Goal: Task Accomplishment & Management: Manage account settings

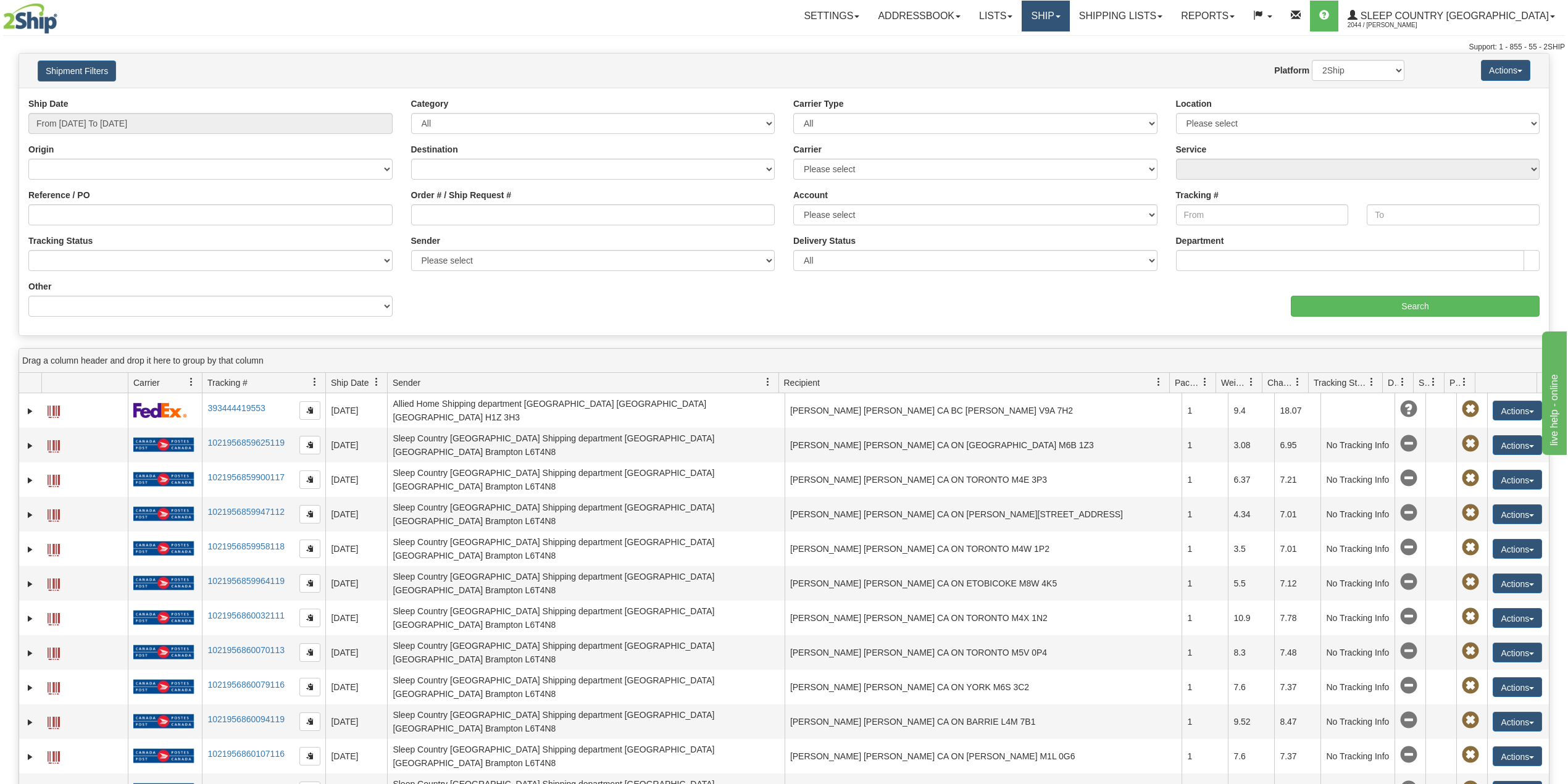
click at [1069, 14] on link "Ship" at bounding box center [1046, 16] width 48 height 31
click at [1057, 60] on span "OnHold / Order Queue" at bounding box center [1014, 60] width 87 height 10
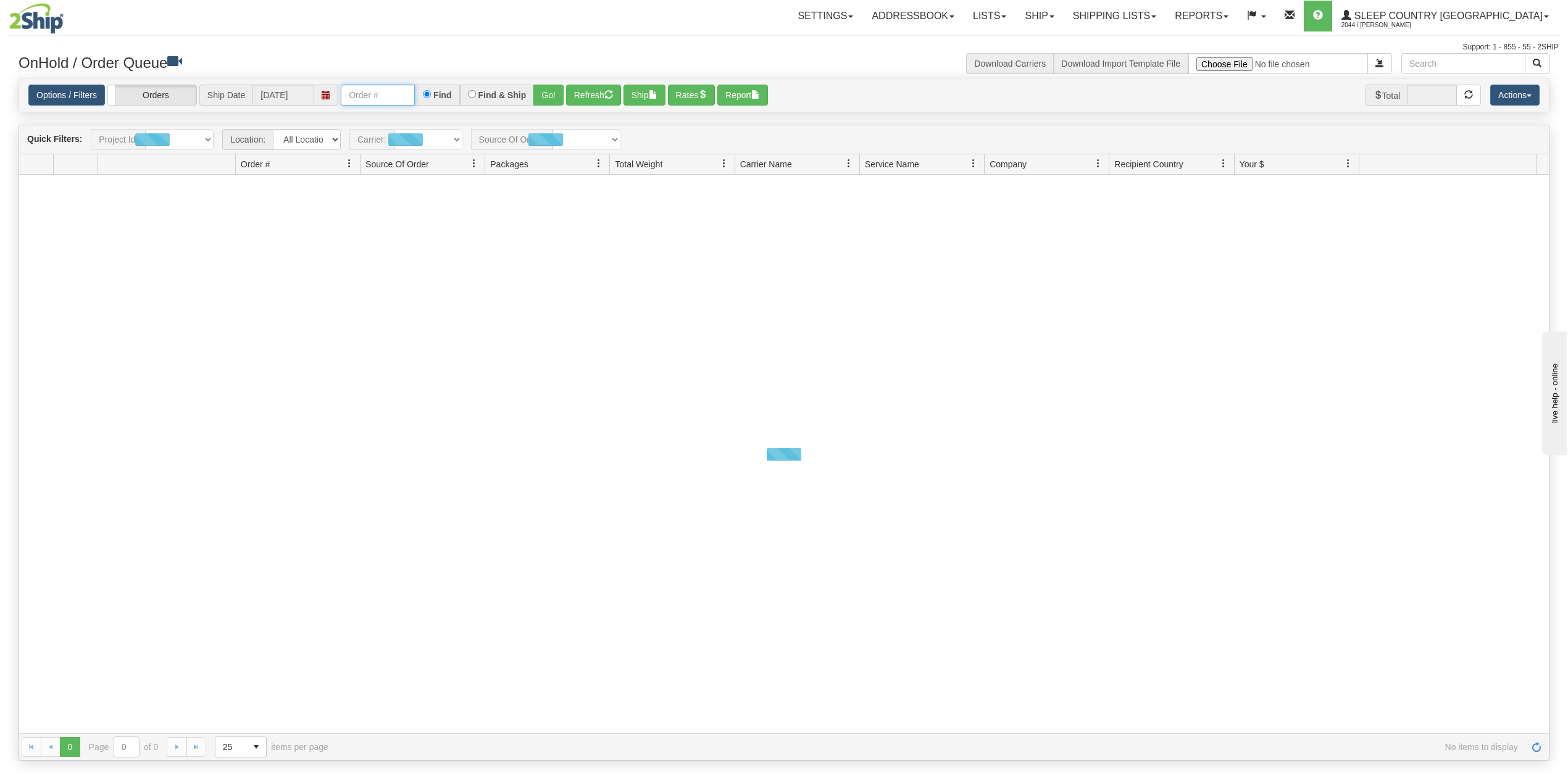
click at [381, 97] on input "text" at bounding box center [377, 94] width 74 height 21
paste input "9007I112131"
click at [551, 91] on button "Go!" at bounding box center [548, 94] width 30 height 21
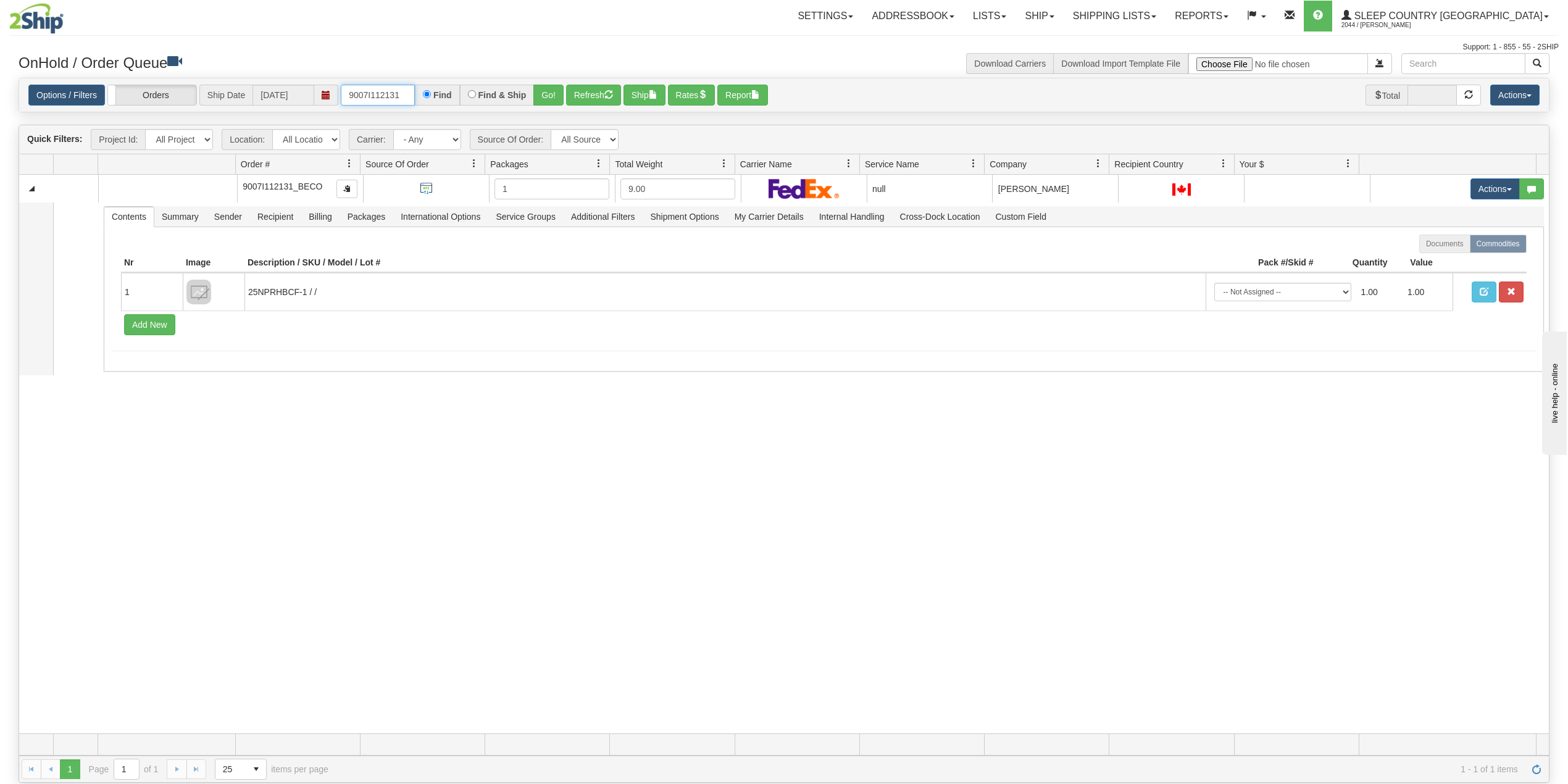
click at [363, 96] on input "9007I112131" at bounding box center [377, 94] width 74 height 21
paste input "9002I090633"
click at [385, 95] on input "909002I090633 7I112131" at bounding box center [377, 94] width 74 height 21
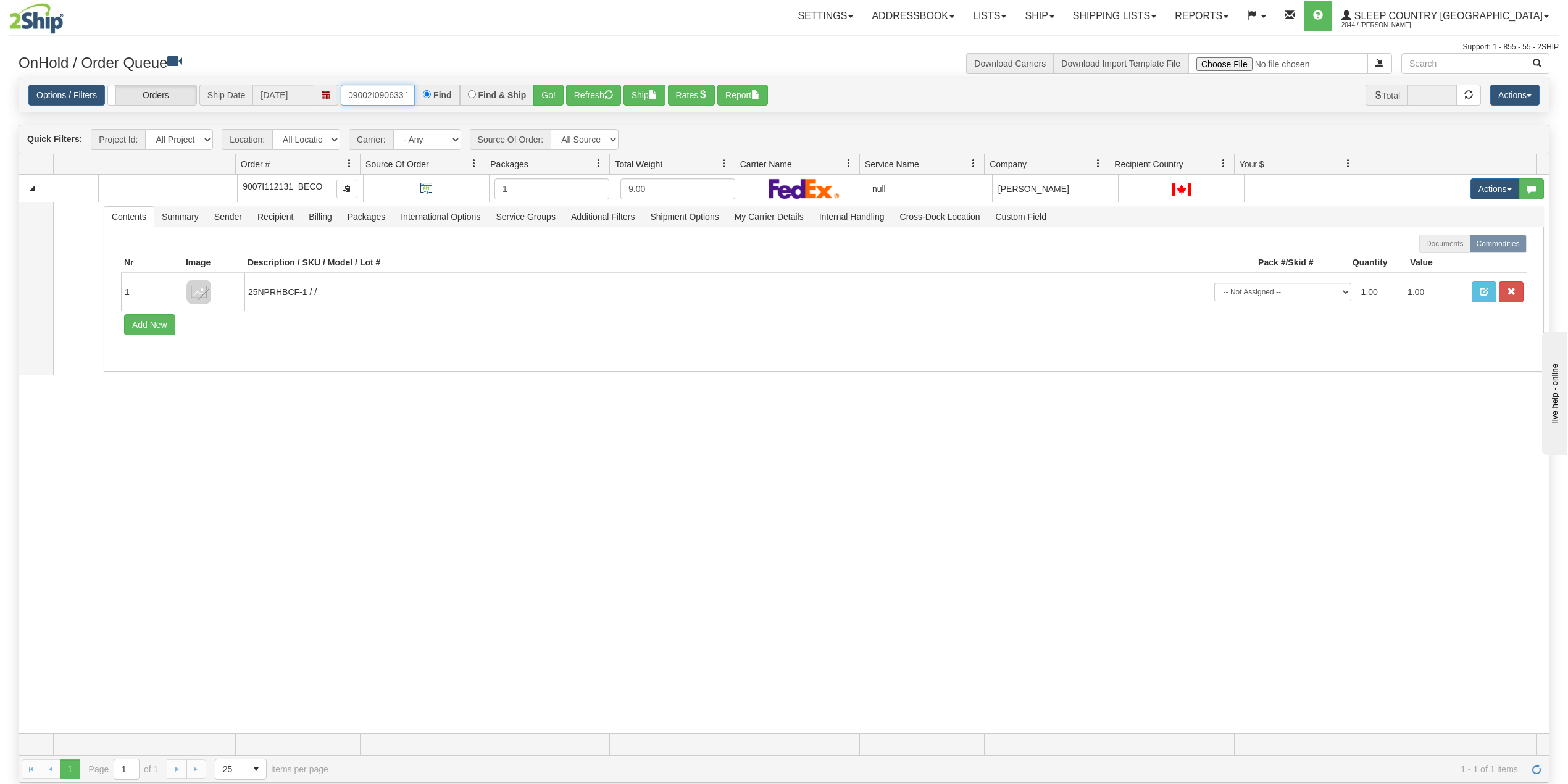
click at [385, 95] on input "909002I090633 7I112131" at bounding box center [377, 94] width 74 height 21
paste input "text"
drag, startPoint x: 395, startPoint y: 92, endPoint x: 477, endPoint y: 92, distance: 82.0
click at [477, 92] on div "9002I090633 7I112131 Find Find & Ship Go!" at bounding box center [452, 94] width 222 height 21
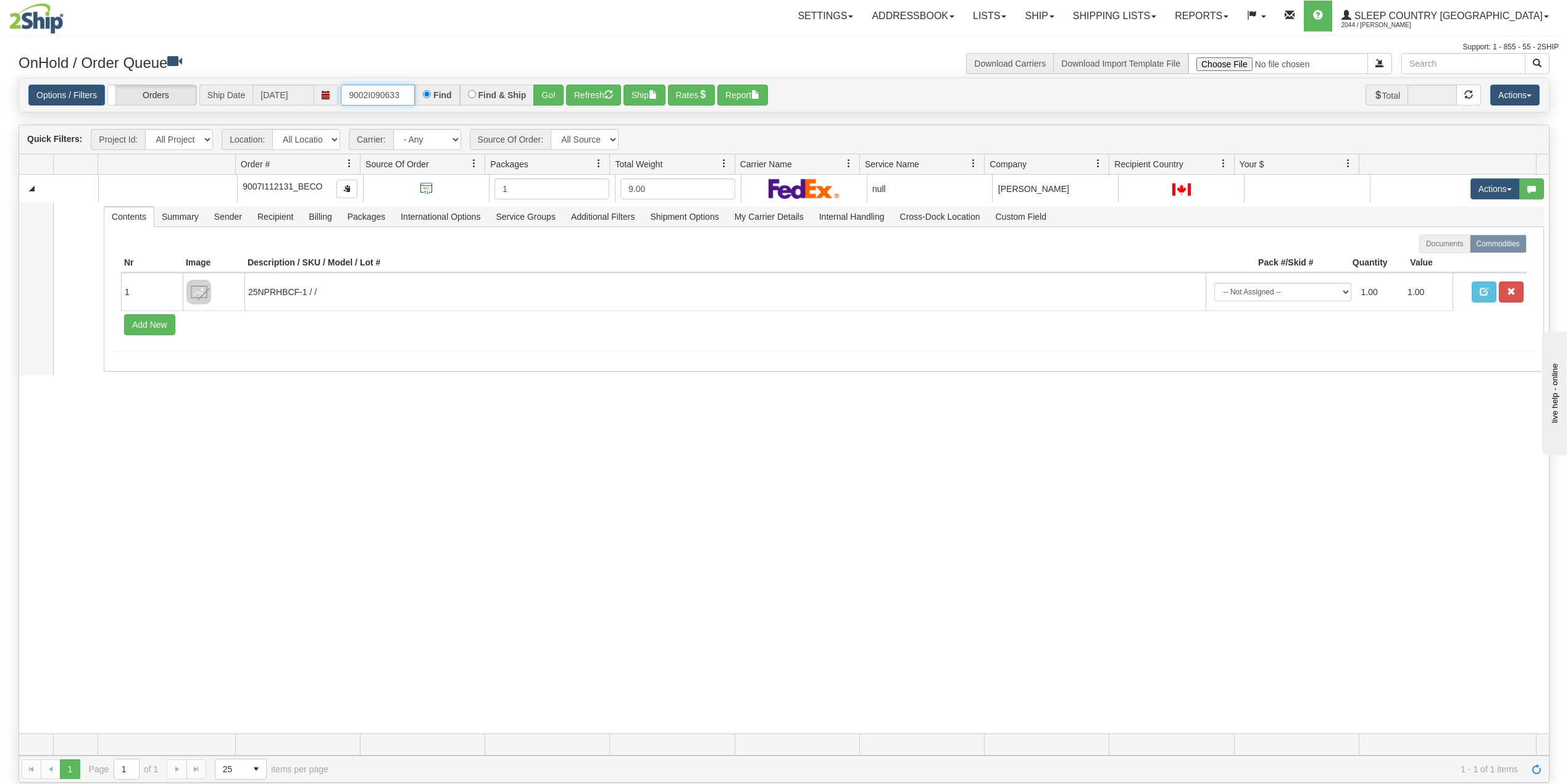
scroll to position [0, 0]
type input "9002I090633"
click at [549, 92] on button "Go!" at bounding box center [548, 94] width 30 height 21
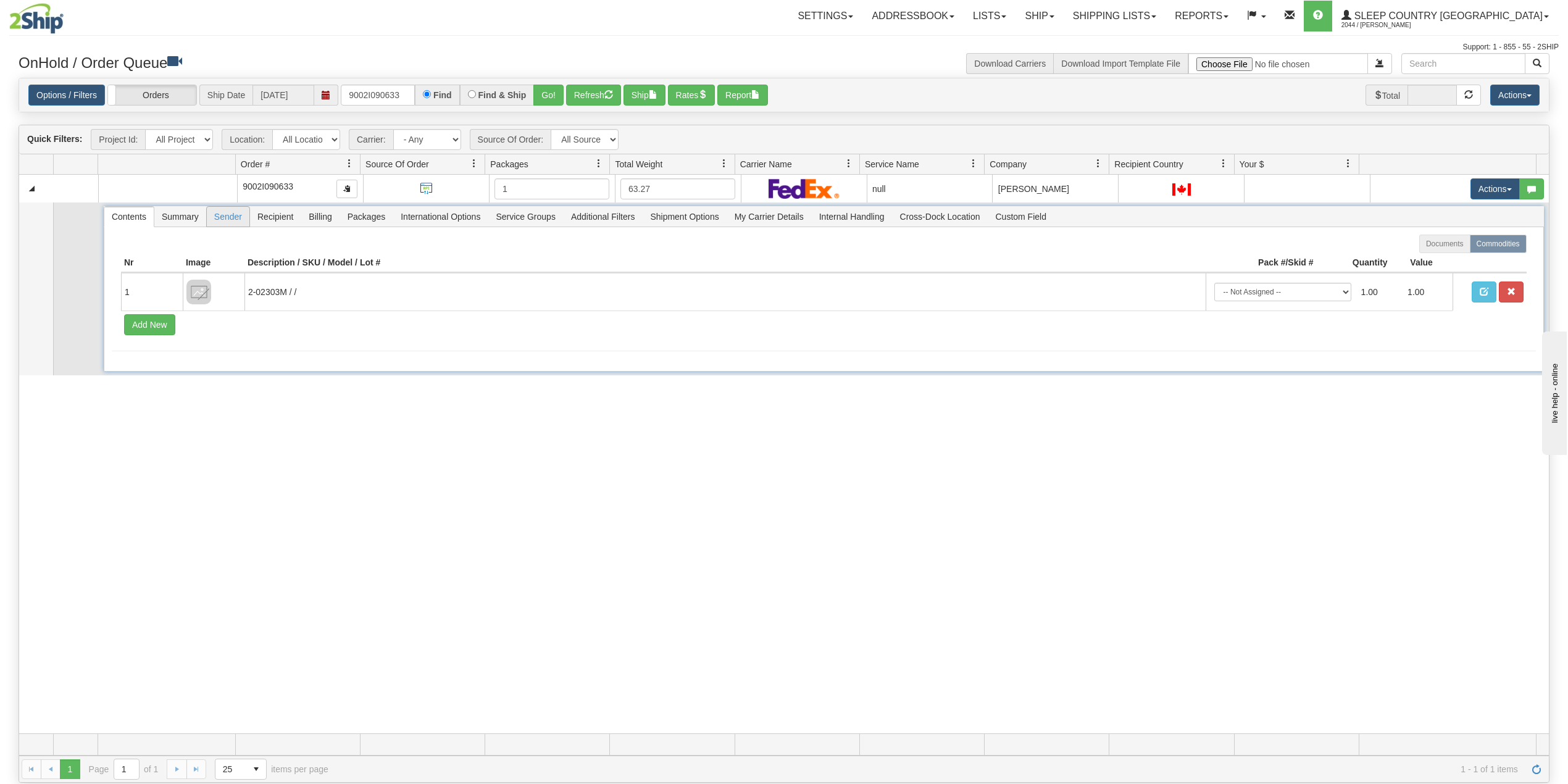
click at [223, 218] on span "Sender" at bounding box center [227, 216] width 43 height 20
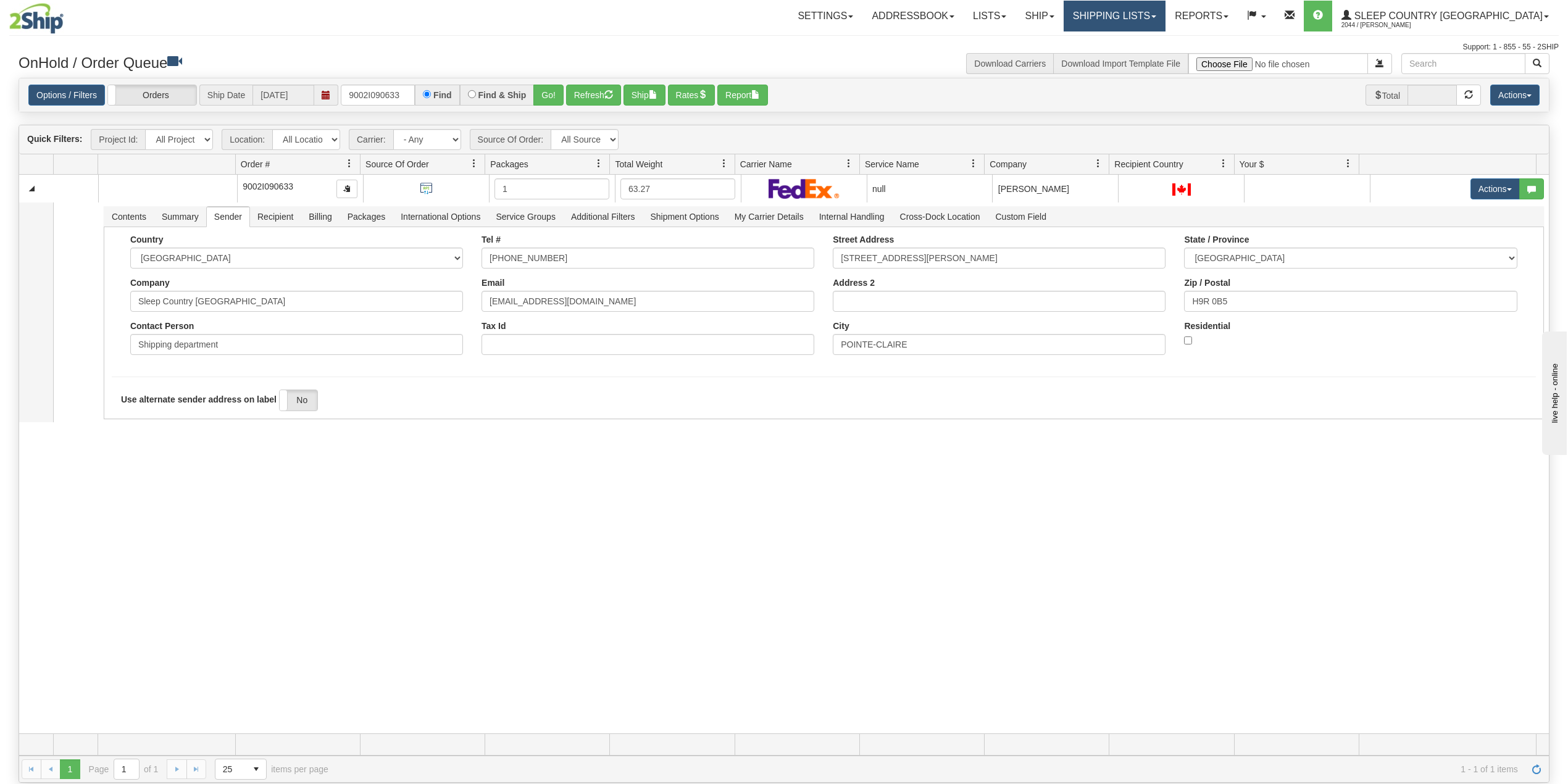
click at [1153, 16] on link "Shipping lists" at bounding box center [1114, 16] width 102 height 31
click at [1129, 41] on span "Current Shipments" at bounding box center [1092, 44] width 72 height 10
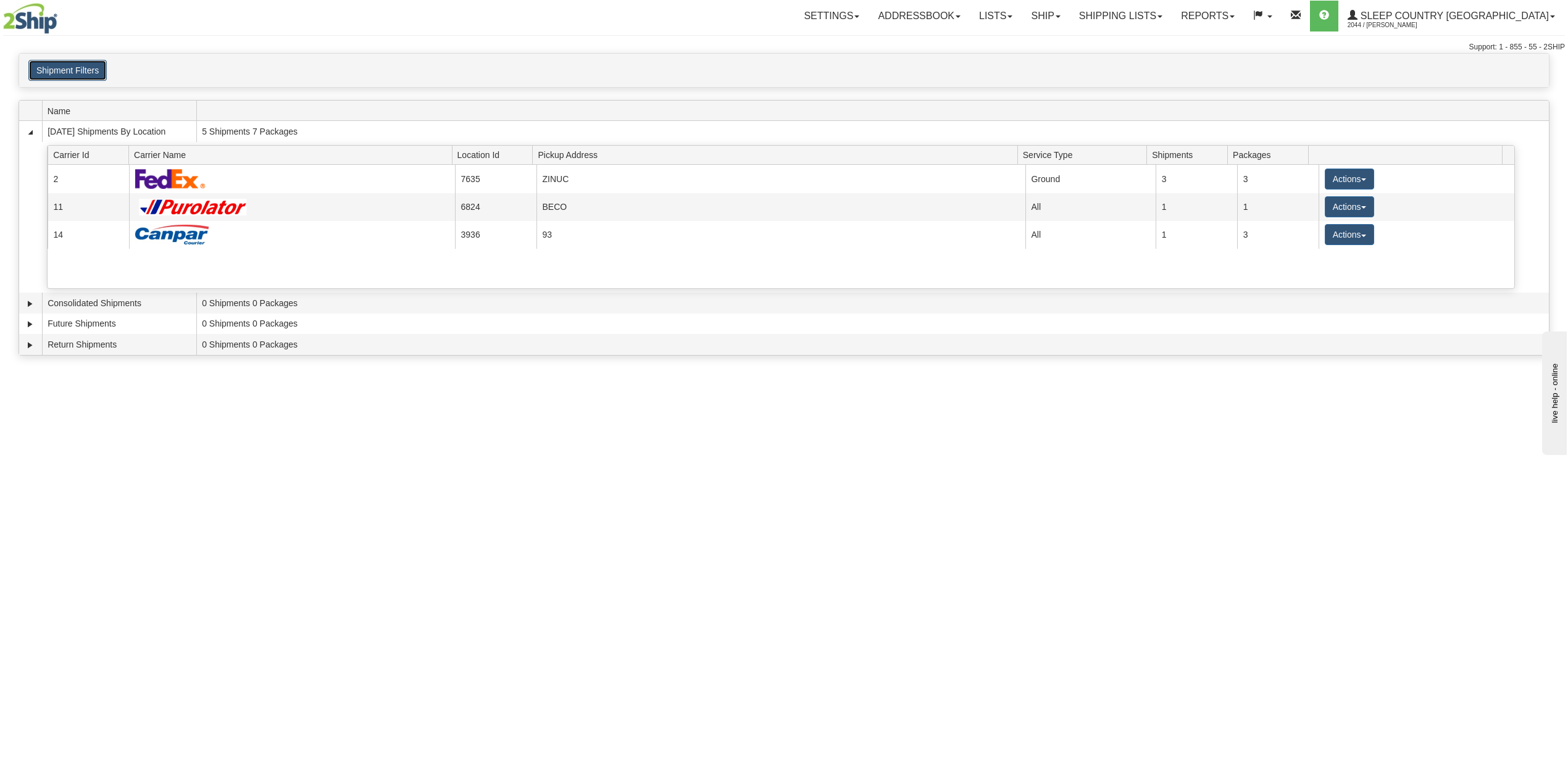
click at [65, 69] on button "Shipment Filters" at bounding box center [68, 69] width 78 height 21
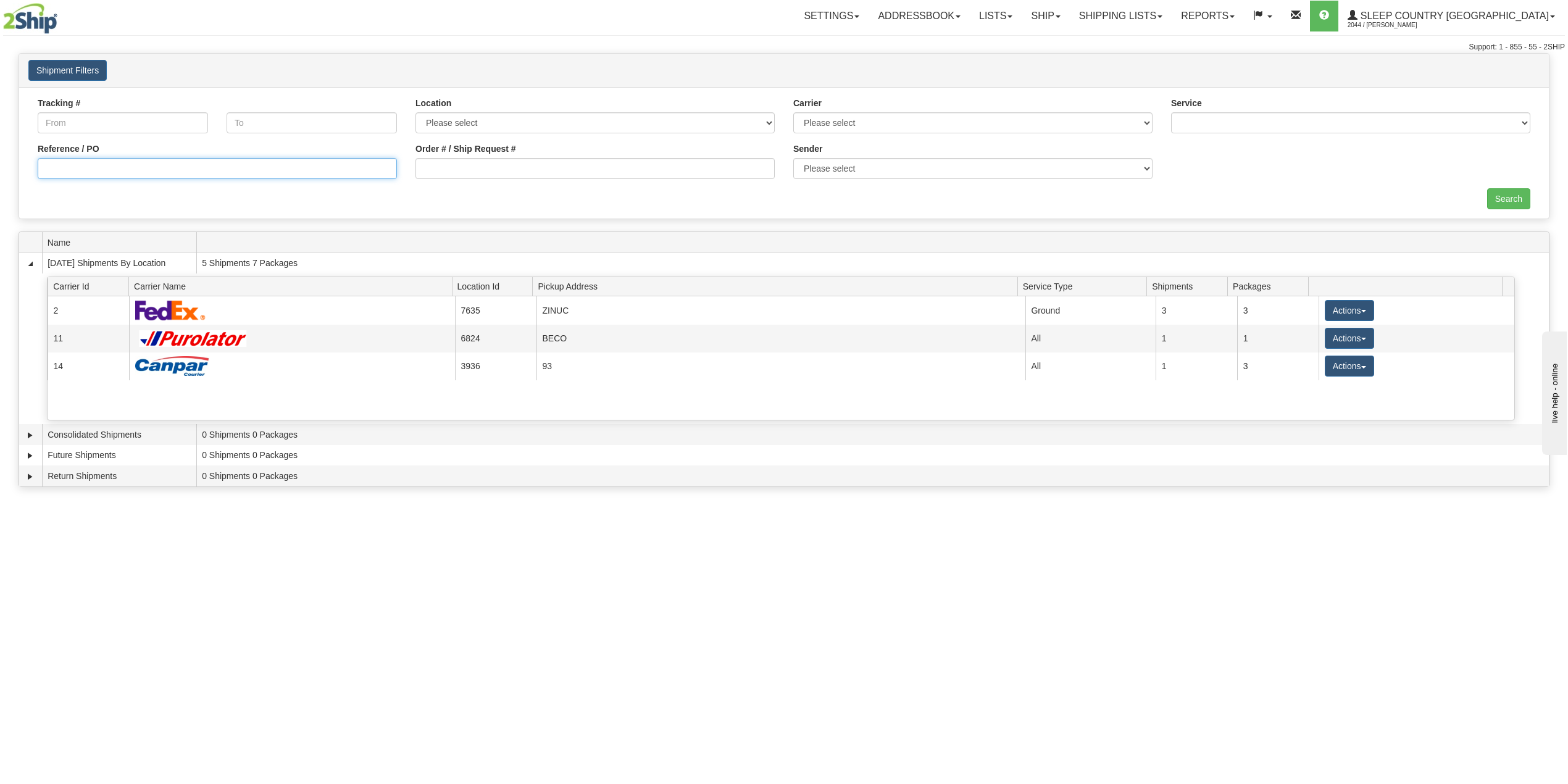
click at [97, 163] on input "Reference / PO" at bounding box center [217, 168] width 359 height 21
paste input "9002I090633"
type input "9002I090633"
click at [1516, 204] on input "Search" at bounding box center [1509, 198] width 44 height 21
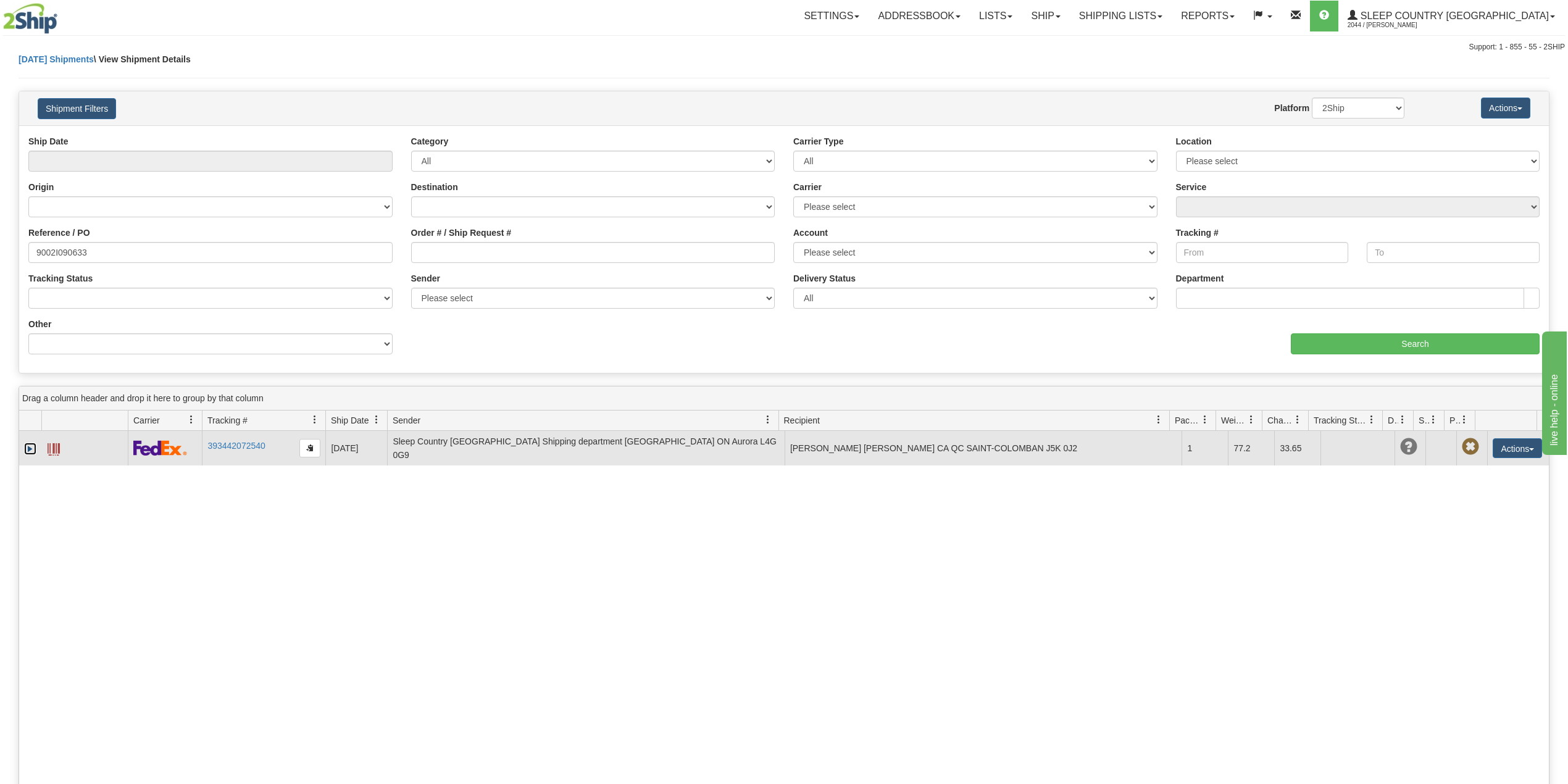
click at [25, 450] on link "Expand" at bounding box center [30, 449] width 12 height 12
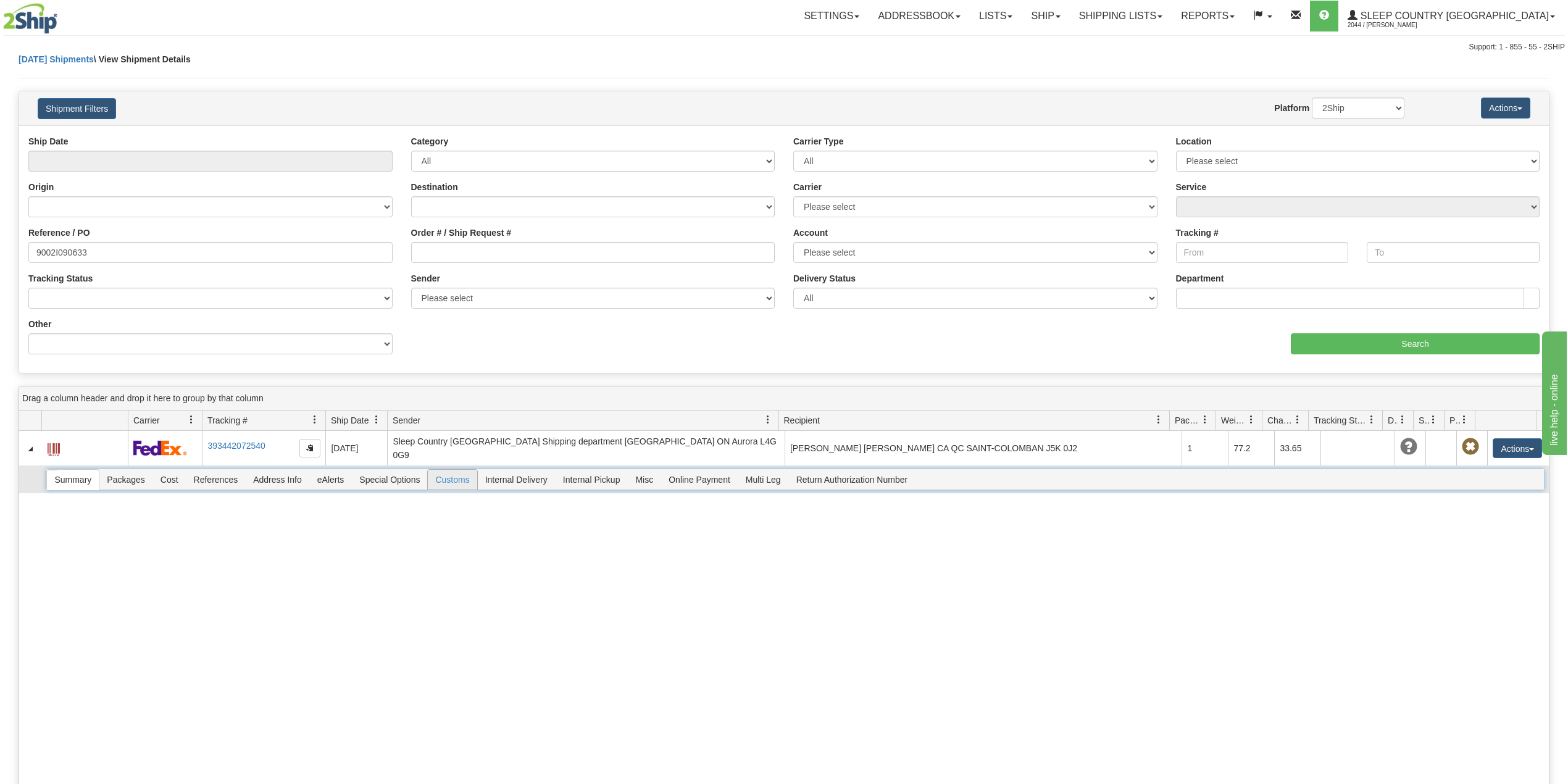
click at [460, 473] on span "Customs" at bounding box center [452, 479] width 49 height 20
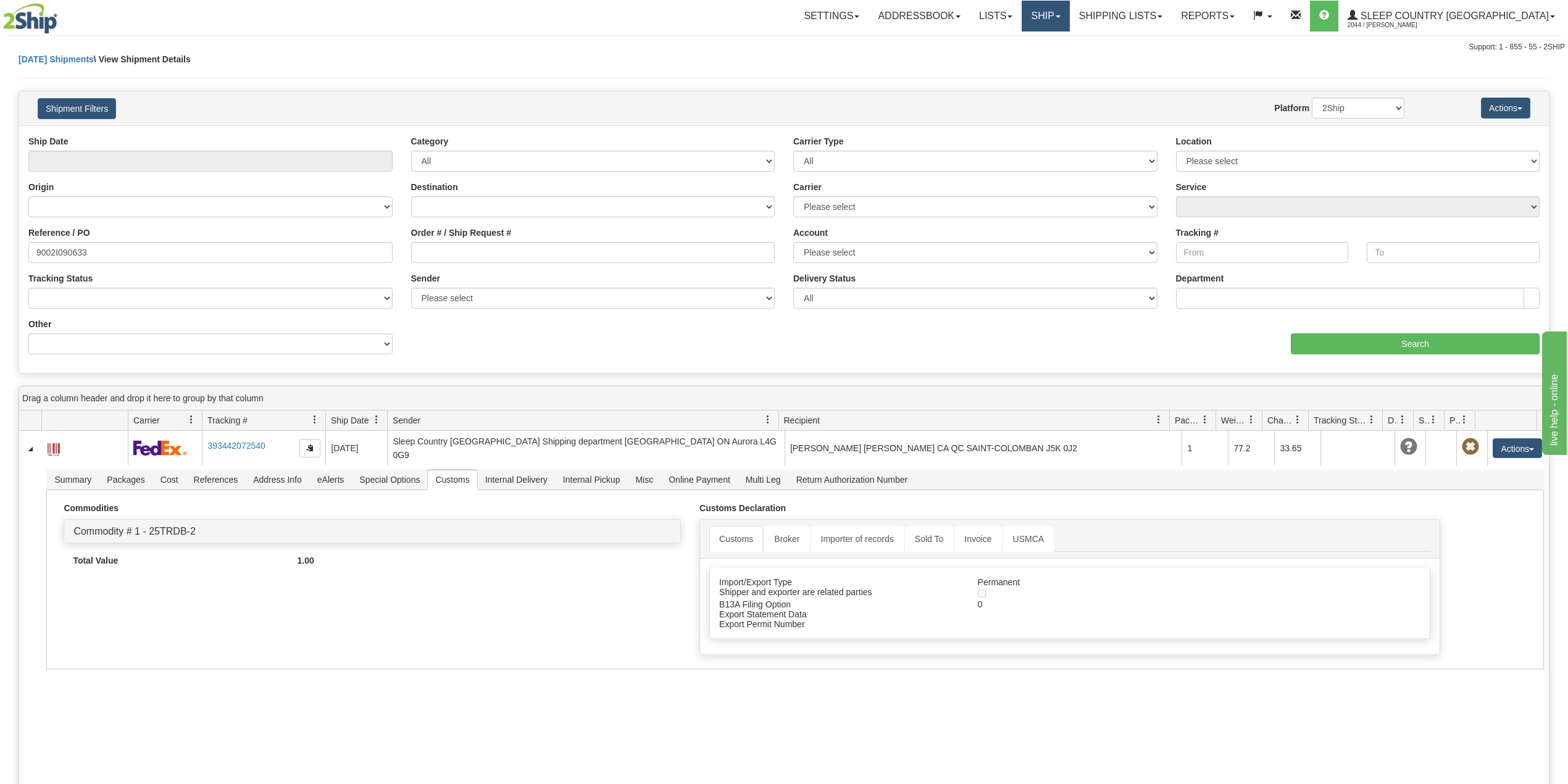
drag, startPoint x: 1104, startPoint y: 16, endPoint x: 1113, endPoint y: 28, distance: 15.0
click at [1069, 16] on link "Ship" at bounding box center [1046, 16] width 48 height 31
click at [1057, 61] on span "OnHold / Order Queue" at bounding box center [1014, 60] width 87 height 10
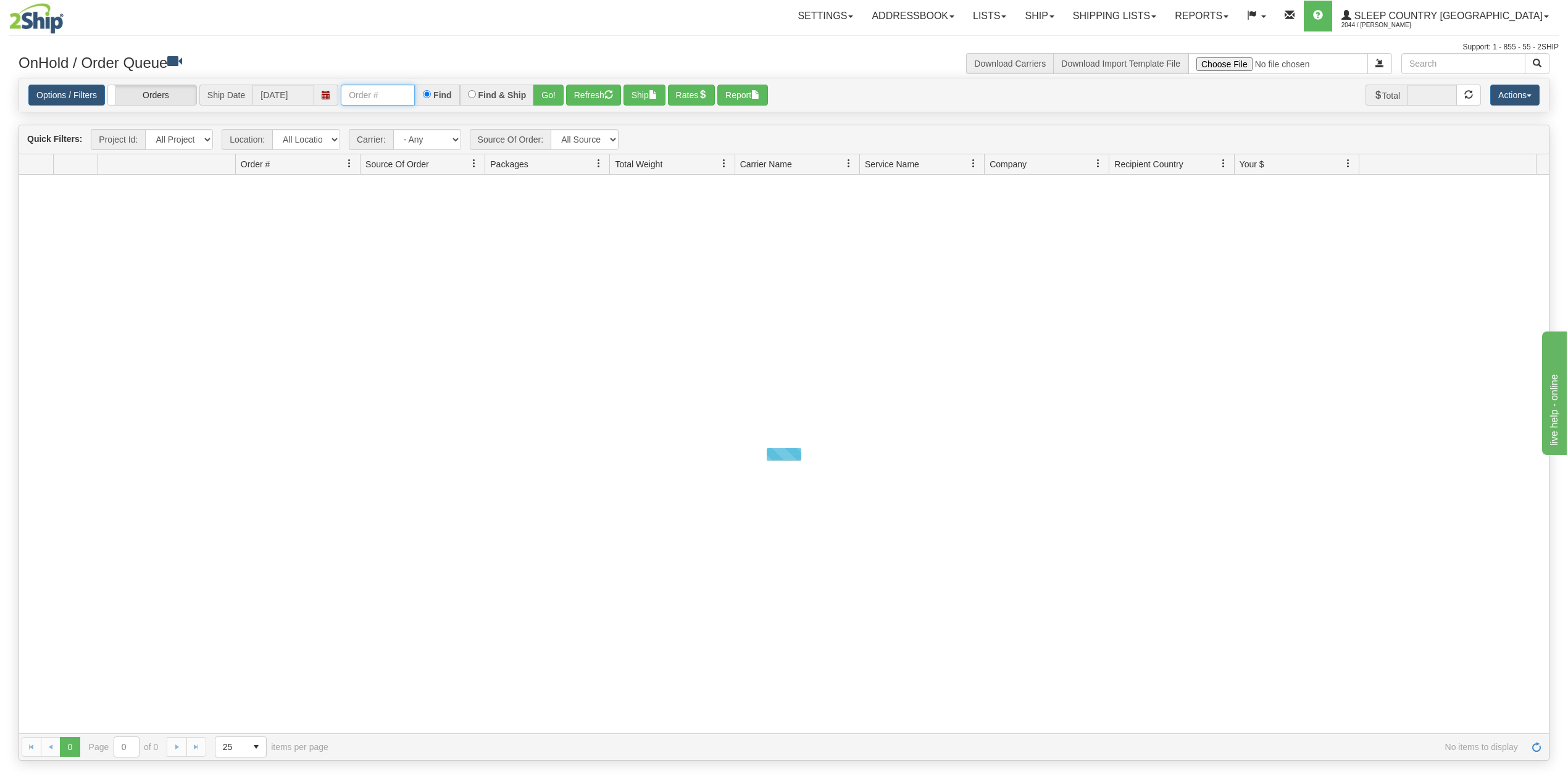
drag, startPoint x: 395, startPoint y: 94, endPoint x: 415, endPoint y: 107, distance: 23.9
click at [395, 93] on input "text" at bounding box center [377, 94] width 74 height 21
paste input "9002I108524"
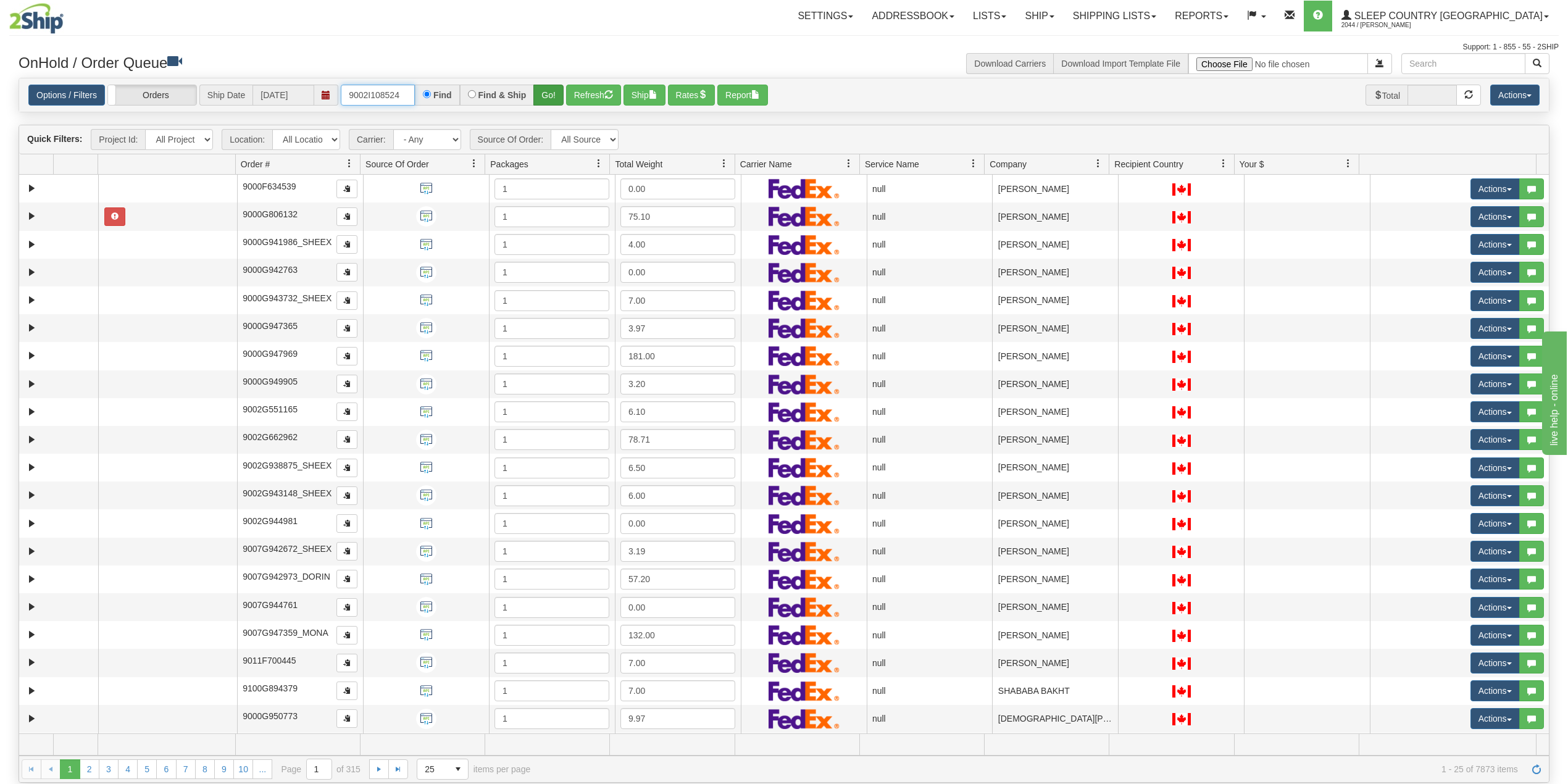
type input "9002I108524"
click at [548, 92] on button "Go!" at bounding box center [548, 94] width 30 height 21
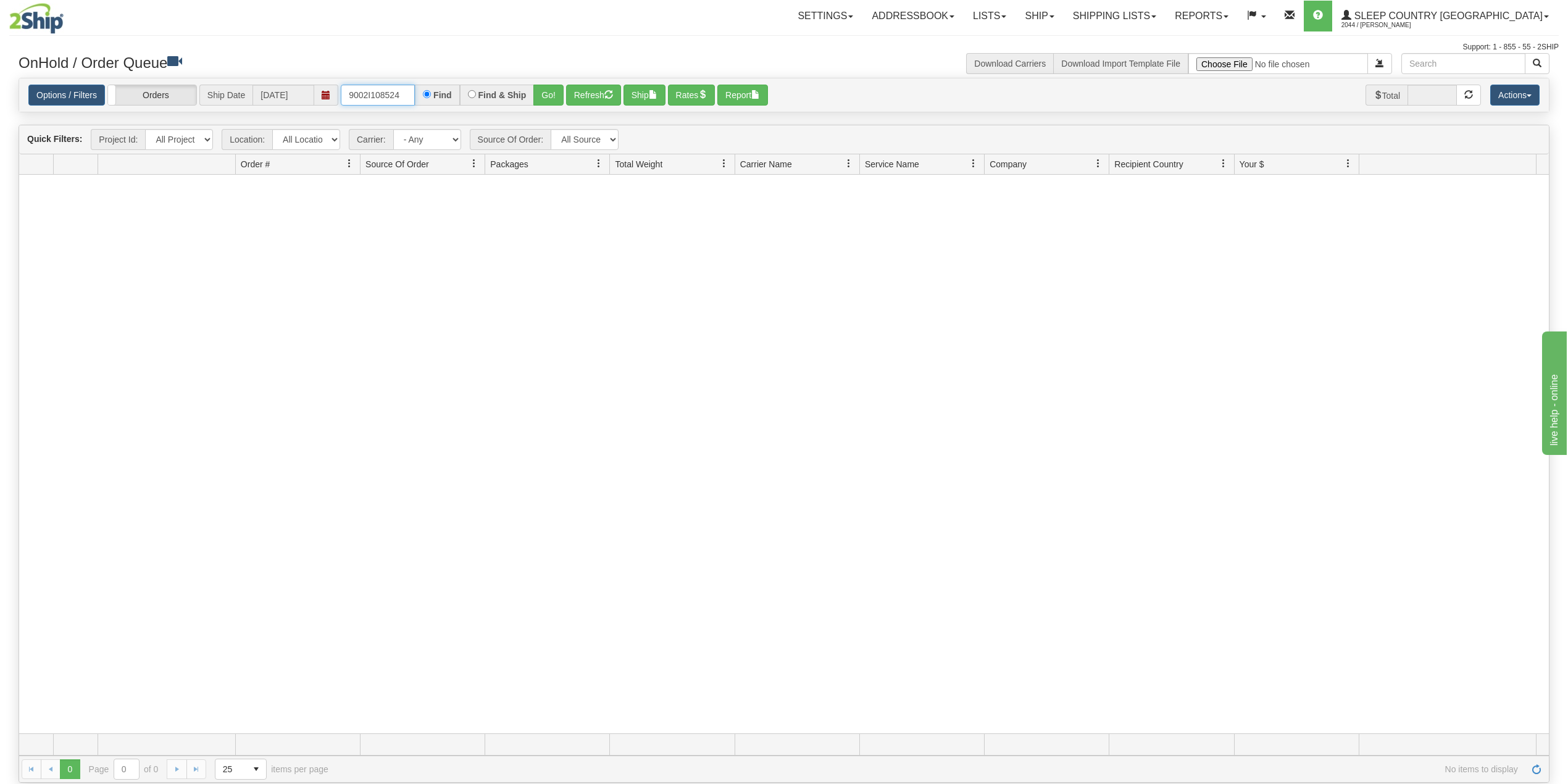
click at [405, 97] on input "9002I108524" at bounding box center [377, 94] width 74 height 21
click at [1166, 15] on link "Shipping lists" at bounding box center [1114, 16] width 102 height 31
click at [1129, 40] on span "Current Shipments" at bounding box center [1092, 44] width 72 height 10
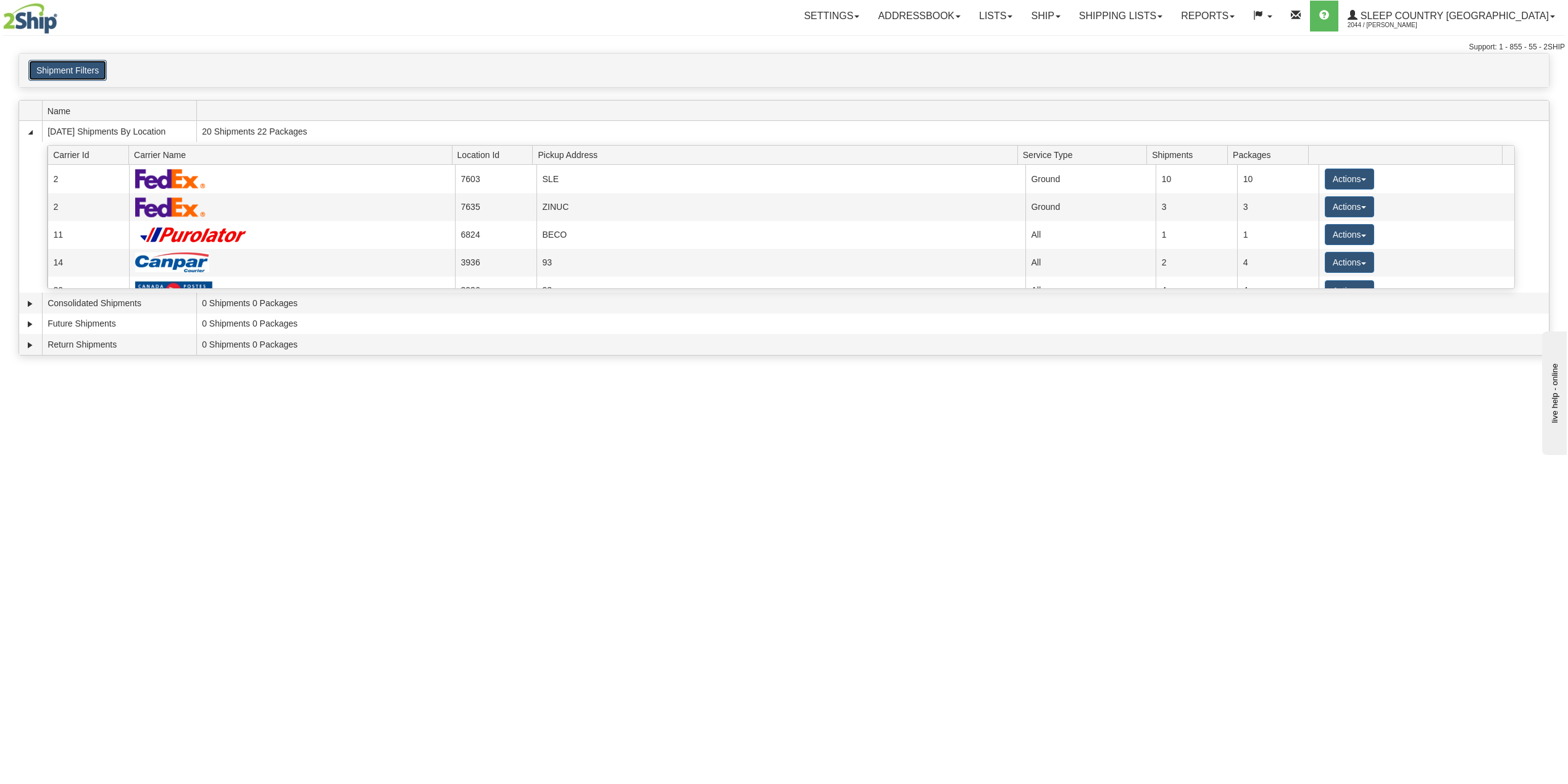
click at [63, 77] on button "Shipment Filters" at bounding box center [68, 69] width 78 height 21
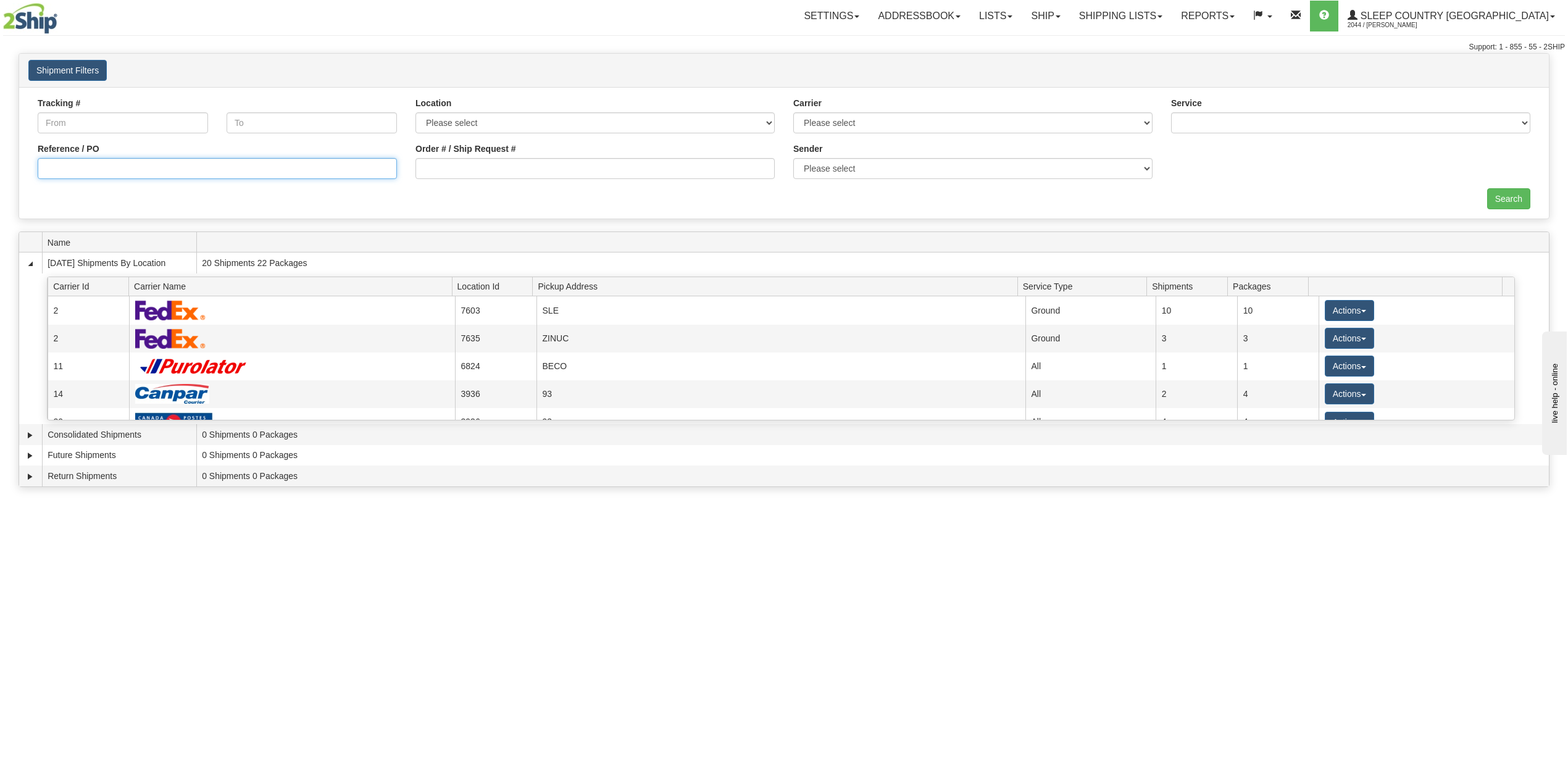
click at [76, 164] on input "Reference / PO" at bounding box center [217, 168] width 359 height 21
paste input "9002I108524"
type input "9002I108524"
click at [1492, 201] on input "Search" at bounding box center [1509, 198] width 44 height 21
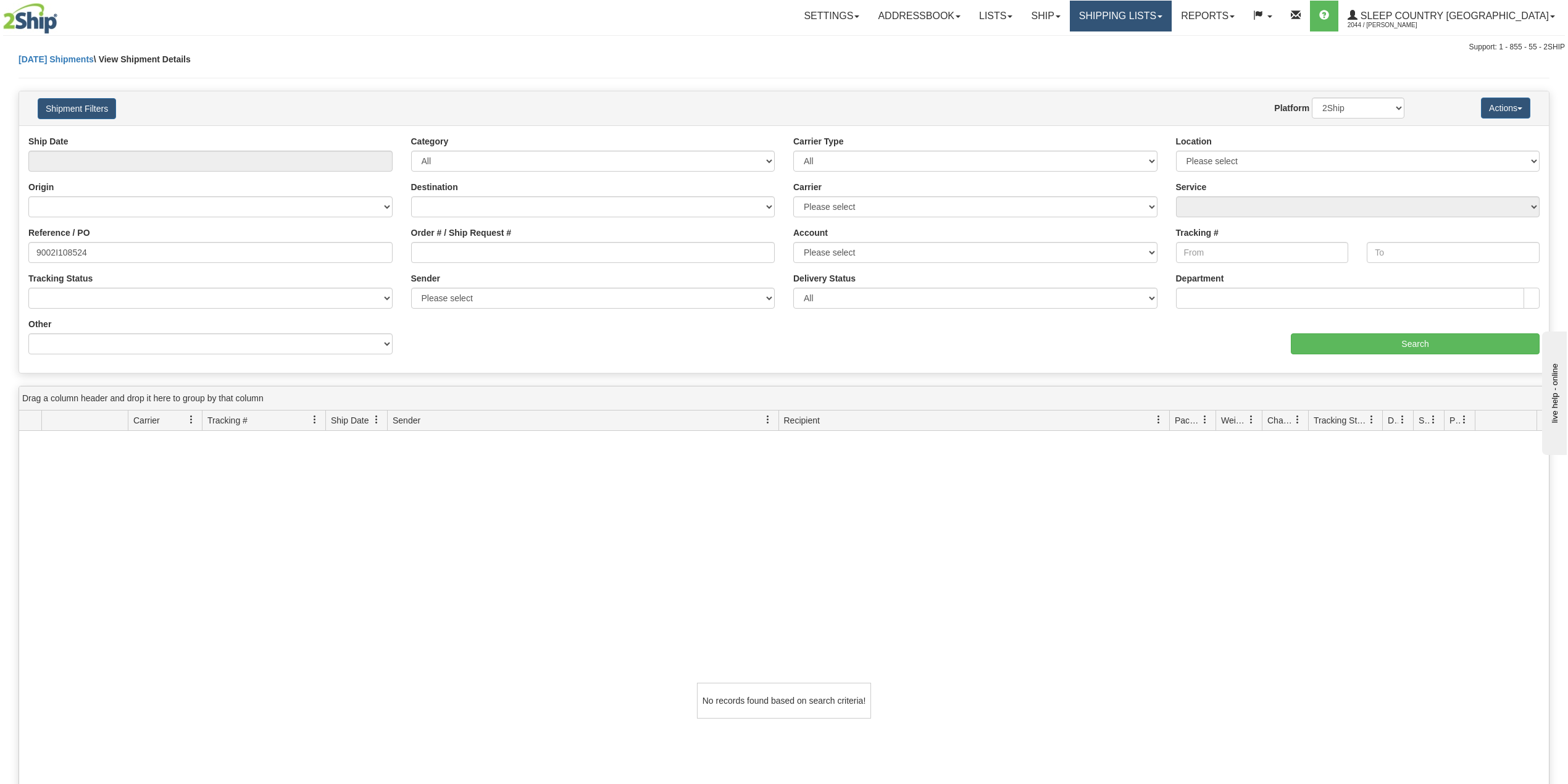
click at [1172, 13] on link "Shipping lists" at bounding box center [1120, 16] width 102 height 31
click at [1156, 61] on span "Search Shipment History" at bounding box center [1111, 60] width 95 height 10
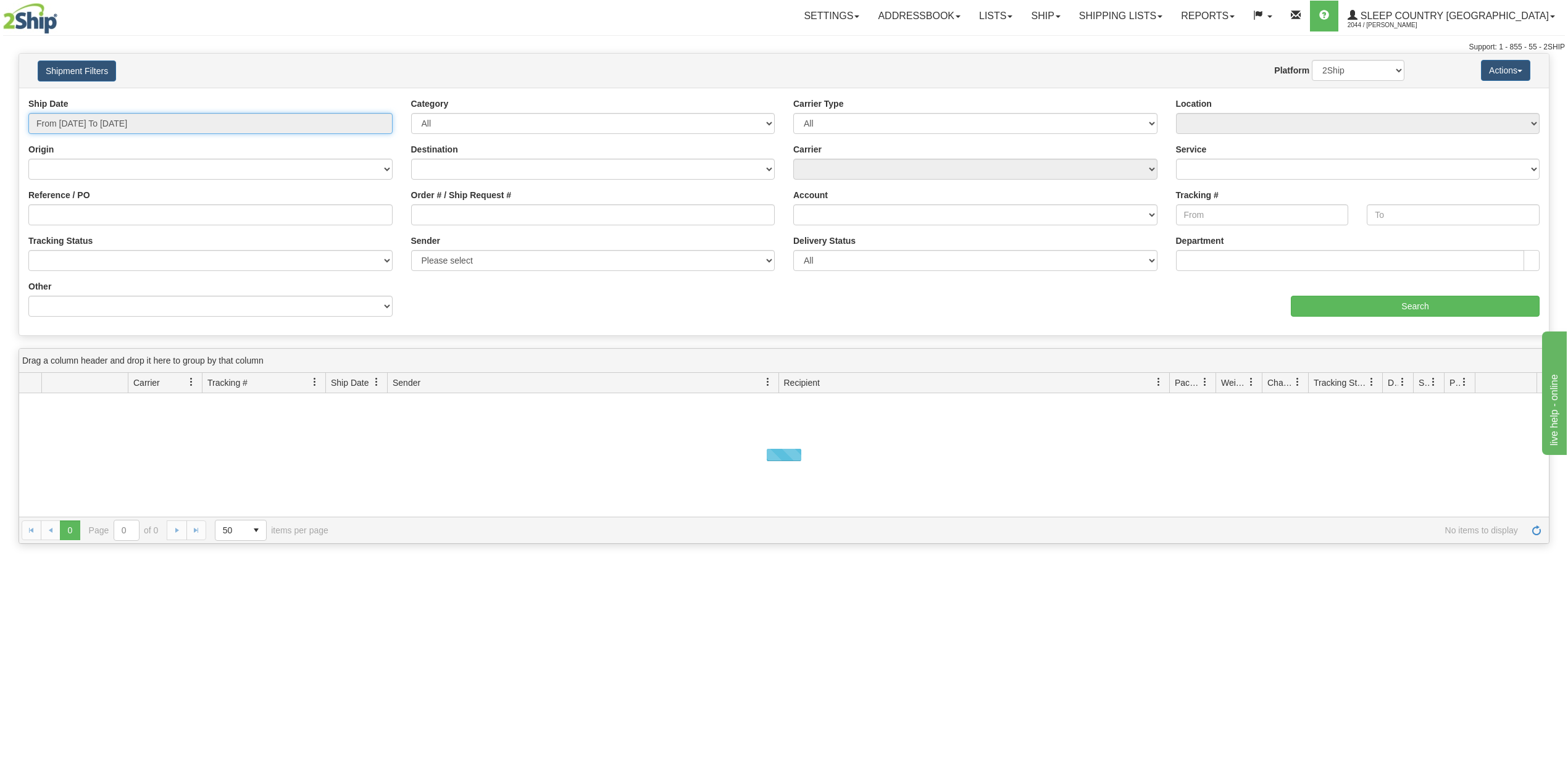
click at [116, 118] on input "From [DATE] To [DATE]" at bounding box center [211, 123] width 364 height 21
click at [74, 218] on li "Last 30 Days" at bounding box center [82, 212] width 98 height 17
type input "From [DATE] To [DATE]"
click at [74, 219] on input "Reference / PO" at bounding box center [211, 214] width 364 height 21
paste input "9002I108524"
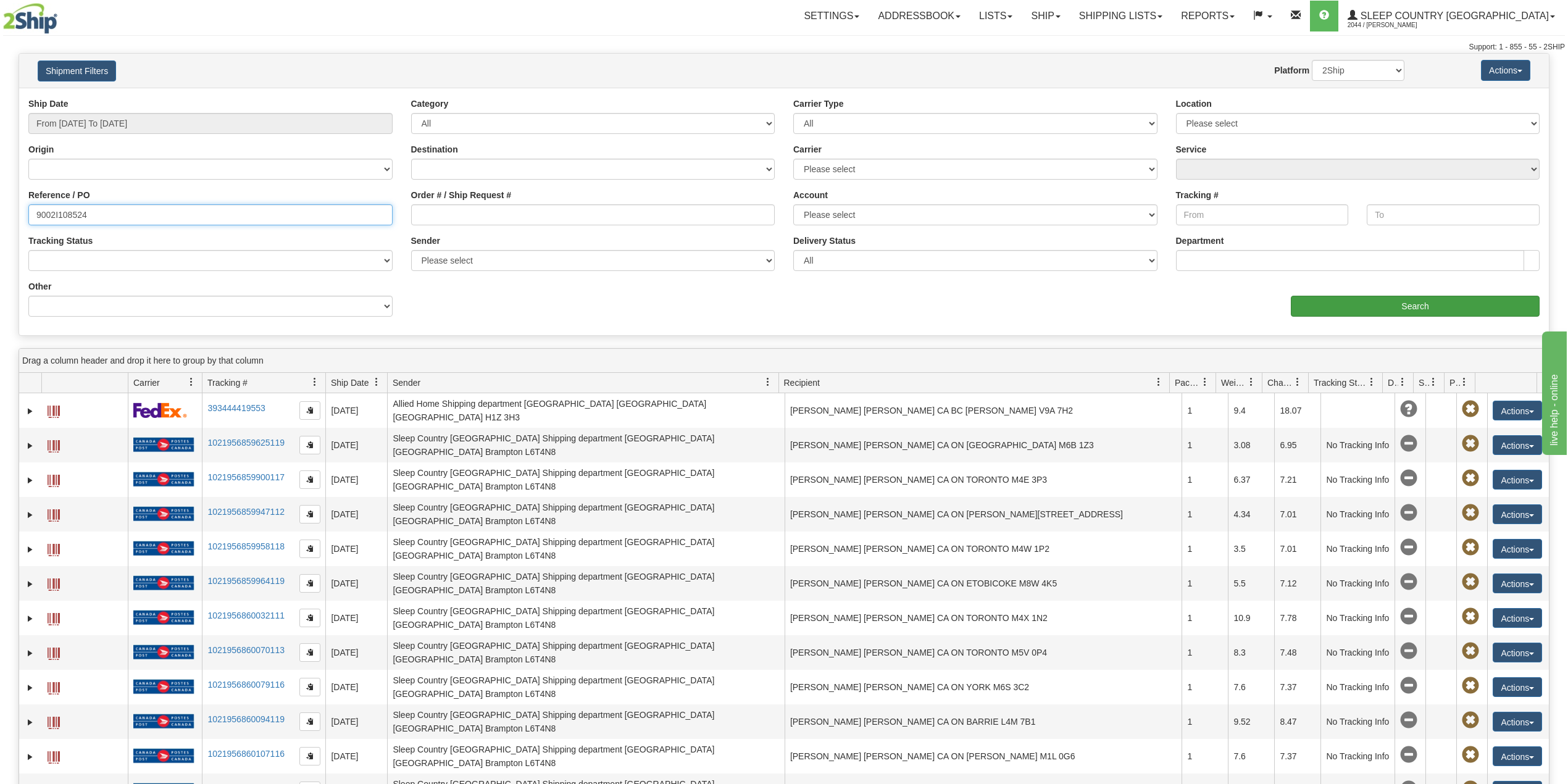
type input "9002I108524"
click at [1396, 304] on input "Search" at bounding box center [1415, 306] width 249 height 21
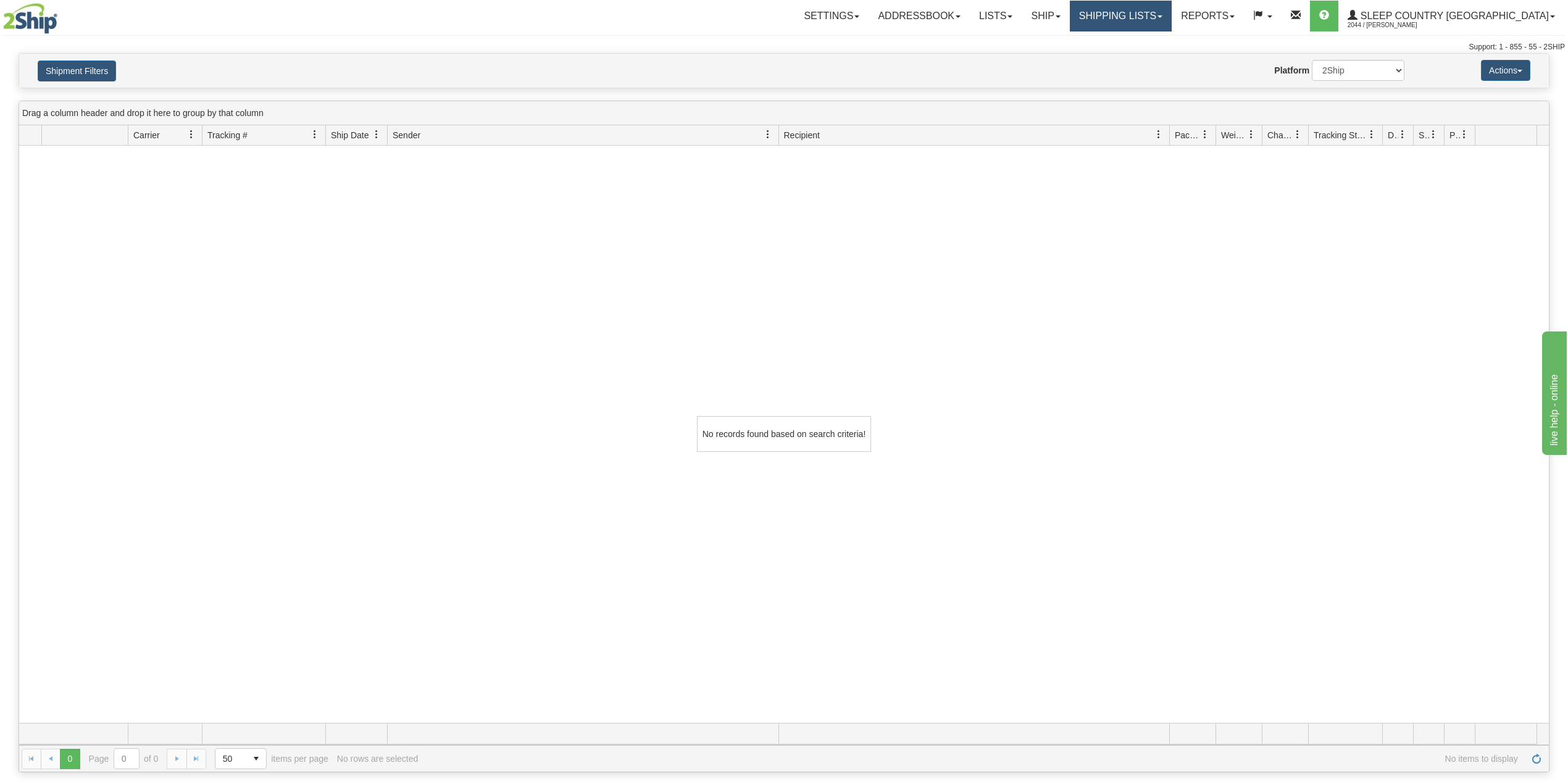
click at [1145, 15] on link "Shipping lists" at bounding box center [1120, 16] width 102 height 31
click at [1069, 14] on link "Ship" at bounding box center [1046, 16] width 48 height 31
click at [1057, 56] on span "OnHold / Order Queue" at bounding box center [1014, 60] width 87 height 10
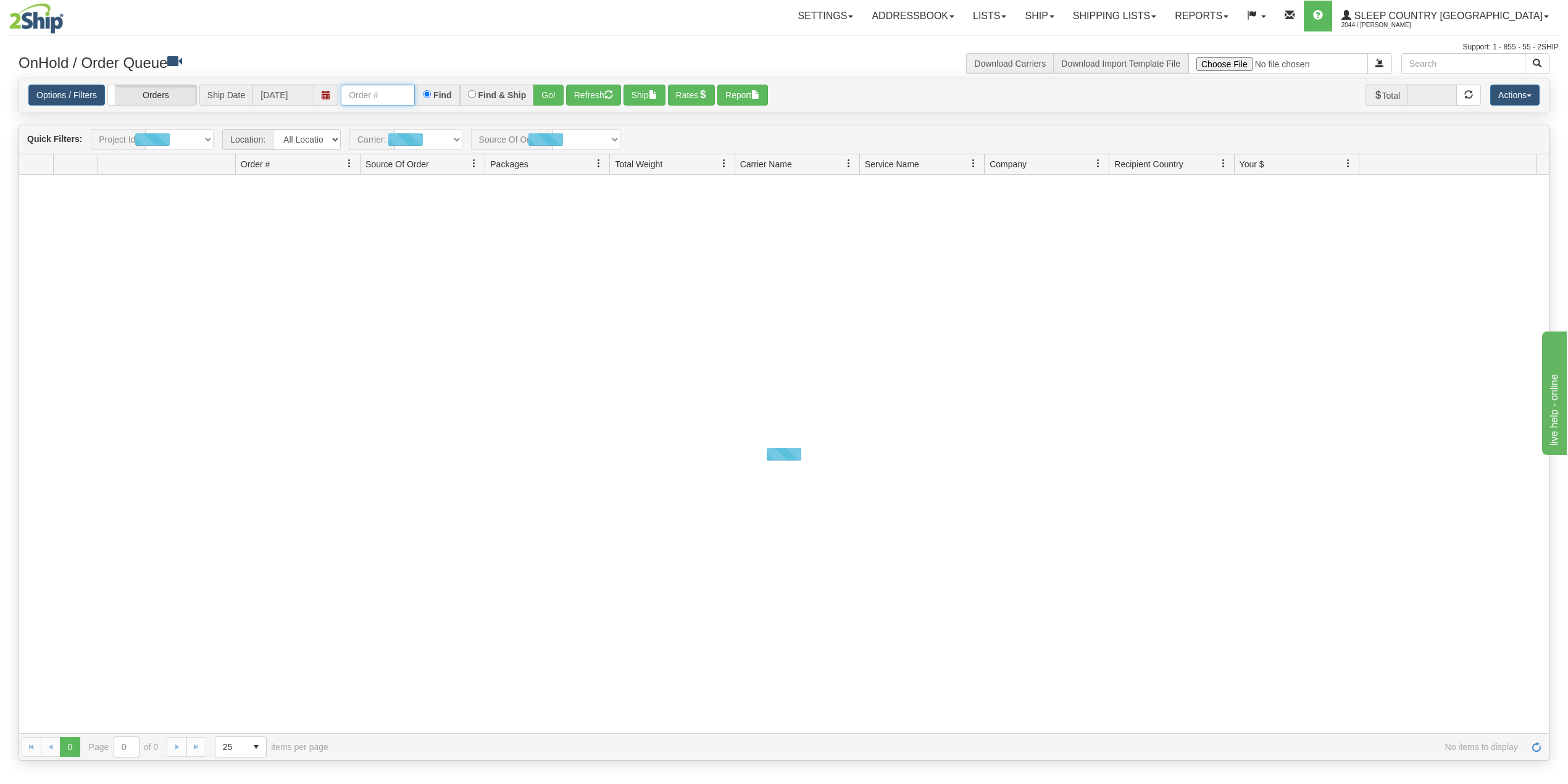
click at [385, 94] on input "text" at bounding box center [377, 94] width 74 height 21
paste input "9002I108524"
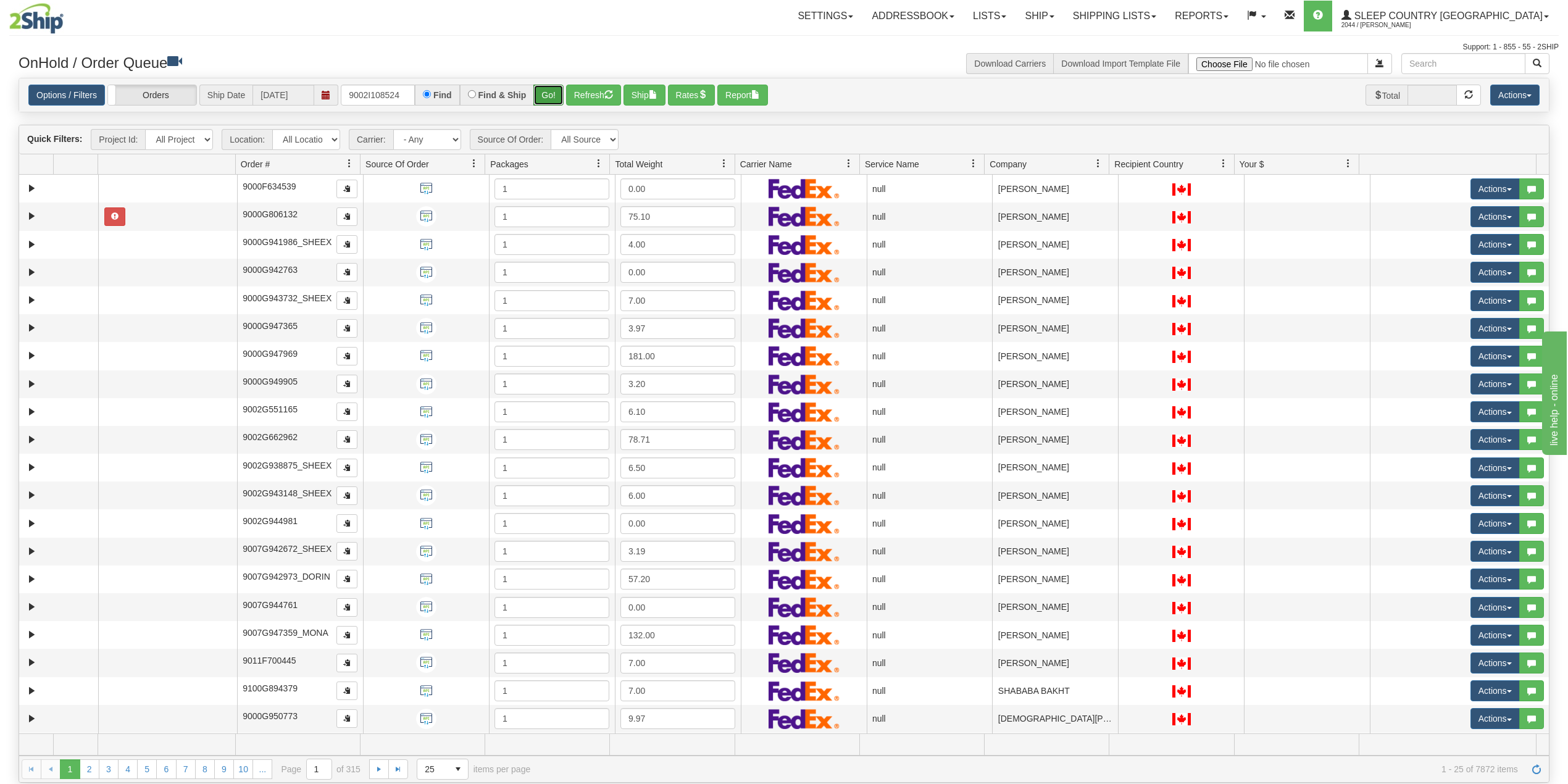
click at [549, 97] on button "Go!" at bounding box center [548, 94] width 30 height 21
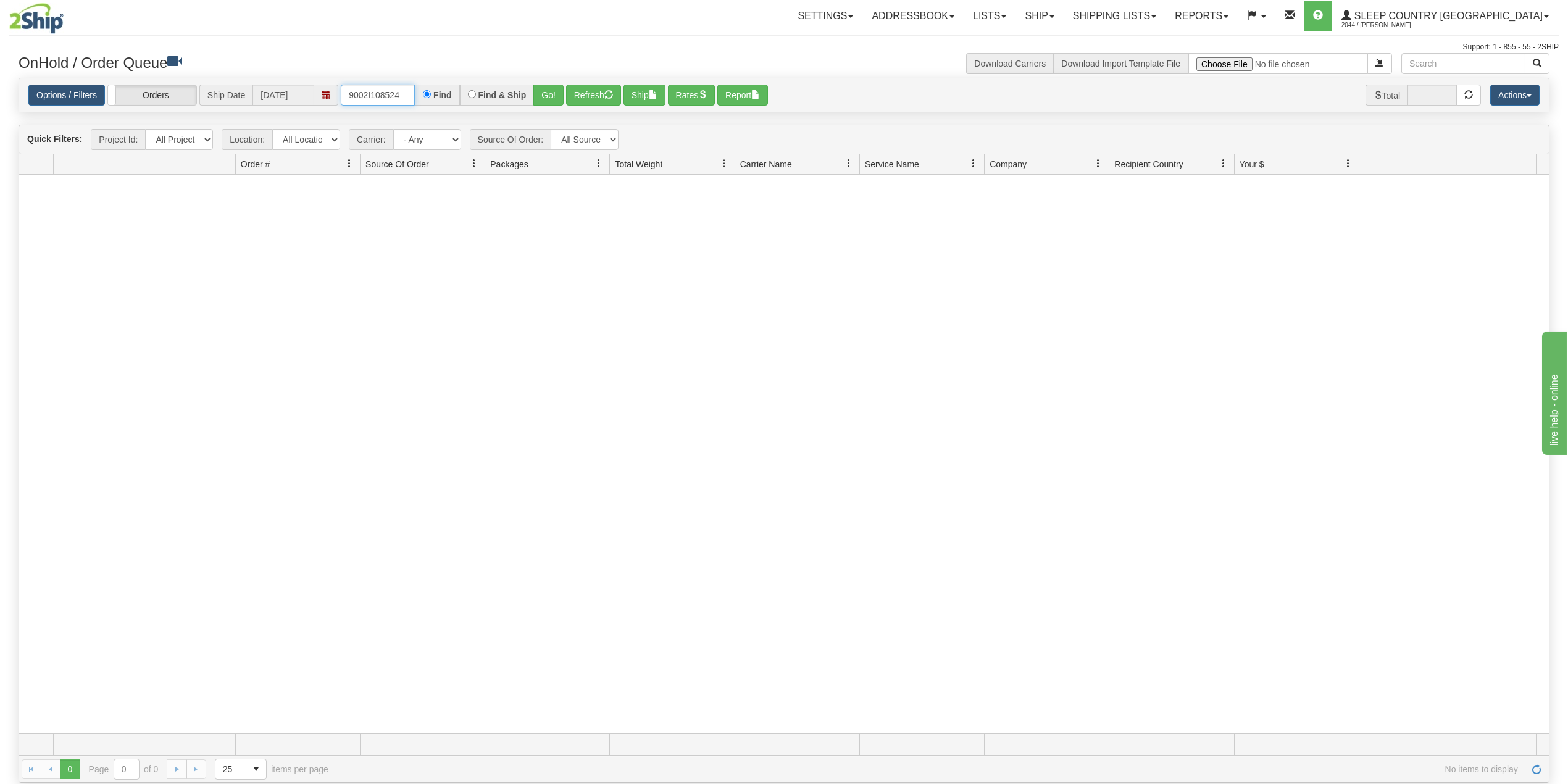
click at [378, 94] on input "9002I108524" at bounding box center [377, 94] width 74 height 21
paste input "11959"
click at [554, 95] on button "Go!" at bounding box center [548, 94] width 30 height 21
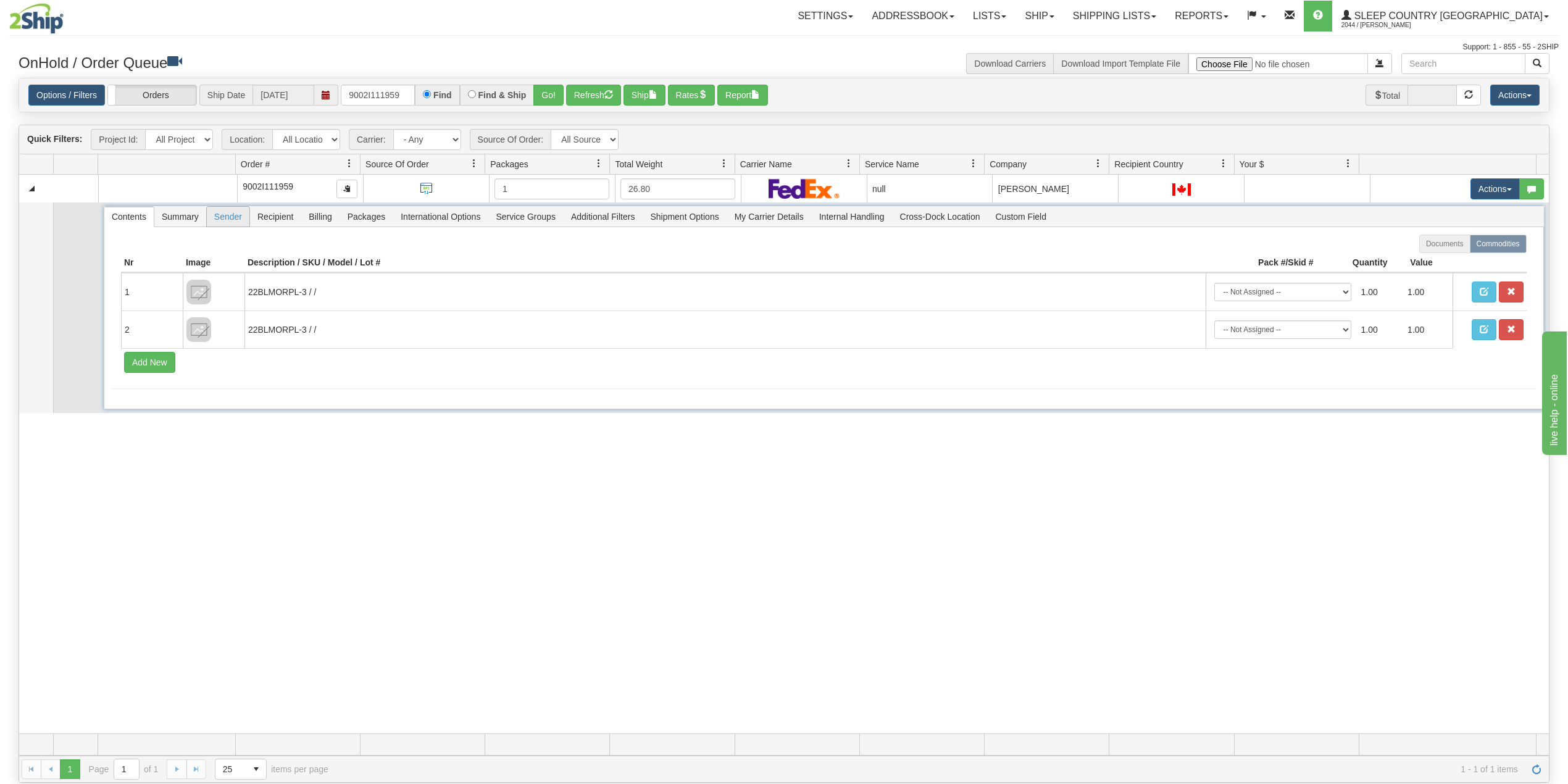
click at [232, 217] on span "Sender" at bounding box center [227, 216] width 43 height 20
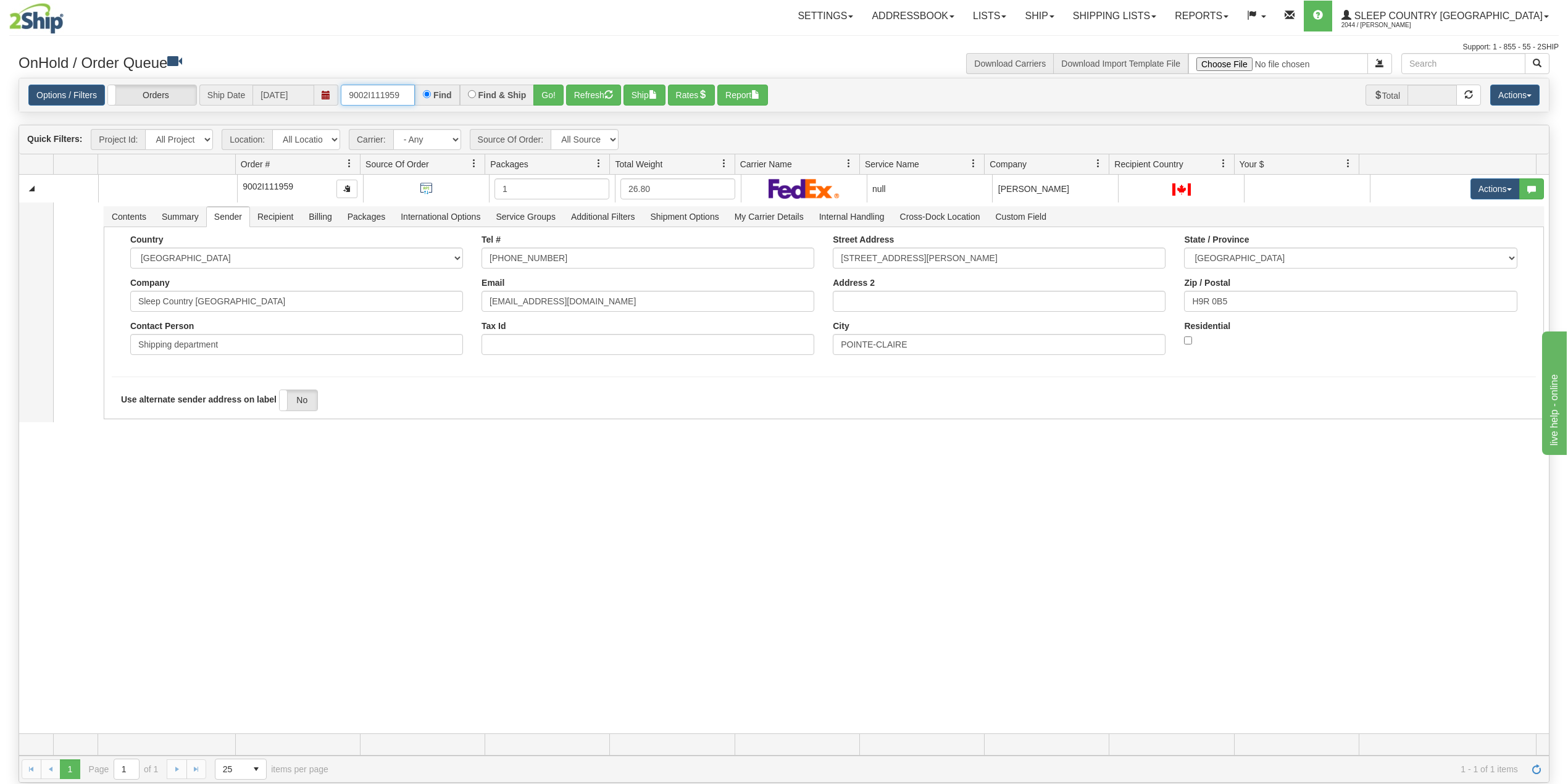
click at [371, 92] on input "9002I111959" at bounding box center [377, 94] width 74 height 21
paste input "0I077601"
type input "9000I077601"
click at [1152, 11] on link "Shipping lists" at bounding box center [1114, 16] width 102 height 31
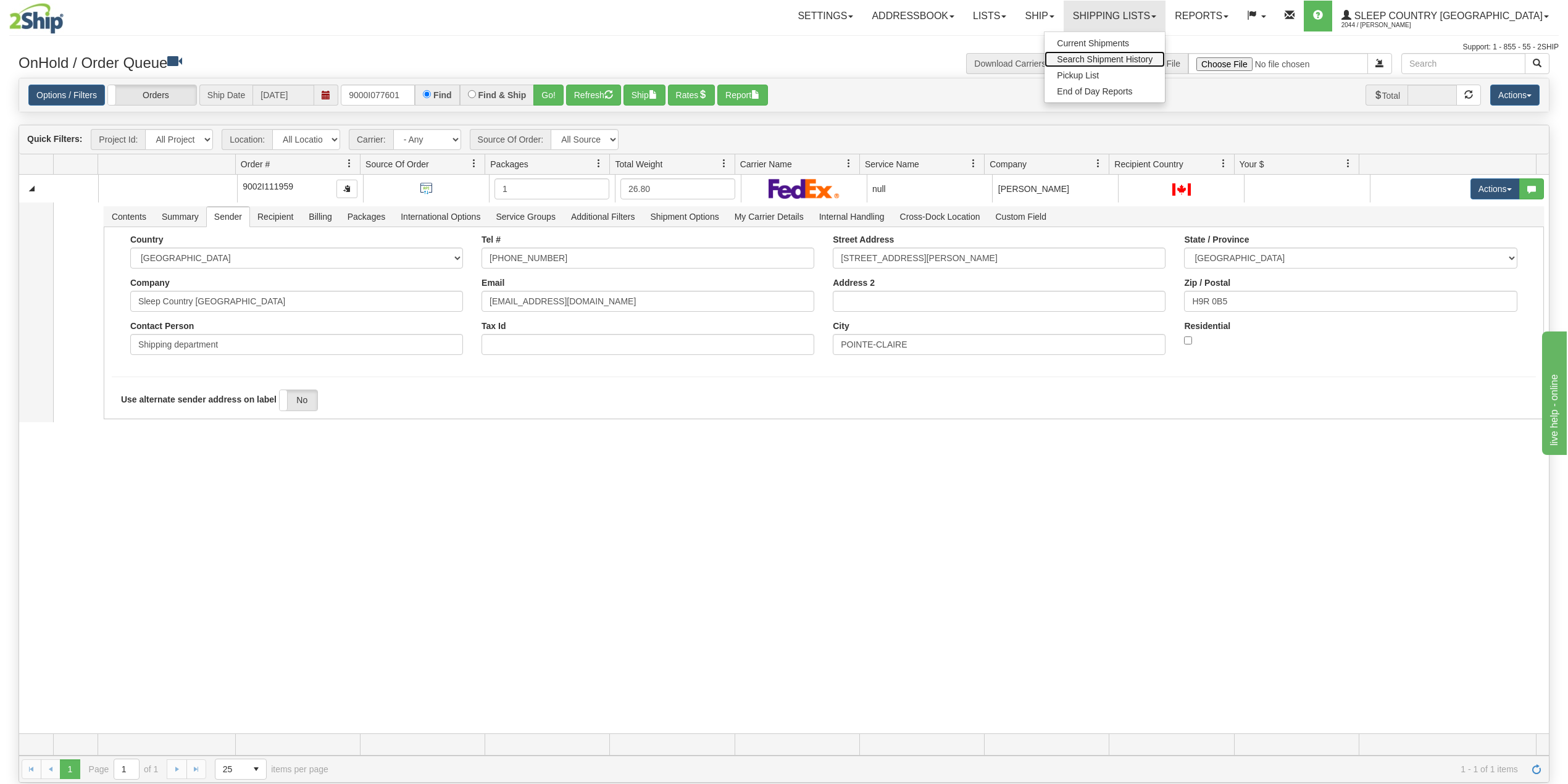
click at [1148, 53] on link "Search Shipment History" at bounding box center [1104, 60] width 120 height 16
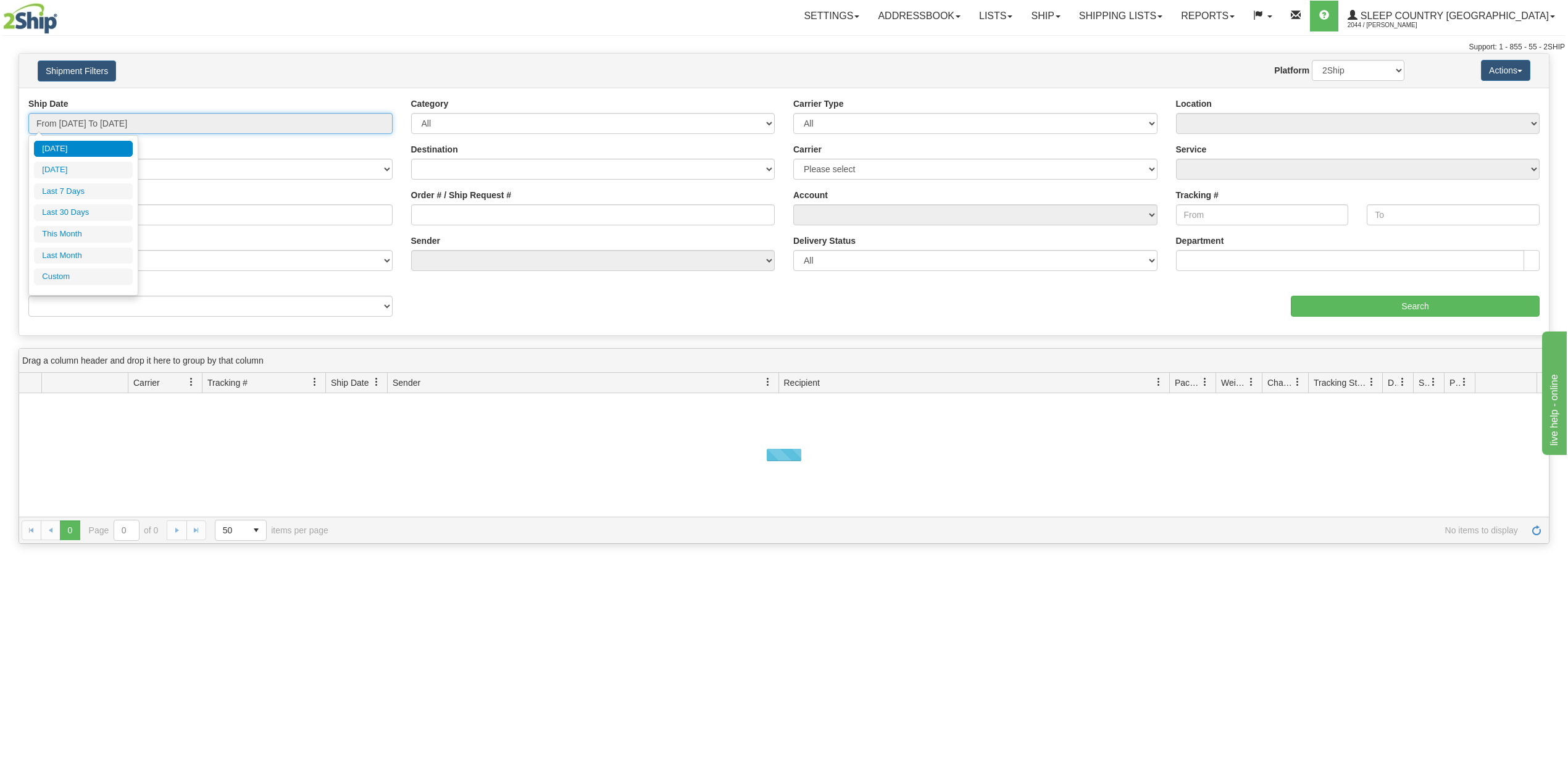
click at [181, 123] on input "From [DATE] To [DATE]" at bounding box center [211, 123] width 364 height 21
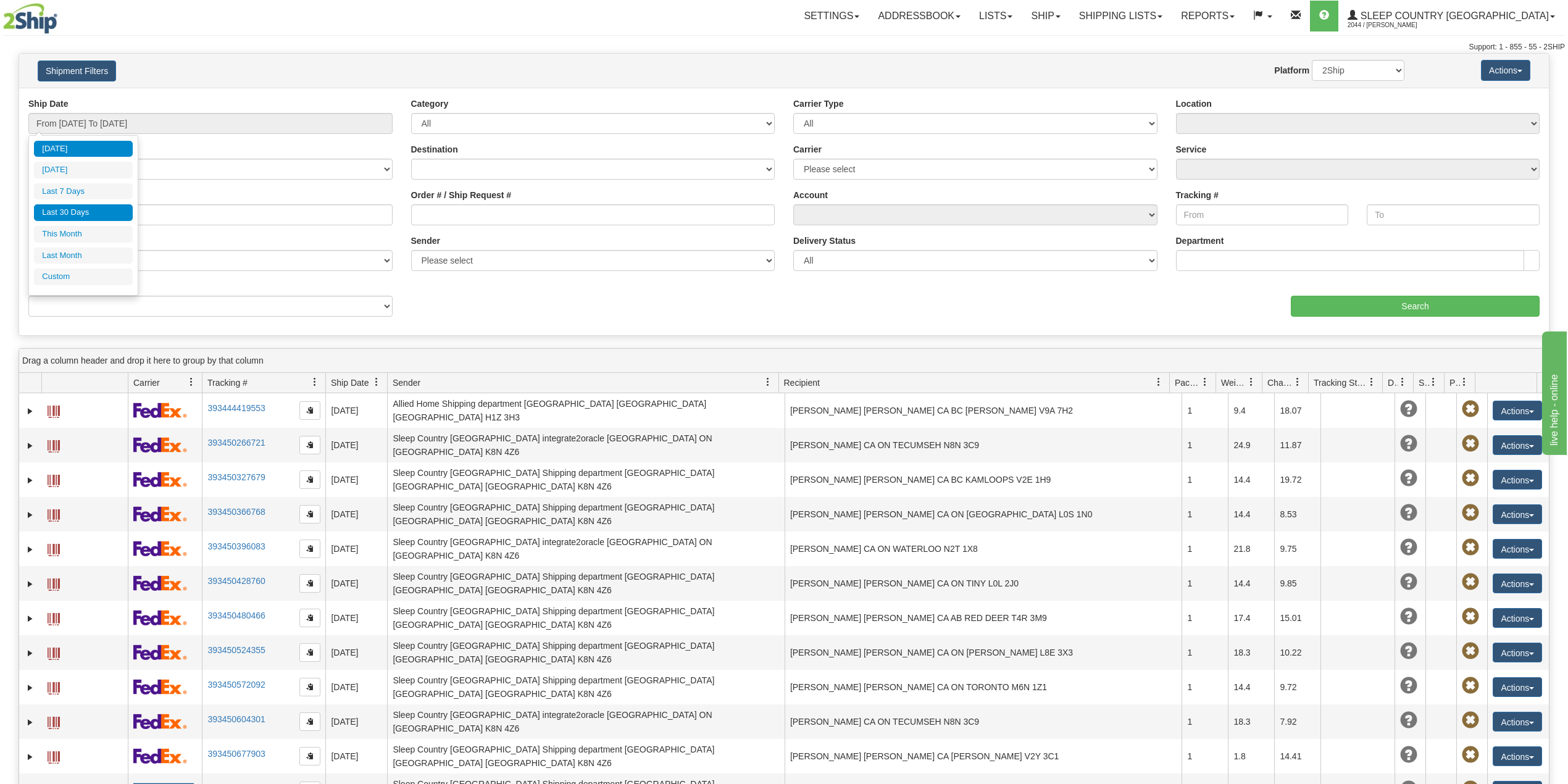
click at [84, 218] on li "Last 30 Days" at bounding box center [82, 212] width 98 height 17
type input "From [DATE] To [DATE]"
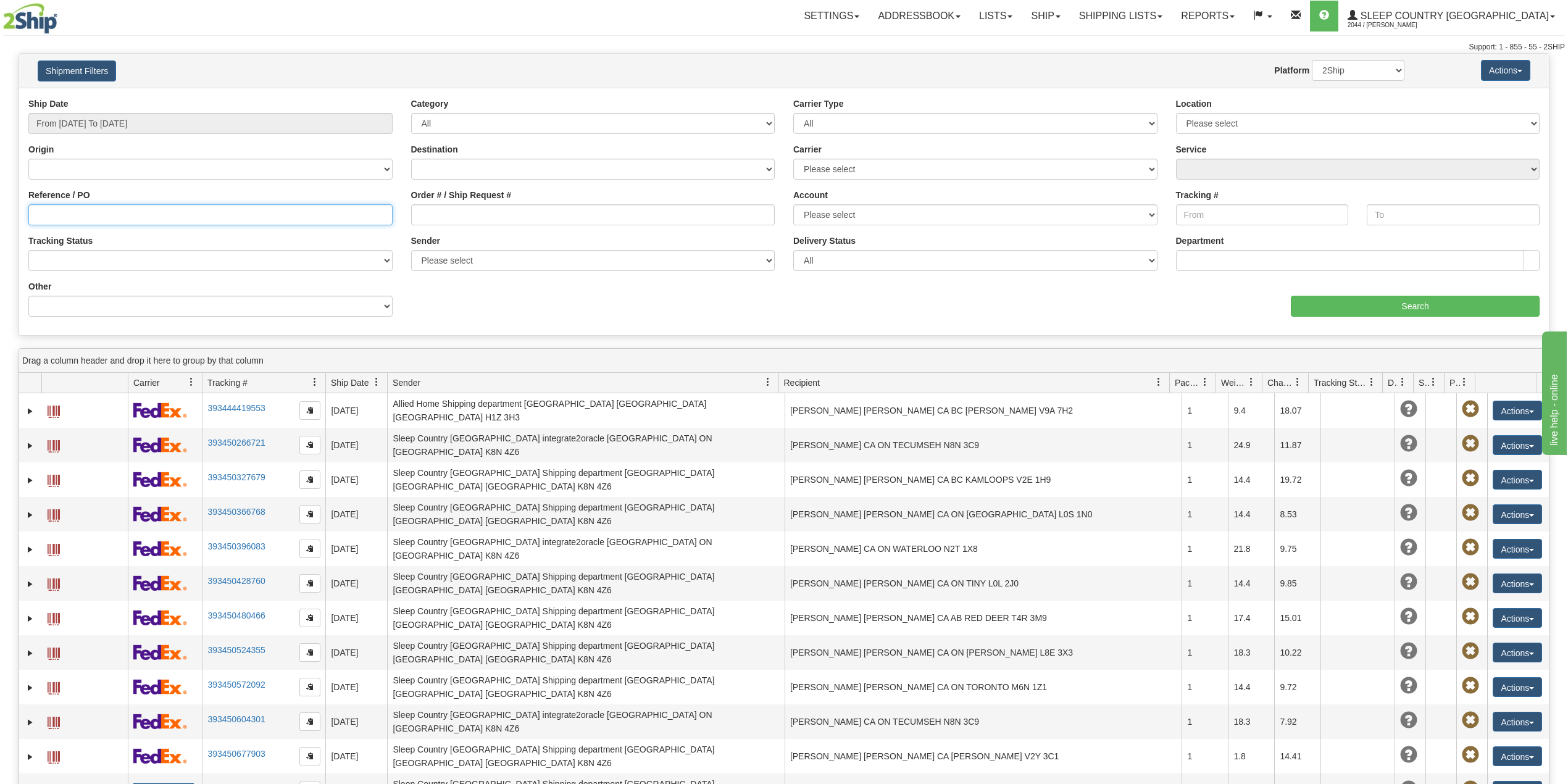
click at [91, 217] on input "Reference / PO" at bounding box center [211, 214] width 364 height 21
paste input "9000I077601"
click at [1406, 300] on input "Search" at bounding box center [1415, 306] width 249 height 21
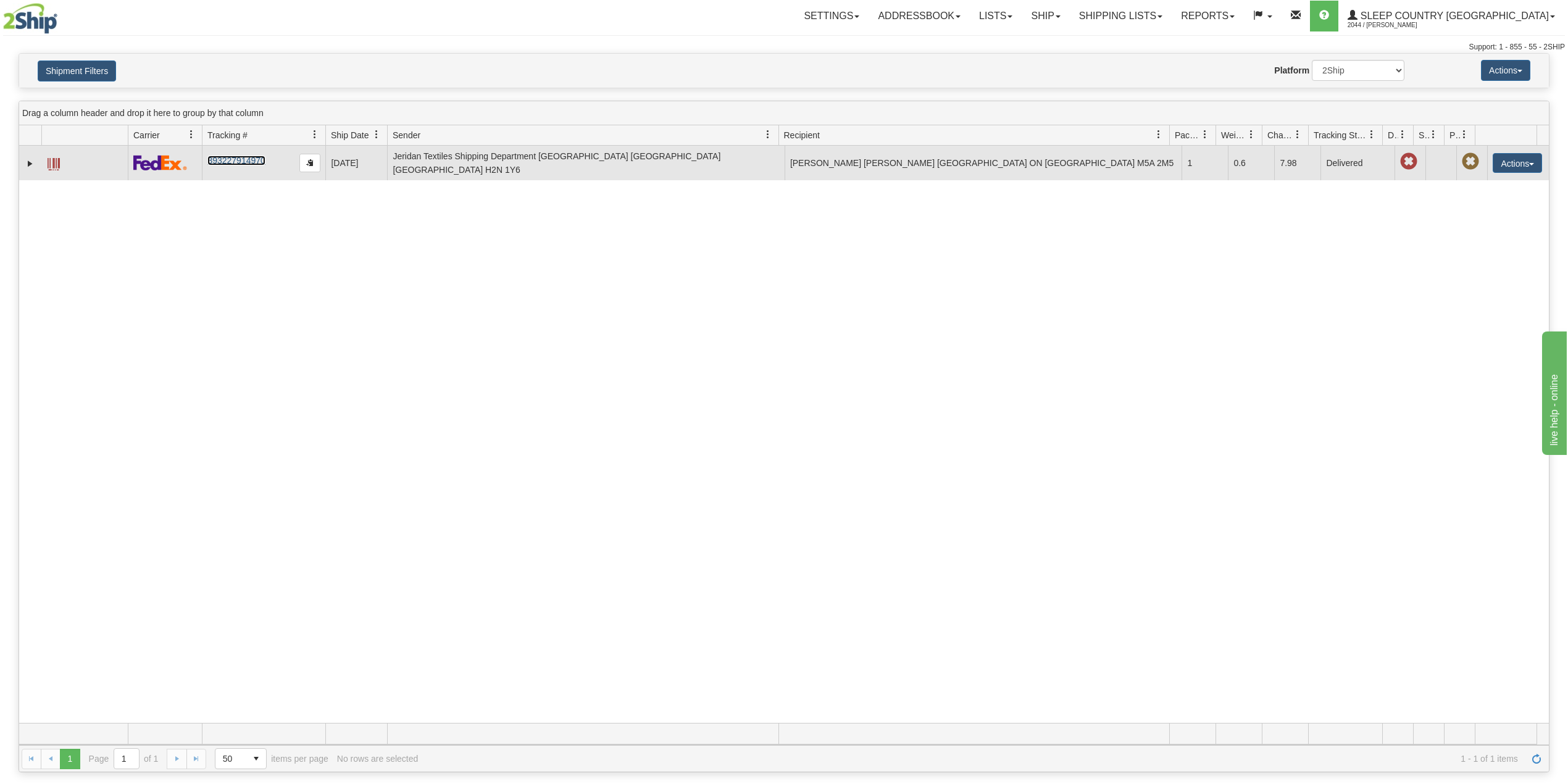
click at [237, 156] on link "393227914970" at bounding box center [236, 161] width 58 height 10
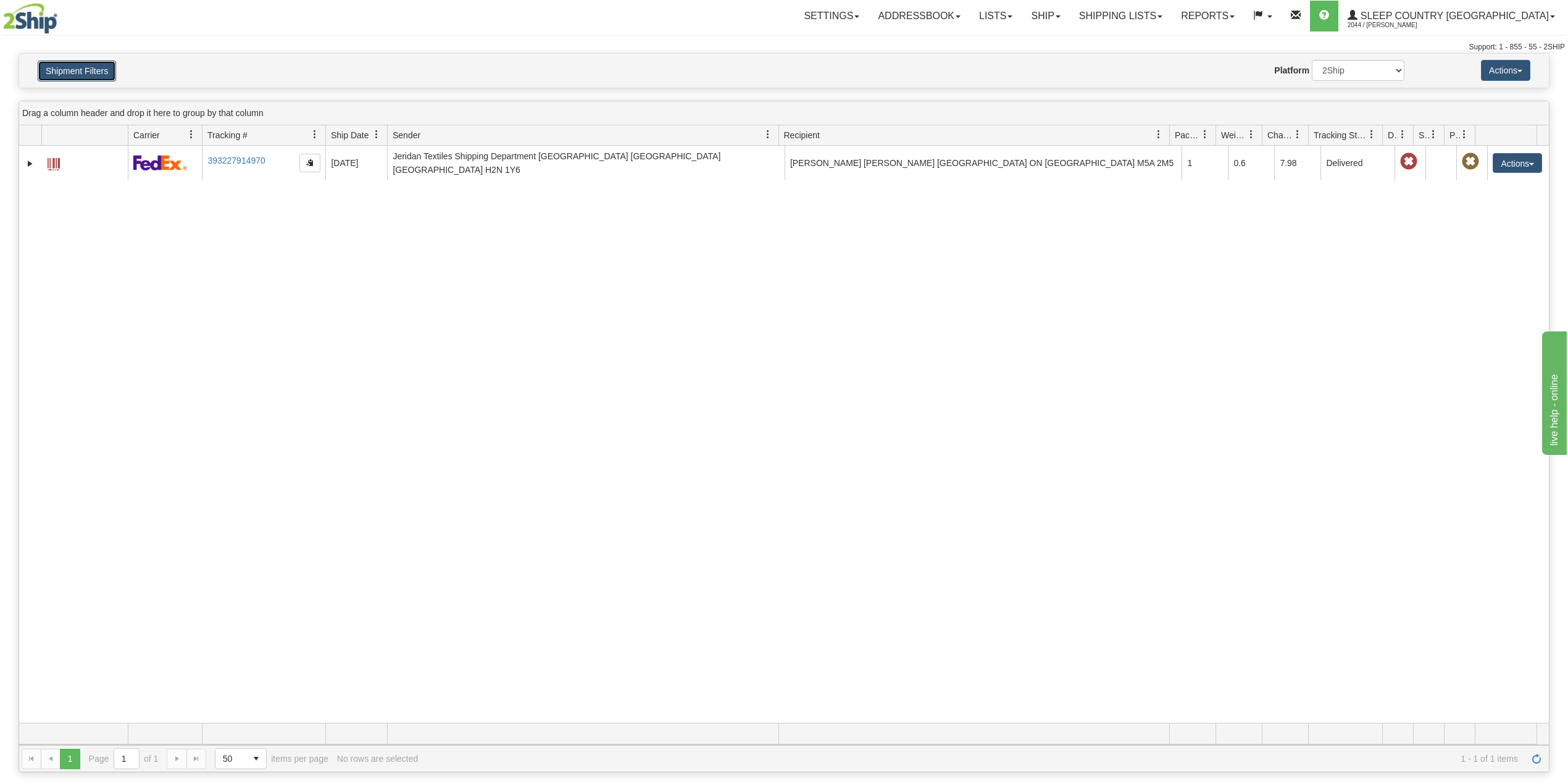
click at [84, 62] on button "Shipment Filters" at bounding box center [76, 70] width 78 height 21
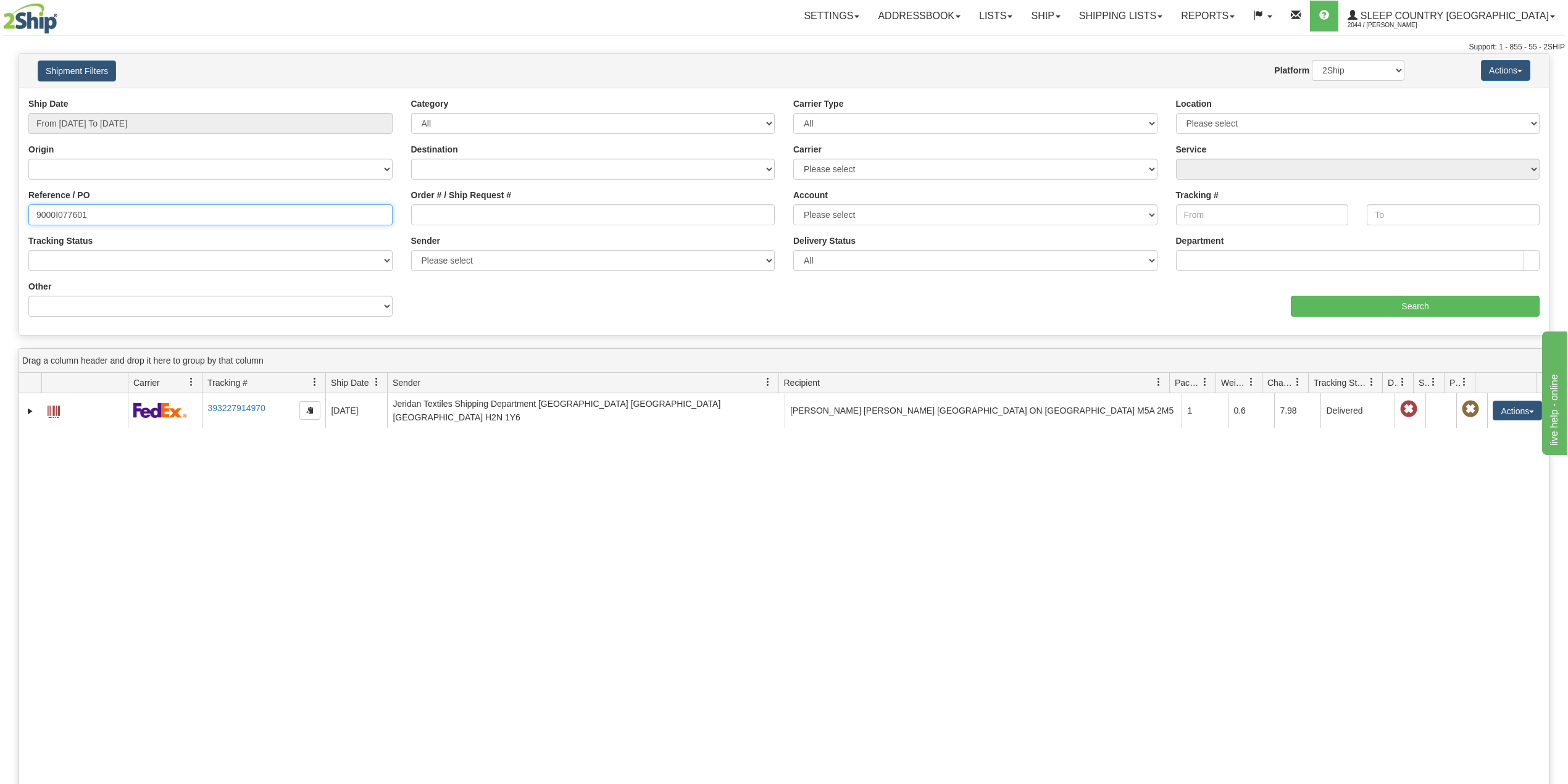
click at [70, 211] on input "9000I077601" at bounding box center [211, 214] width 364 height 21
paste input "92509"
type input "9000I092509"
click at [1375, 297] on input "Search" at bounding box center [1415, 306] width 249 height 21
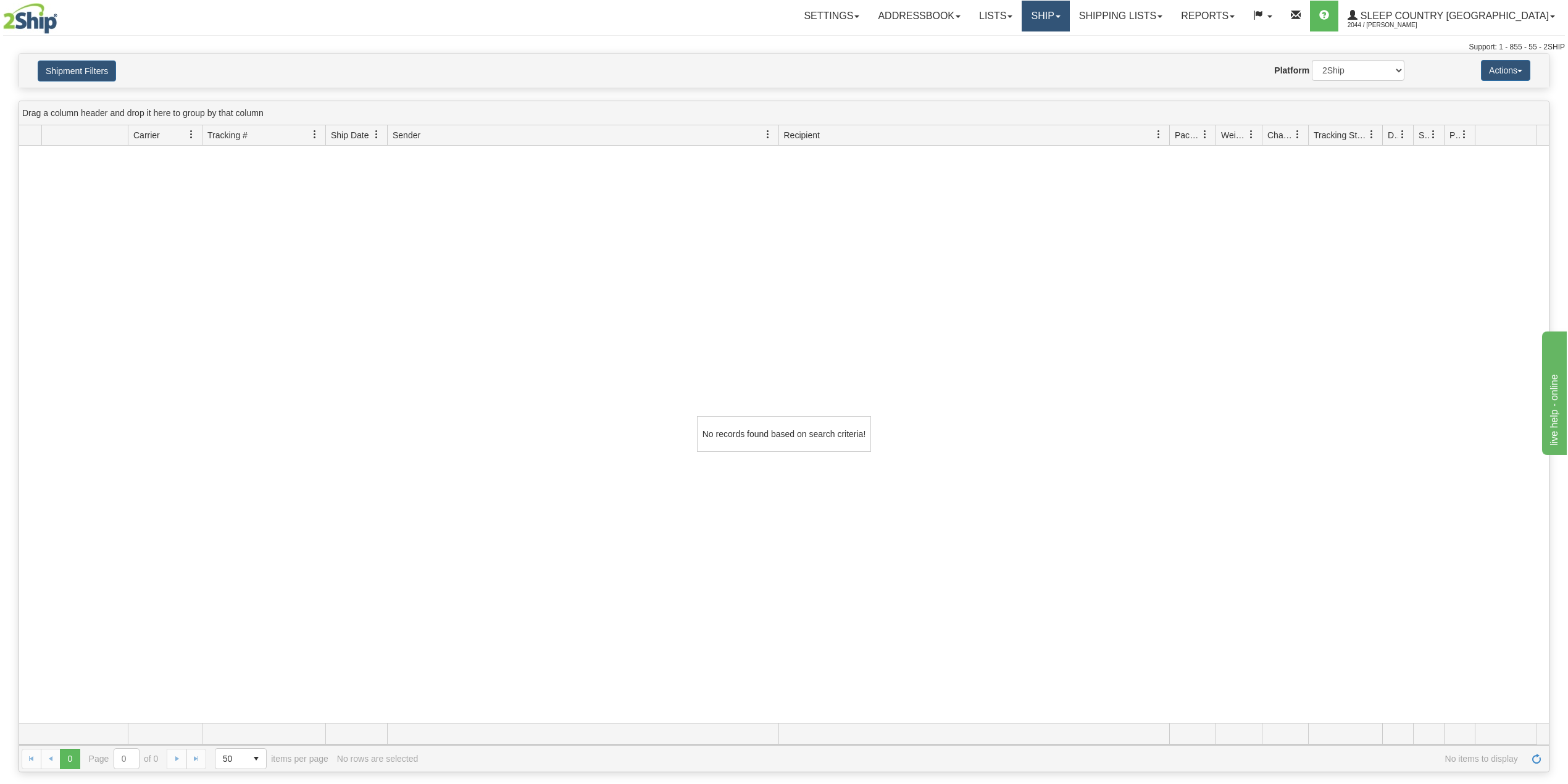
click at [1069, 16] on link "Ship" at bounding box center [1046, 16] width 48 height 31
click at [1057, 56] on span "OnHold / Order Queue" at bounding box center [1014, 60] width 87 height 10
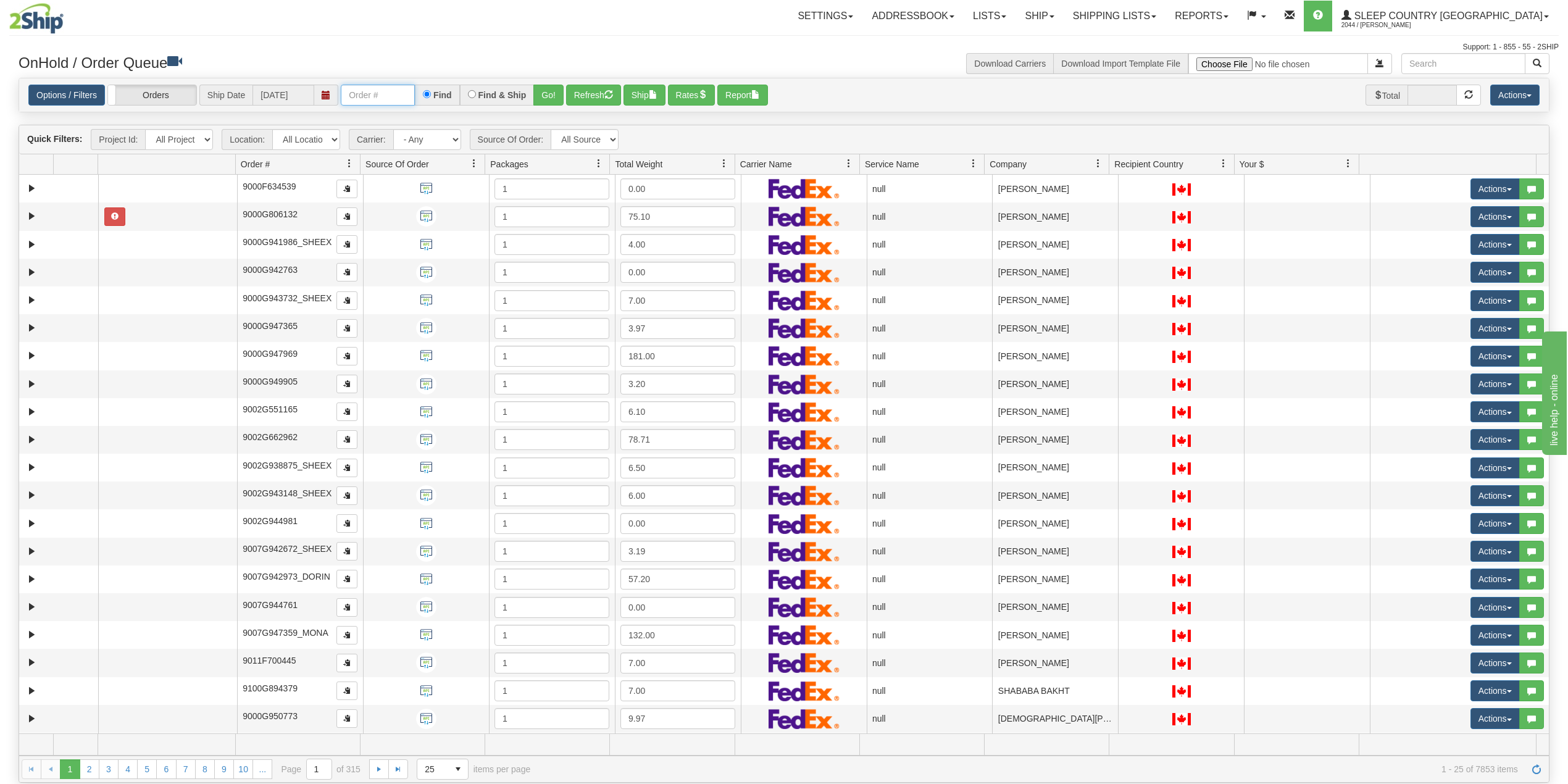
drag, startPoint x: 376, startPoint y: 93, endPoint x: 395, endPoint y: 106, distance: 23.0
click at [376, 92] on input "text" at bounding box center [377, 94] width 74 height 21
paste input "9000I092509"
click at [554, 97] on button "Go!" at bounding box center [548, 94] width 30 height 21
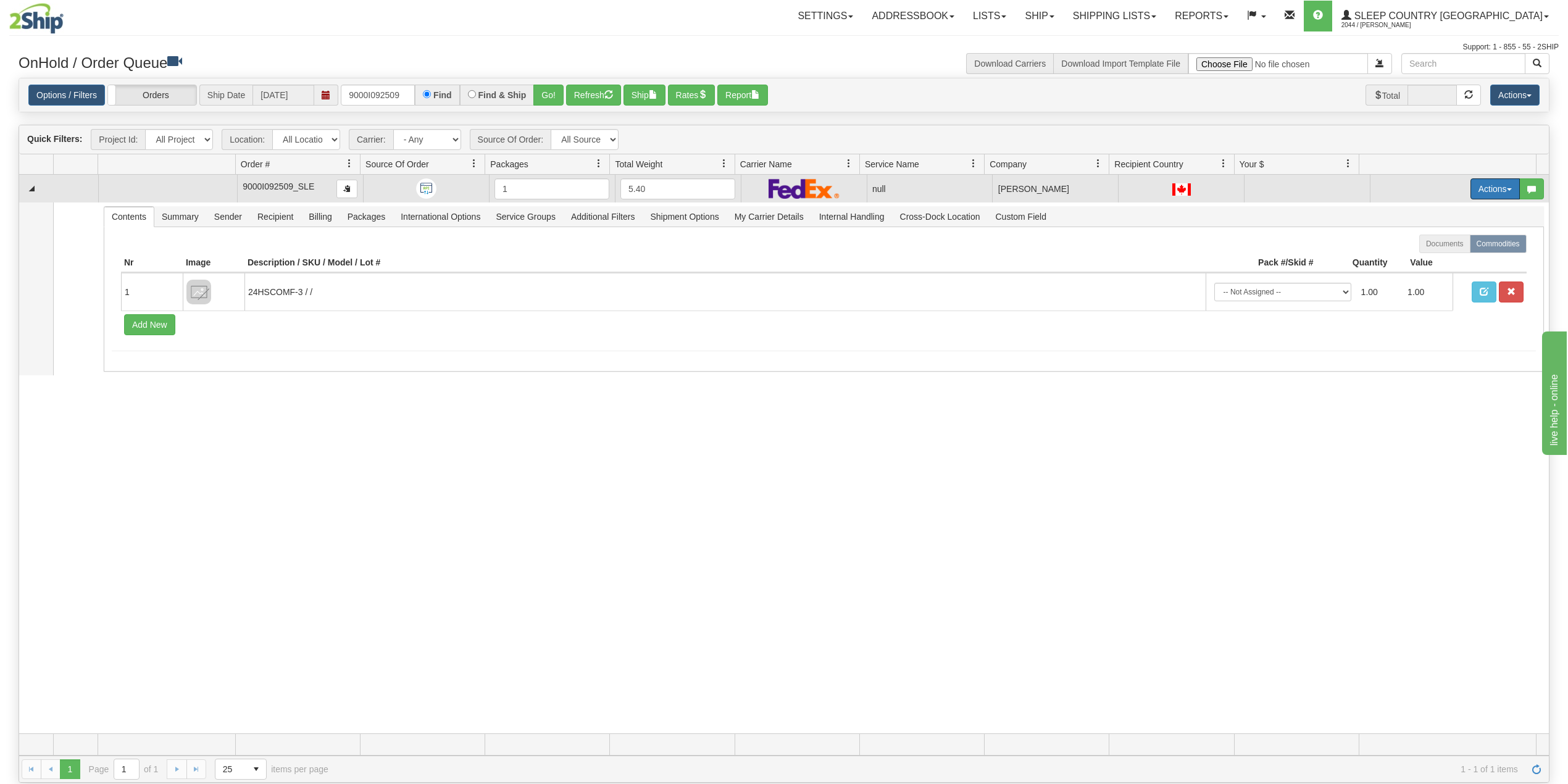
click at [1481, 196] on button "Actions" at bounding box center [1496, 189] width 50 height 21
click at [1435, 274] on span "Delete" at bounding box center [1442, 277] width 34 height 10
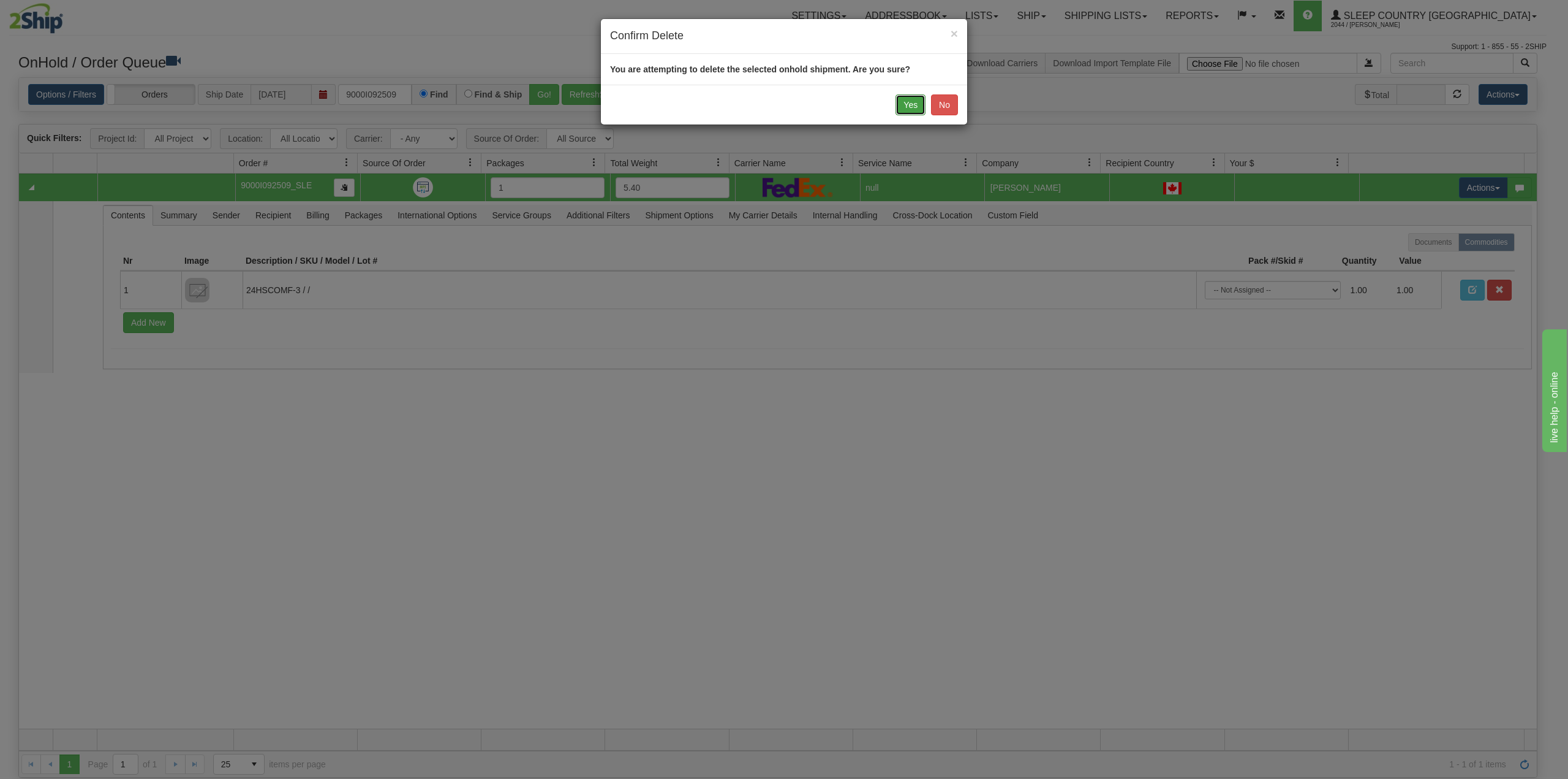
click at [912, 103] on button "Yes" at bounding box center [911, 105] width 30 height 21
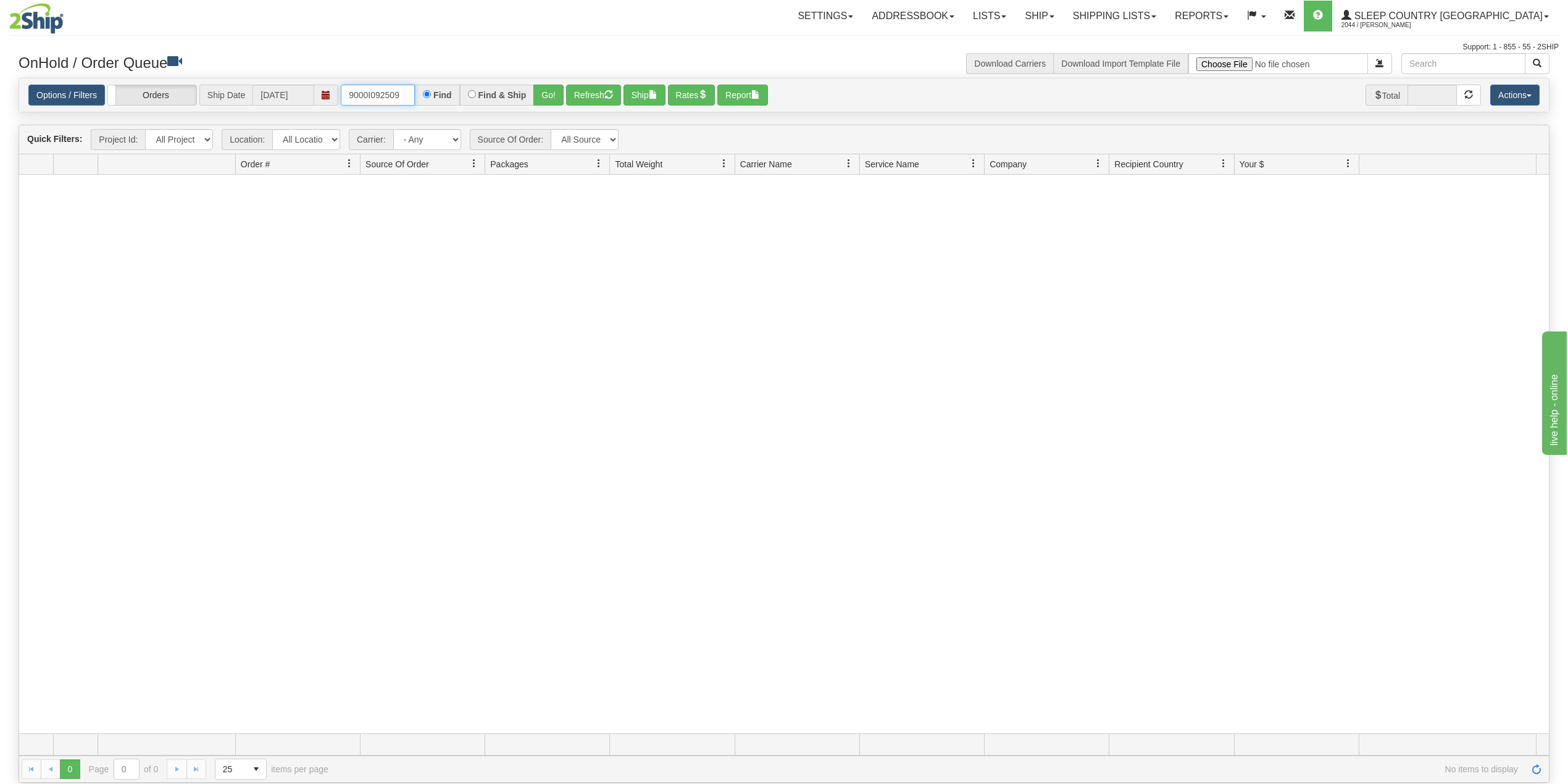
click at [370, 91] on input "9000I092509" at bounding box center [377, 94] width 74 height 21
paste input "87665"
type input "9000I087665"
click at [551, 93] on button "Go!" at bounding box center [548, 94] width 30 height 21
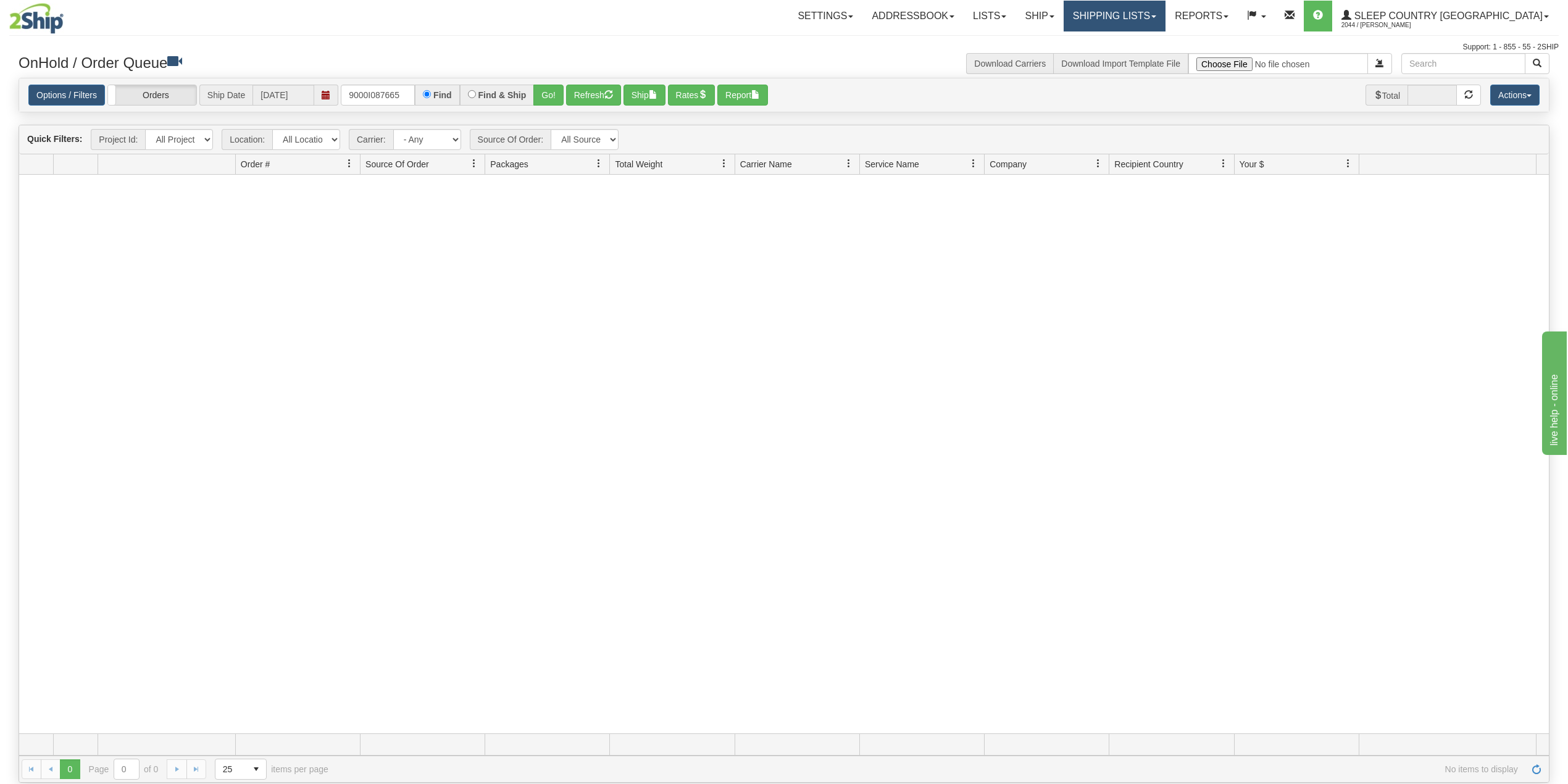
click at [1166, 13] on link "Shipping lists" at bounding box center [1114, 16] width 102 height 31
click at [1153, 61] on span "Search Shipment History" at bounding box center [1104, 60] width 95 height 10
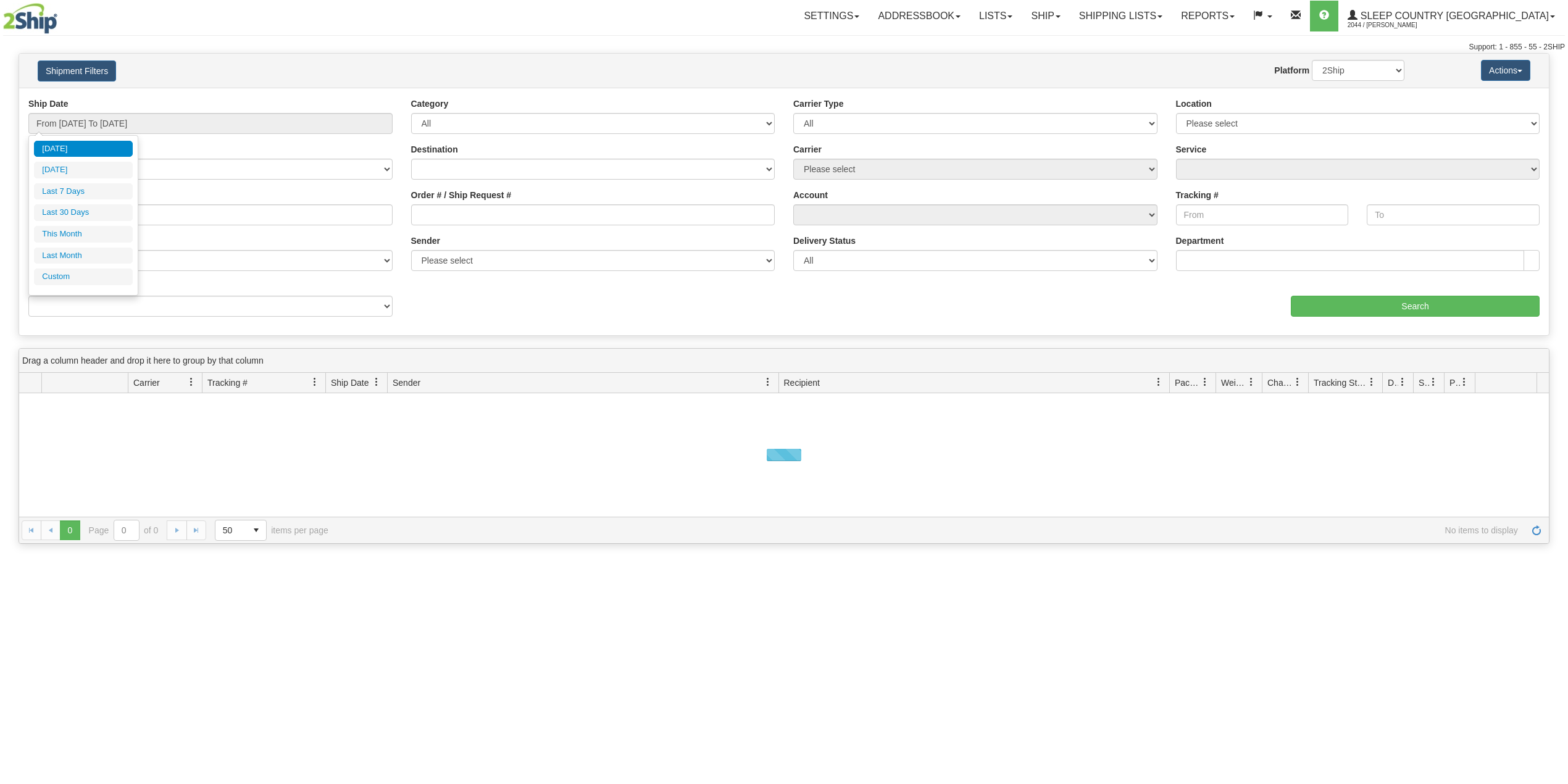
click at [135, 125] on input "From [DATE] To [DATE]" at bounding box center [211, 123] width 364 height 21
click at [85, 216] on li "Last 30 Days" at bounding box center [82, 212] width 98 height 17
type input "From [DATE] To [DATE]"
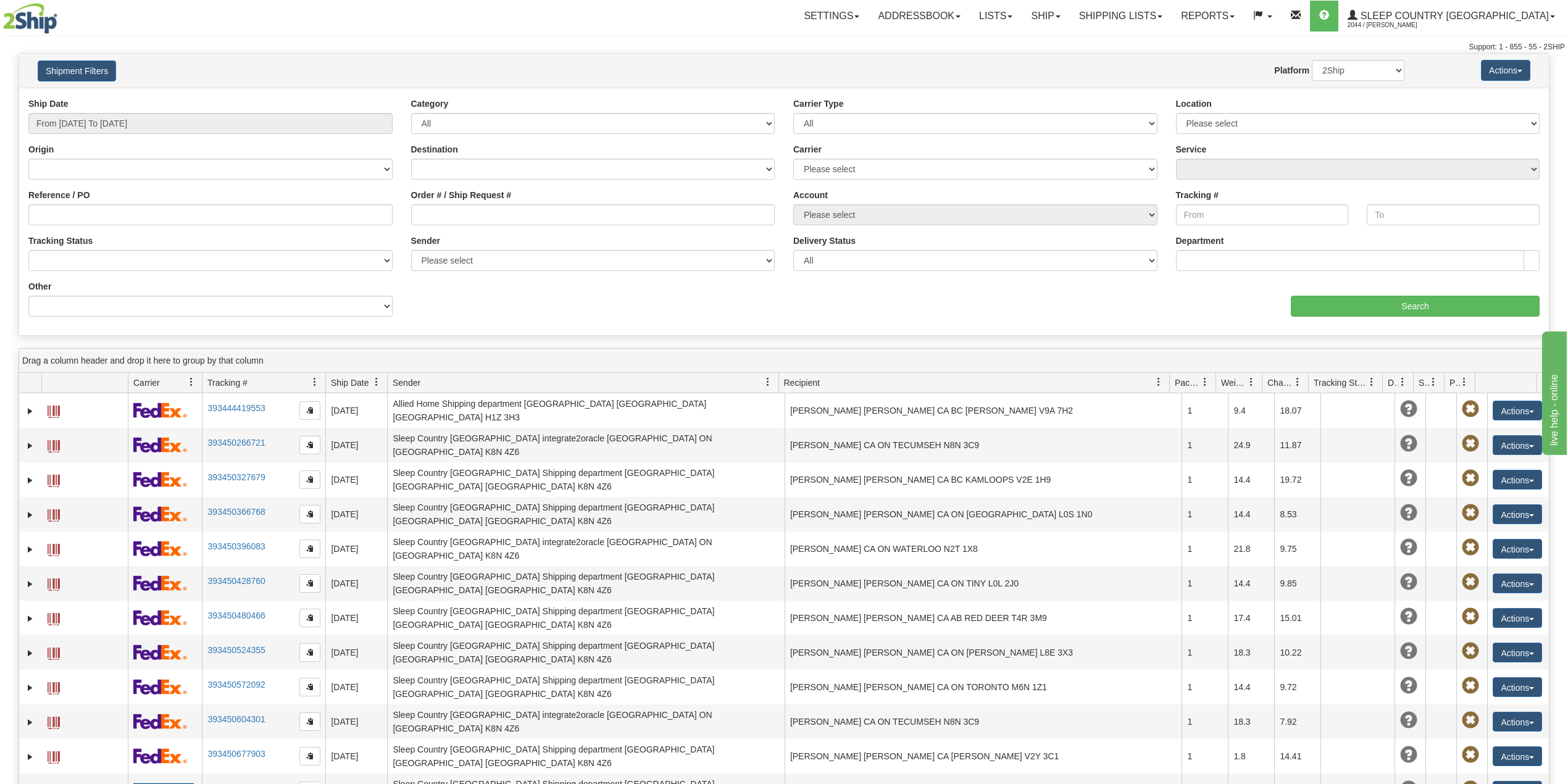
drag, startPoint x: 93, startPoint y: 230, endPoint x: 92, endPoint y: 222, distance: 8.1
click at [93, 228] on div "Reference / PO" at bounding box center [210, 211] width 382 height 46
click at [92, 222] on input "Reference / PO" at bounding box center [211, 214] width 364 height 21
paste input "9000I087665"
click at [1364, 311] on input "Search" at bounding box center [1415, 306] width 249 height 21
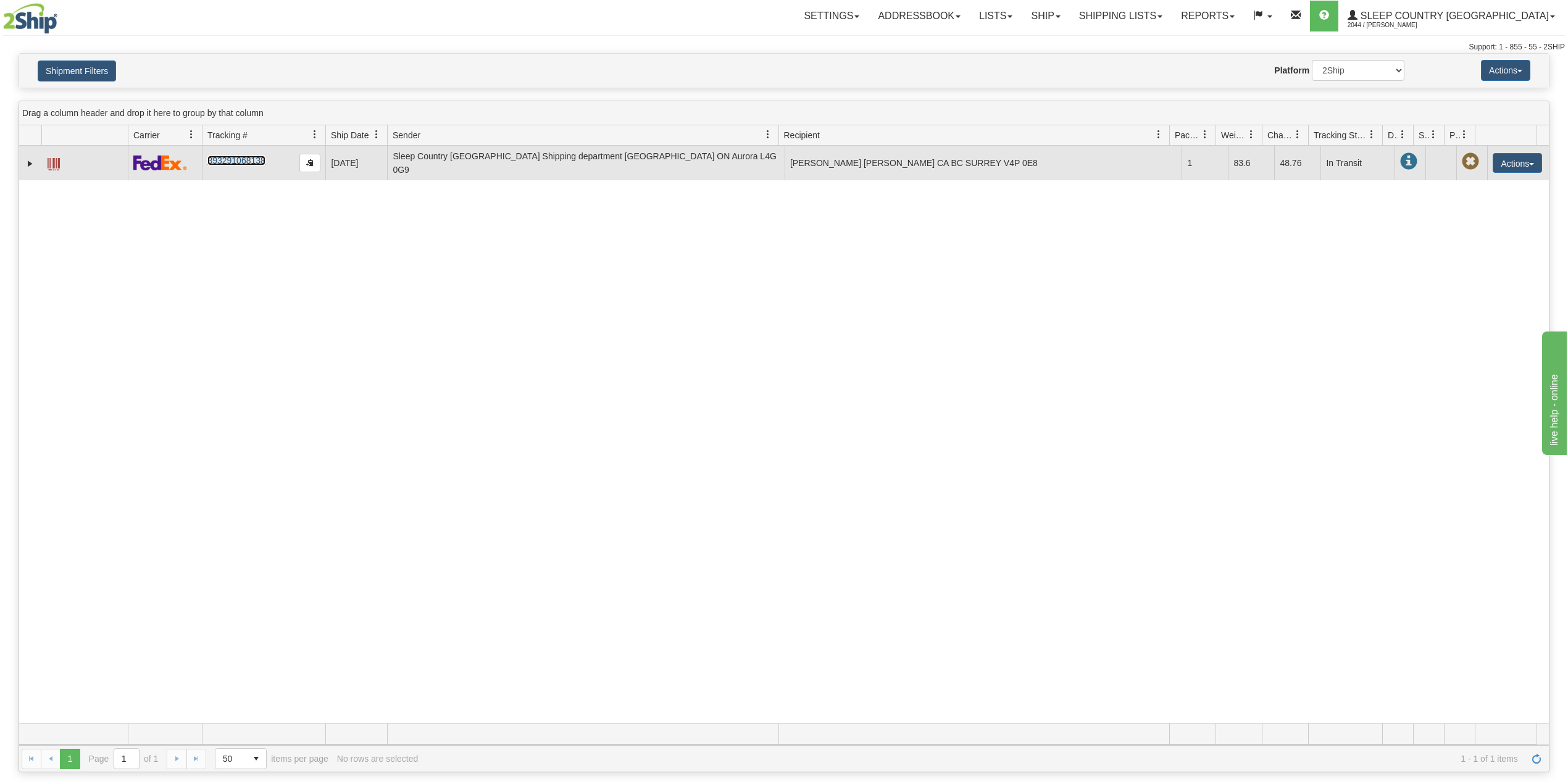
click at [245, 156] on link "393291068138" at bounding box center [236, 161] width 58 height 10
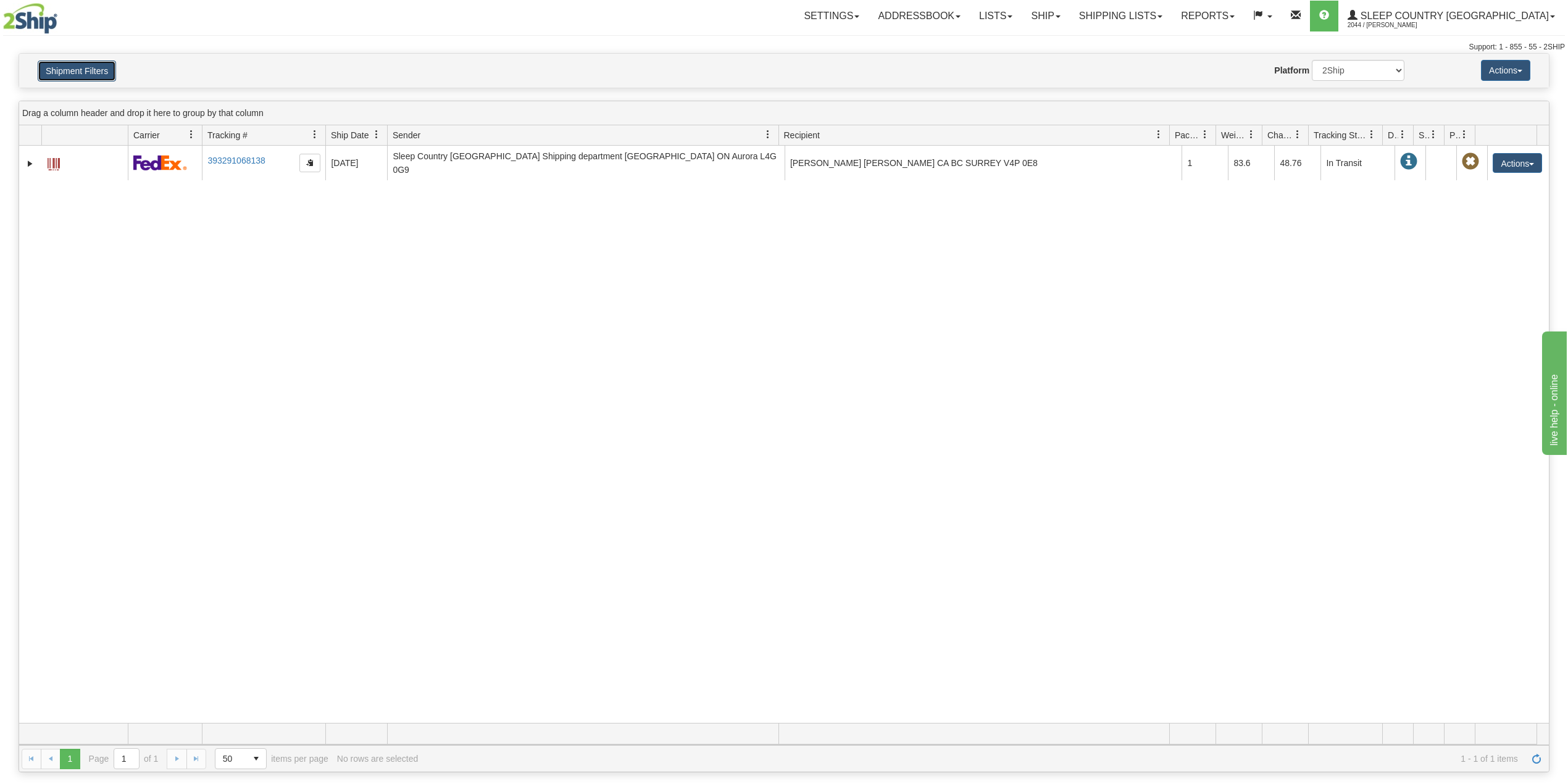
click at [75, 65] on button "Shipment Filters" at bounding box center [76, 70] width 78 height 21
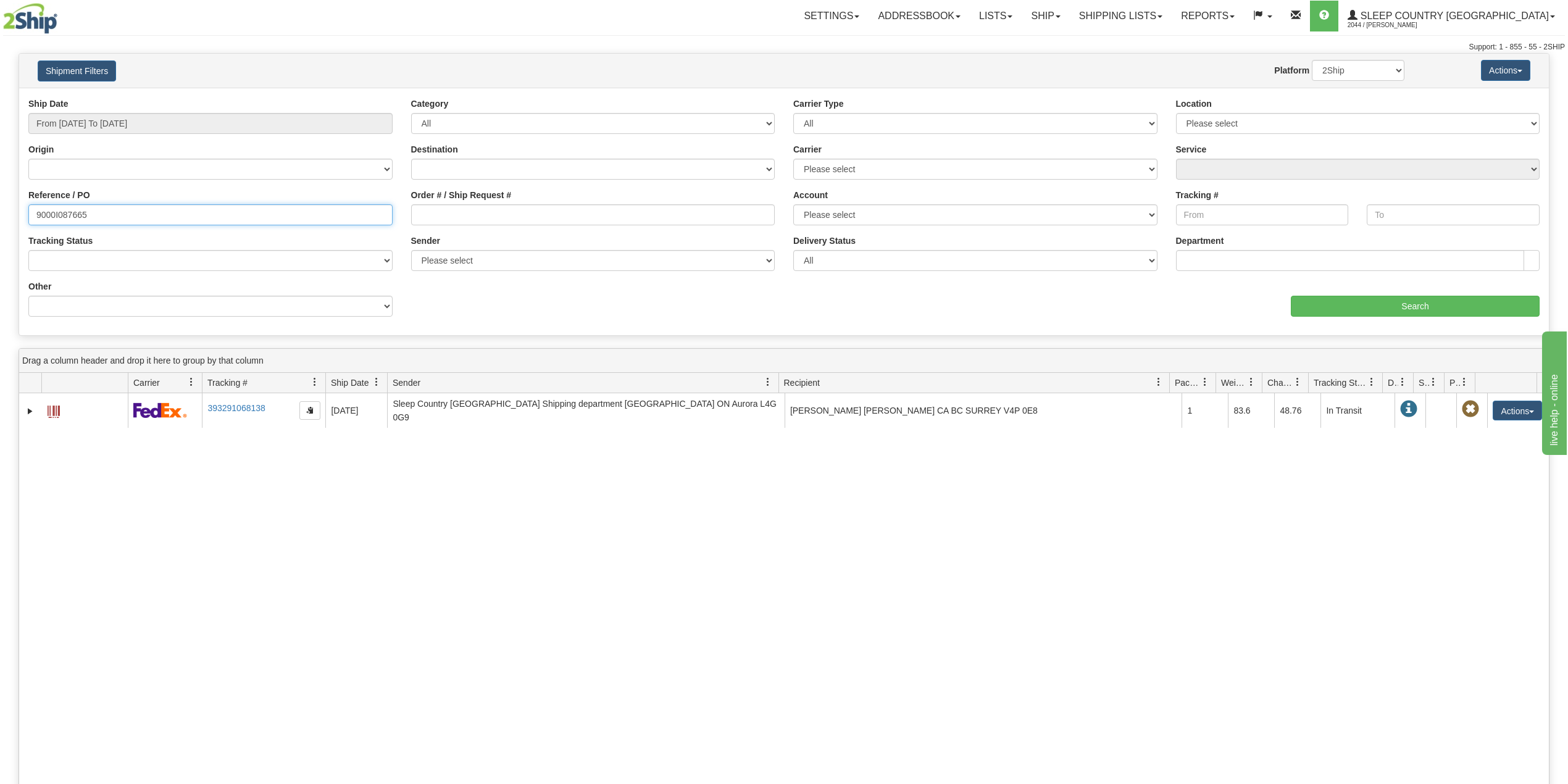
click at [72, 218] on input "9000I087665" at bounding box center [211, 214] width 364 height 21
paste input "104024"
click at [1376, 309] on input "Search" at bounding box center [1415, 306] width 249 height 21
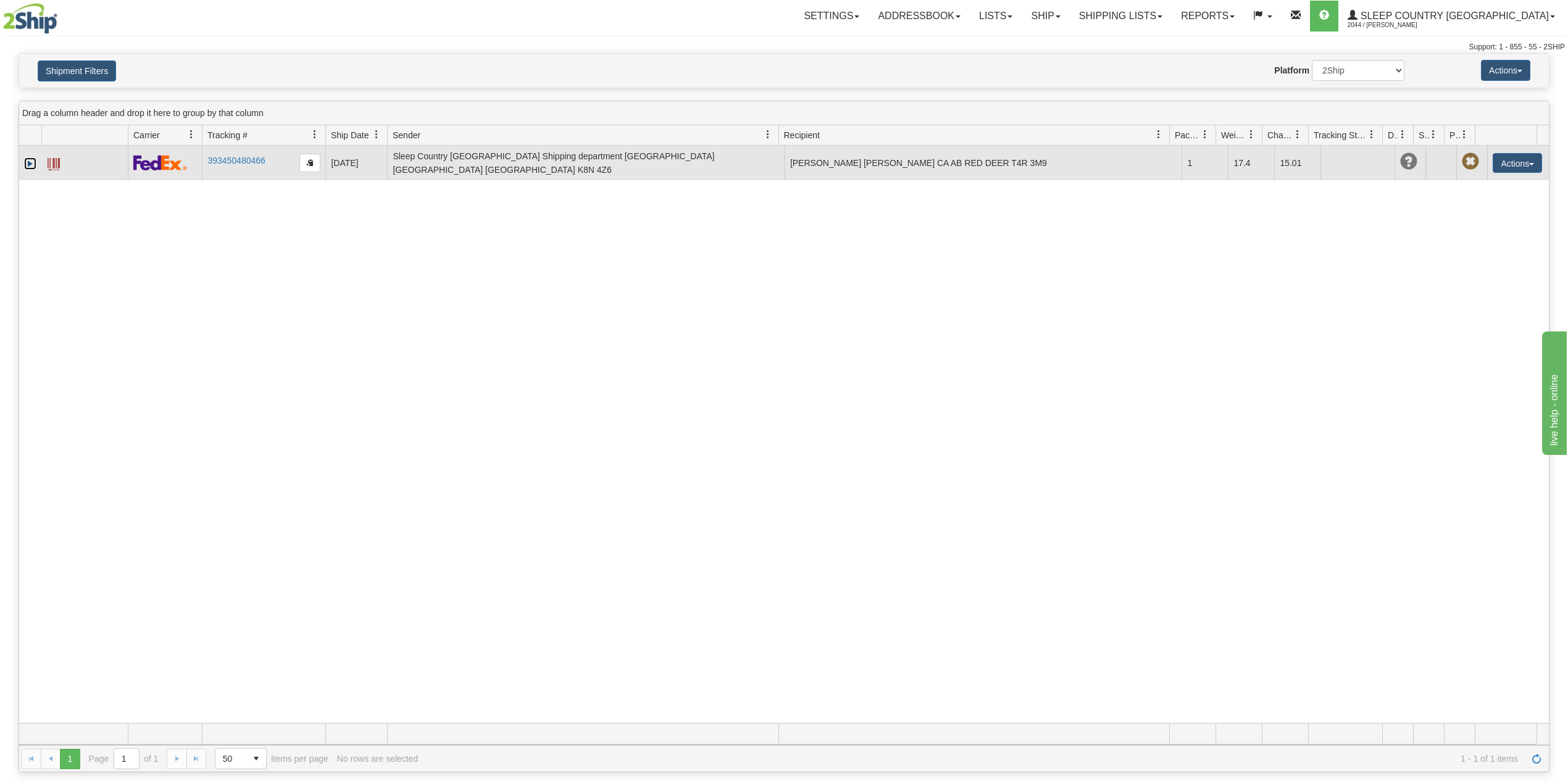
click at [27, 161] on link "Expand" at bounding box center [30, 164] width 12 height 12
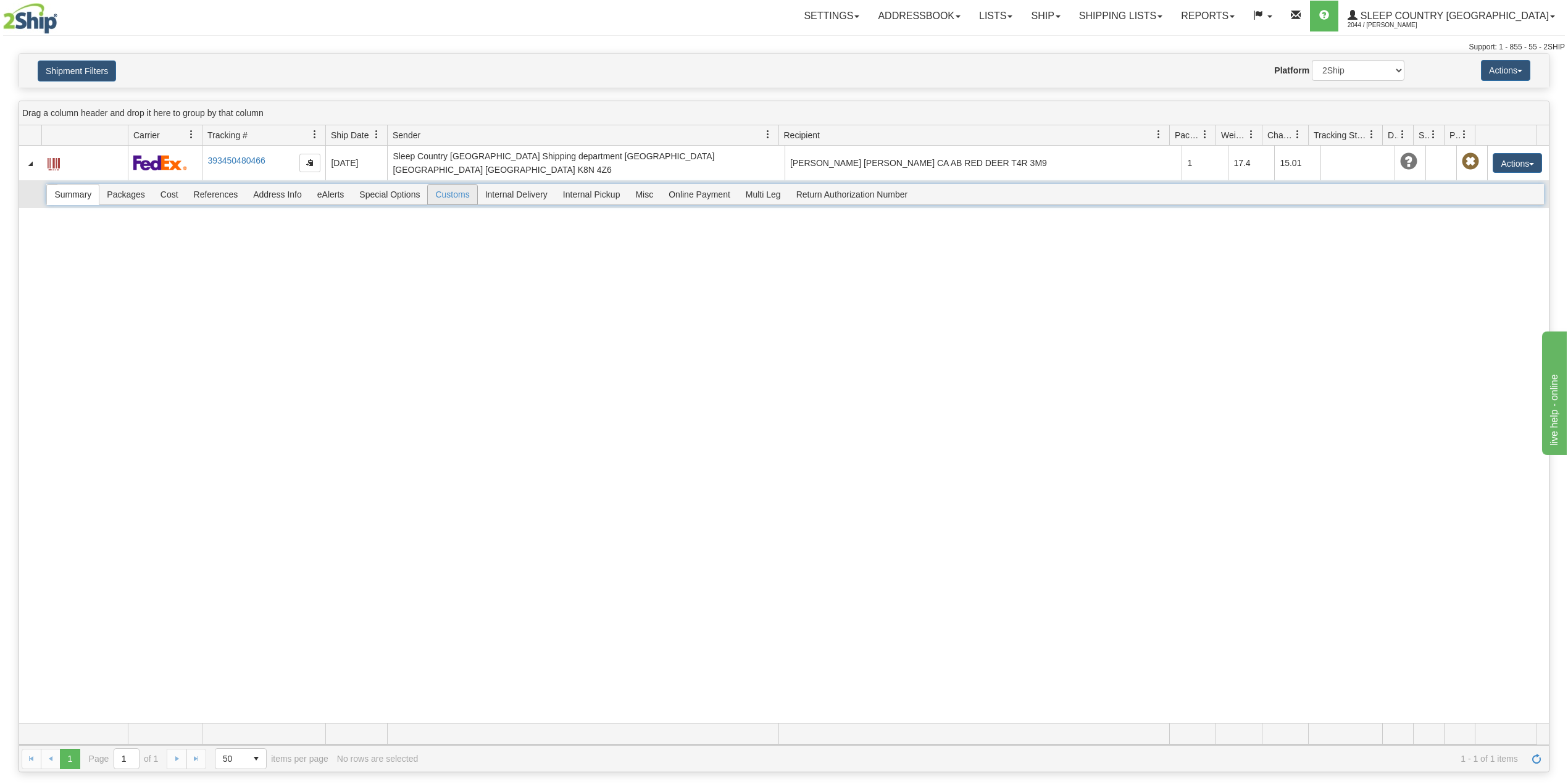
click at [455, 191] on span "Customs" at bounding box center [452, 195] width 49 height 20
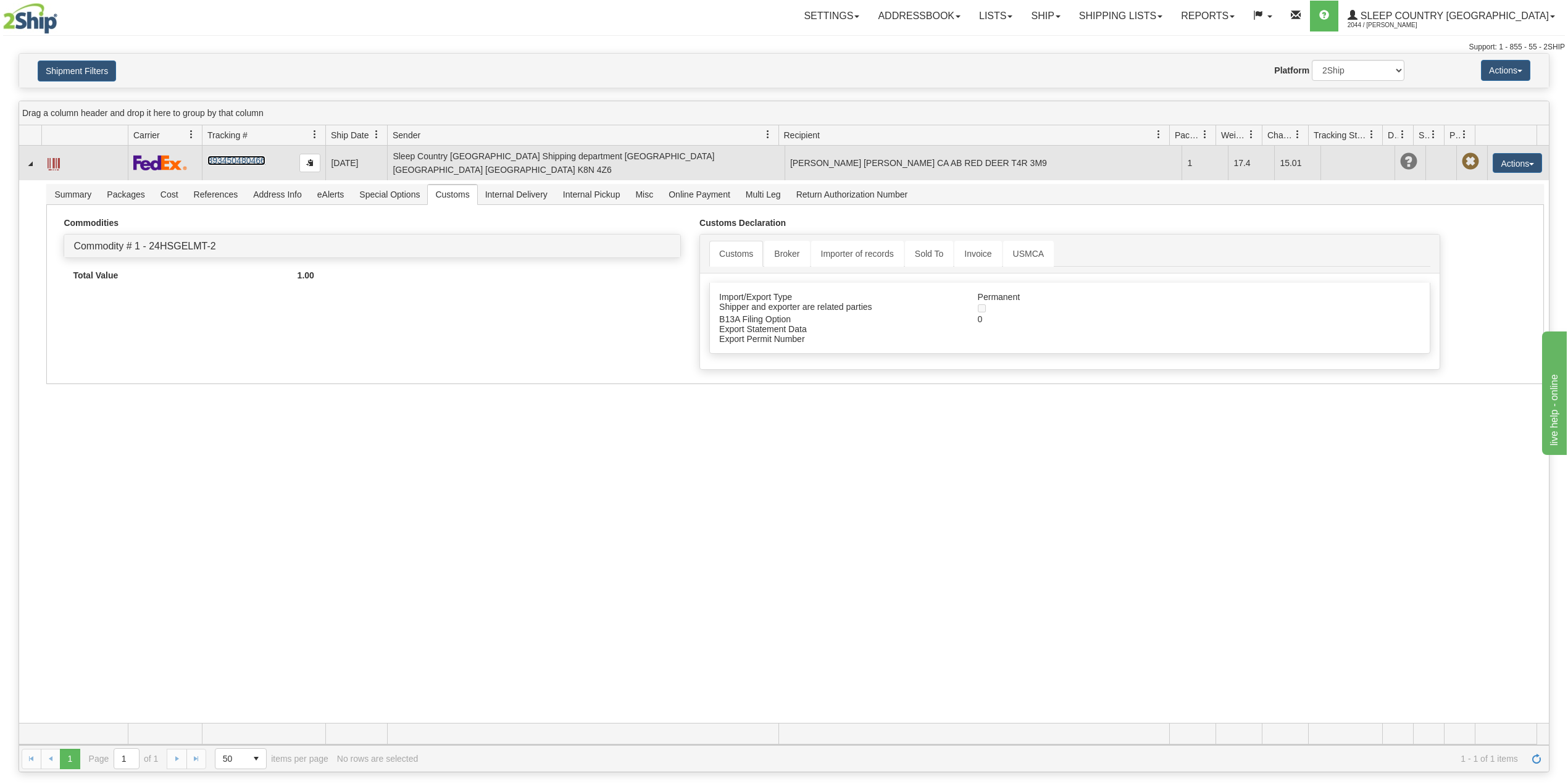
click at [222, 156] on link "393450480466" at bounding box center [236, 161] width 58 height 10
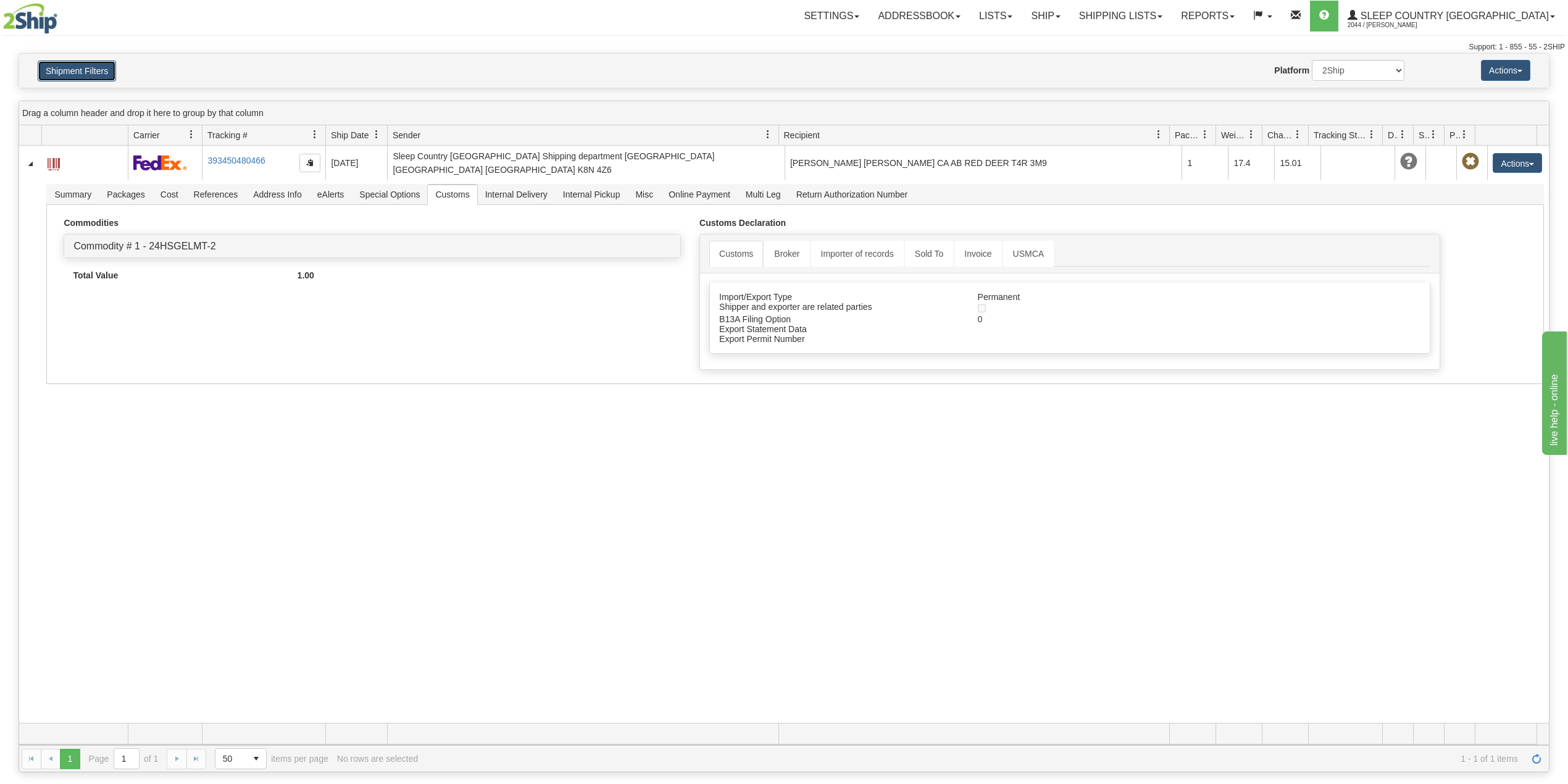
click at [109, 69] on button "Shipment Filters" at bounding box center [76, 70] width 78 height 21
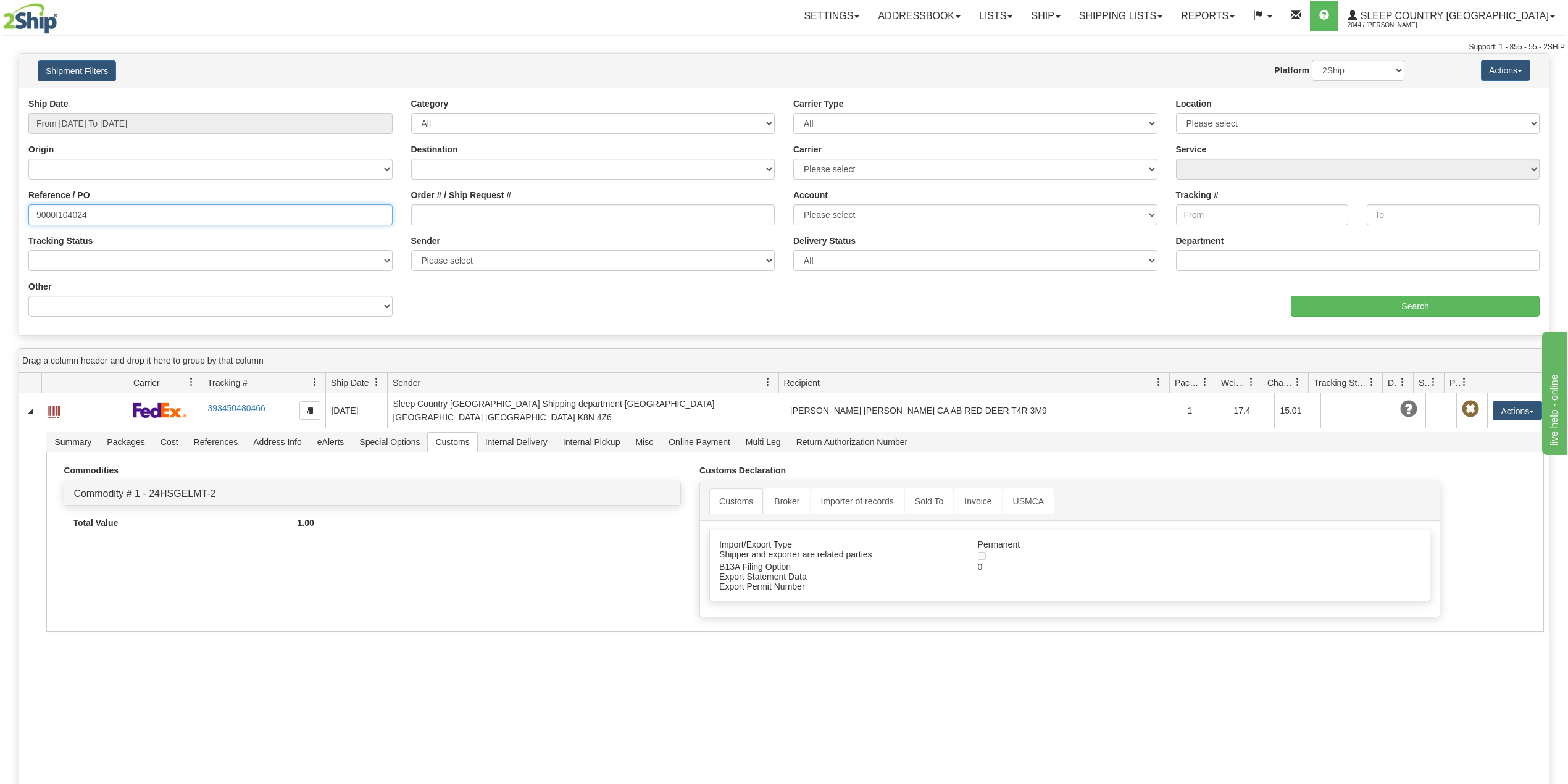
click at [66, 213] on input "9000I104024" at bounding box center [211, 214] width 364 height 21
paste input "2641"
type input "9000I102641"
click at [1325, 309] on input "Search" at bounding box center [1415, 306] width 249 height 21
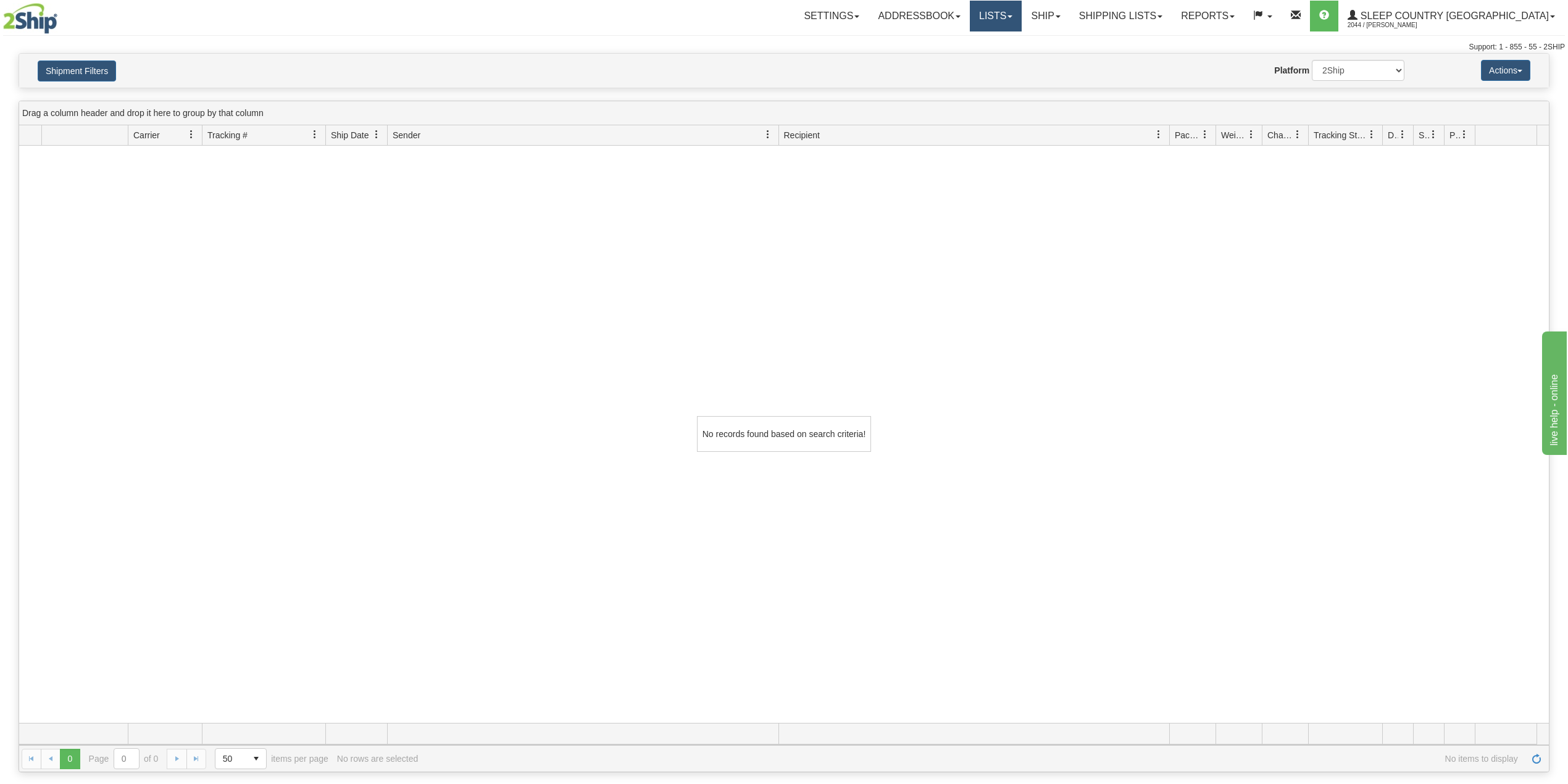
click at [1022, 21] on link "Lists" at bounding box center [996, 16] width 52 height 31
drag, startPoint x: 1087, startPoint y: 18, endPoint x: 1097, endPoint y: 21, distance: 10.4
click at [1069, 17] on link "Ship" at bounding box center [1046, 16] width 48 height 31
click at [1069, 52] on link "OnHold / Order Queue" at bounding box center [1013, 60] width 112 height 16
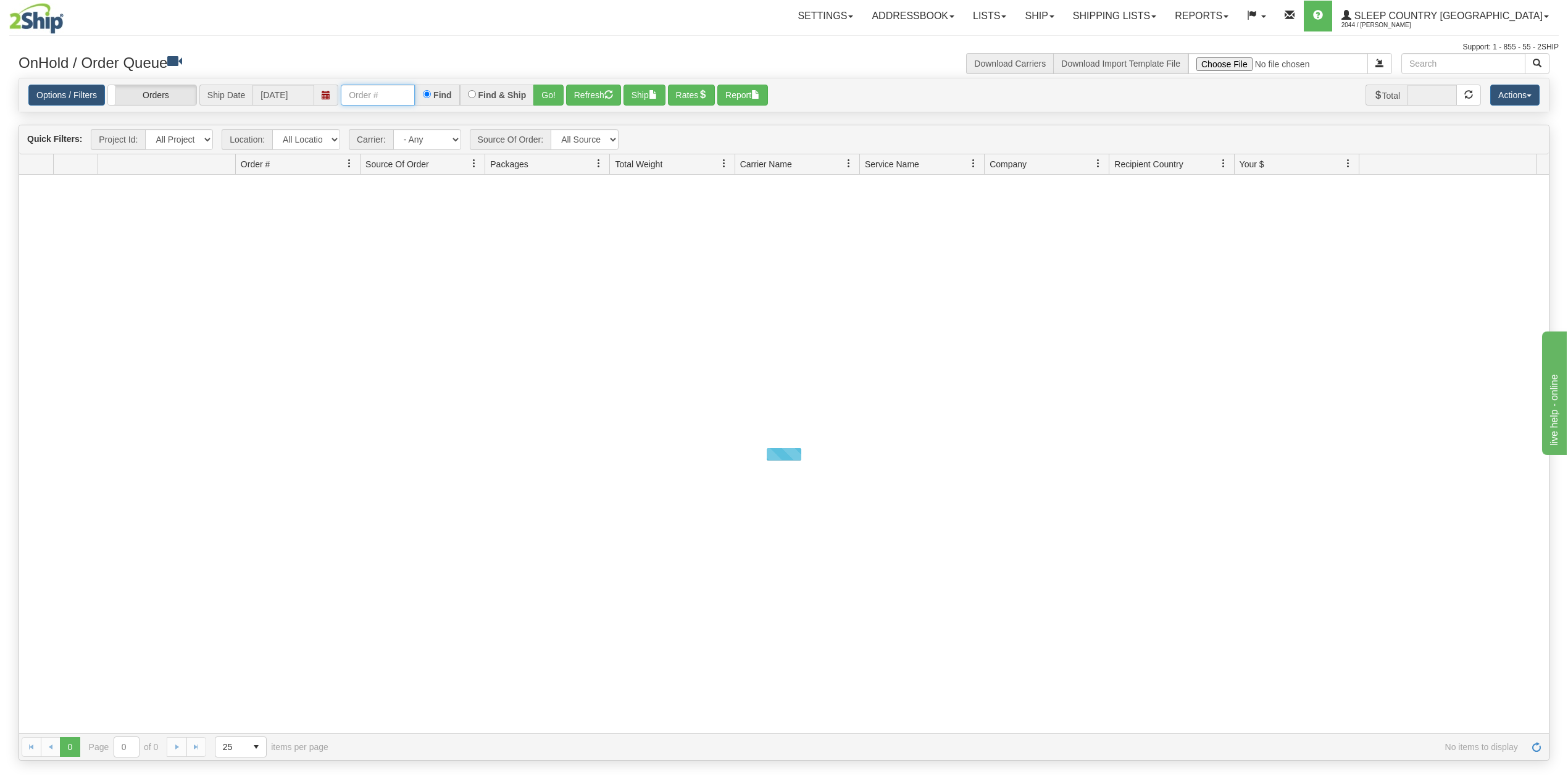
drag, startPoint x: 395, startPoint y: 98, endPoint x: 400, endPoint y: 104, distance: 7.8
click at [395, 98] on input "text" at bounding box center [377, 94] width 74 height 21
paste input "9000I102641"
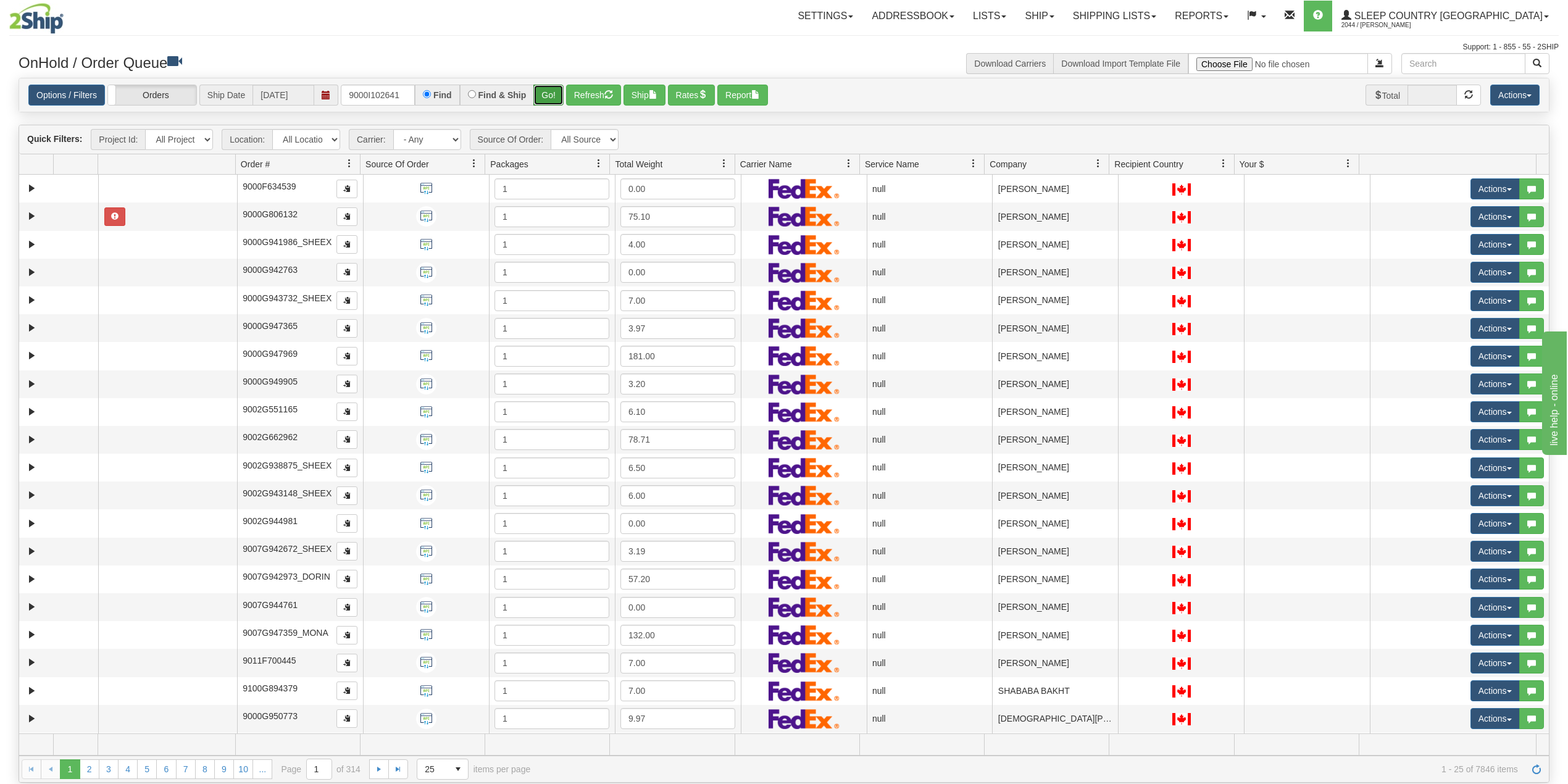
click at [546, 96] on button "Go!" at bounding box center [548, 94] width 30 height 21
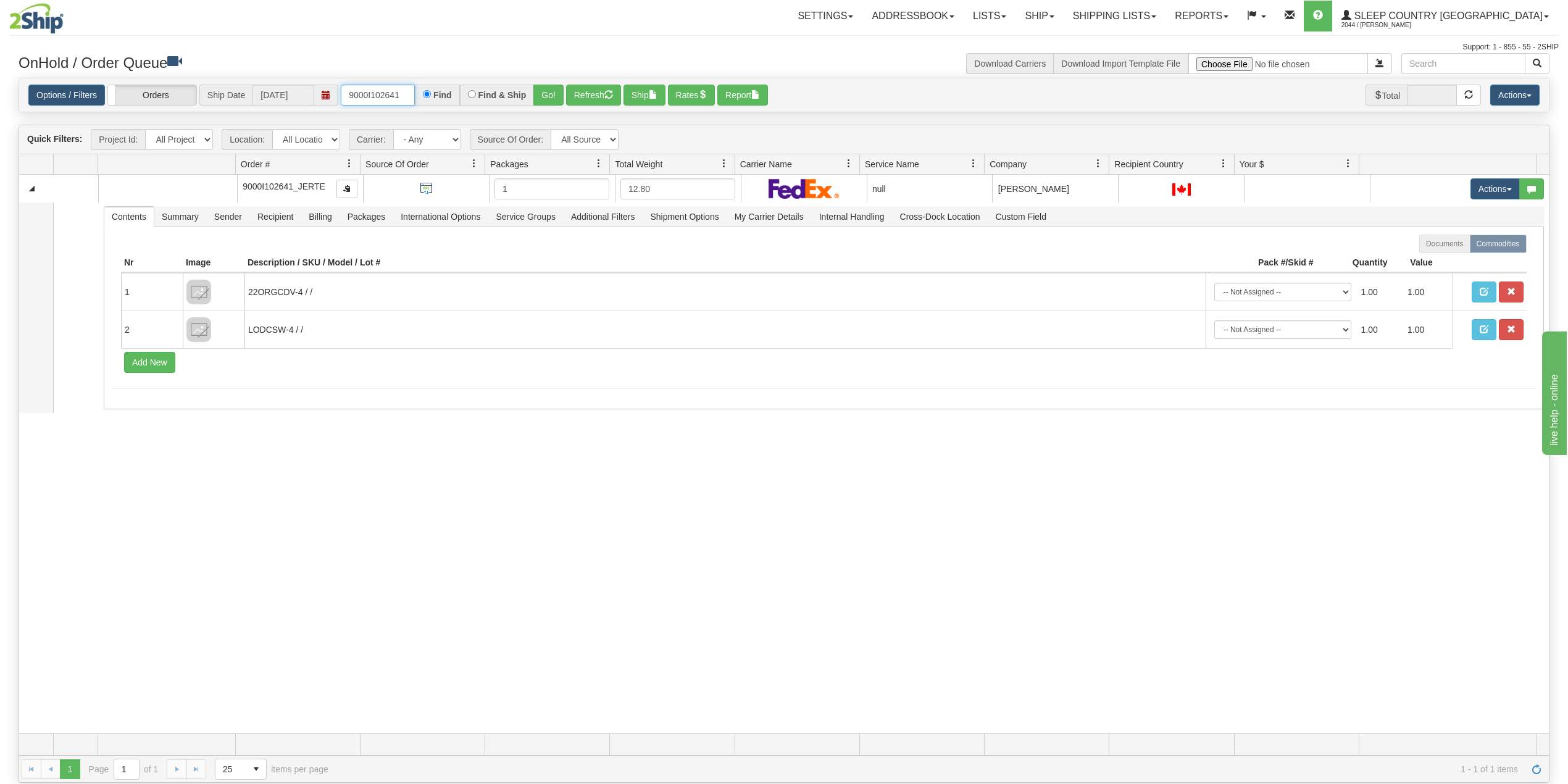
click at [373, 97] on input "9000I102641" at bounding box center [377, 94] width 74 height 21
paste input "0976"
type input "9000I100976"
click at [553, 97] on button "Go!" at bounding box center [548, 94] width 30 height 21
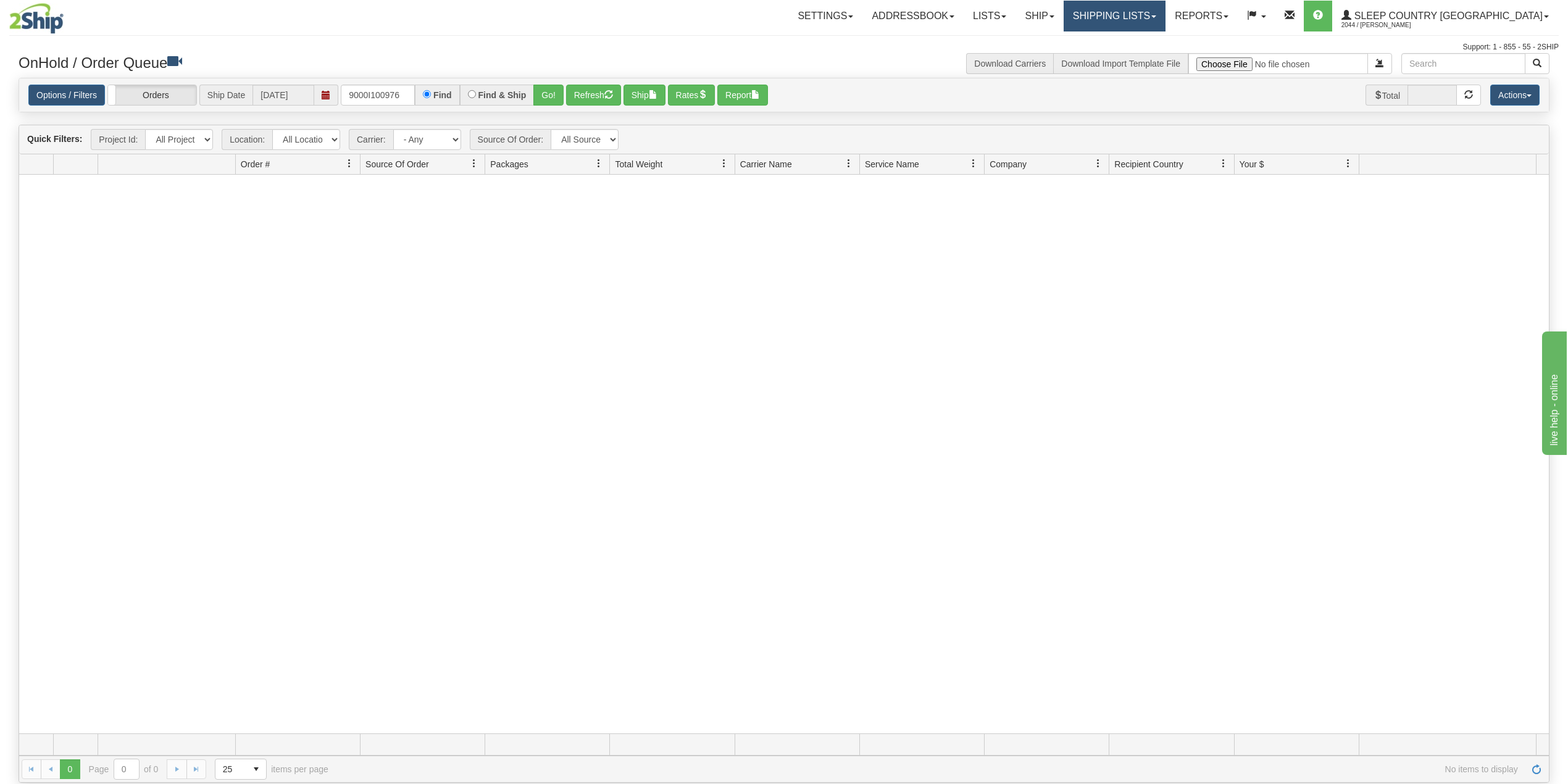
drag, startPoint x: 1196, startPoint y: 12, endPoint x: 1183, endPoint y: 53, distance: 43.0
click at [1166, 15] on link "Shipping lists" at bounding box center [1114, 16] width 102 height 31
click at [1153, 60] on span "Search Shipment History" at bounding box center [1104, 60] width 95 height 10
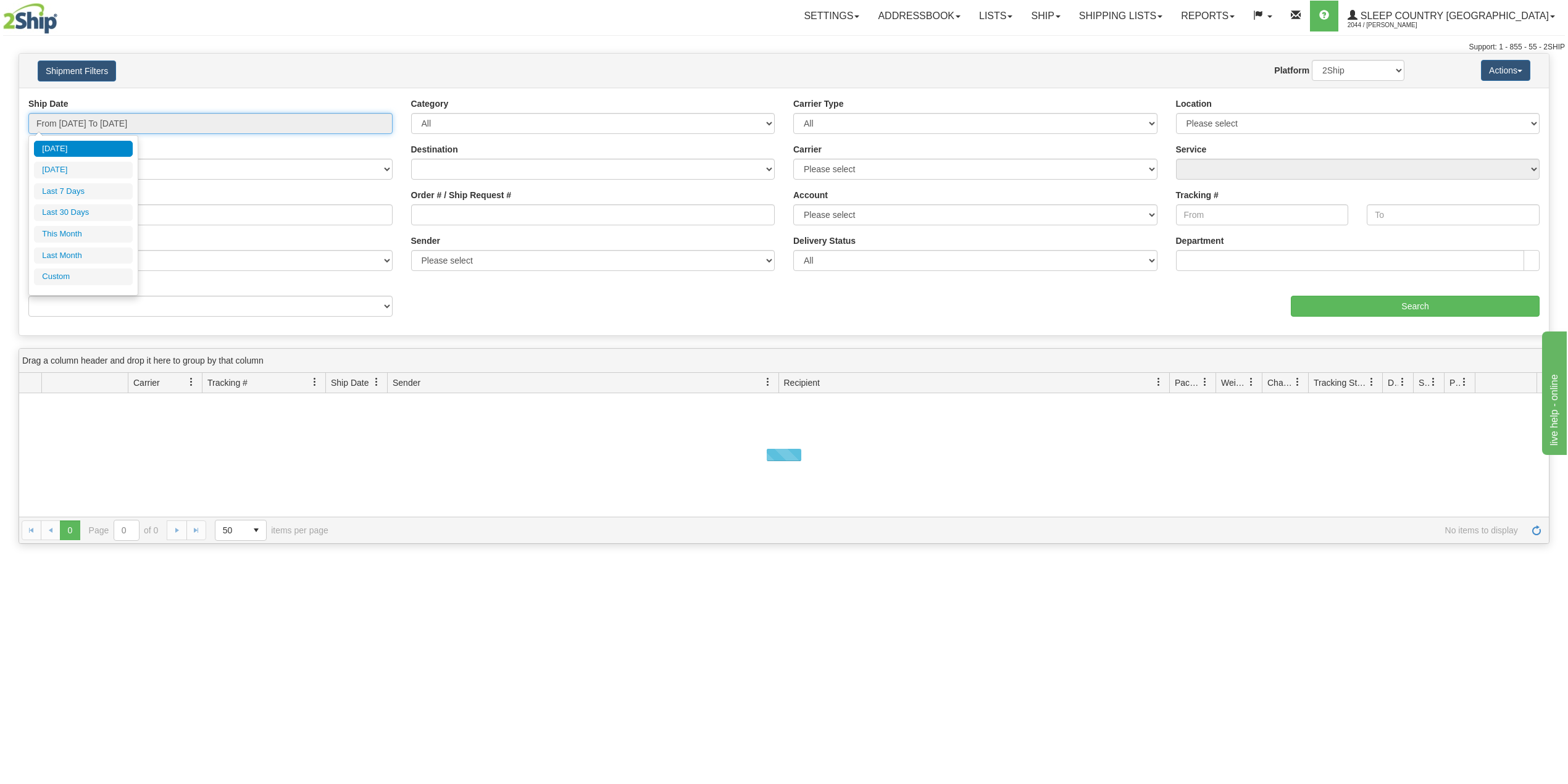
click at [103, 121] on input "From [DATE] To [DATE]" at bounding box center [211, 123] width 364 height 21
click at [92, 212] on li "Last 30 Days" at bounding box center [82, 212] width 98 height 17
type input "From [DATE] To [DATE]"
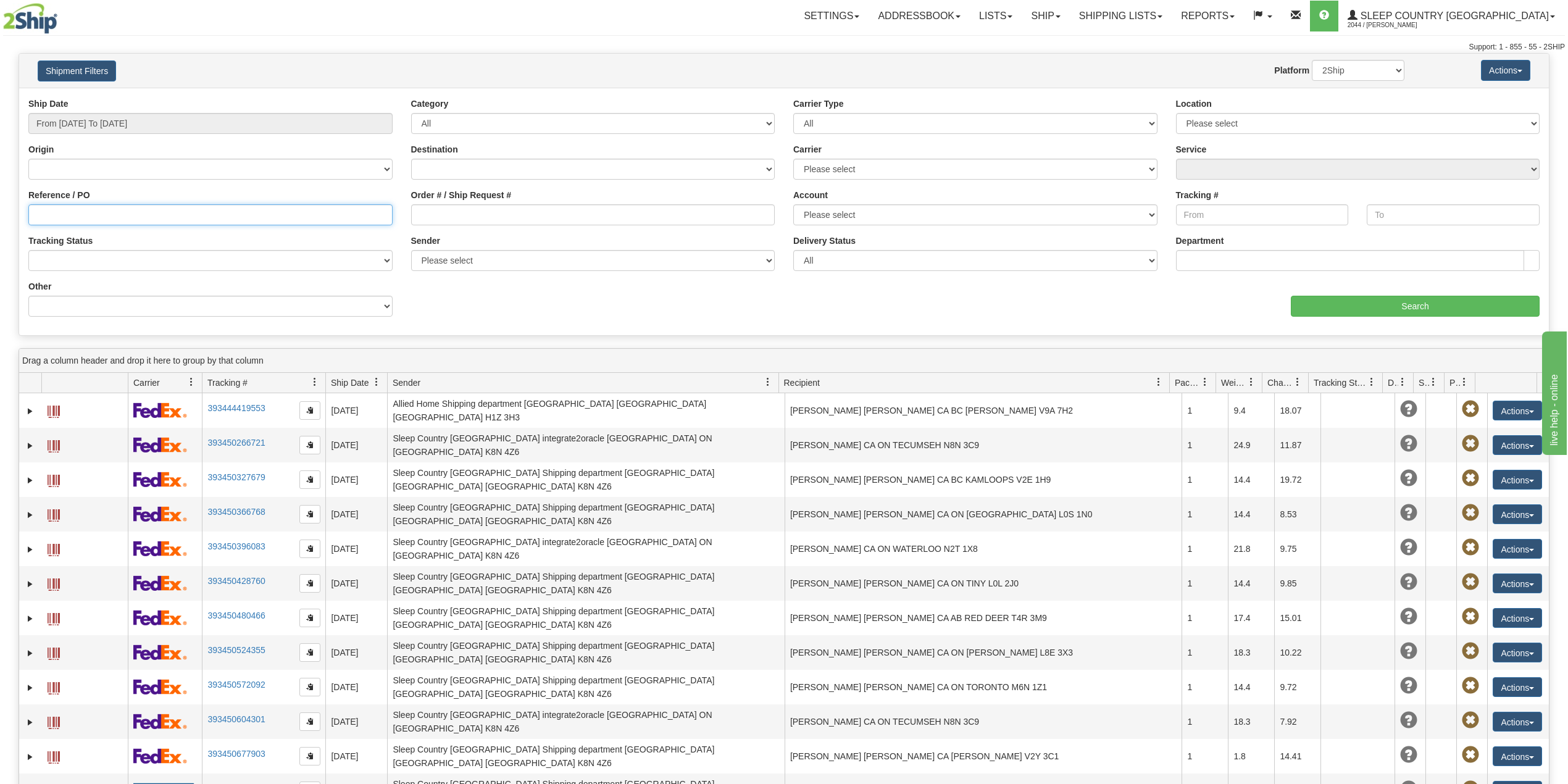
click at [96, 204] on input "Reference / PO" at bounding box center [211, 214] width 364 height 21
paste input "9000I100976"
click at [1361, 306] on input "Search" at bounding box center [1415, 306] width 249 height 21
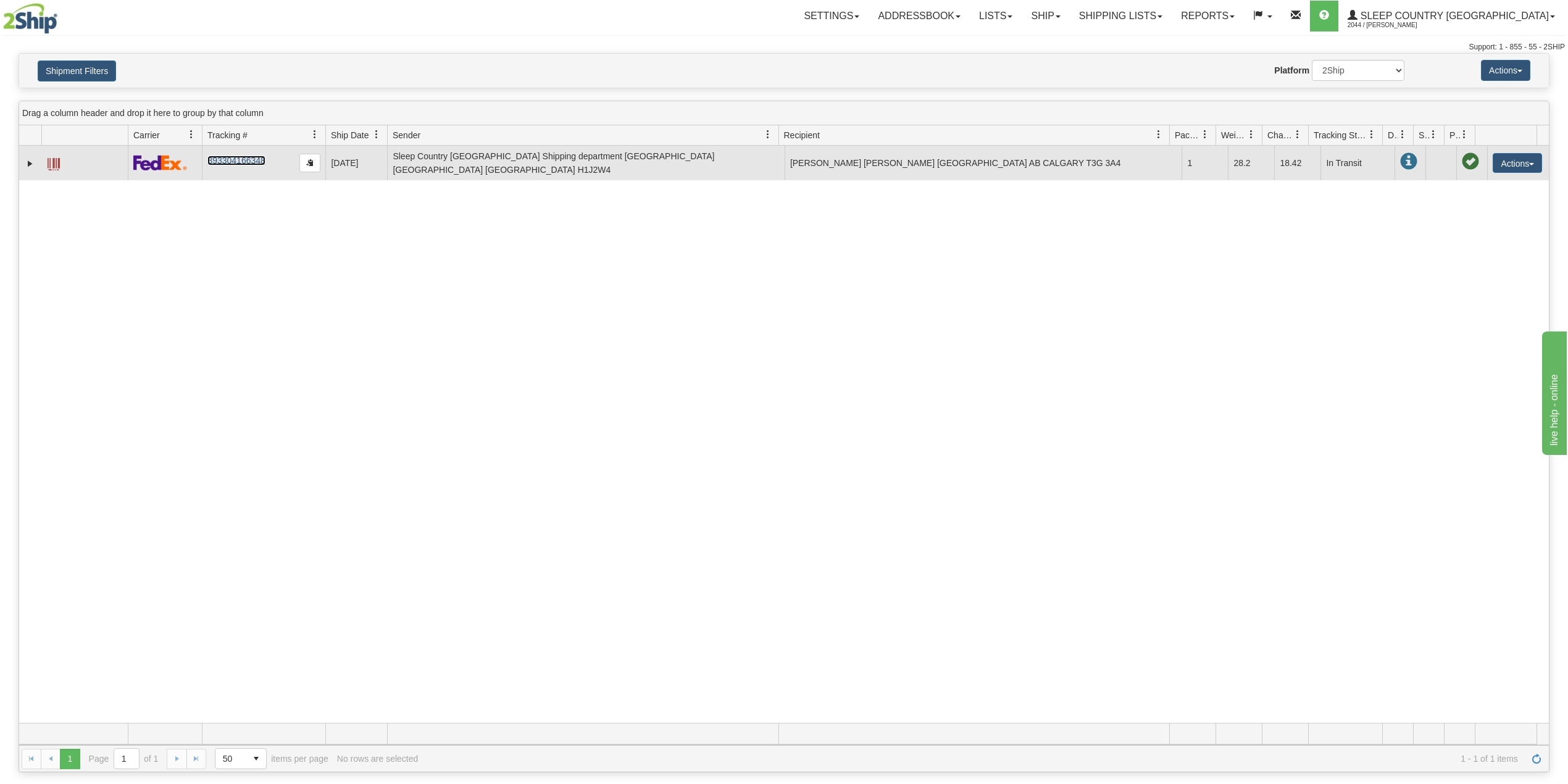
click at [248, 158] on link "393304166348" at bounding box center [236, 161] width 58 height 10
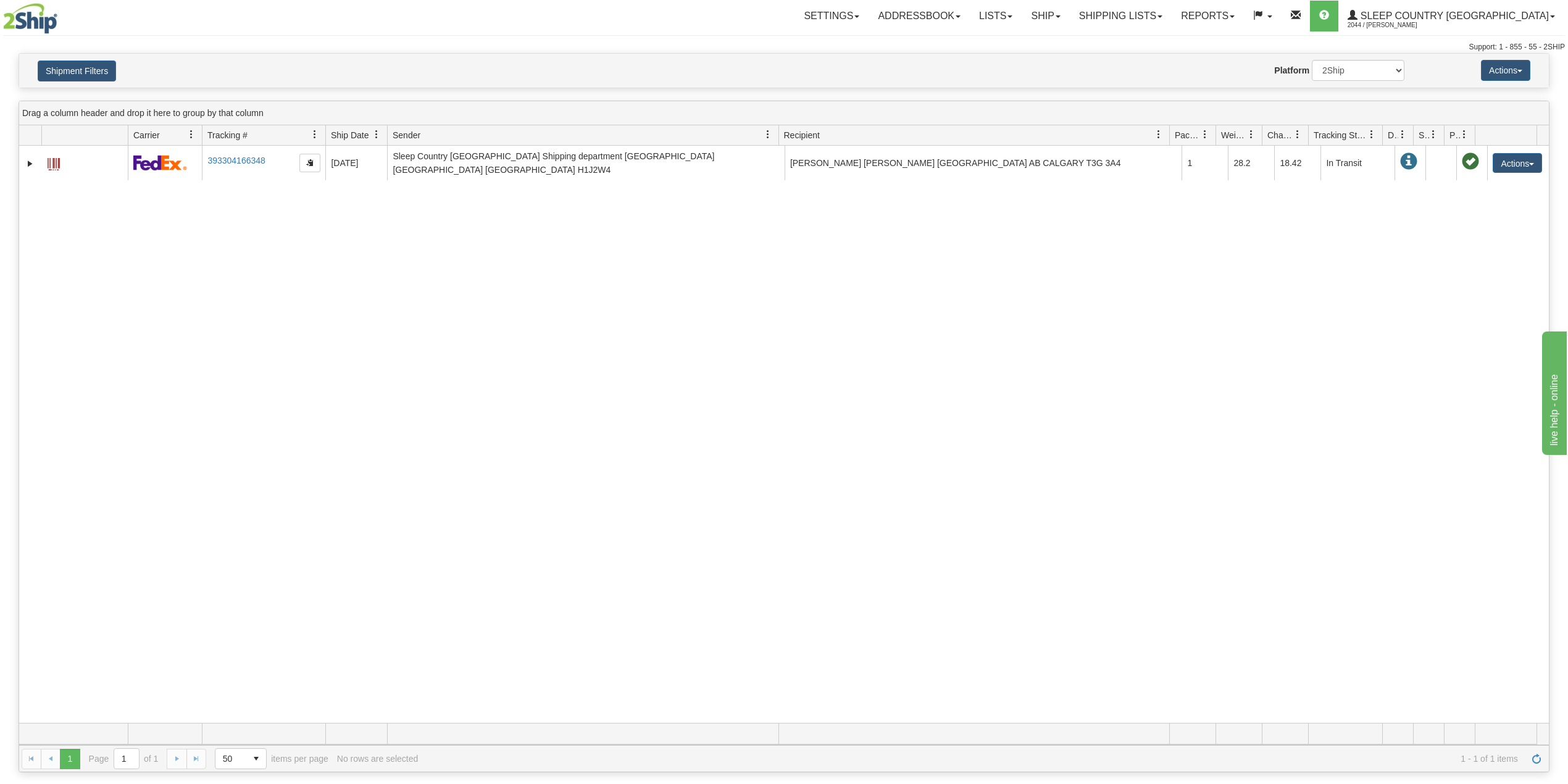
click at [97, 53] on div "Shipment Filters Website Agent Nothing selected Client User Platform 2Ship Impo…" at bounding box center [784, 69] width 1531 height 35
click at [97, 65] on button "Shipment Filters" at bounding box center [76, 70] width 78 height 21
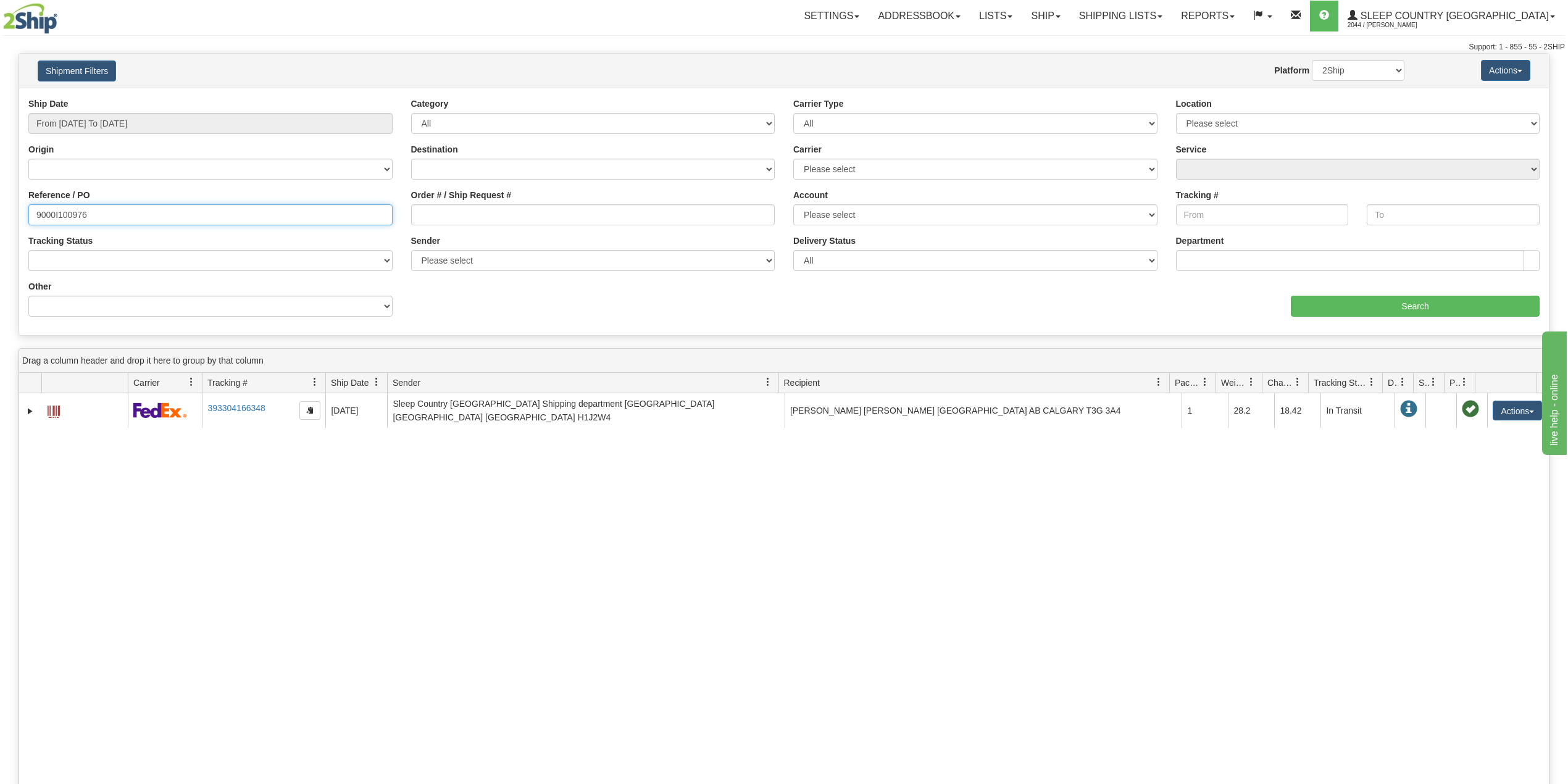
click at [67, 222] on input "9000I100976" at bounding box center [211, 214] width 364 height 21
paste input "2I04168"
click at [1340, 300] on input "Search" at bounding box center [1415, 306] width 249 height 21
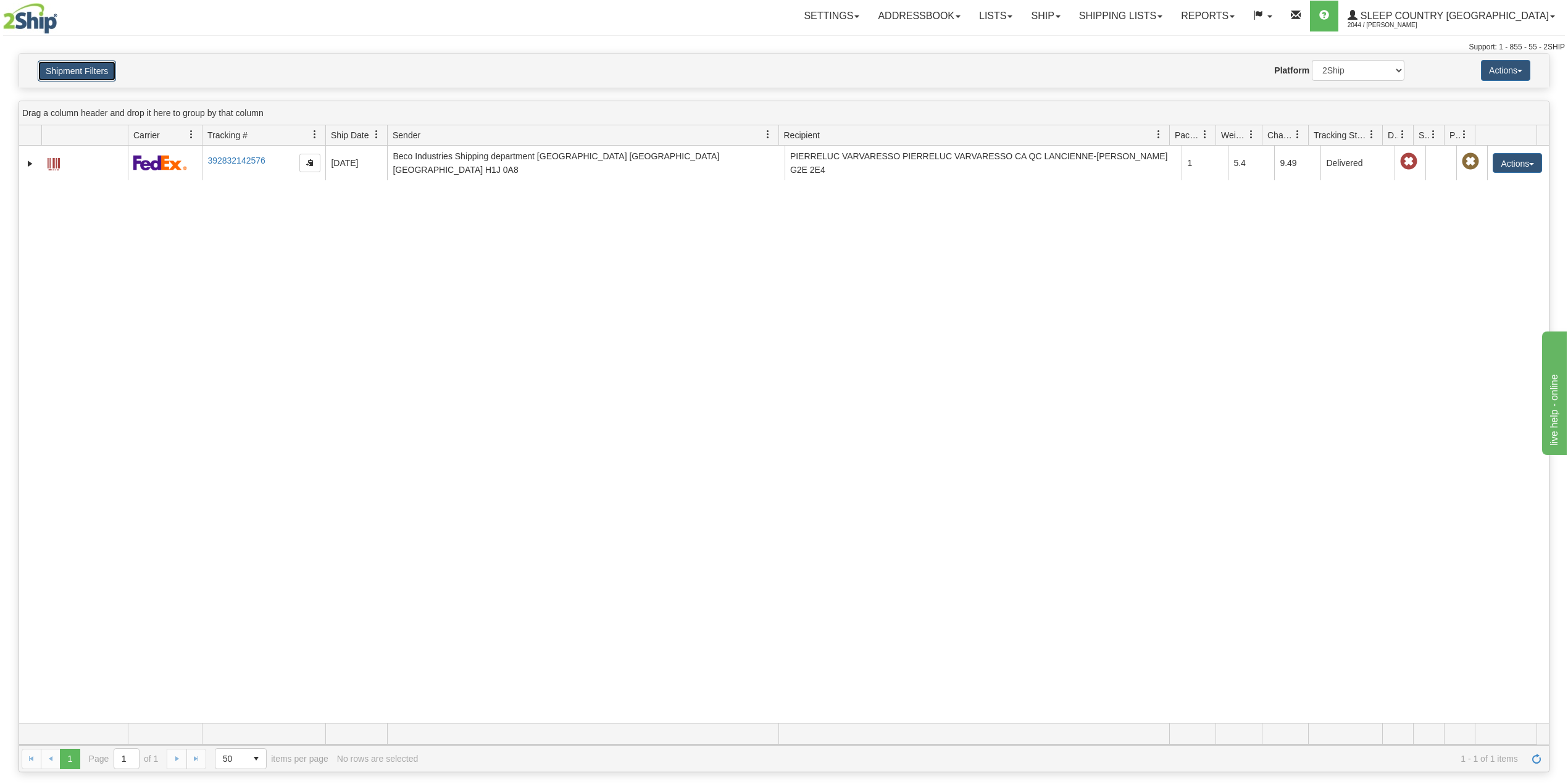
click at [102, 66] on button "Shipment Filters" at bounding box center [76, 70] width 78 height 21
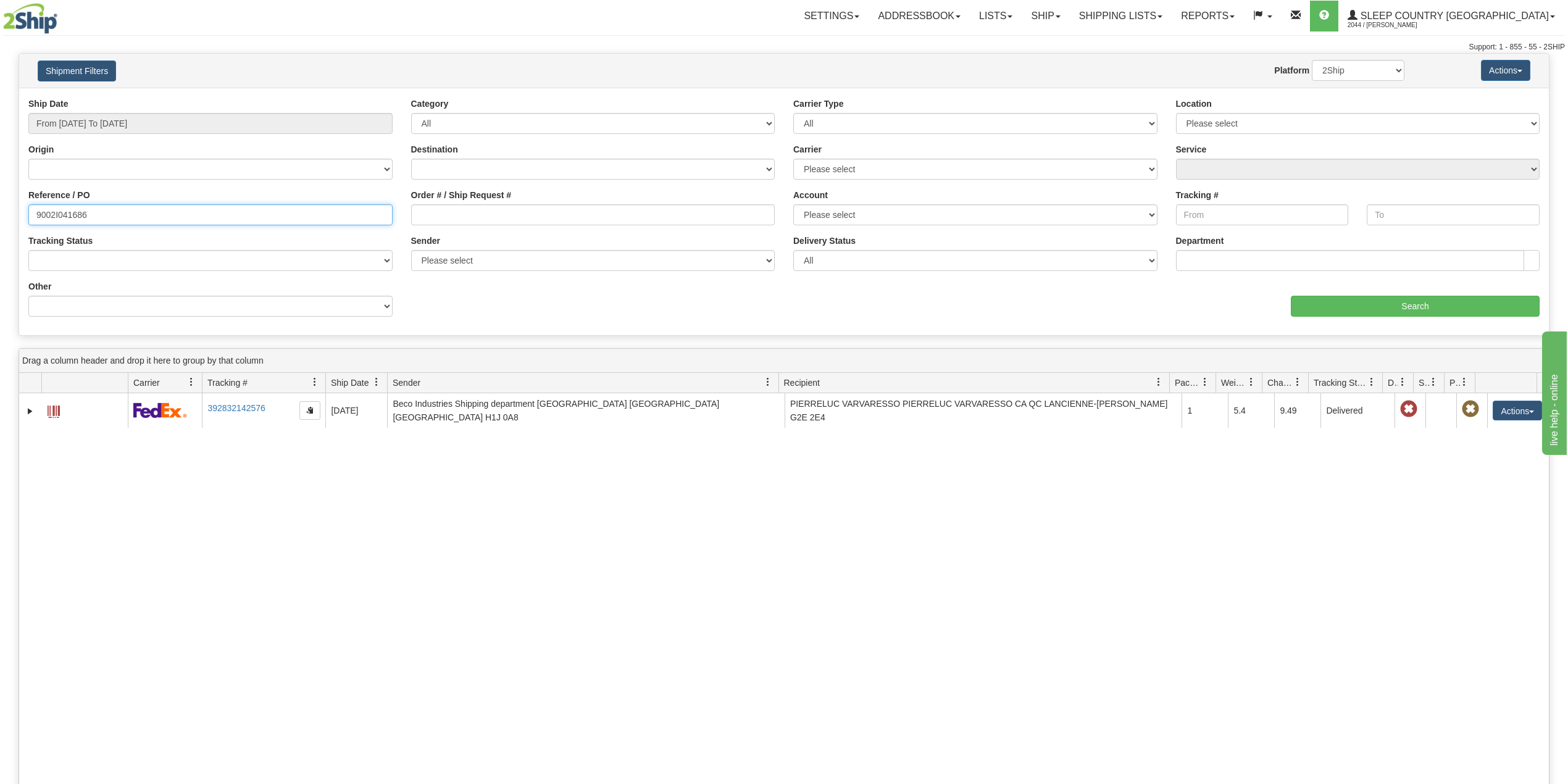
click at [67, 218] on input "9002I041686" at bounding box center [211, 214] width 364 height 21
drag, startPoint x: 67, startPoint y: 218, endPoint x: 81, endPoint y: 226, distance: 16.1
click at [68, 218] on input "9002I041686" at bounding box center [211, 214] width 364 height 21
paste input "38994"
click at [1366, 306] on input "Search" at bounding box center [1415, 306] width 249 height 21
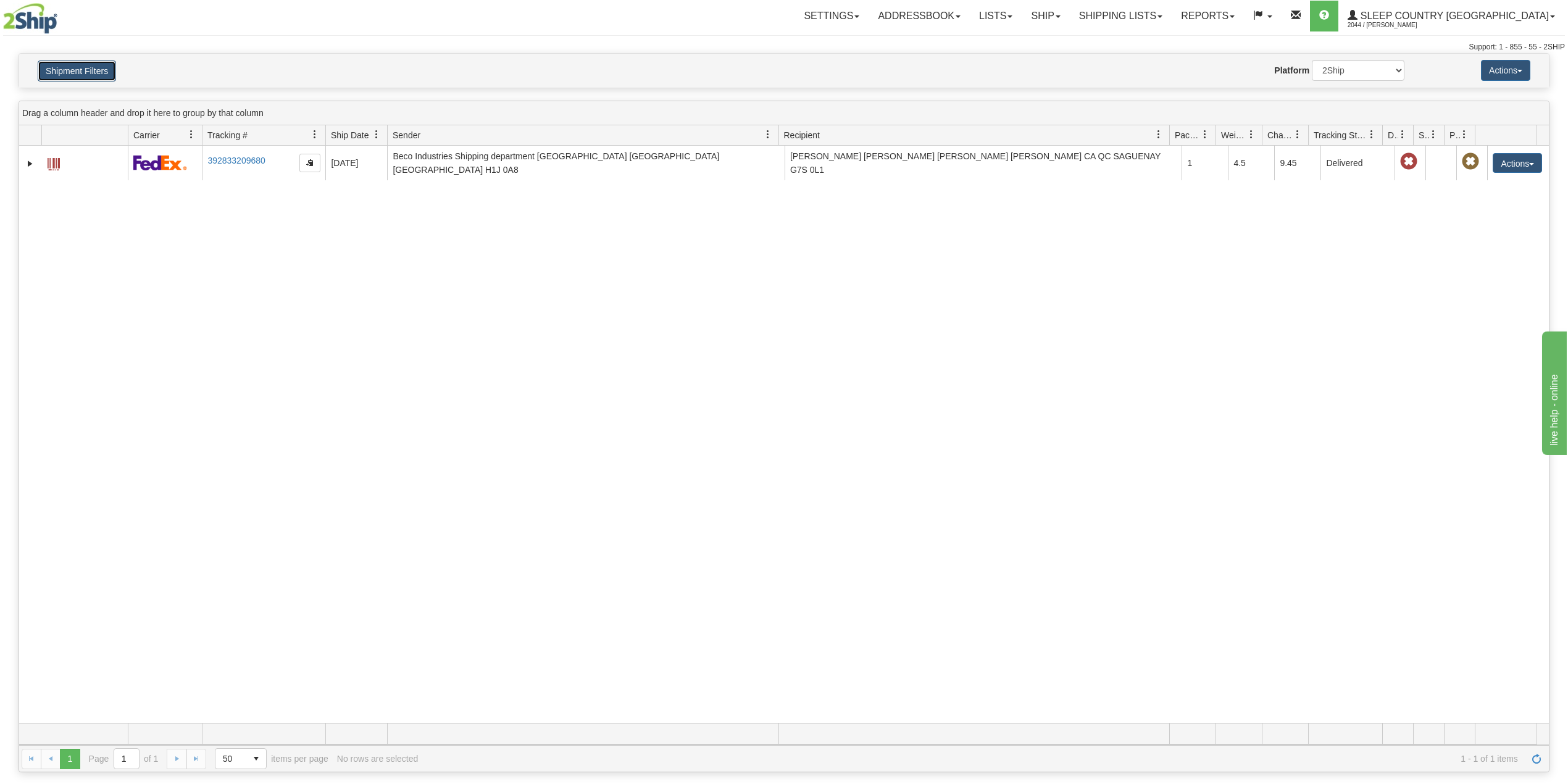
click at [99, 69] on button "Shipment Filters" at bounding box center [76, 70] width 78 height 21
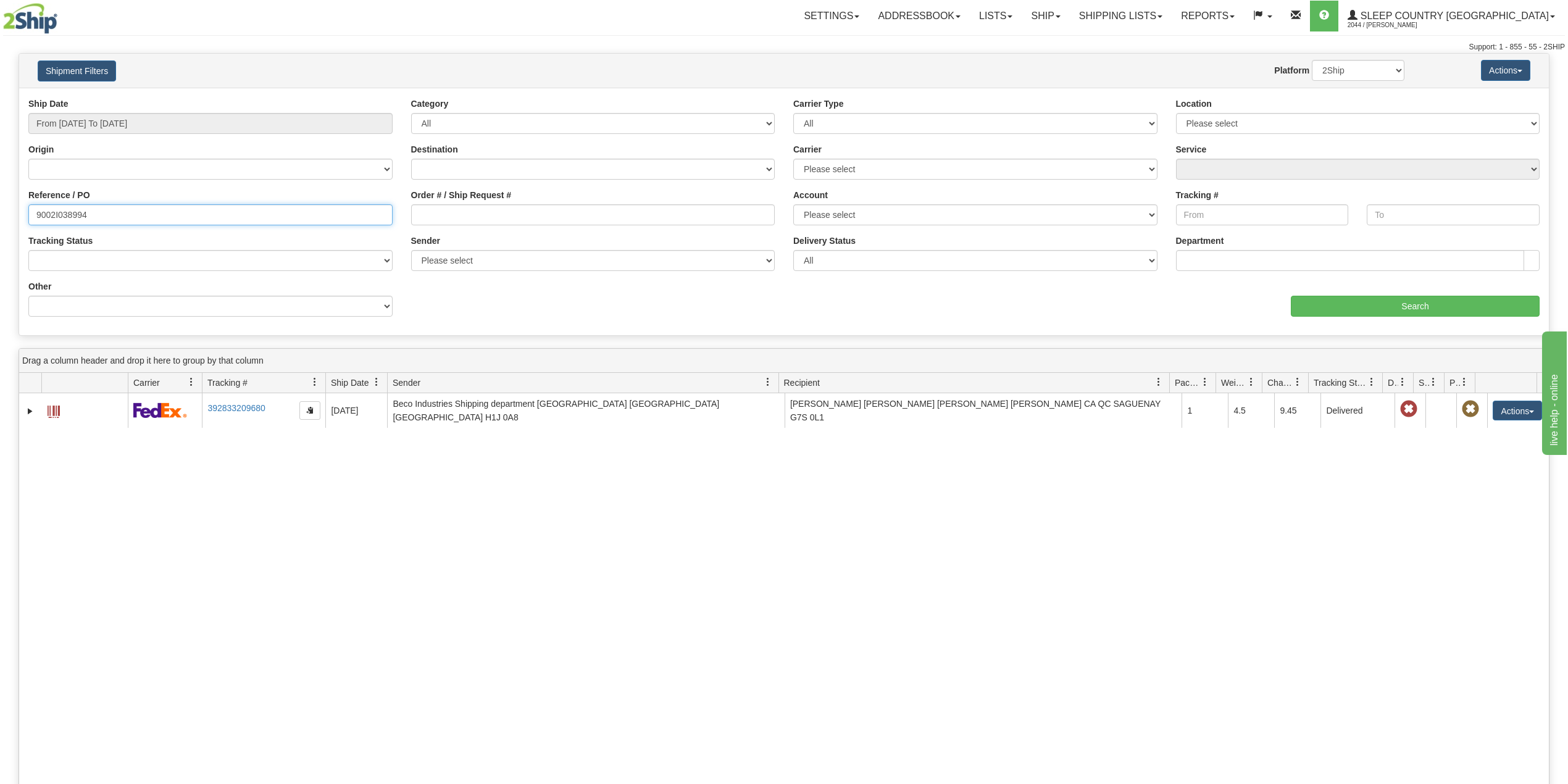
click at [71, 217] on input "9002I038994" at bounding box center [211, 214] width 364 height 21
paste input "40107"
click at [1460, 302] on input "Search" at bounding box center [1415, 306] width 249 height 21
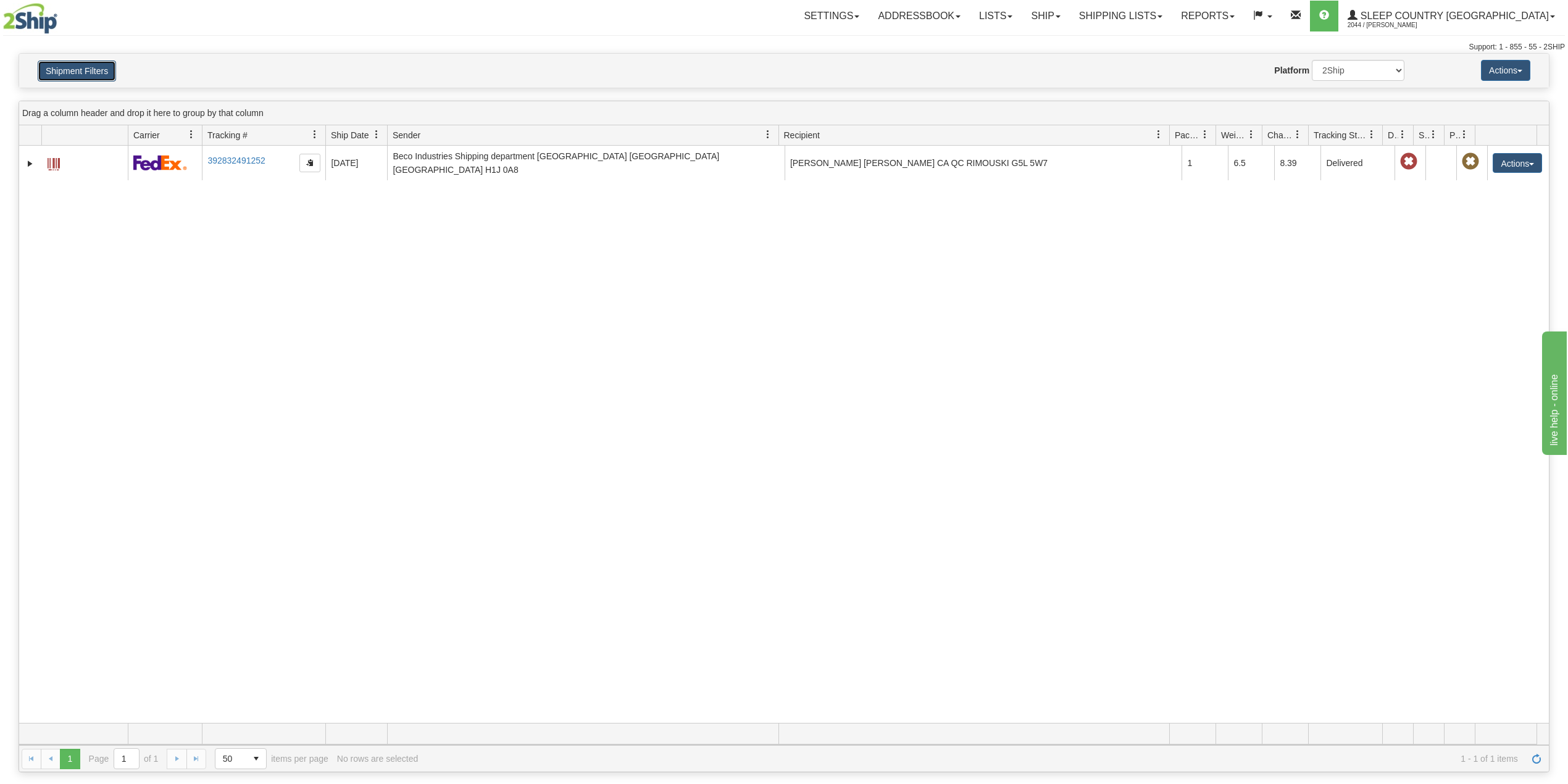
click at [89, 61] on button "Shipment Filters" at bounding box center [76, 70] width 78 height 21
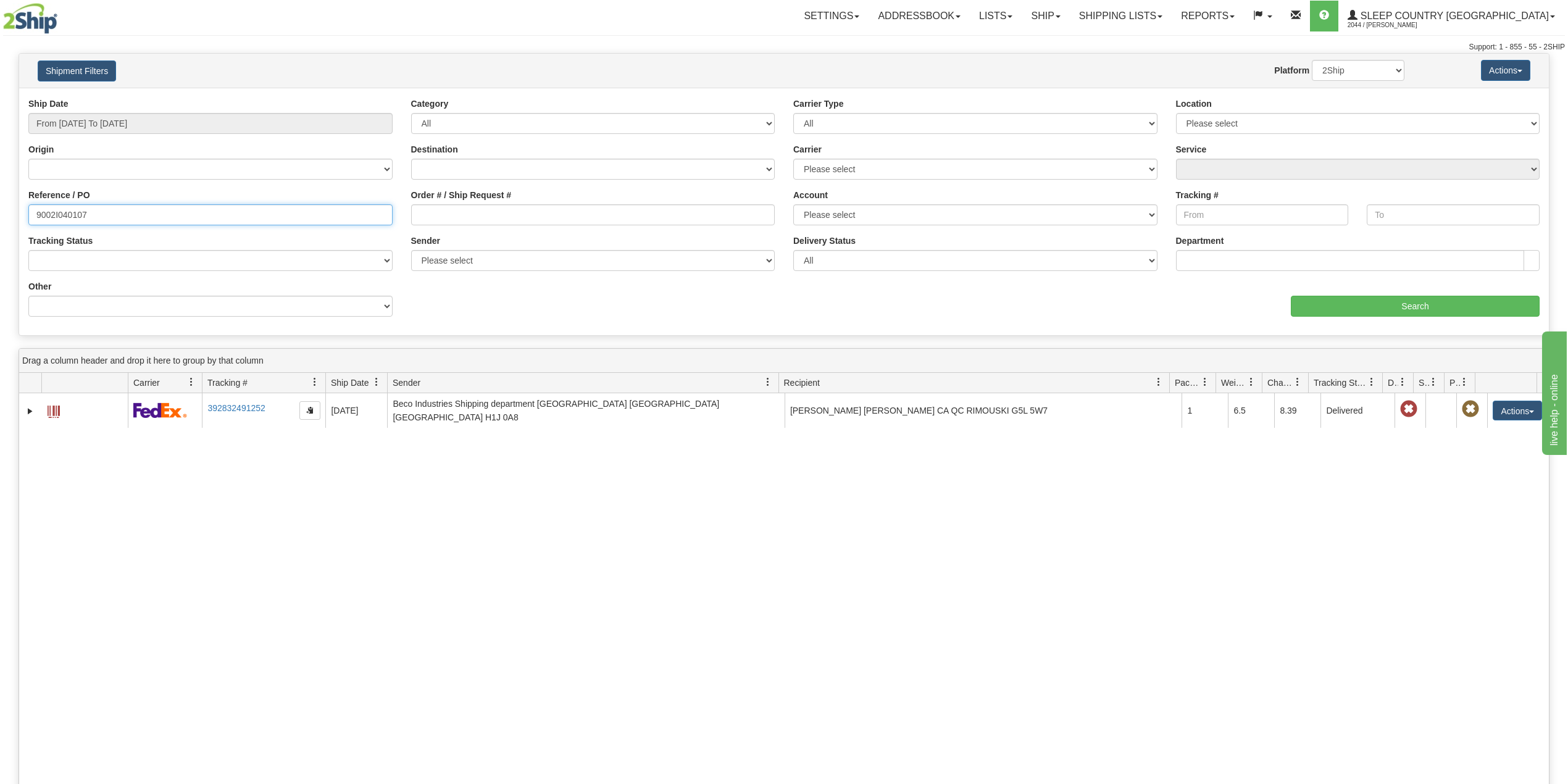
click at [71, 218] on input "9002I040107" at bounding box center [211, 214] width 364 height 21
paste input "18016"
click at [1315, 298] on input "Search" at bounding box center [1415, 306] width 249 height 21
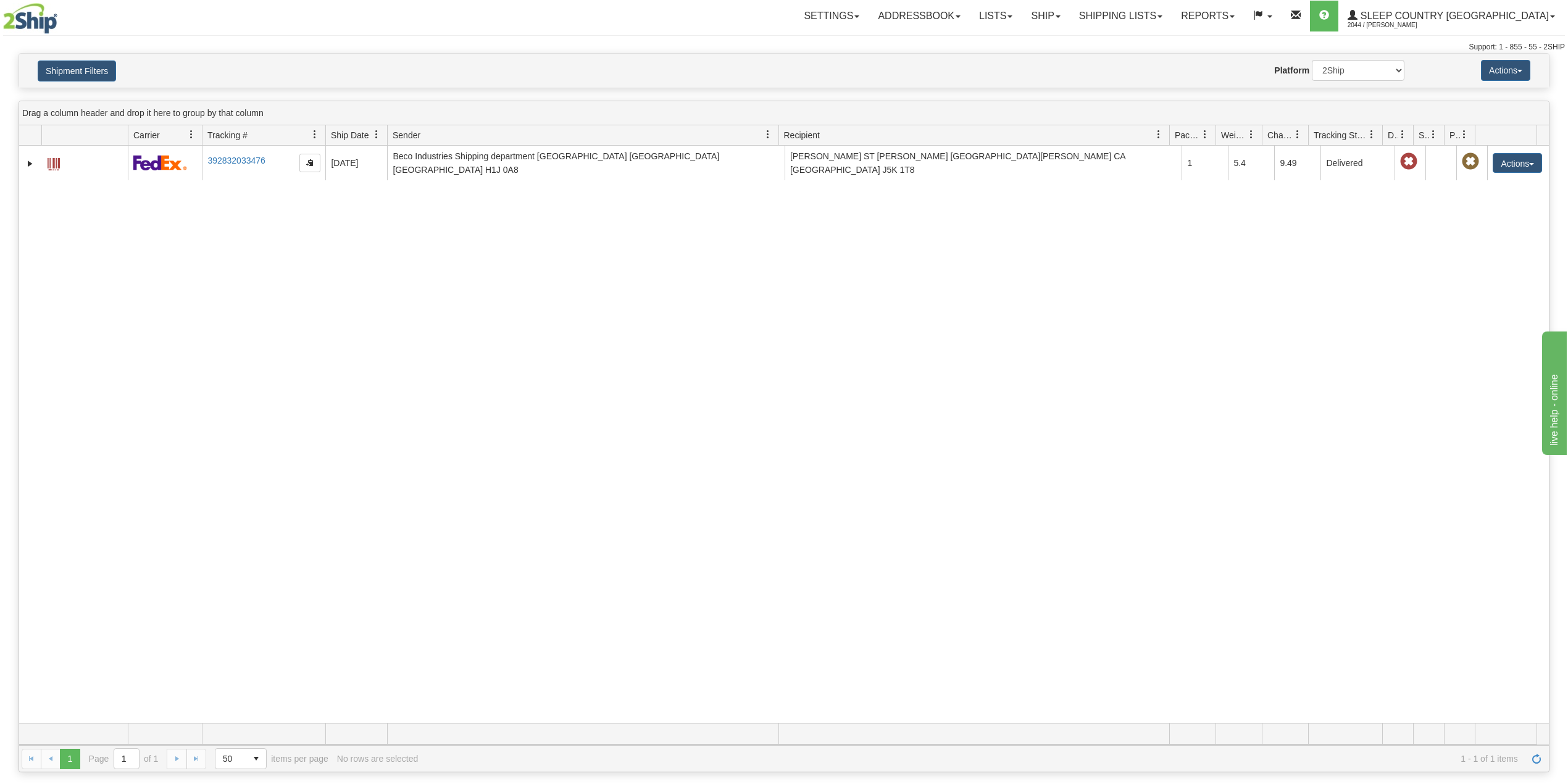
click at [106, 60] on div "Shipment Filters Website Agent Nothing selected Client User Platform 2Ship Impo…" at bounding box center [784, 70] width 1530 height 34
click at [90, 79] on button "Shipment Filters" at bounding box center [76, 70] width 78 height 21
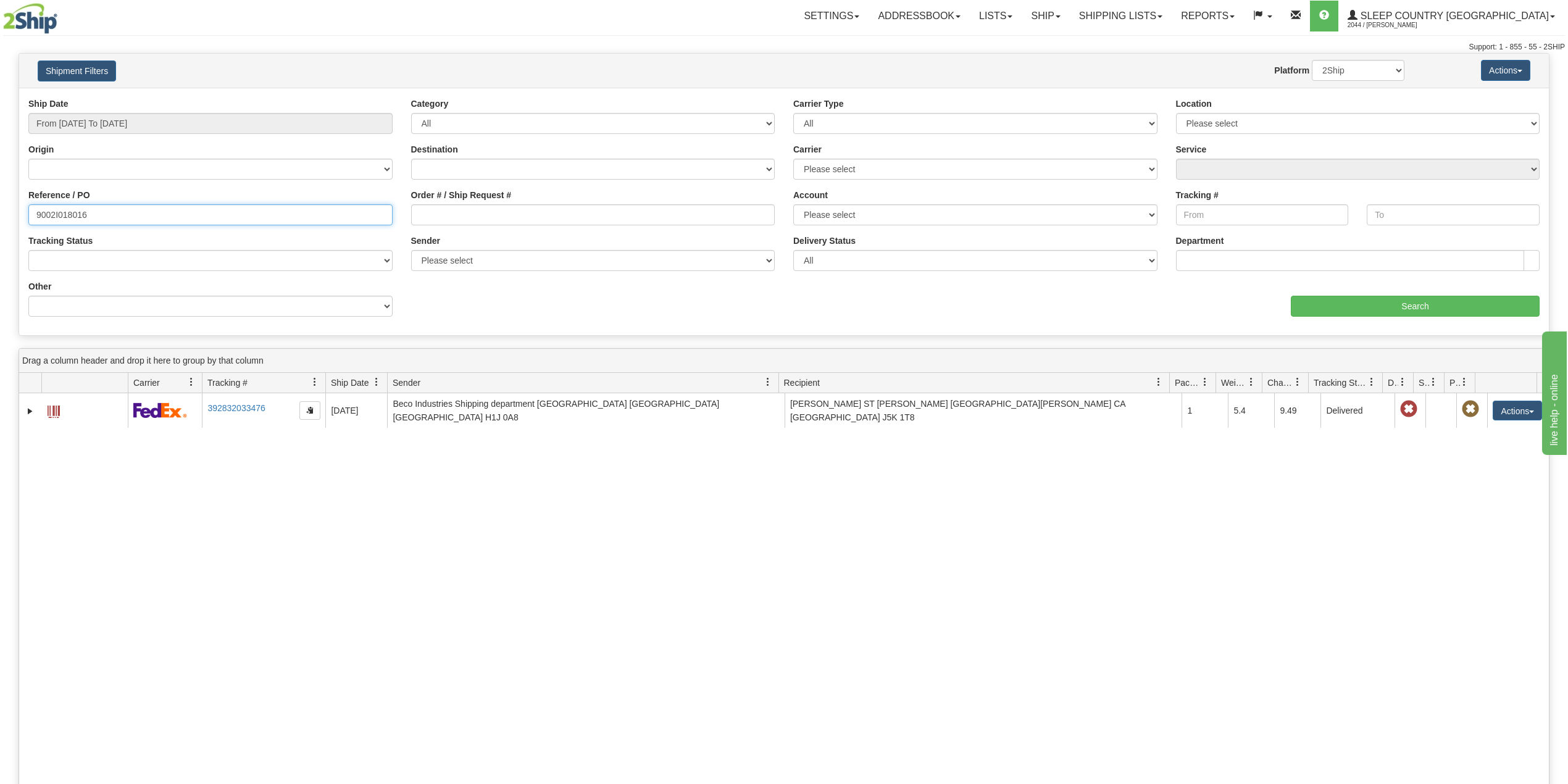
click at [65, 212] on input "9002I018016" at bounding box center [211, 214] width 364 height 21
paste input "299"
click at [1349, 306] on input "Search" at bounding box center [1415, 306] width 249 height 21
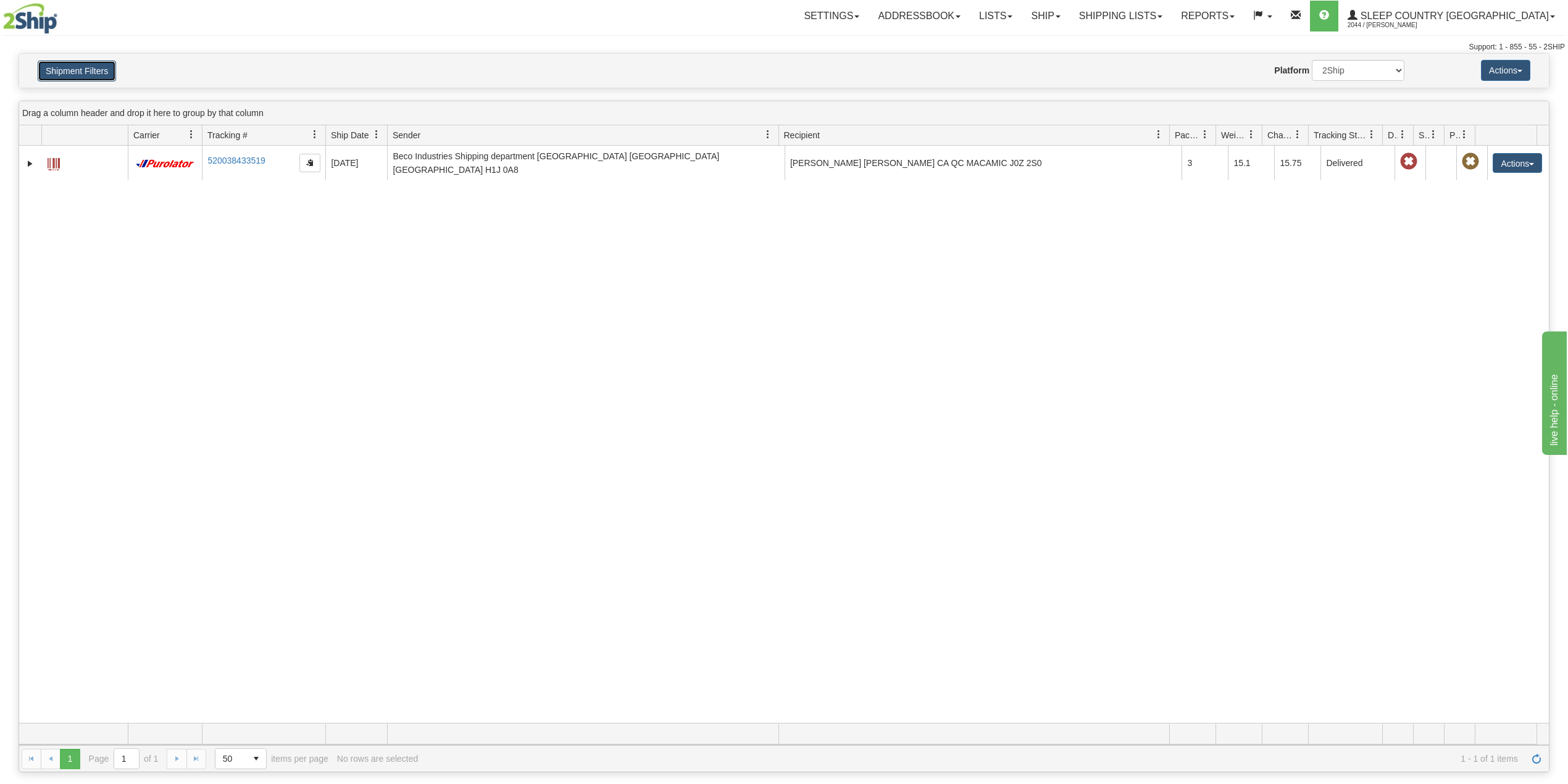
click at [74, 63] on button "Shipment Filters" at bounding box center [76, 70] width 78 height 21
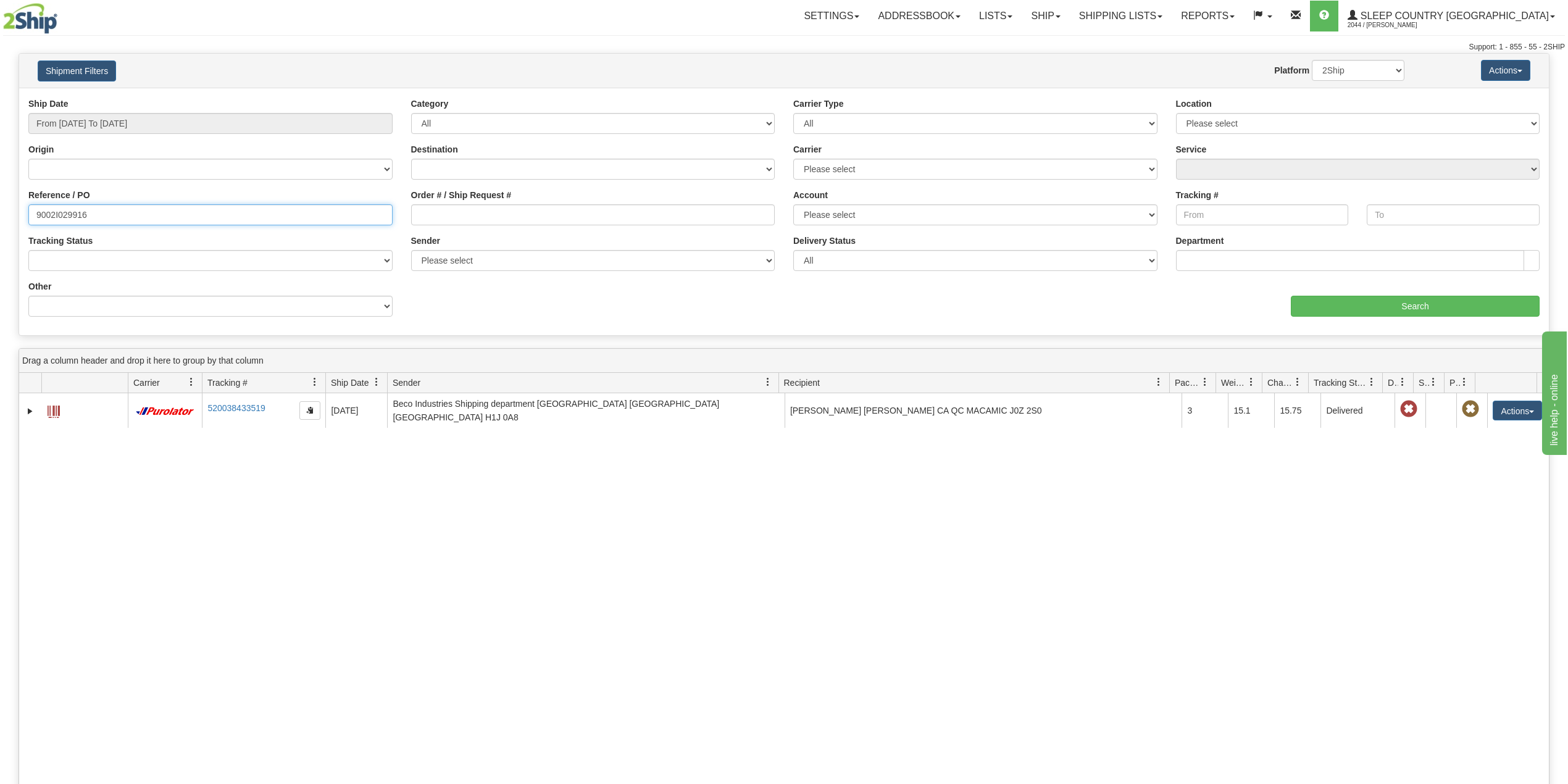
click at [76, 208] on input "9002I029916" at bounding box center [211, 214] width 364 height 21
click at [75, 208] on input "9002I029916" at bounding box center [211, 214] width 364 height 21
paste input "37859"
click at [1407, 306] on input "Search" at bounding box center [1415, 306] width 249 height 21
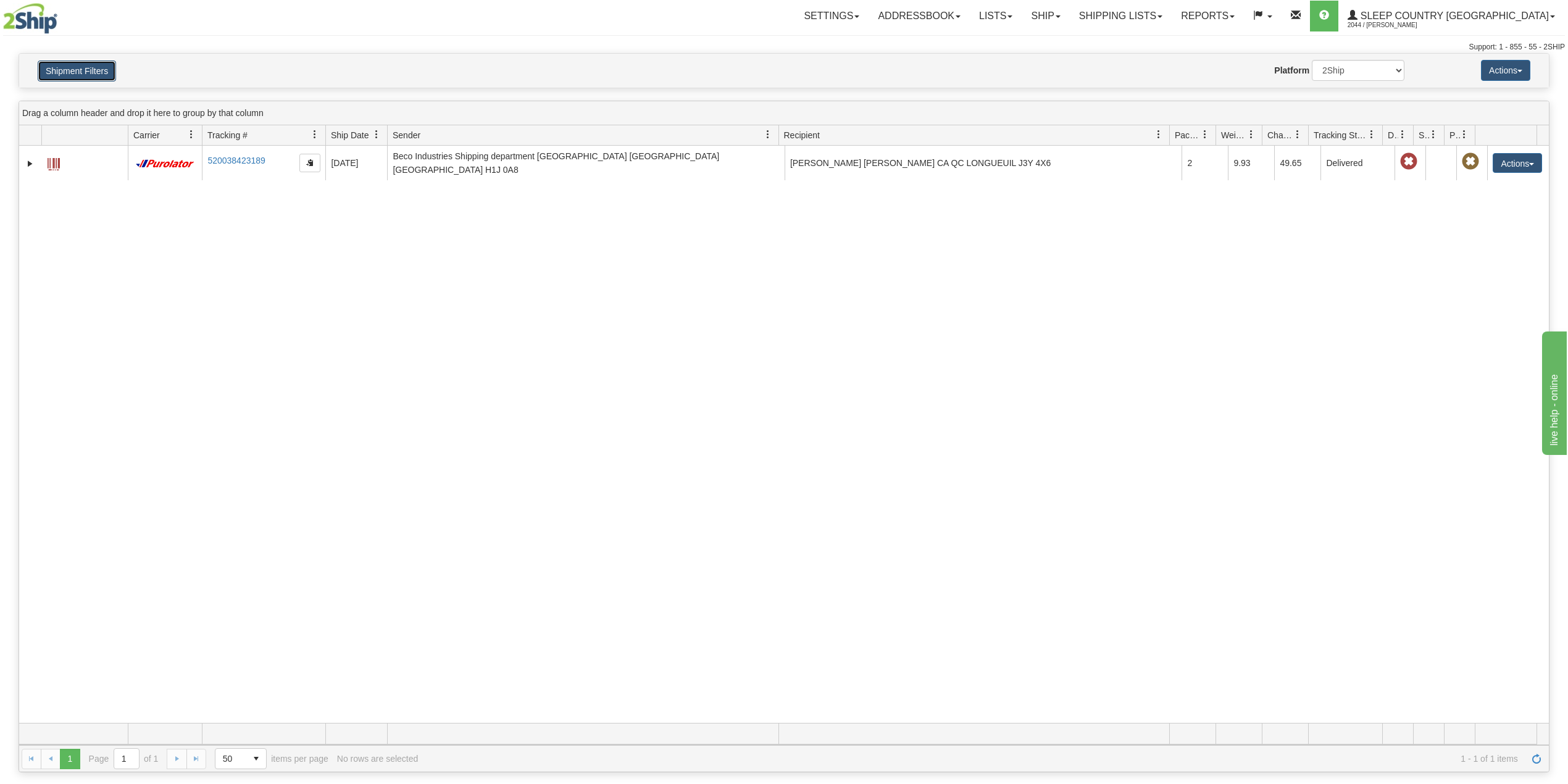
click at [90, 77] on button "Shipment Filters" at bounding box center [76, 70] width 78 height 21
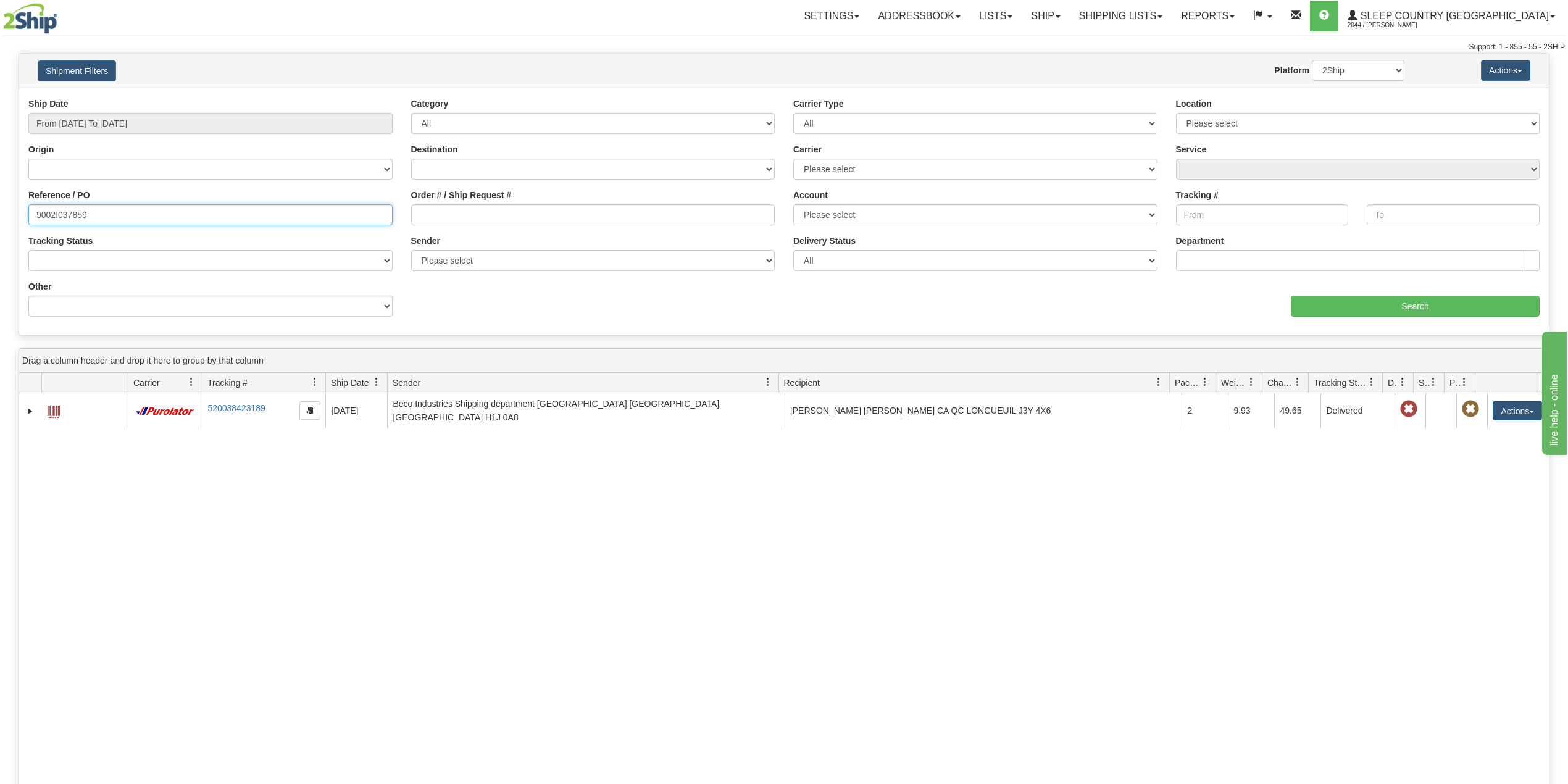
click at [77, 213] on input "9002I037859" at bounding box center [211, 214] width 364 height 21
paste input "24777"
click at [1423, 310] on input "Search" at bounding box center [1415, 306] width 249 height 21
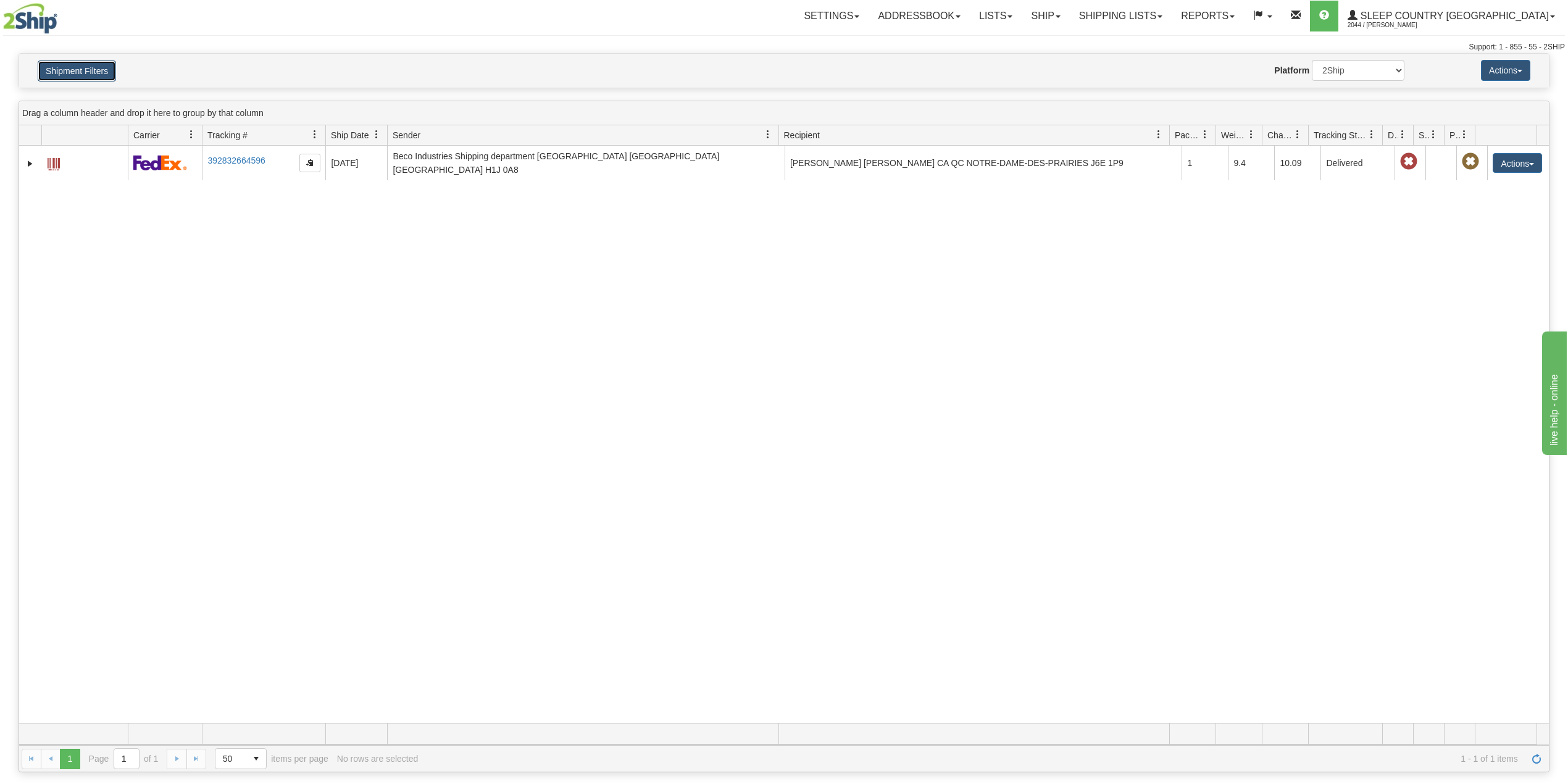
click at [93, 69] on button "Shipment Filters" at bounding box center [76, 70] width 78 height 21
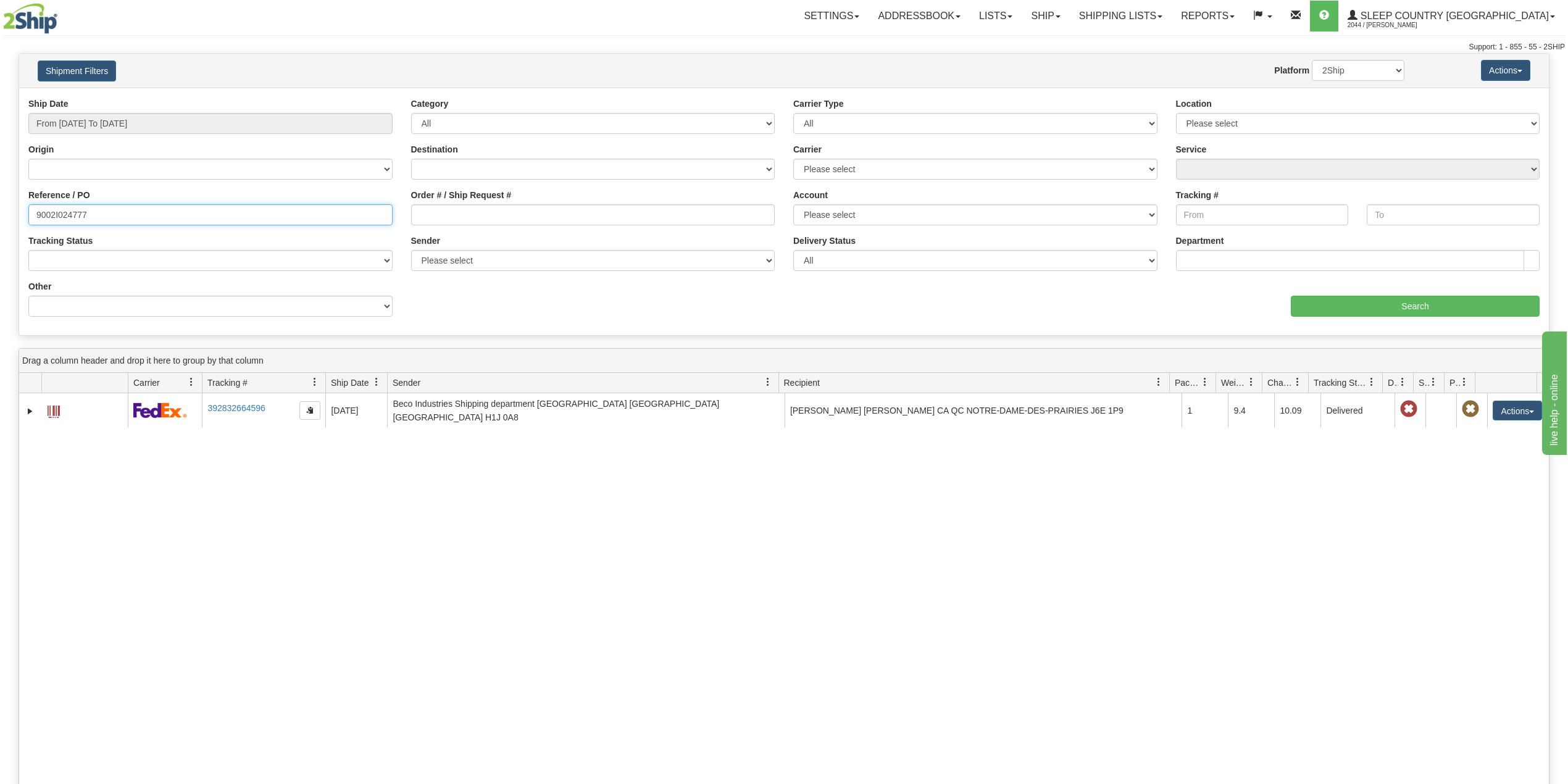
click at [84, 213] on input "9002I024777" at bounding box center [211, 214] width 364 height 21
paste input "7518"
click at [1405, 307] on input "Search" at bounding box center [1415, 306] width 249 height 21
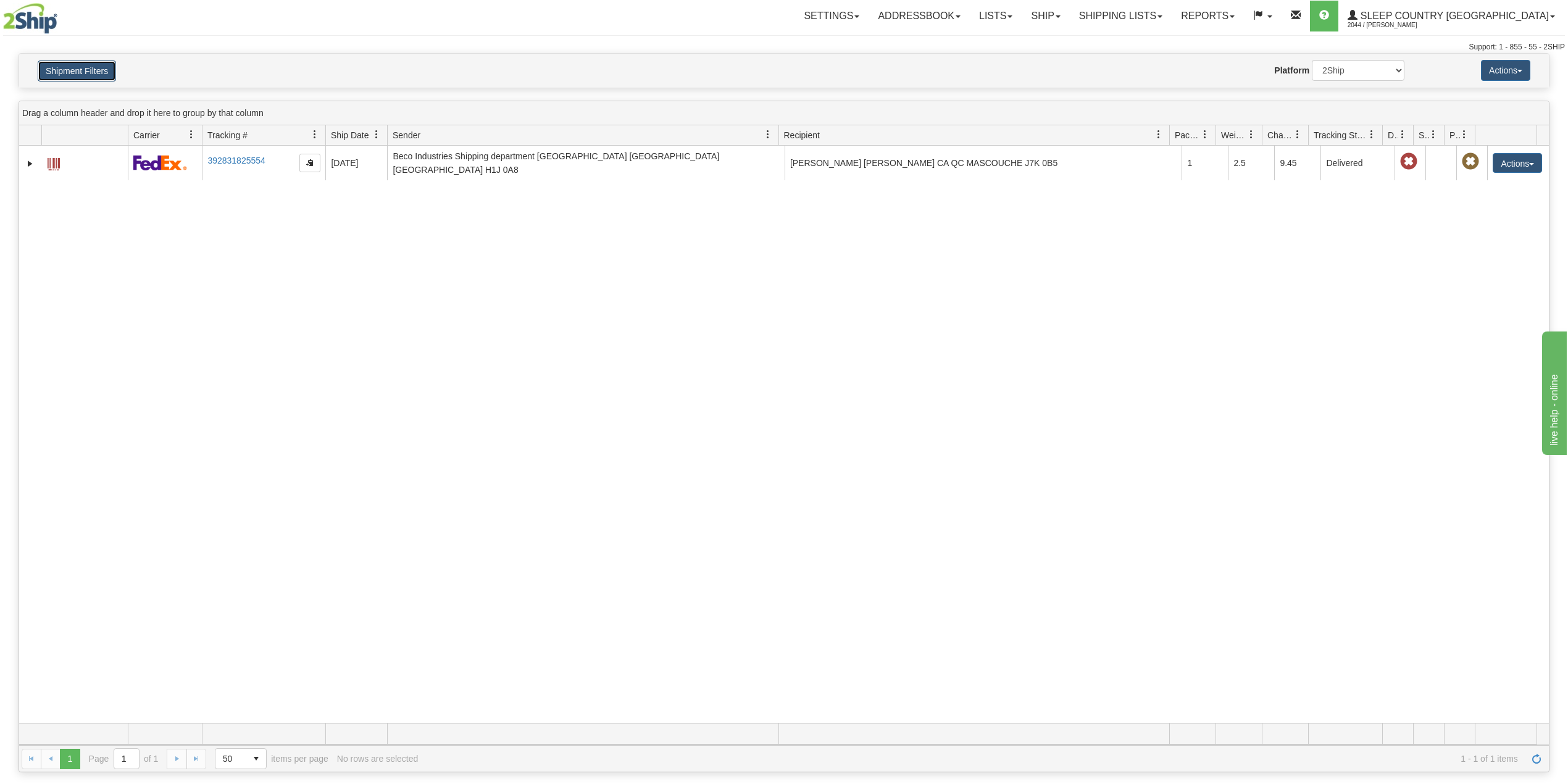
click at [103, 72] on button "Shipment Filters" at bounding box center [76, 70] width 78 height 21
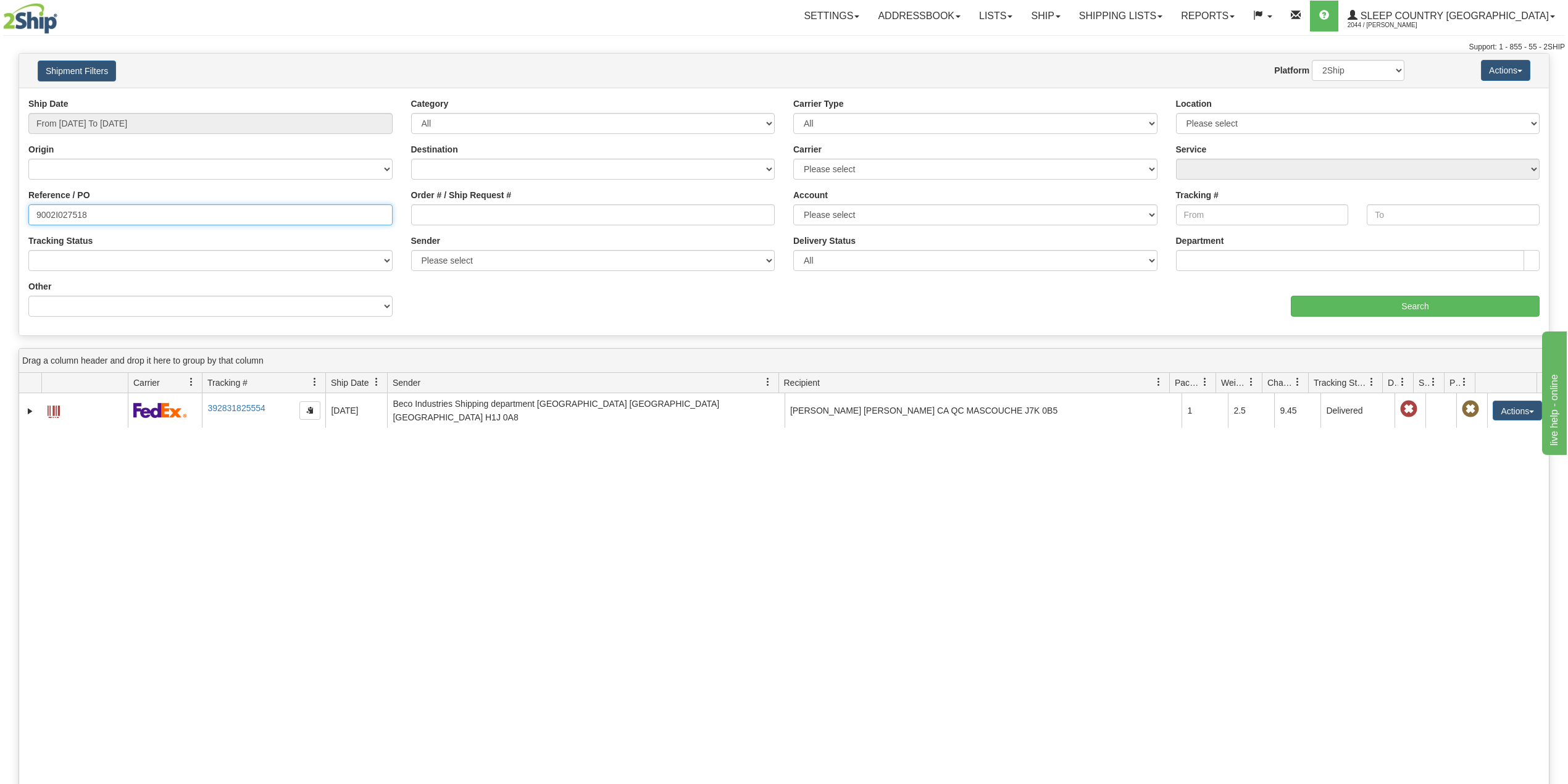
click at [74, 214] on input "9002I027518" at bounding box center [211, 214] width 364 height 21
paste input "34799"
click at [1366, 302] on input "Search" at bounding box center [1415, 306] width 249 height 21
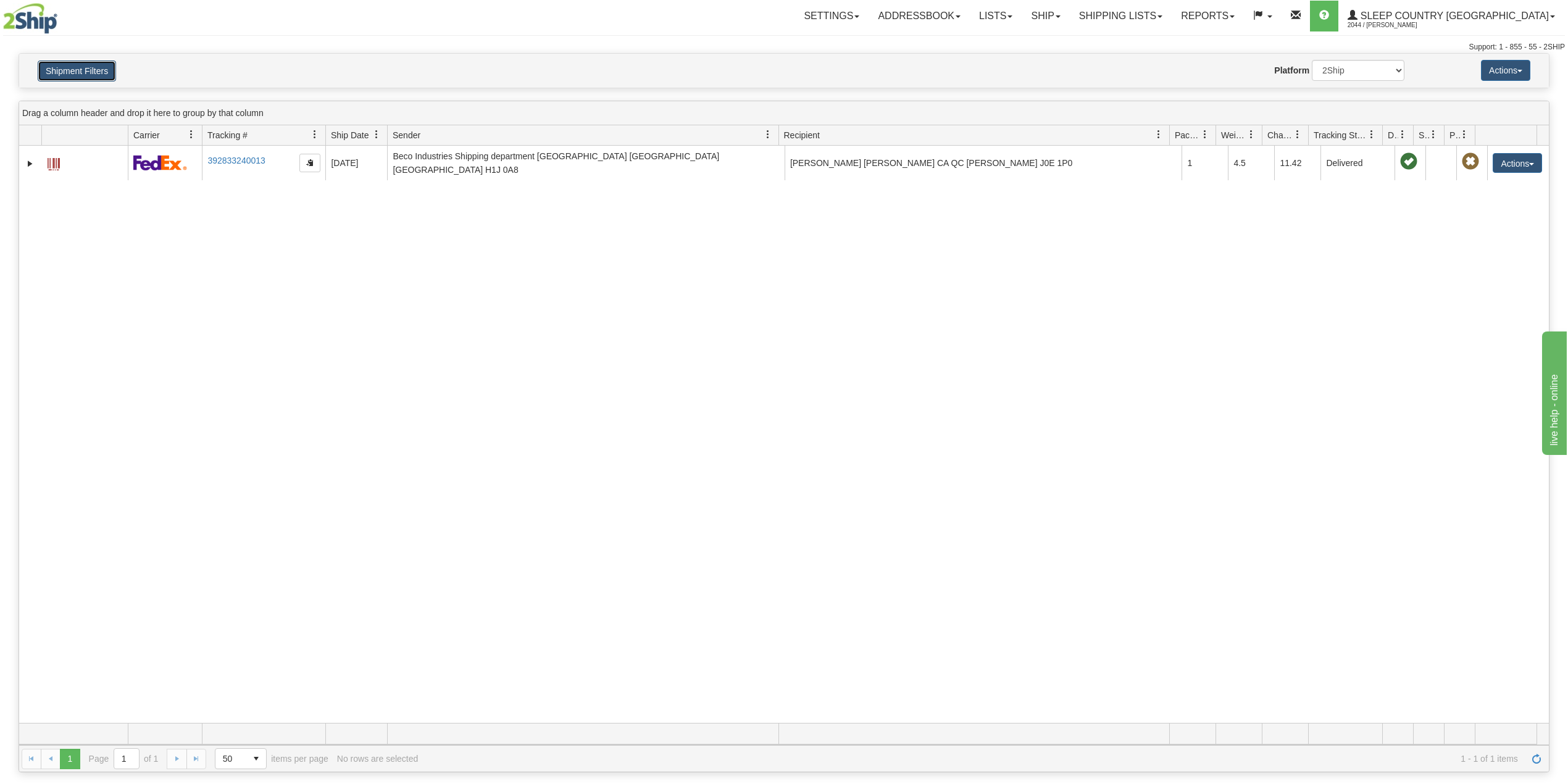
click at [62, 77] on button "Shipment Filters" at bounding box center [76, 70] width 78 height 21
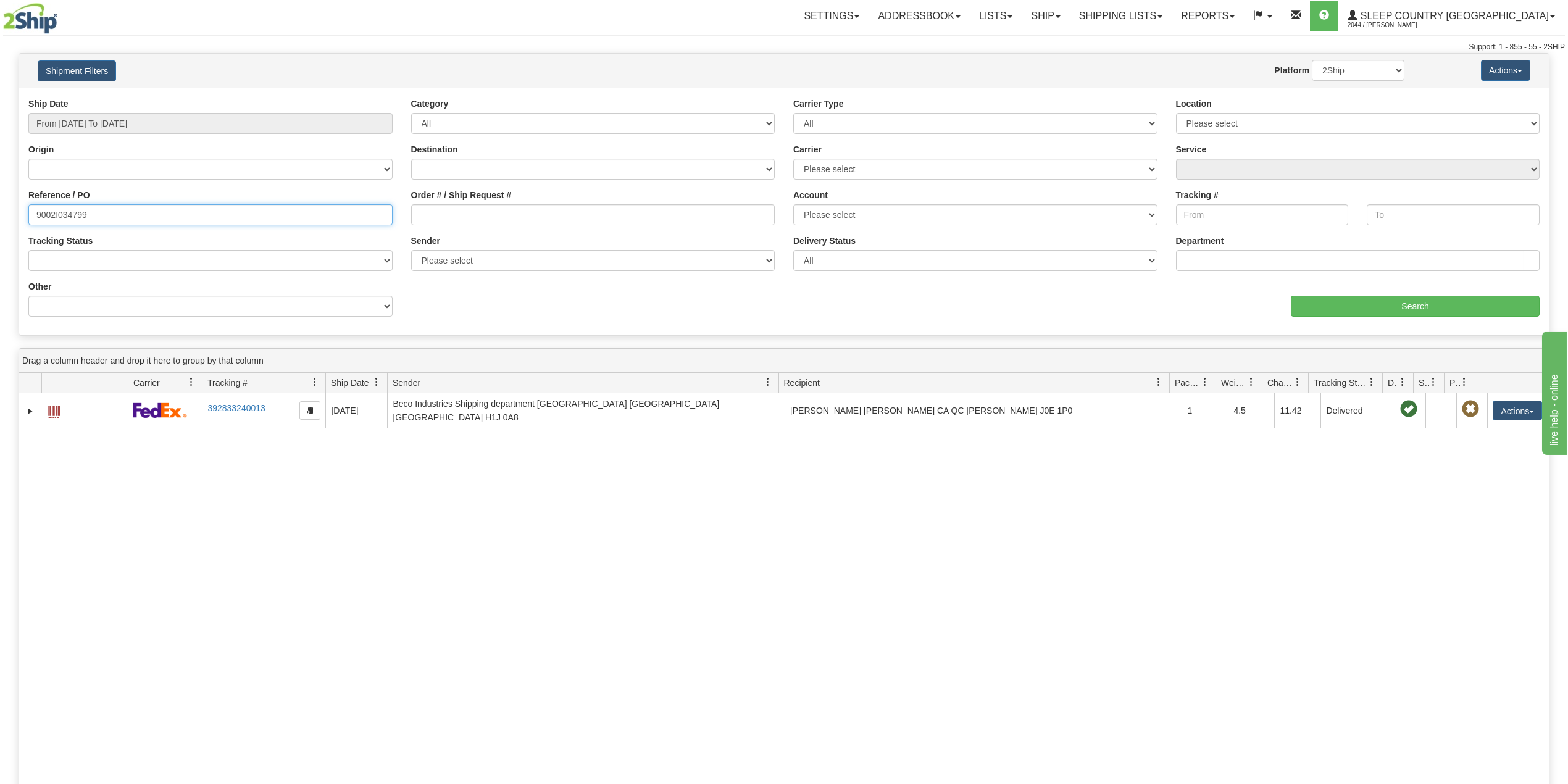
click at [68, 215] on input "9002I034799" at bounding box center [211, 214] width 364 height 21
paste input "4900"
click at [1406, 310] on input "Search" at bounding box center [1415, 306] width 249 height 21
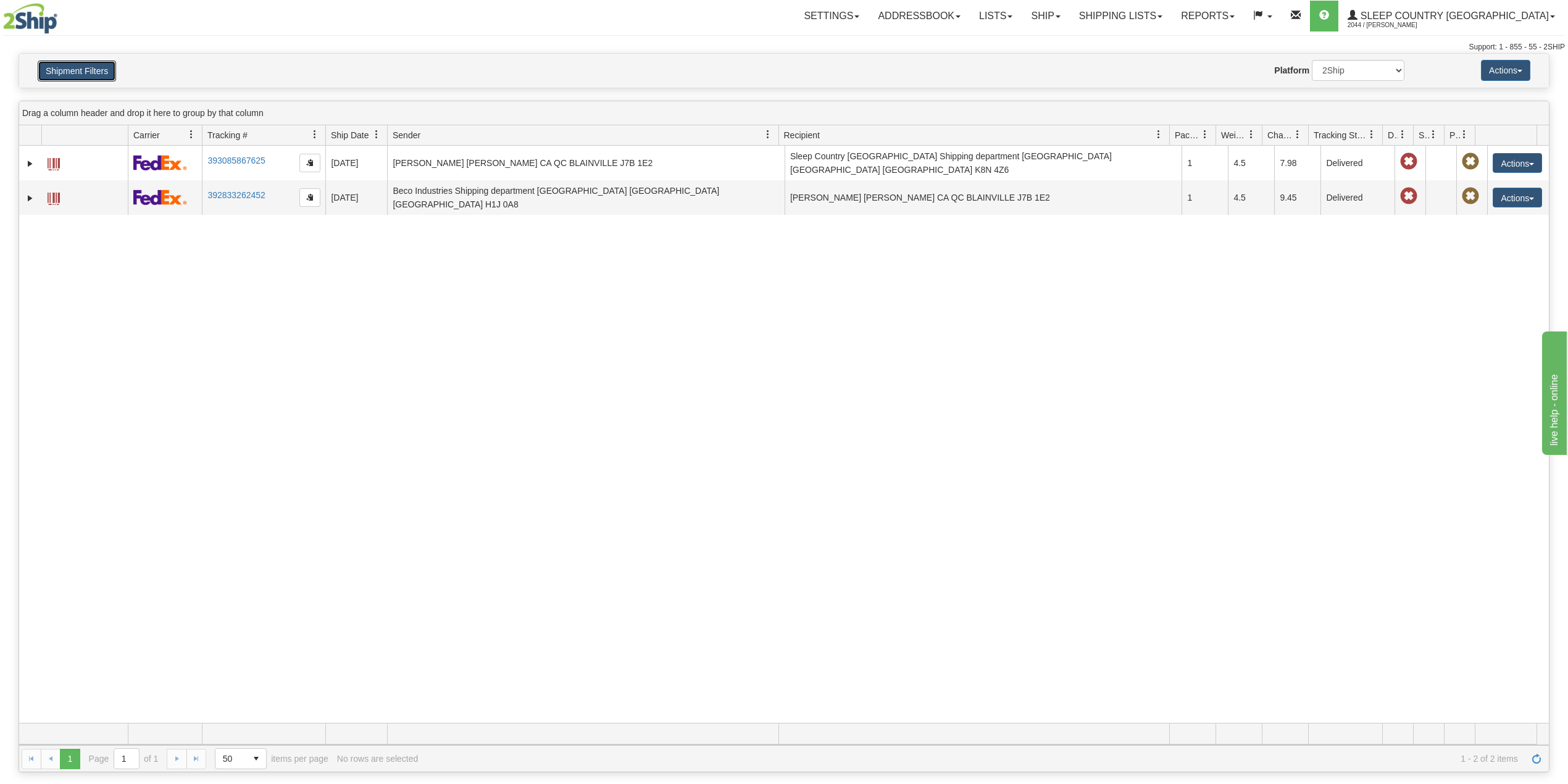
drag, startPoint x: 76, startPoint y: 65, endPoint x: 84, endPoint y: 173, distance: 108.3
click at [76, 65] on button "Shipment Filters" at bounding box center [76, 70] width 78 height 21
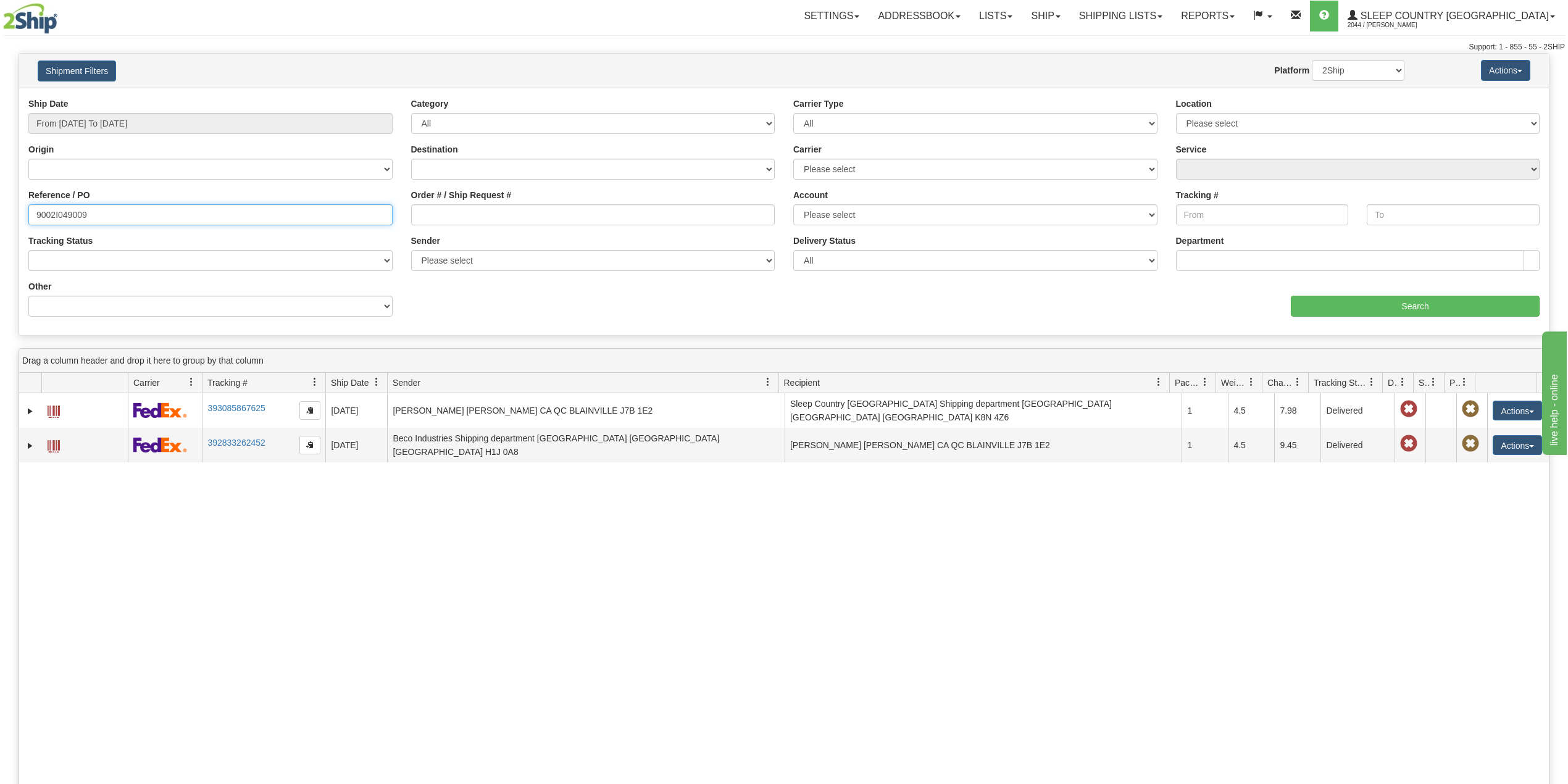
click at [58, 214] on input "9002I049009" at bounding box center [211, 214] width 364 height 21
paste input "3864"
click at [1446, 314] on input "Search" at bounding box center [1415, 306] width 249 height 21
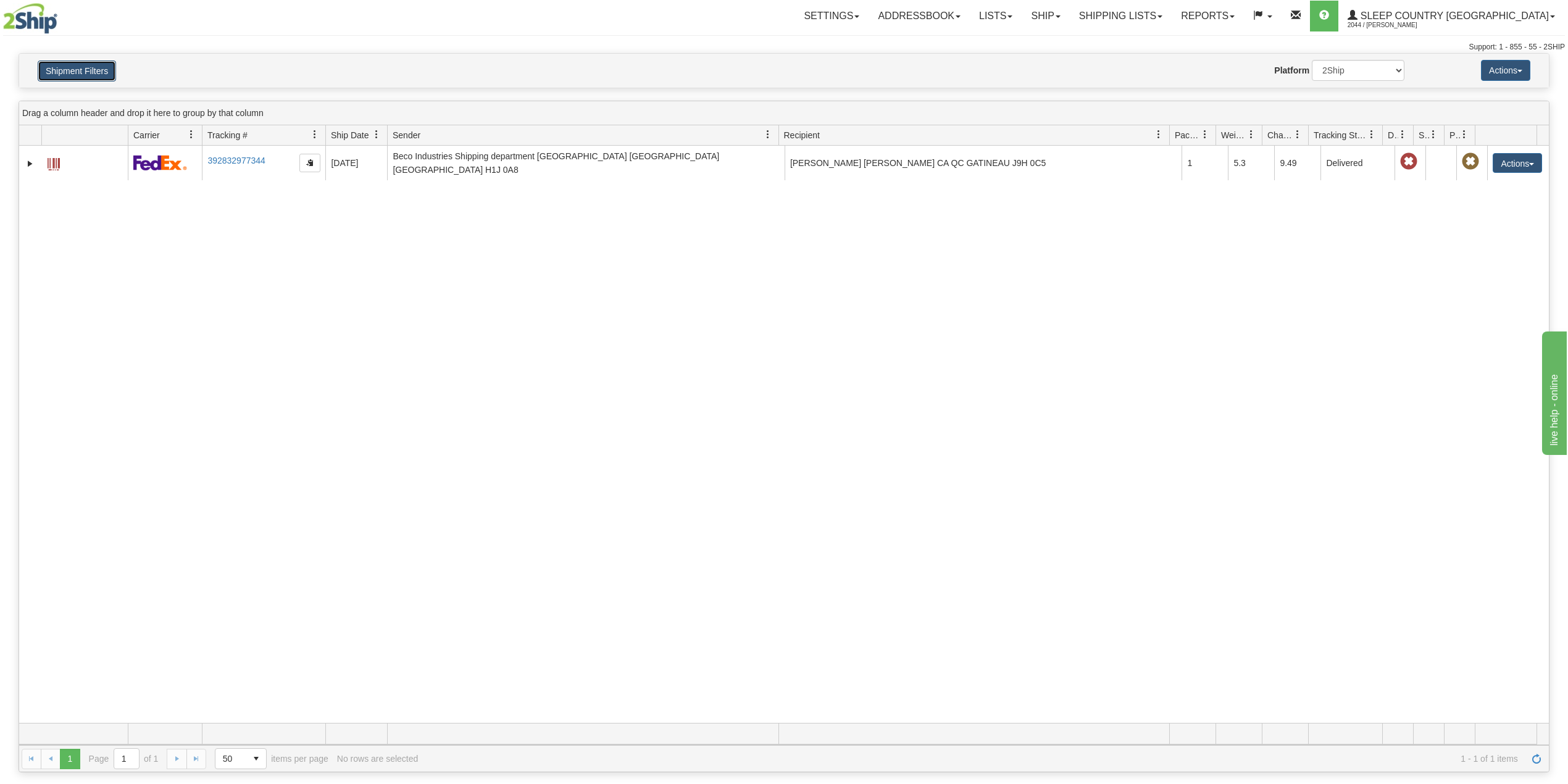
click at [82, 69] on button "Shipment Filters" at bounding box center [76, 70] width 78 height 21
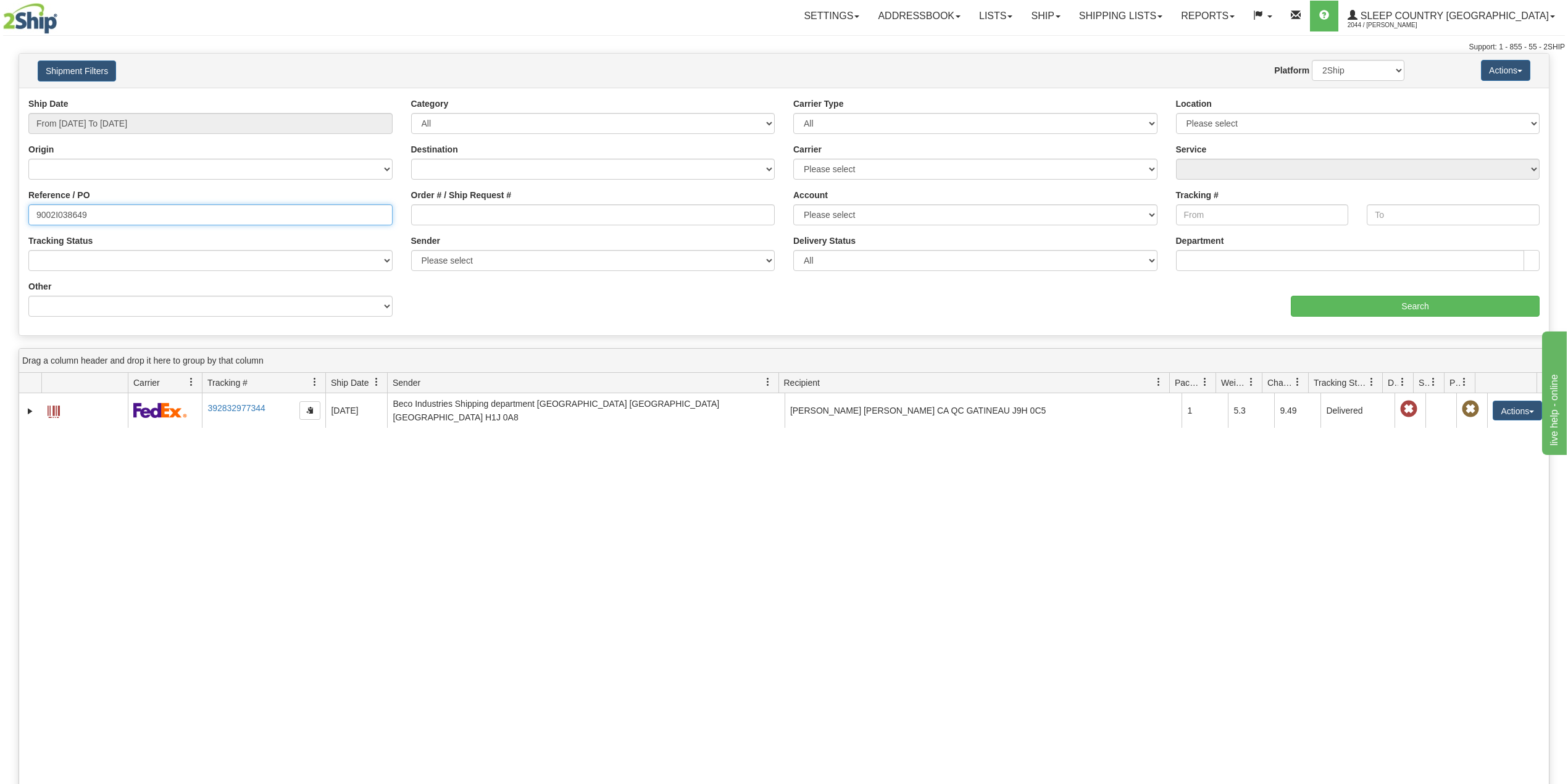
click at [74, 210] on input "9002I038649" at bounding box center [211, 214] width 364 height 21
paste input "0I054294"
click at [1329, 305] on input "Search" at bounding box center [1415, 306] width 249 height 21
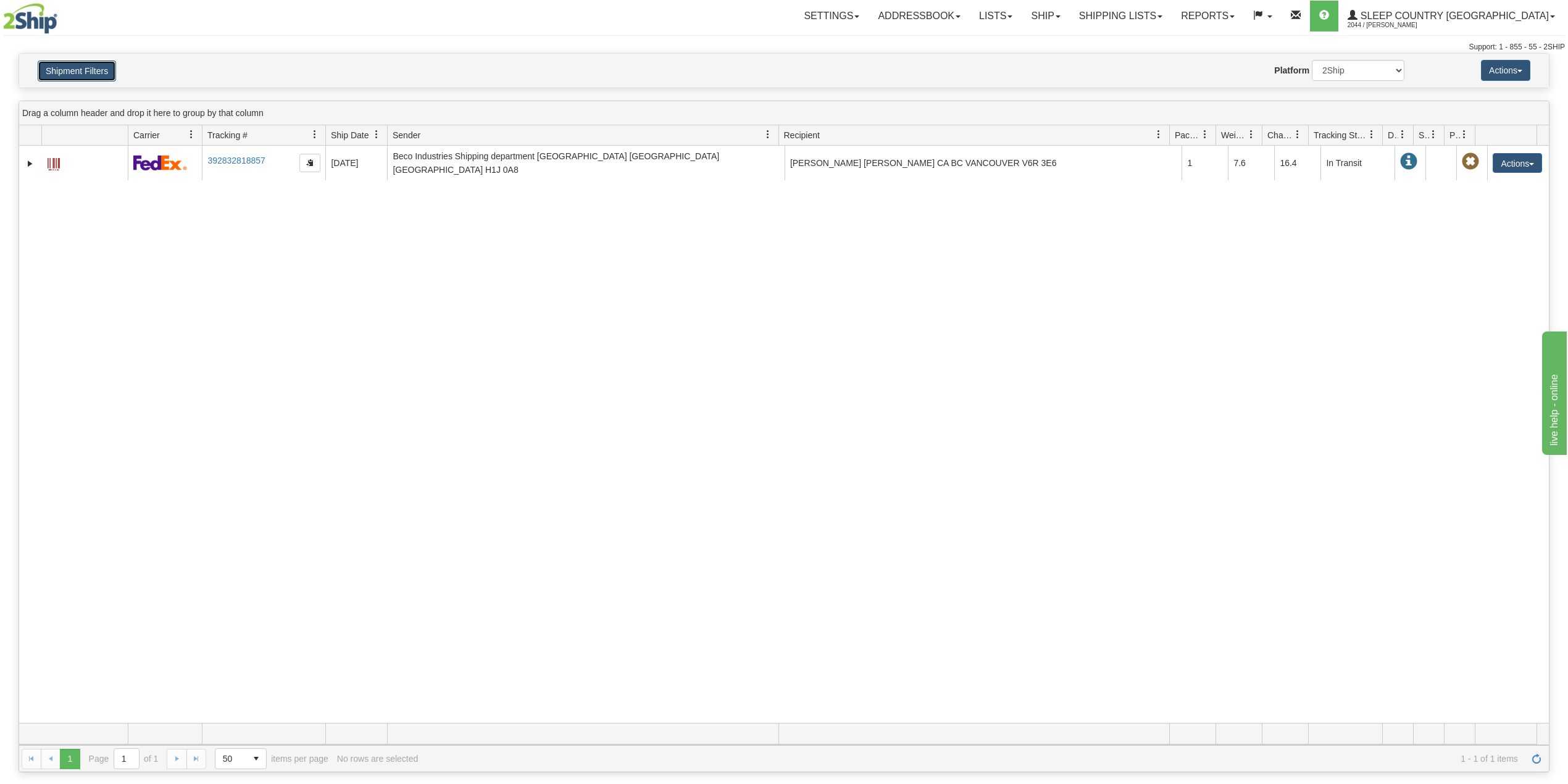
click at [92, 67] on button "Shipment Filters" at bounding box center [76, 70] width 78 height 21
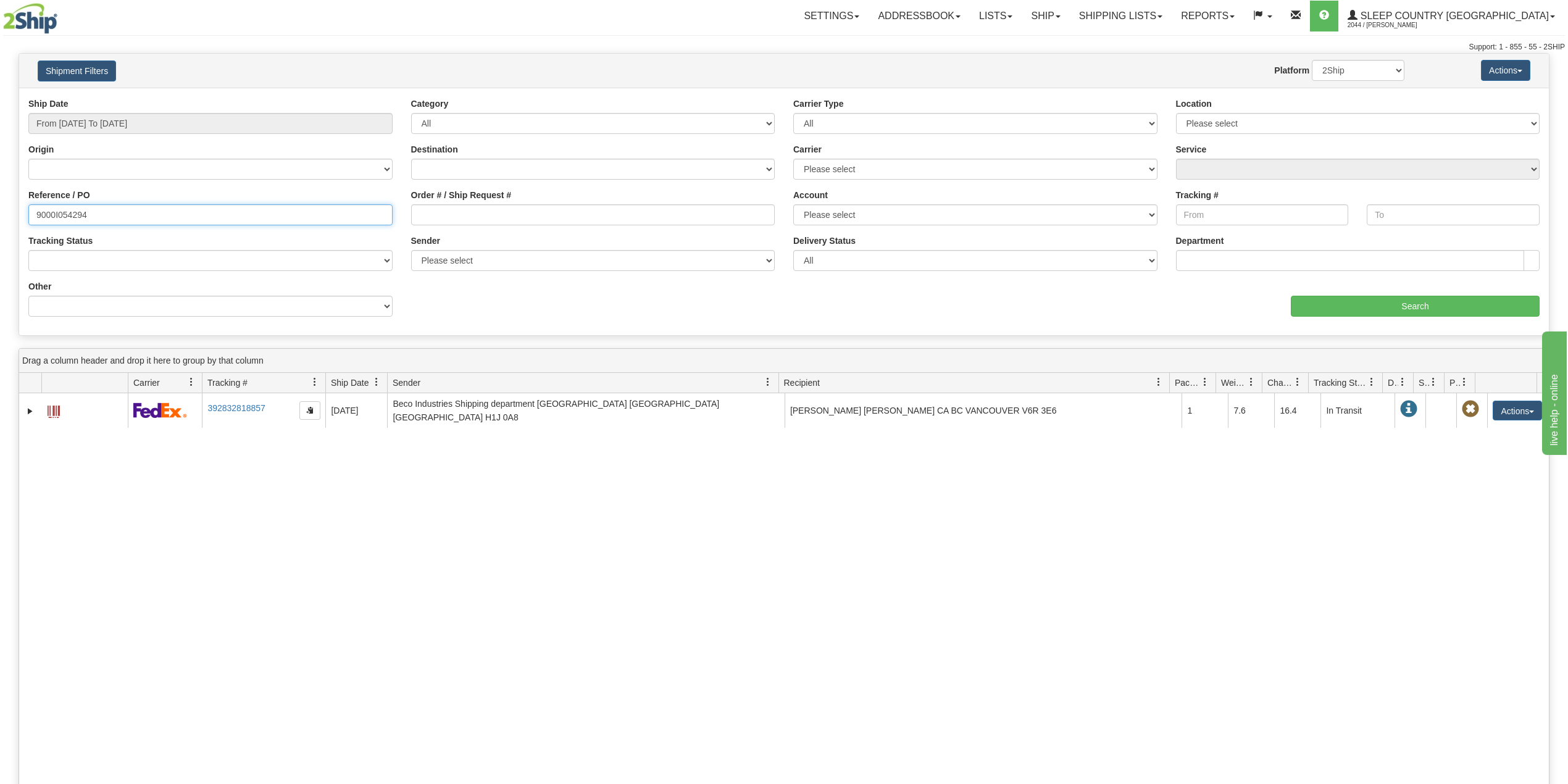
click at [63, 221] on input "9000I054294" at bounding box center [211, 214] width 364 height 21
paste input "2I053492"
type input "9002I053492"
click at [1316, 305] on input "Search" at bounding box center [1415, 306] width 249 height 21
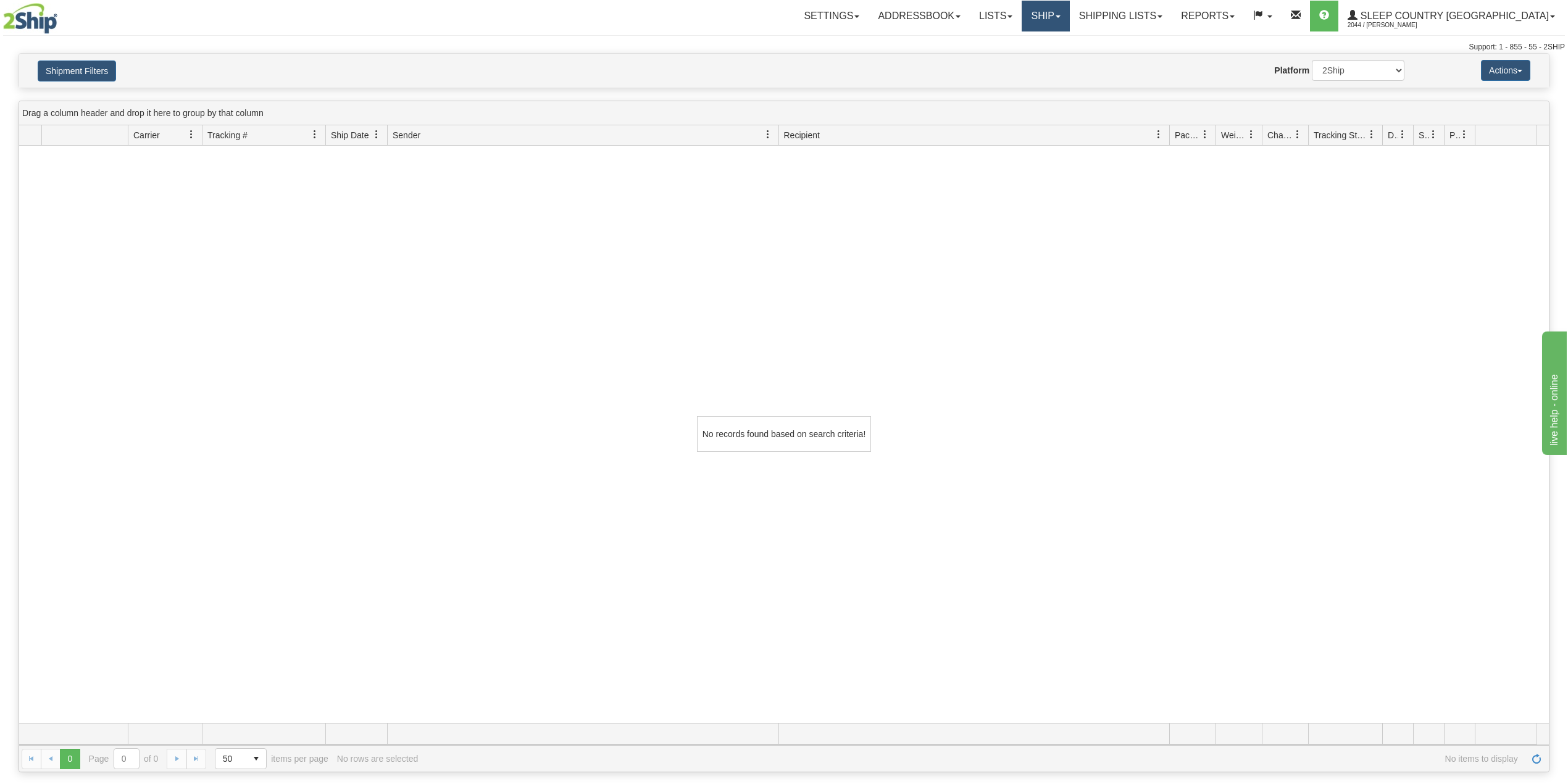
click at [1069, 12] on link "Ship" at bounding box center [1046, 16] width 48 height 31
click at [1057, 58] on span "OnHold / Order Queue" at bounding box center [1014, 60] width 87 height 10
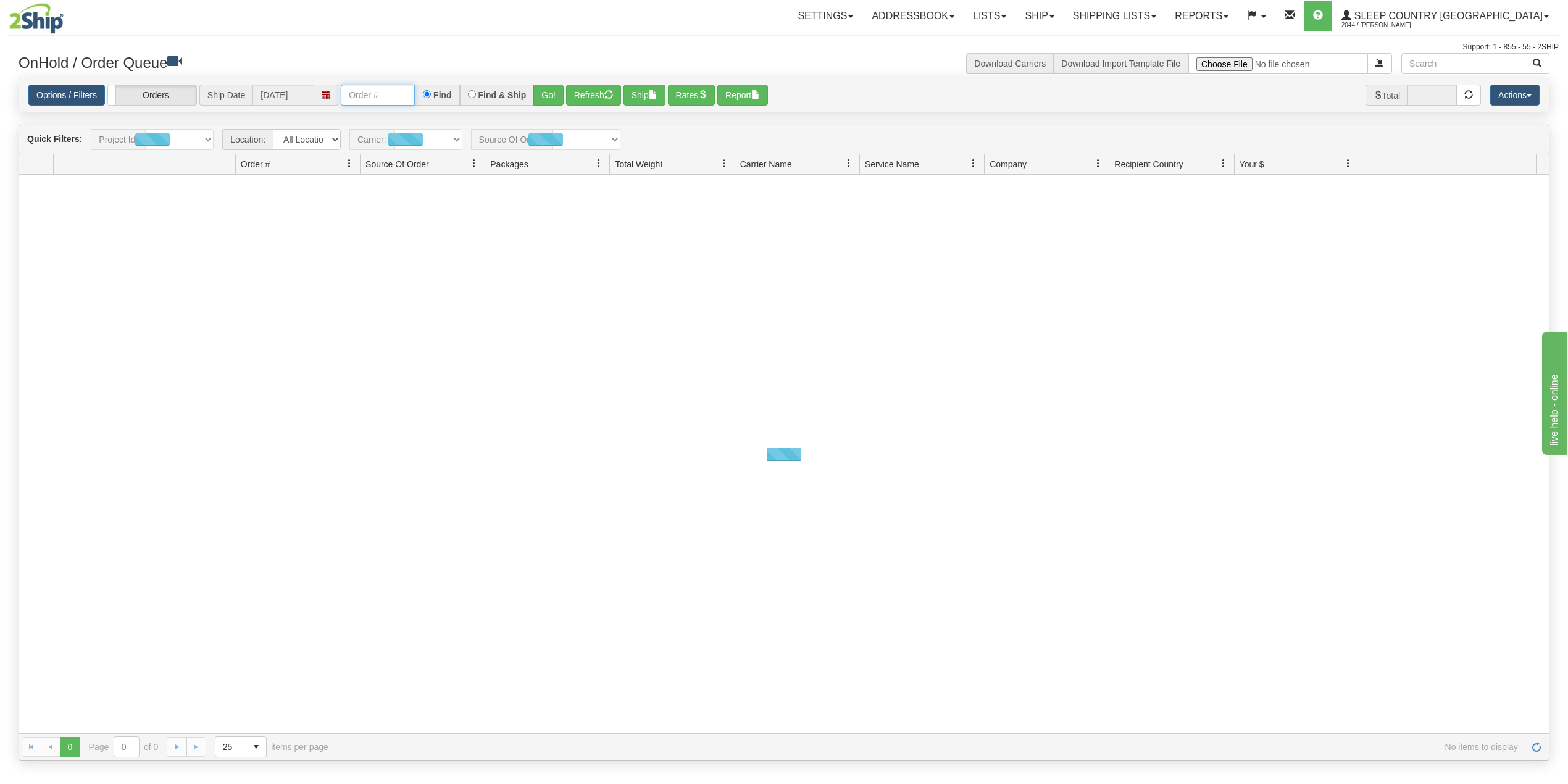
drag, startPoint x: 0, startPoint y: 0, endPoint x: 397, endPoint y: 95, distance: 408.2
click at [397, 95] on input "text" at bounding box center [377, 94] width 74 height 21
paste input "9002I053492"
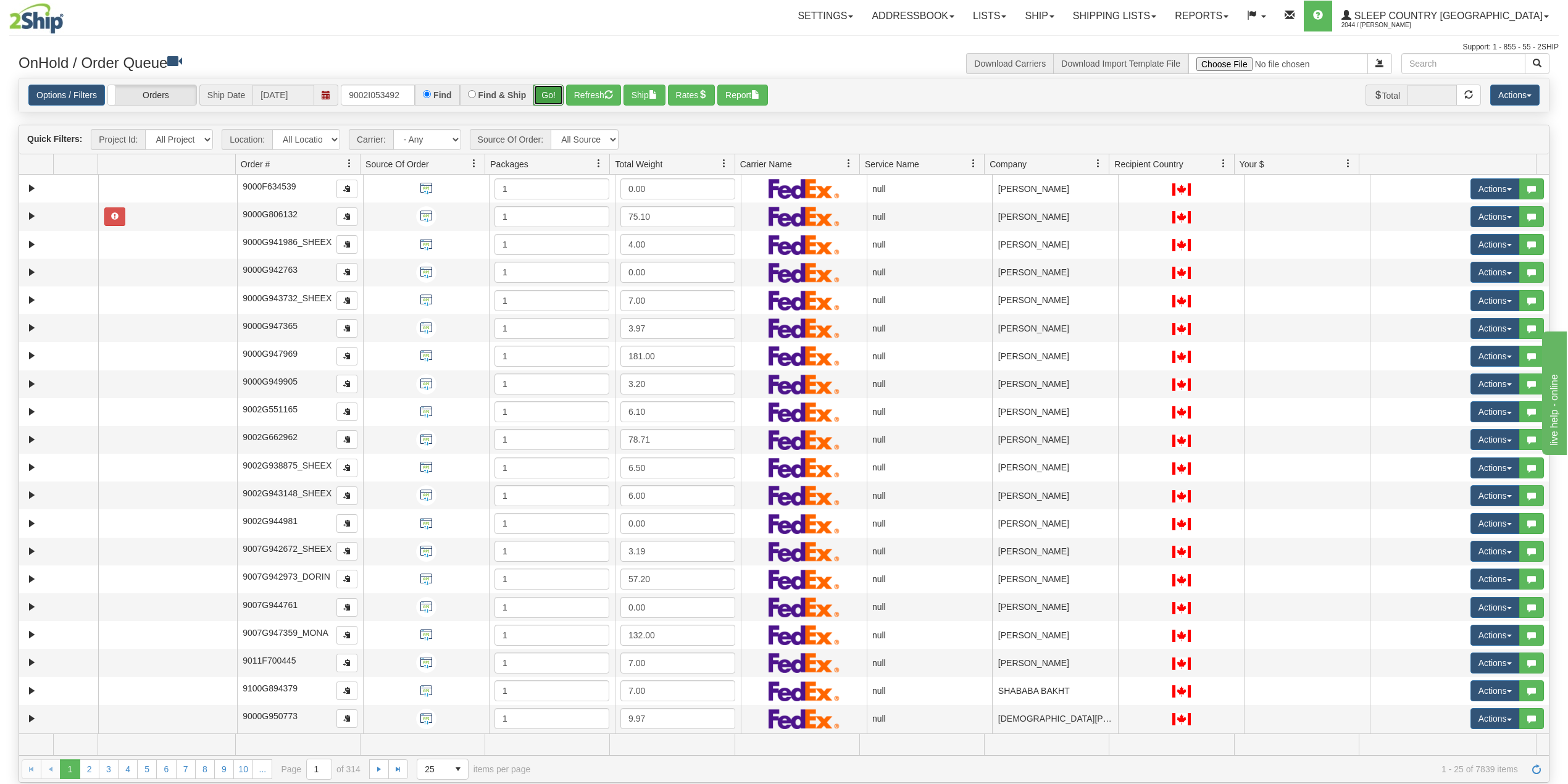
click at [543, 86] on button "Go!" at bounding box center [548, 94] width 30 height 21
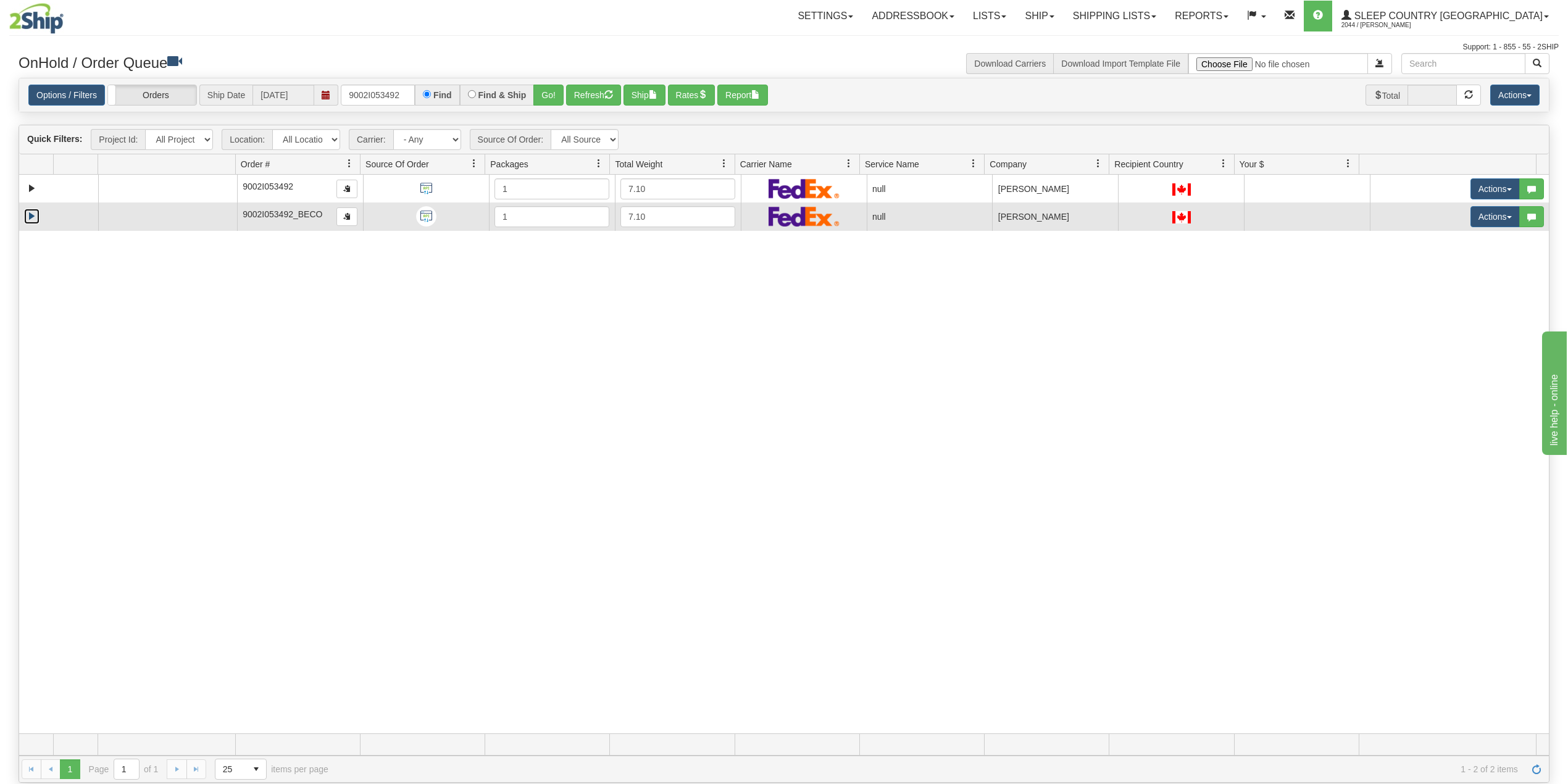
click at [31, 224] on link "Expand" at bounding box center [32, 216] width 16 height 16
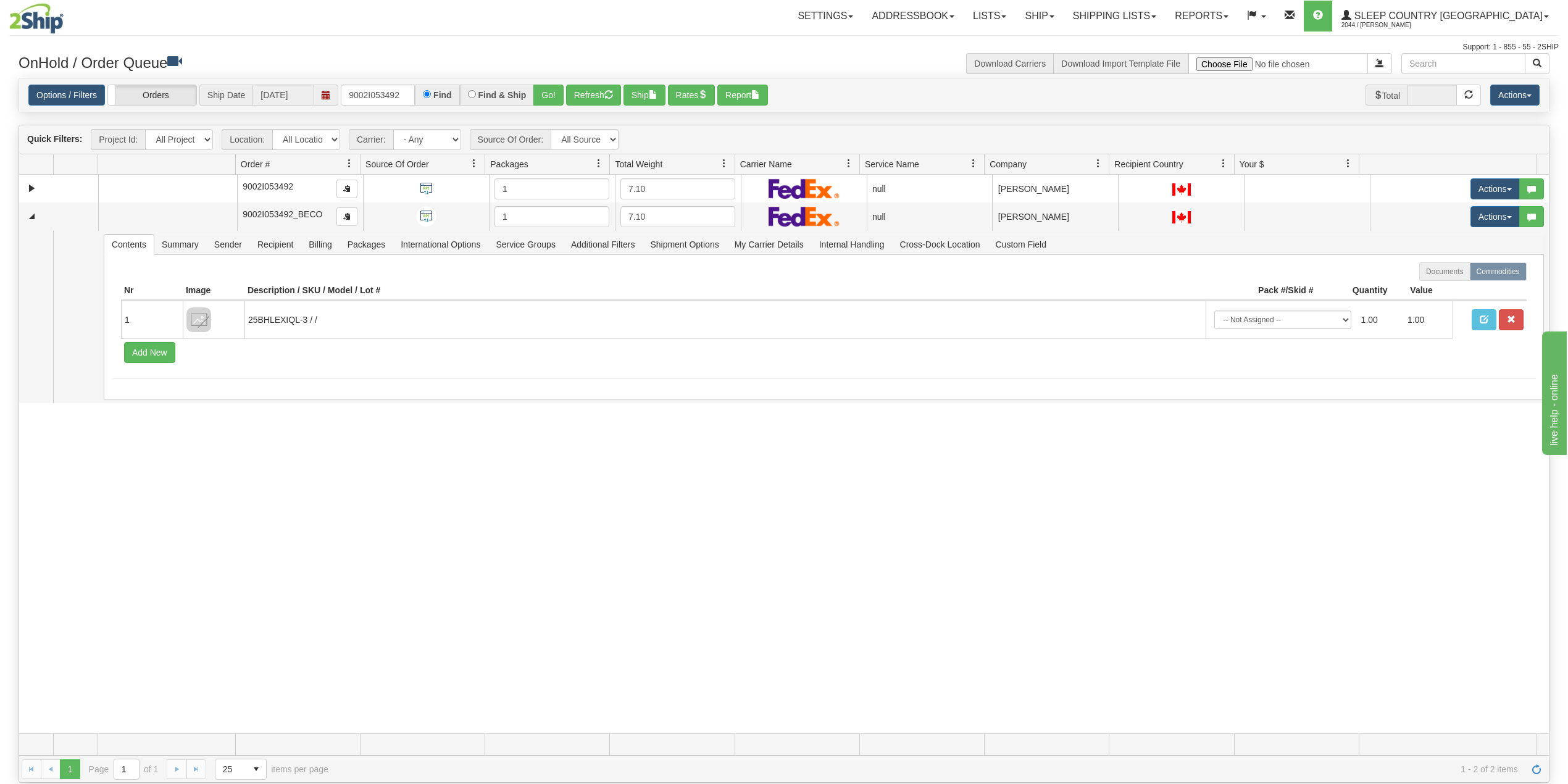
click at [330, 563] on div "31553048 300 90967297 0 9002I053492 1 7.10 null Shipping department Sleep Count…" at bounding box center [784, 454] width 1530 height 559
drag, startPoint x: 378, startPoint y: 549, endPoint x: 435, endPoint y: 507, distance: 70.8
click at [379, 549] on div "31553048 300 90967297 0 9002I053492 1 7.10 null Shipping department Sleep Count…" at bounding box center [784, 454] width 1530 height 559
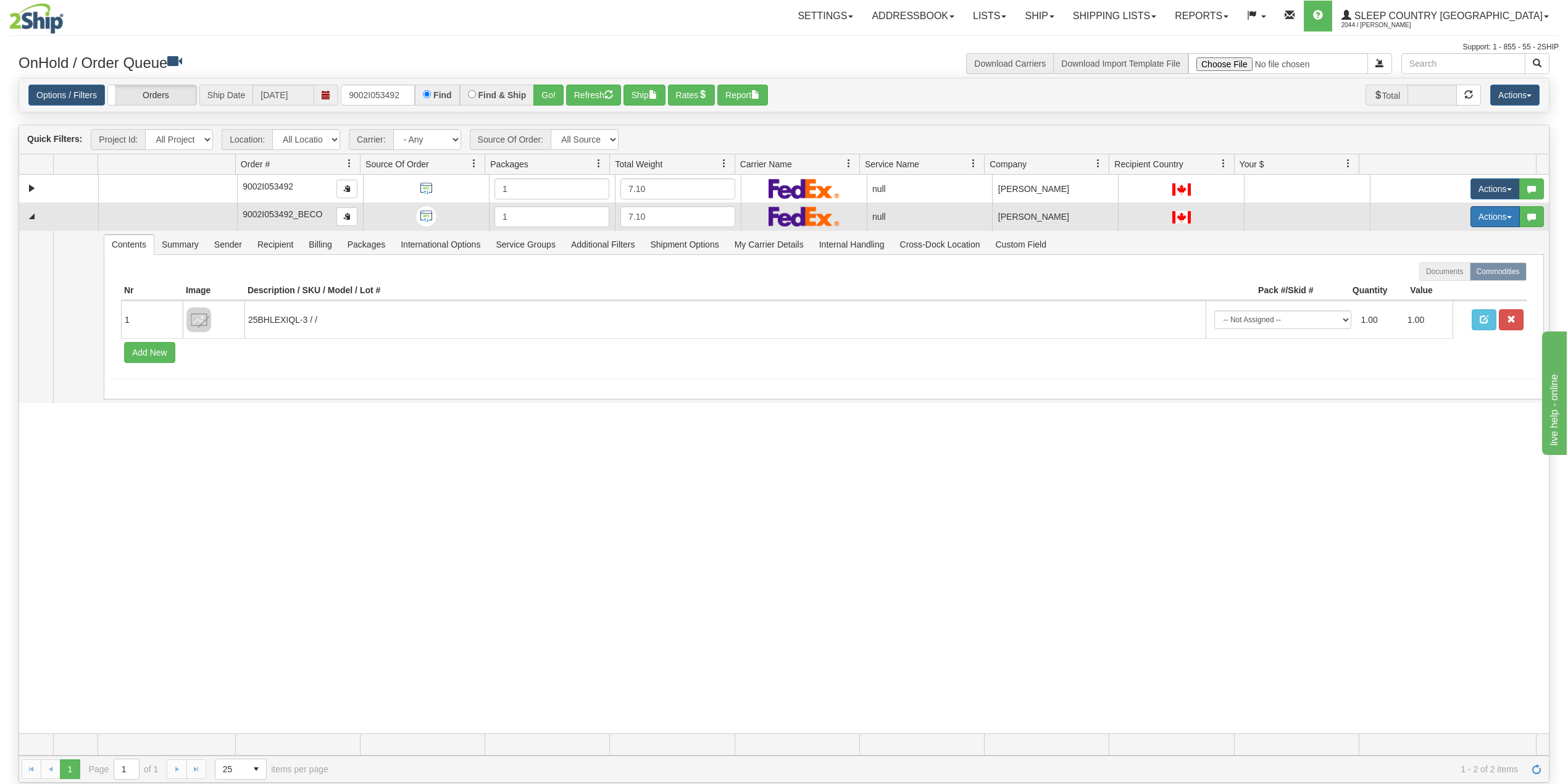
drag, startPoint x: 1483, startPoint y: 215, endPoint x: 1481, endPoint y: 227, distance: 12.2
click at [1485, 215] on button "Actions" at bounding box center [1496, 216] width 50 height 21
click at [1424, 301] on link "Delete" at bounding box center [1466, 304] width 107 height 16
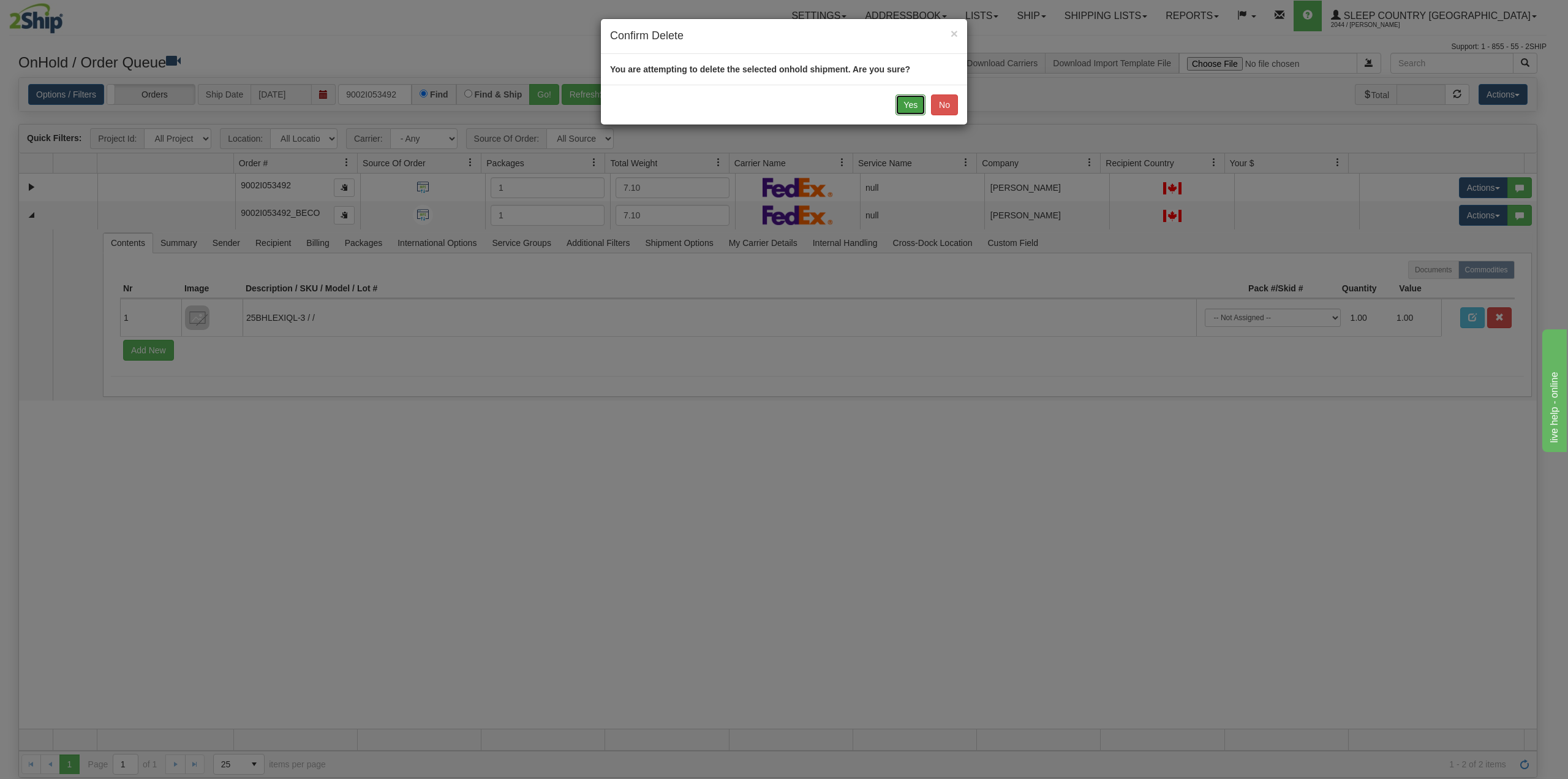
click at [913, 106] on button "Yes" at bounding box center [911, 105] width 30 height 21
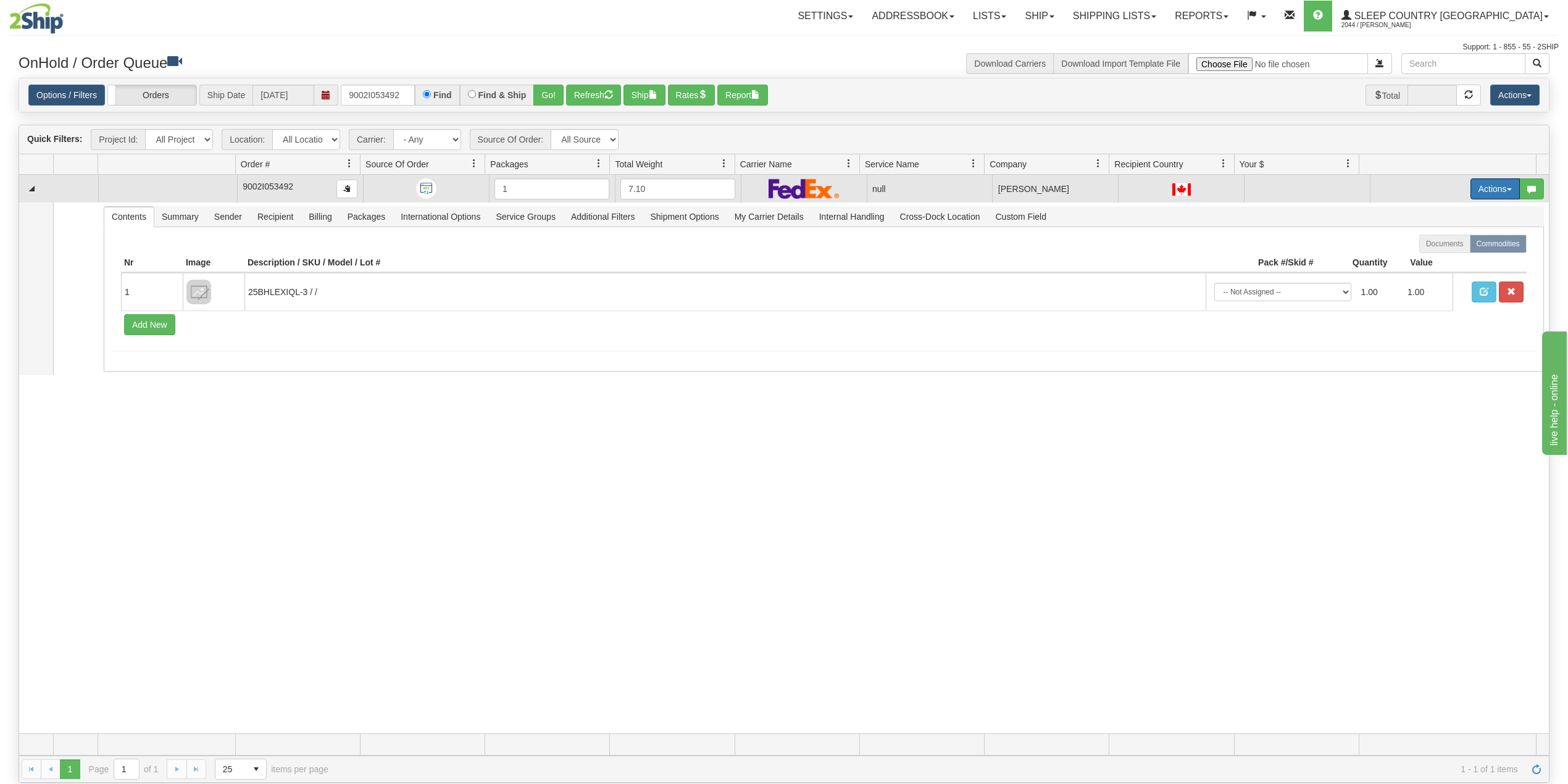
drag, startPoint x: 1465, startPoint y: 184, endPoint x: 1427, endPoint y: 242, distance: 69.3
click at [1471, 184] on button "Actions" at bounding box center [1496, 189] width 50 height 21
click at [1425, 277] on span "Delete" at bounding box center [1442, 277] width 34 height 10
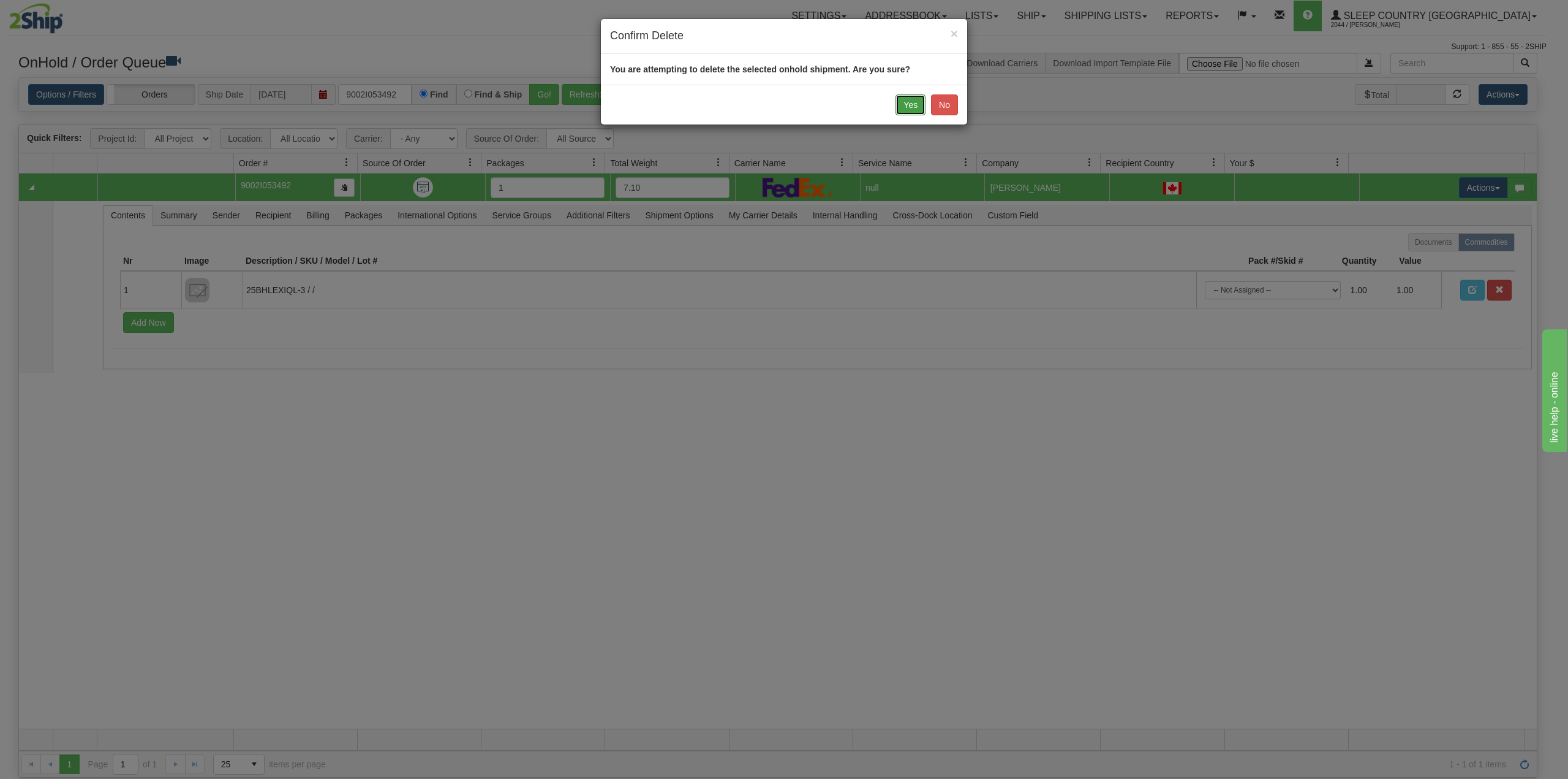
click at [915, 106] on button "Yes" at bounding box center [911, 105] width 30 height 21
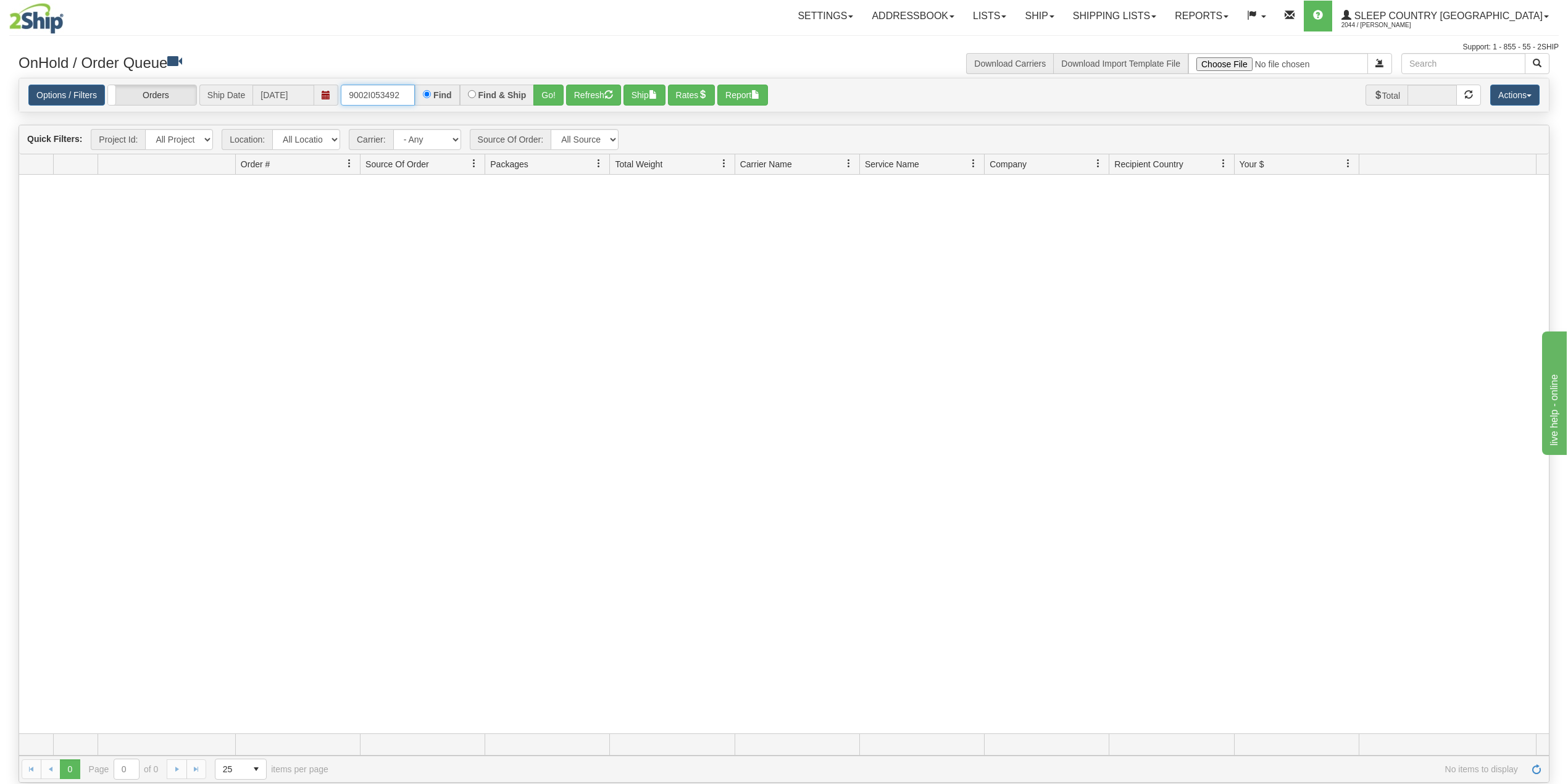
click at [379, 92] on input "9002I053492" at bounding box center [377, 94] width 74 height 21
paste input "H989004"
type input "9002H989004"
click at [554, 95] on button "Go!" at bounding box center [548, 94] width 30 height 21
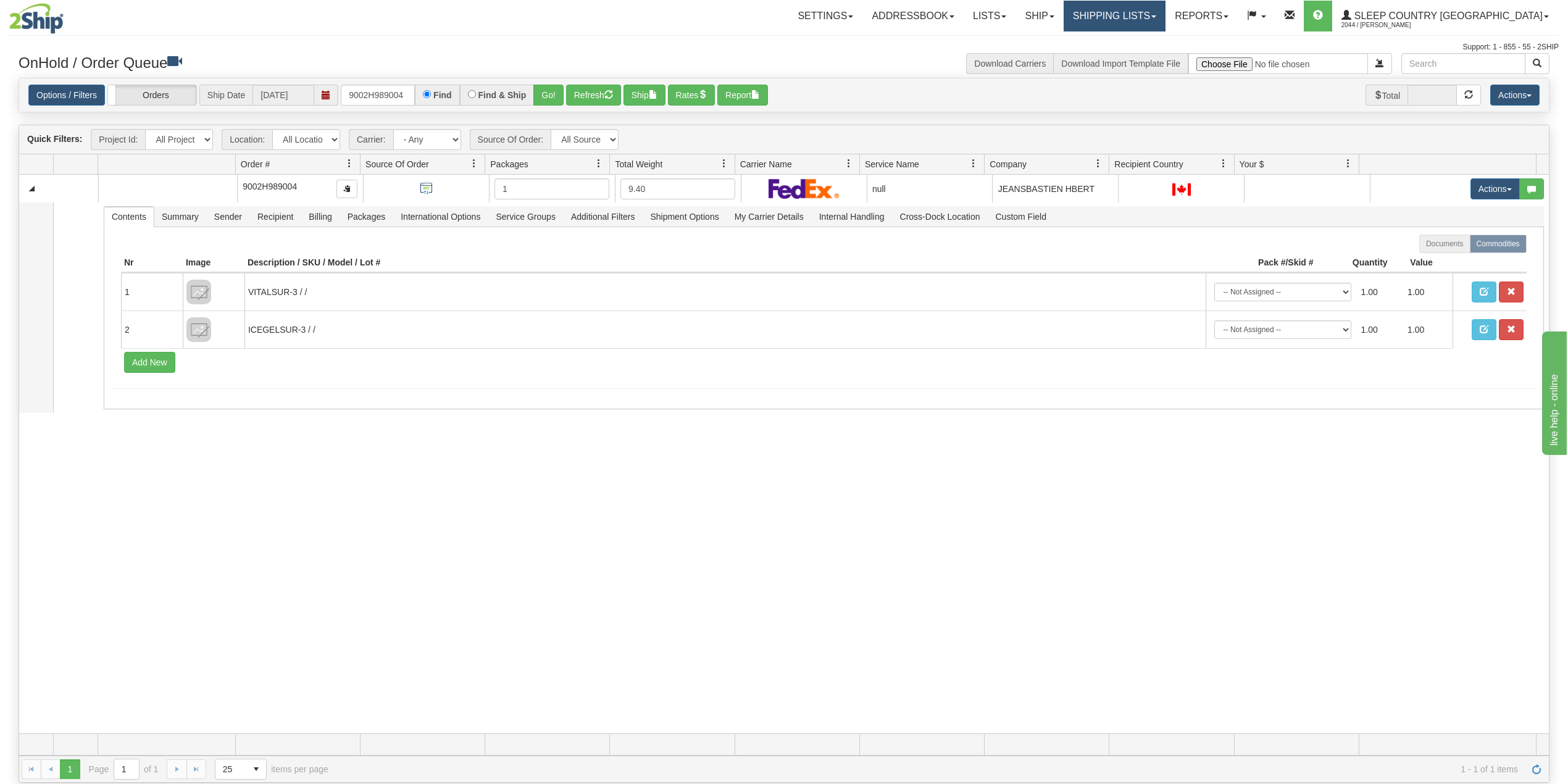
click at [1166, 12] on link "Shipping lists" at bounding box center [1114, 16] width 102 height 31
click at [1153, 57] on span "Search Shipment History" at bounding box center [1104, 60] width 95 height 10
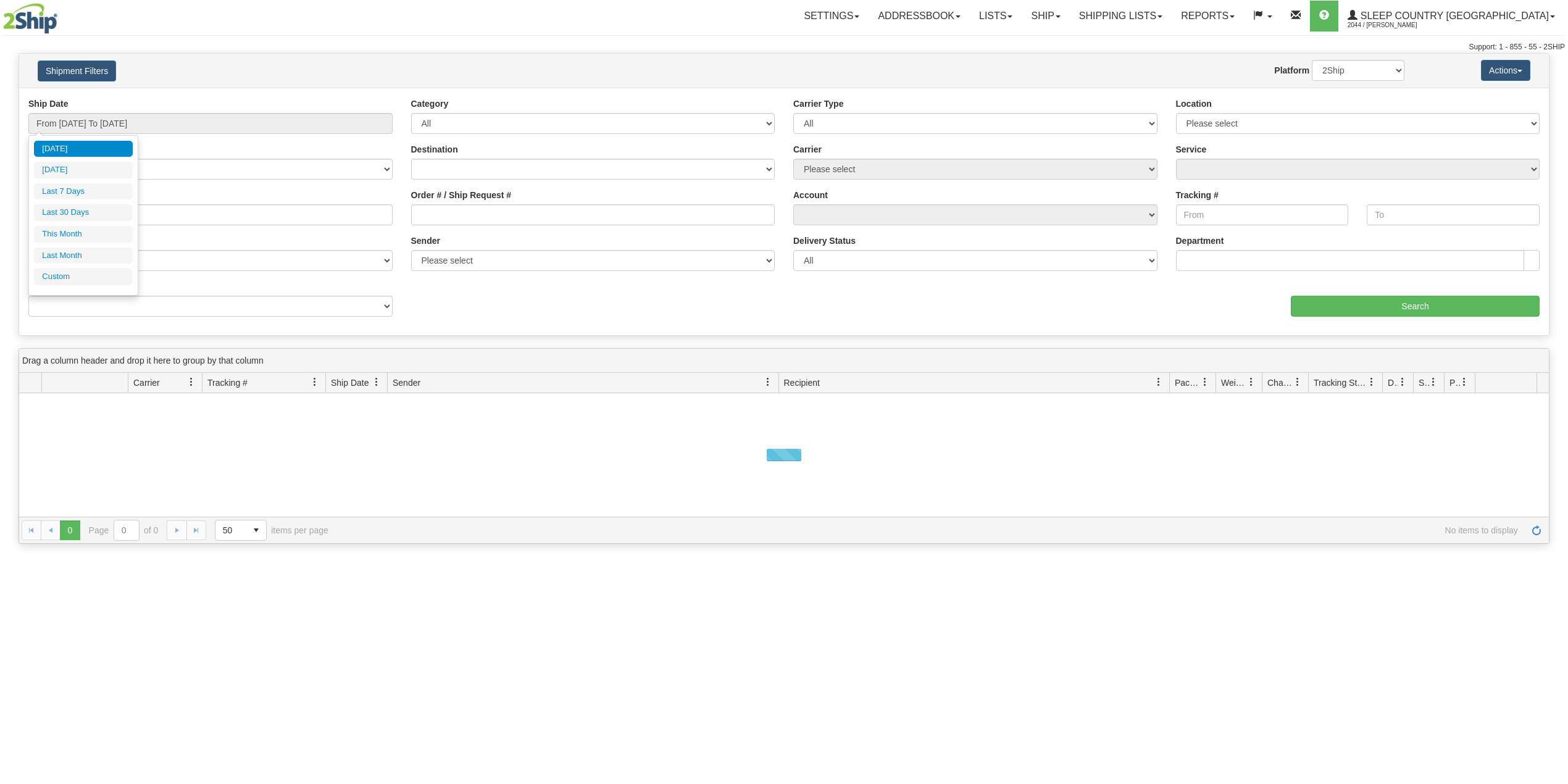
click at [79, 217] on li "Last 30 Days" at bounding box center [82, 212] width 98 height 17
type input "From [DATE] To [DATE]"
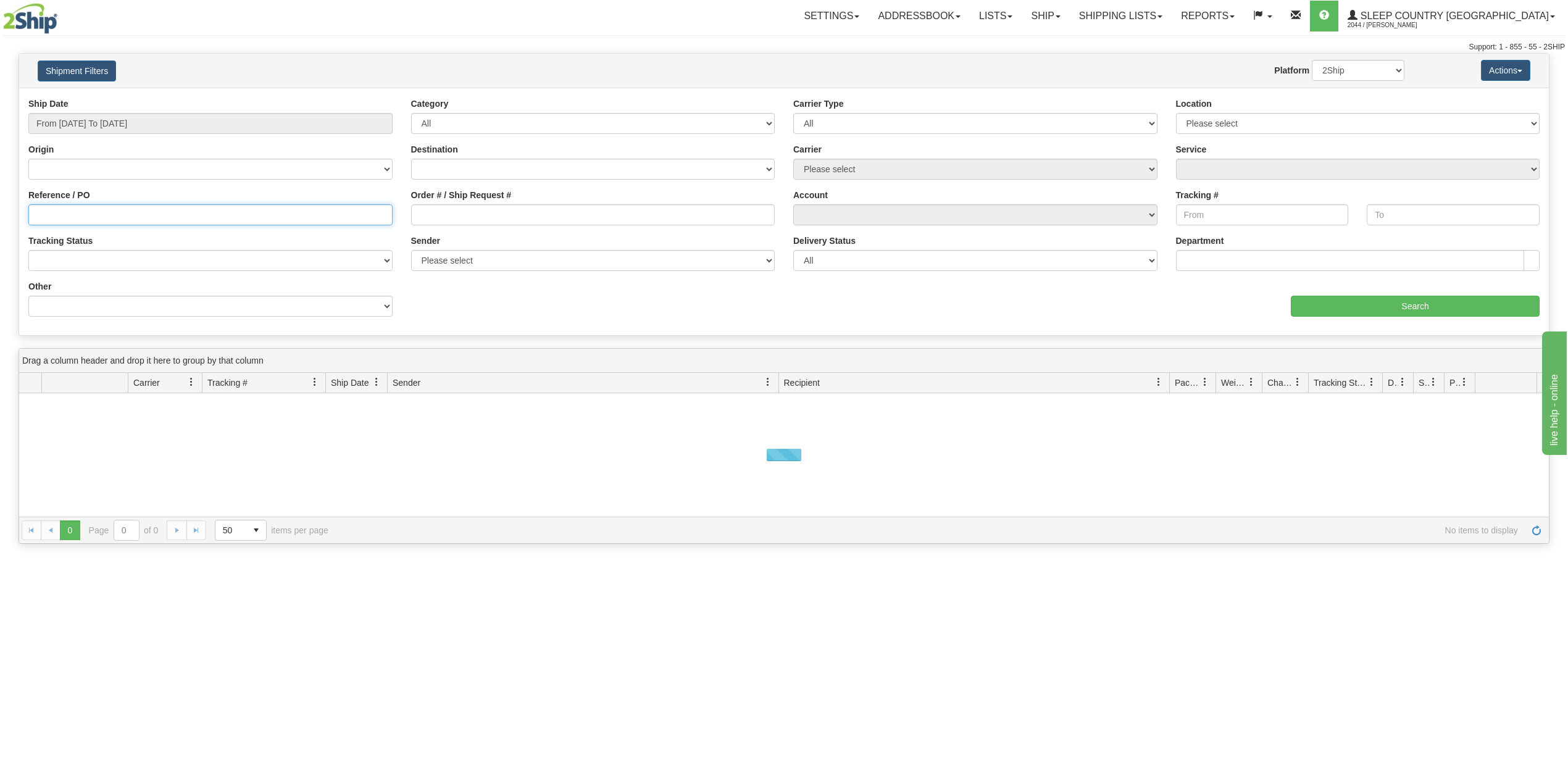
drag, startPoint x: 0, startPoint y: 0, endPoint x: 79, endPoint y: 217, distance: 230.9
click at [79, 217] on input "Reference / PO" at bounding box center [211, 214] width 364 height 21
paste input "9002H989004"
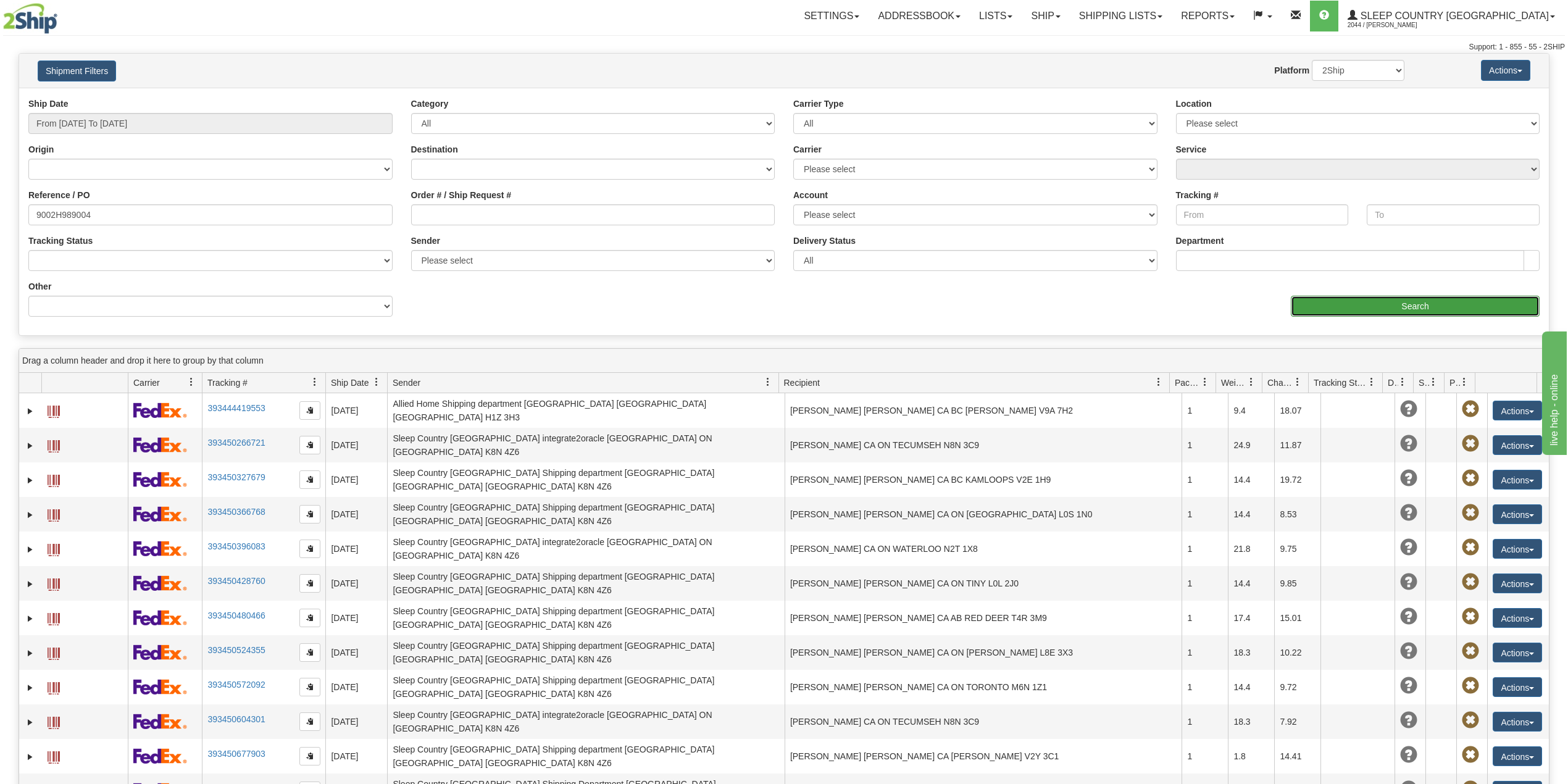
click at [1451, 311] on input "Search" at bounding box center [1415, 306] width 249 height 21
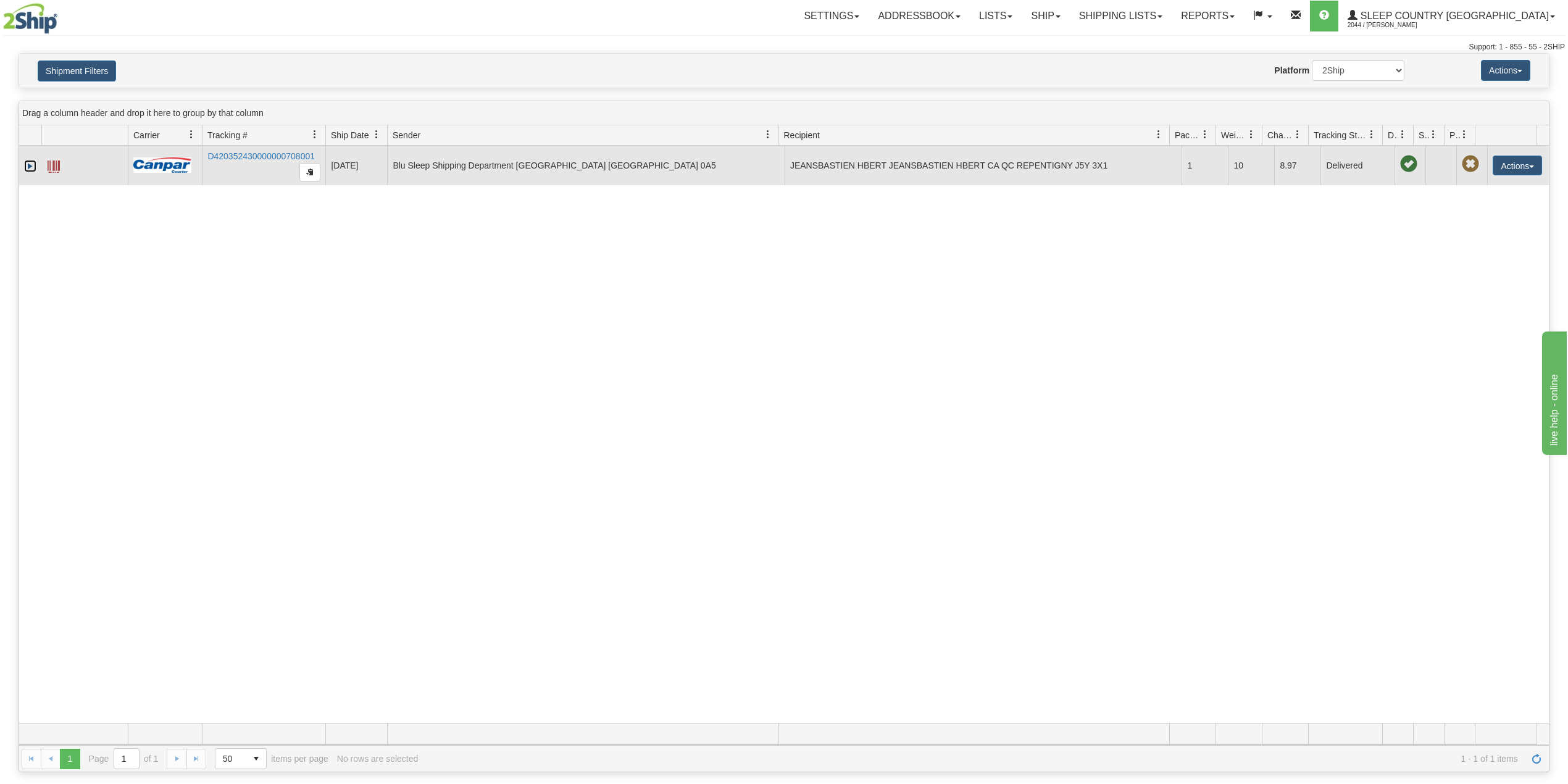
click at [25, 164] on link "Expand" at bounding box center [30, 166] width 12 height 12
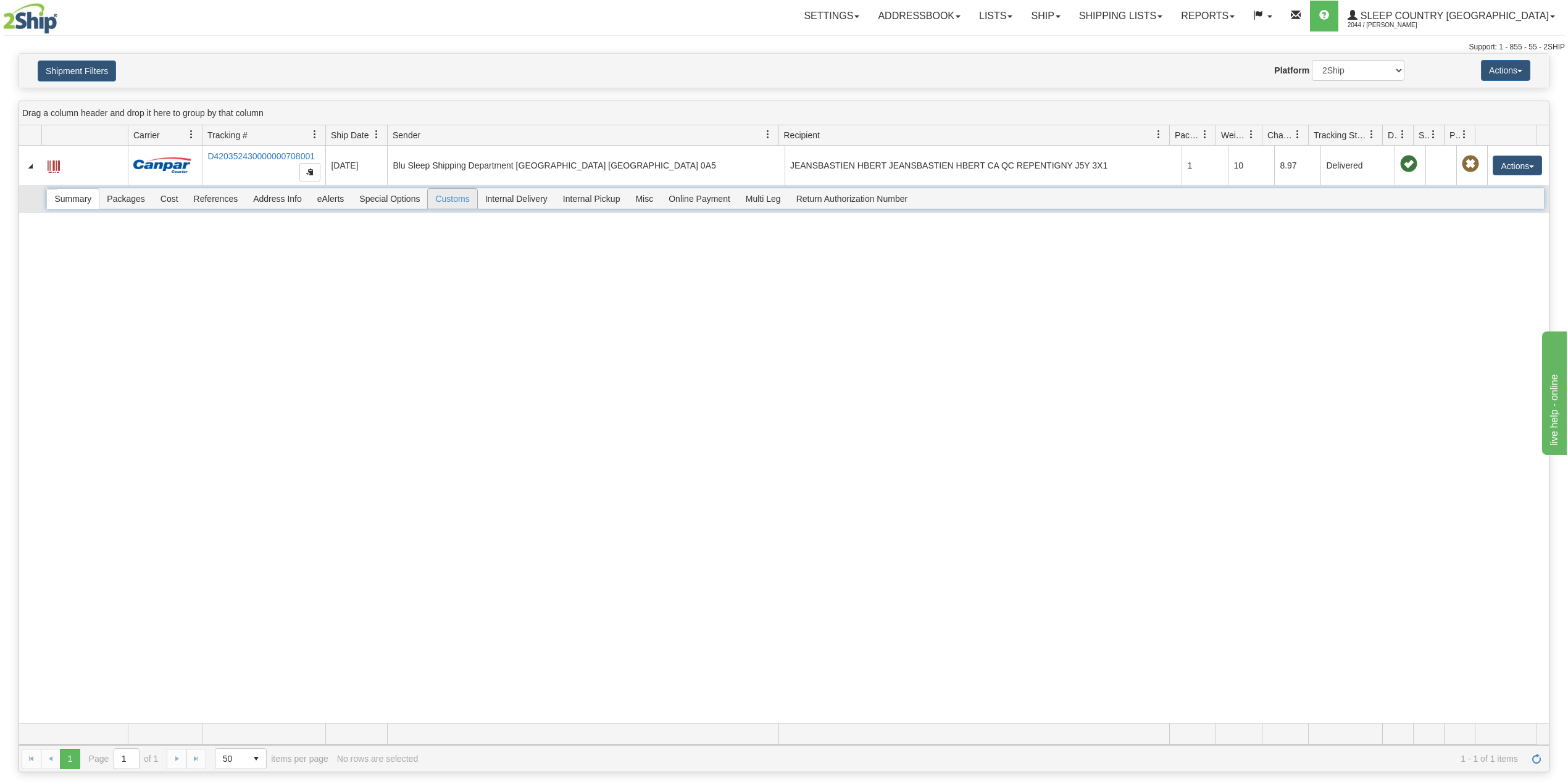
click at [463, 199] on span "Customs" at bounding box center [452, 198] width 49 height 20
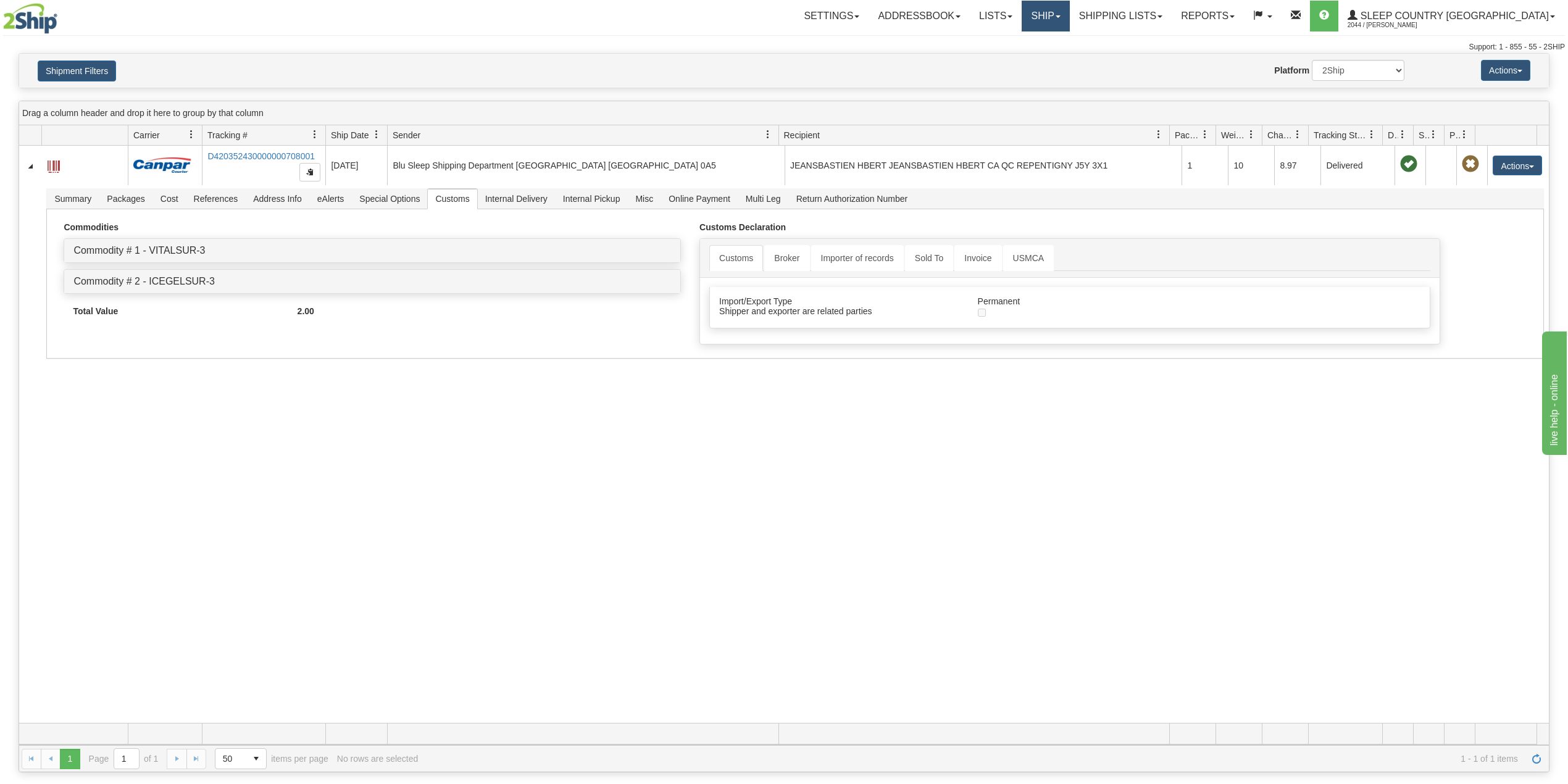
drag, startPoint x: 1089, startPoint y: 11, endPoint x: 1091, endPoint y: 34, distance: 23.1
click at [1069, 11] on link "Ship" at bounding box center [1046, 16] width 48 height 31
click at [97, 69] on button "Shipment Filters" at bounding box center [76, 70] width 78 height 21
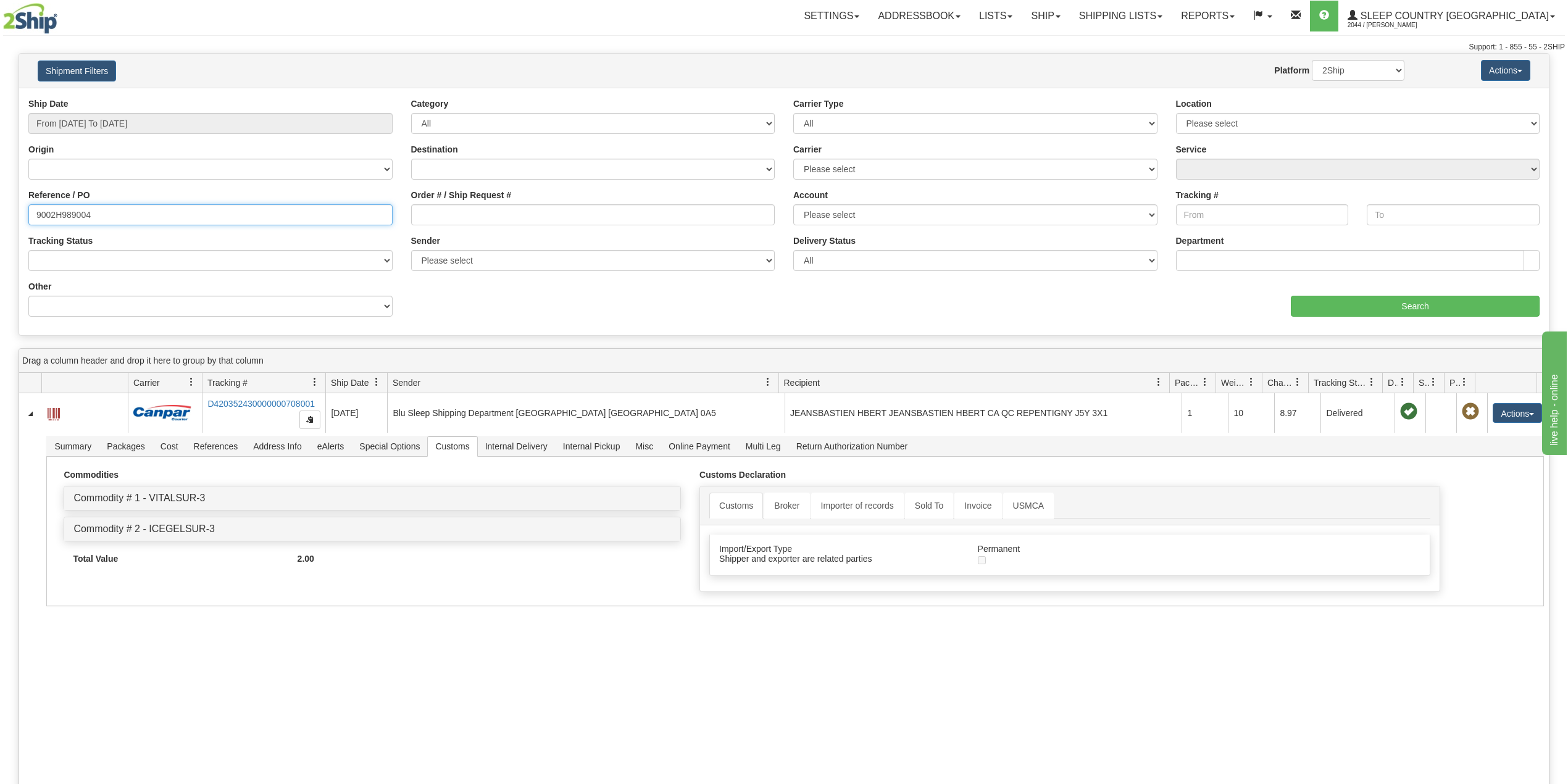
click at [71, 211] on input "9002H989004" at bounding box center [211, 214] width 364 height 21
paste input "93331"
click at [1324, 297] on input "Search" at bounding box center [1415, 306] width 249 height 21
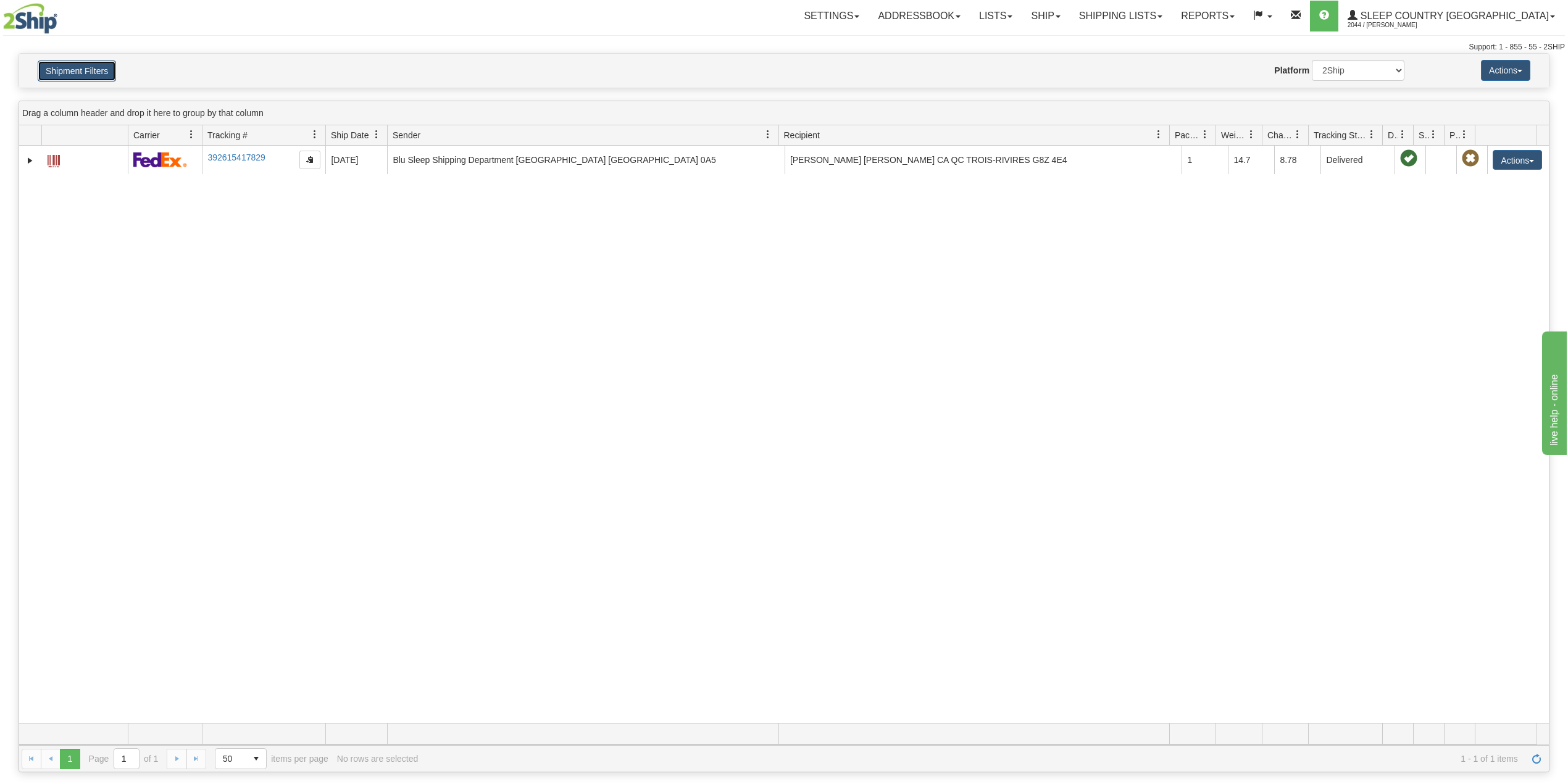
click at [92, 77] on button "Shipment Filters" at bounding box center [76, 70] width 78 height 21
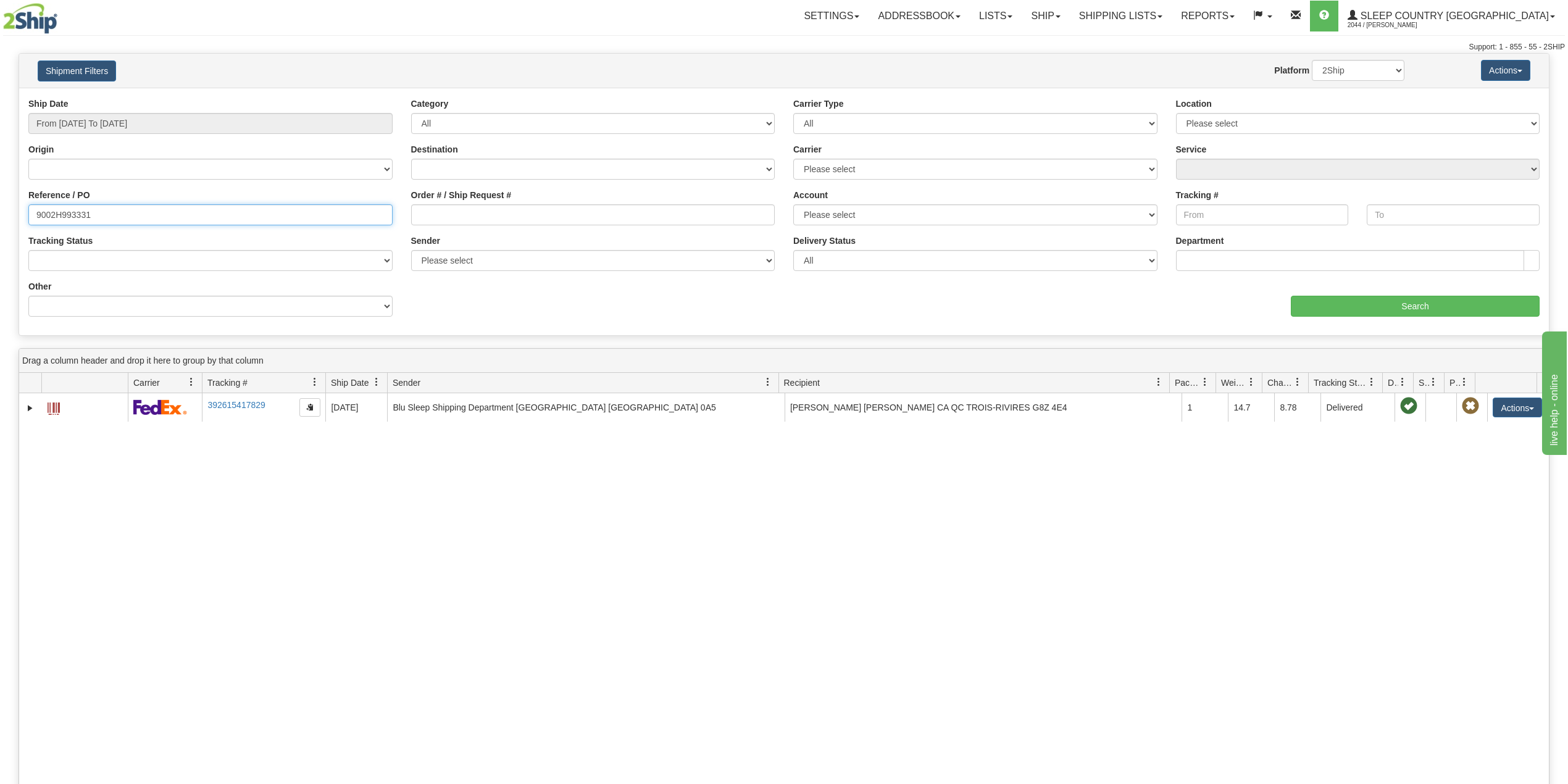
click at [63, 209] on input "9002H993331" at bounding box center [211, 214] width 364 height 21
paste input "0I012024"
click at [1334, 307] on input "Search" at bounding box center [1415, 306] width 249 height 21
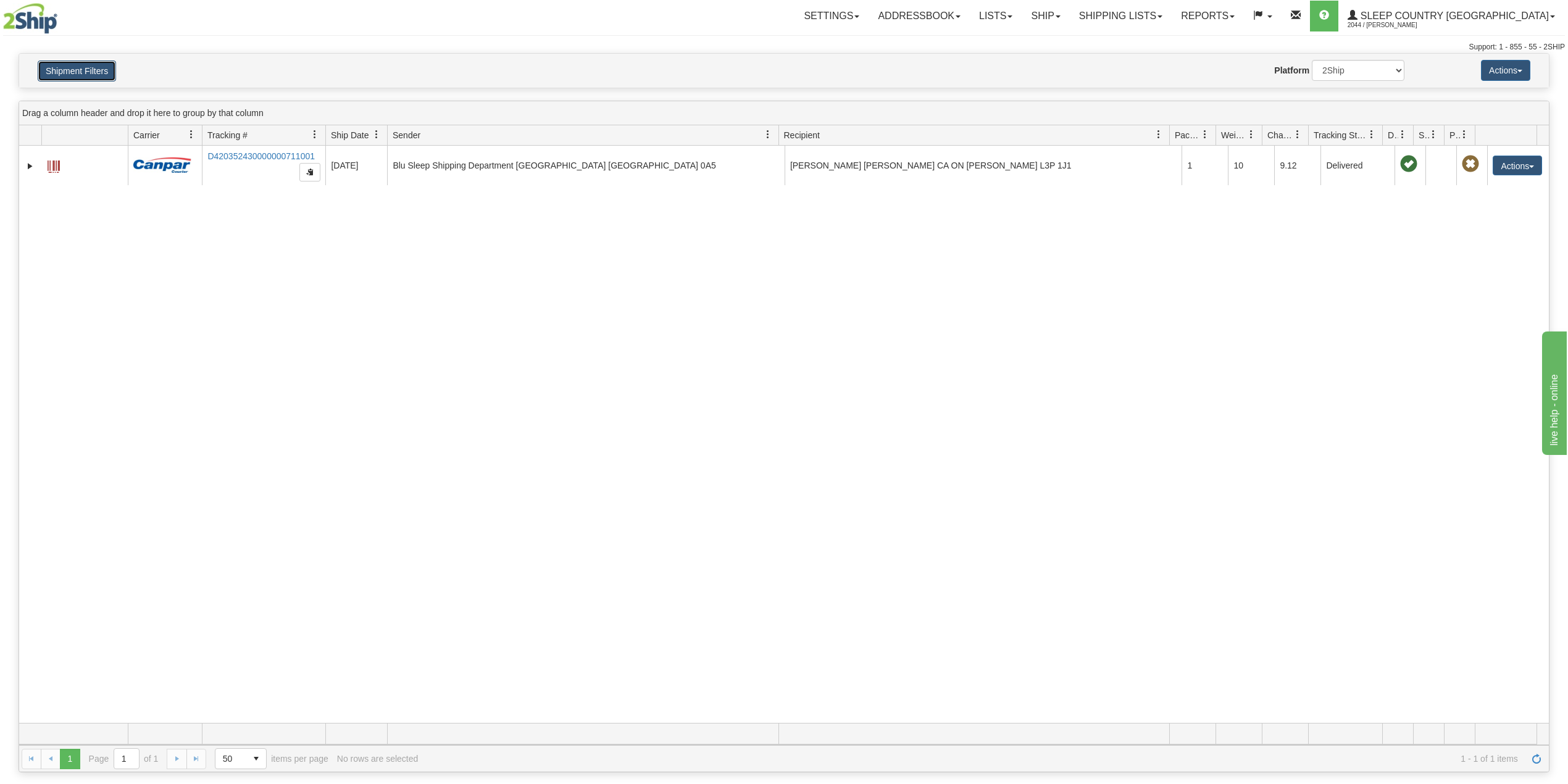
click at [101, 72] on button "Shipment Filters" at bounding box center [76, 70] width 78 height 21
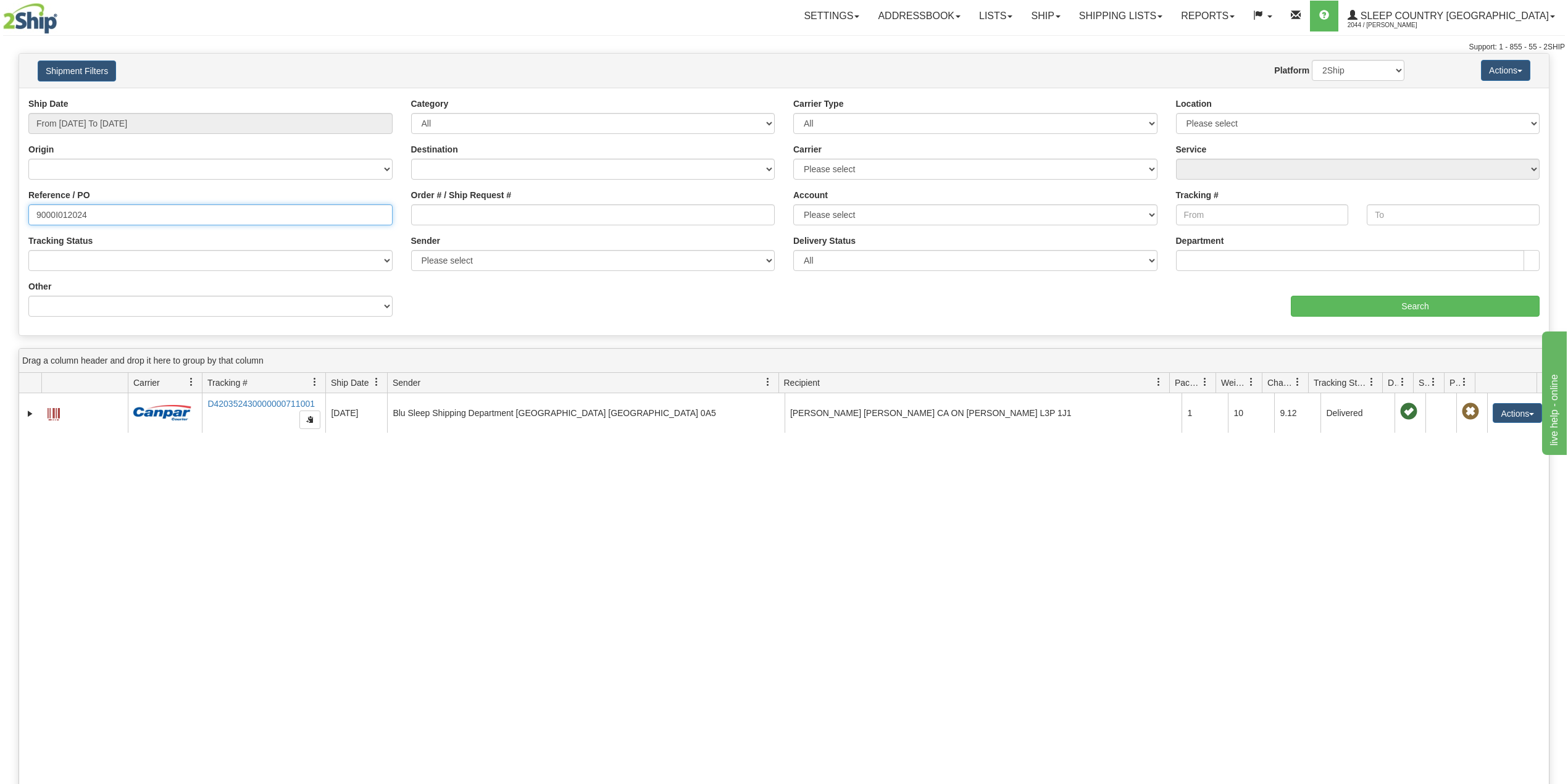
click at [65, 210] on input "9000I012024" at bounding box center [211, 214] width 364 height 21
paste input "4893"
click at [1374, 302] on input "Search" at bounding box center [1415, 306] width 249 height 21
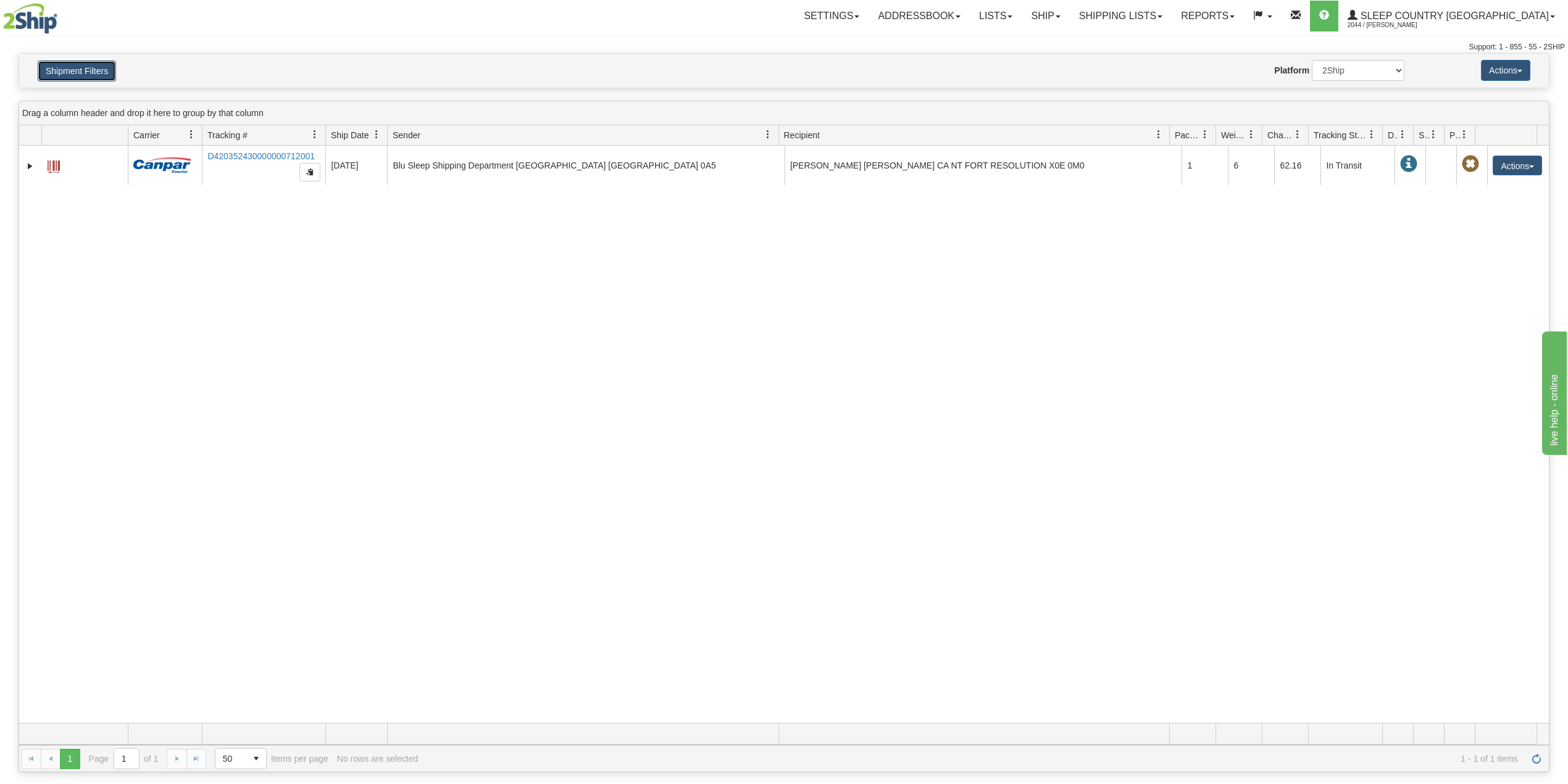
click at [82, 66] on button "Shipment Filters" at bounding box center [76, 70] width 78 height 21
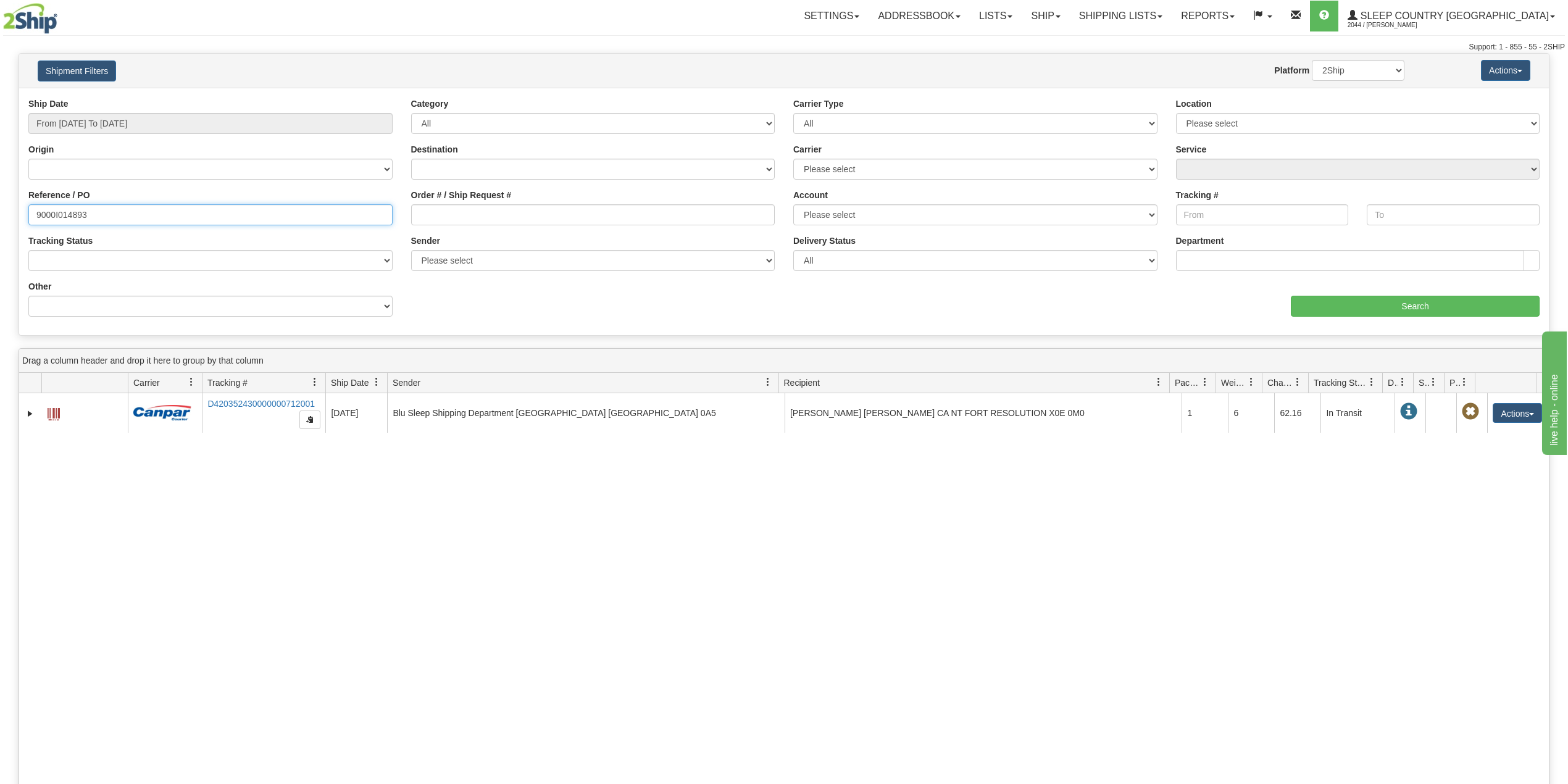
click at [77, 212] on input "9000I014893" at bounding box center [211, 214] width 364 height 21
paste input "979"
click at [1411, 300] on input "Search" at bounding box center [1415, 306] width 249 height 21
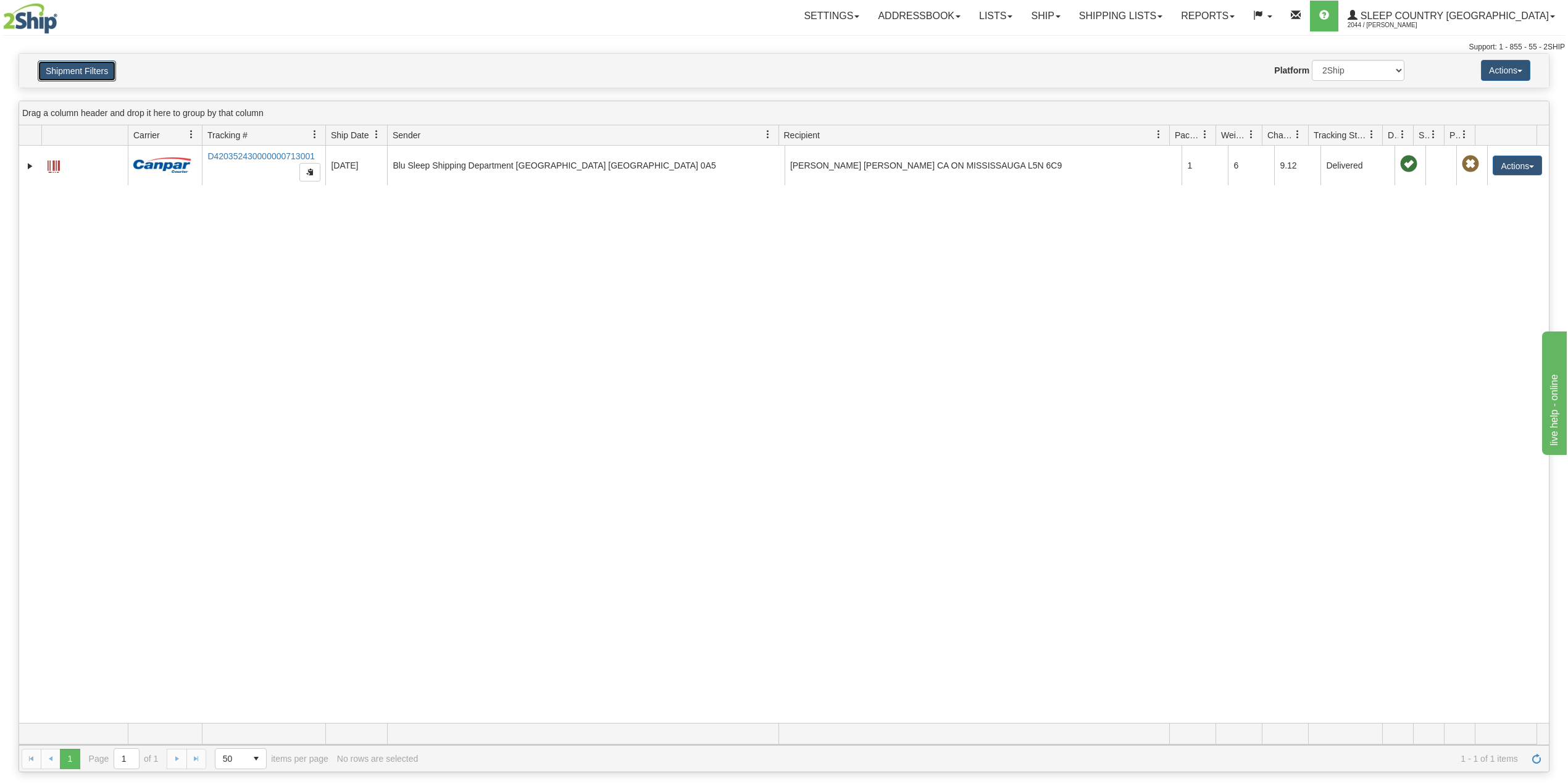
click at [97, 72] on button "Shipment Filters" at bounding box center [76, 70] width 78 height 21
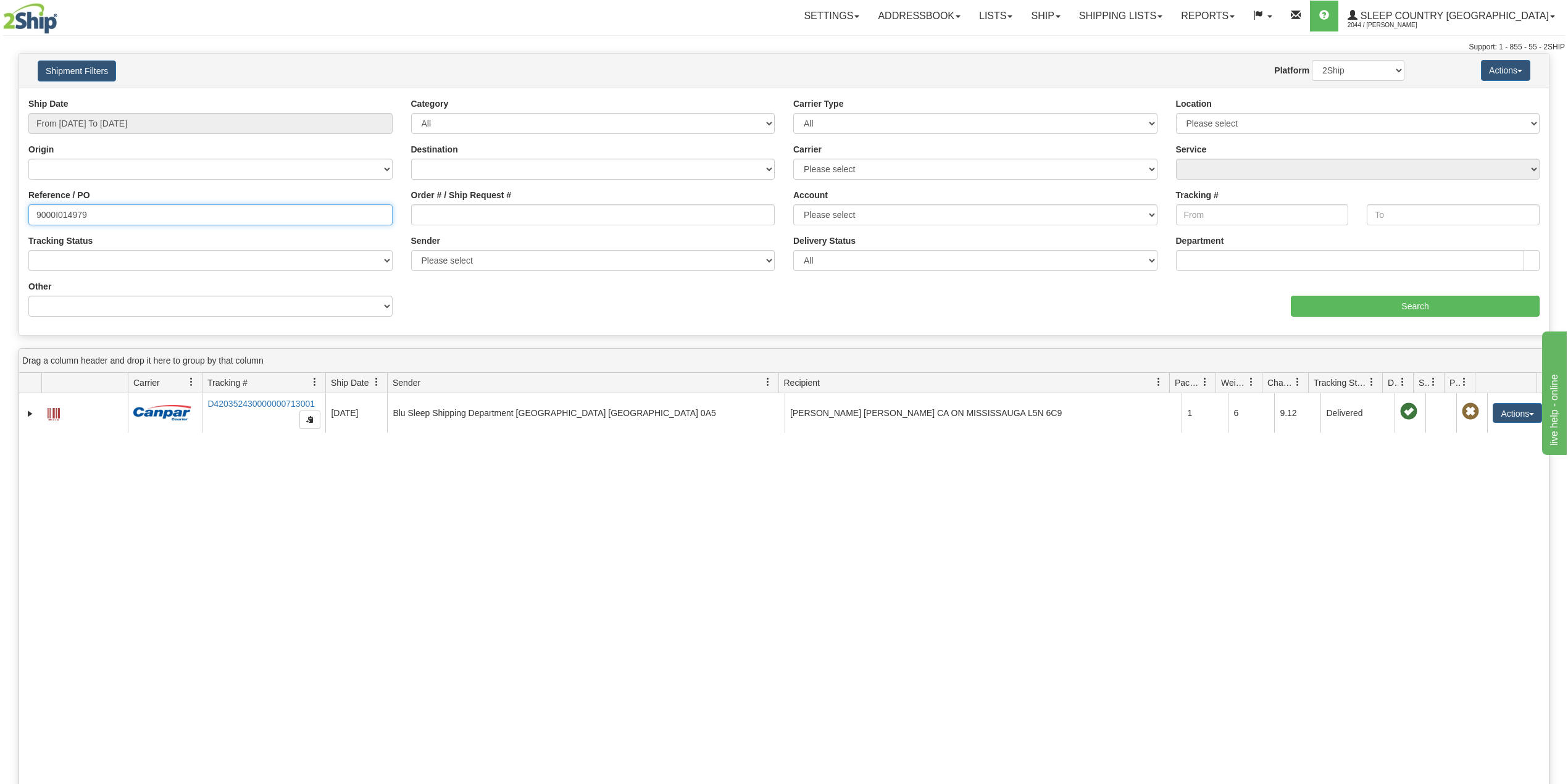
click at [71, 209] on input "9000I014979" at bounding box center [211, 214] width 364 height 21
paste input "27477"
click at [1344, 310] on input "Search" at bounding box center [1415, 306] width 249 height 21
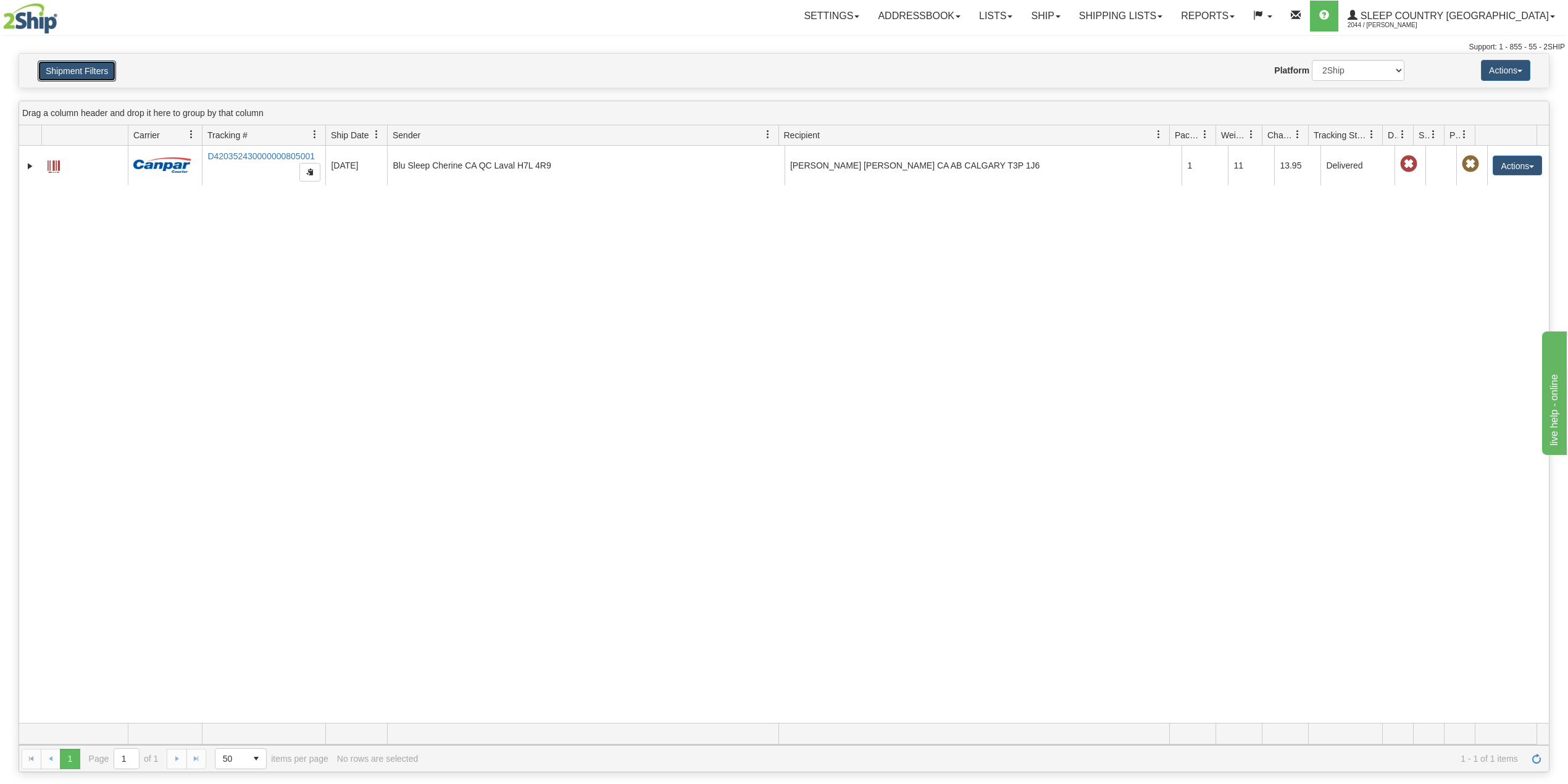
drag, startPoint x: 74, startPoint y: 74, endPoint x: 107, endPoint y: 156, distance: 88.4
click at [75, 74] on button "Shipment Filters" at bounding box center [76, 70] width 78 height 21
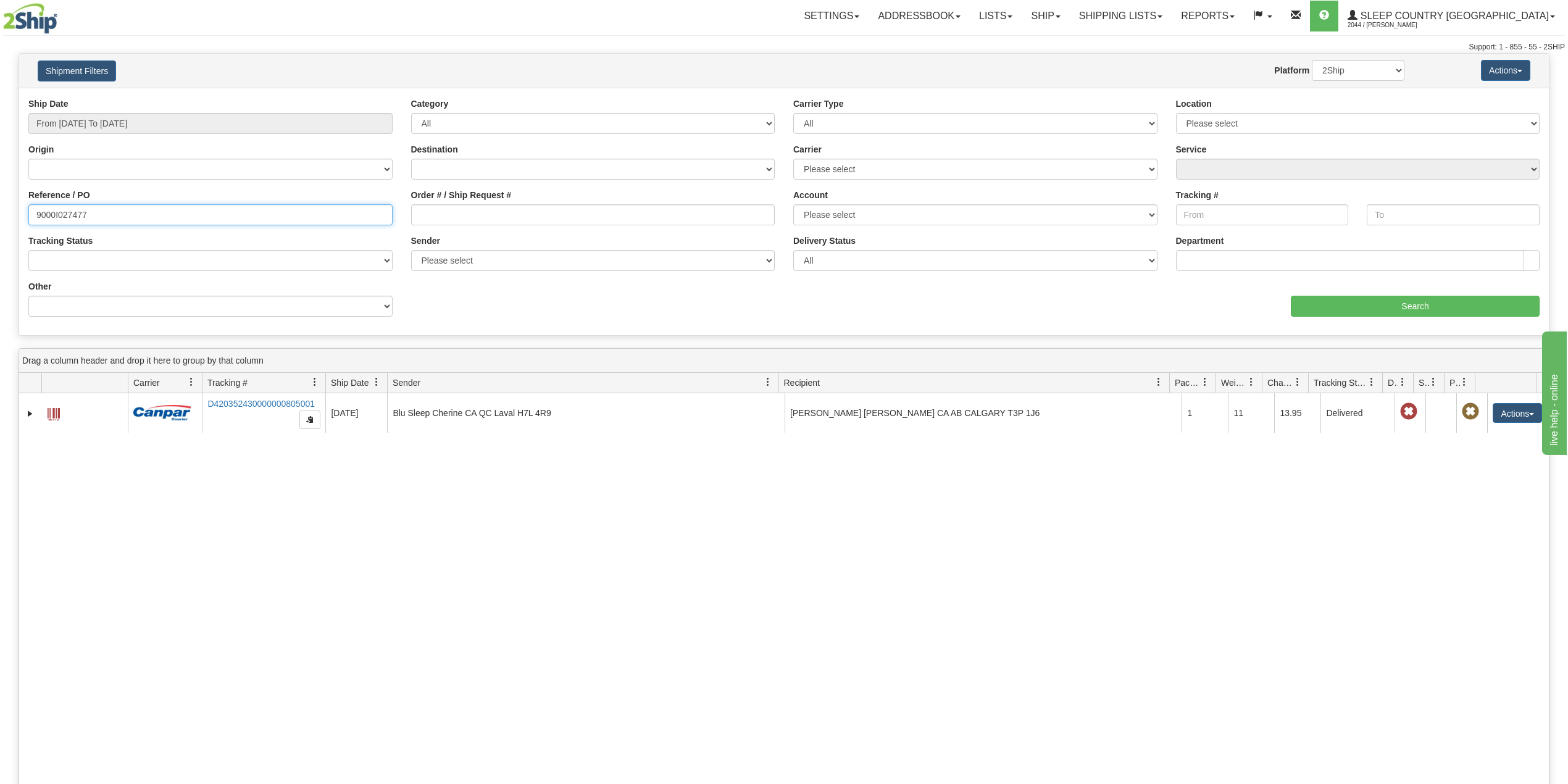
click at [61, 219] on input "9000I027477" at bounding box center [211, 214] width 364 height 21
click at [62, 219] on input "9000I027477" at bounding box center [211, 214] width 364 height 21
paste input "2I027813"
click at [1355, 295] on div "aaa Search" at bounding box center [1167, 298] width 765 height 37
click at [1355, 304] on input "Search" at bounding box center [1415, 306] width 249 height 21
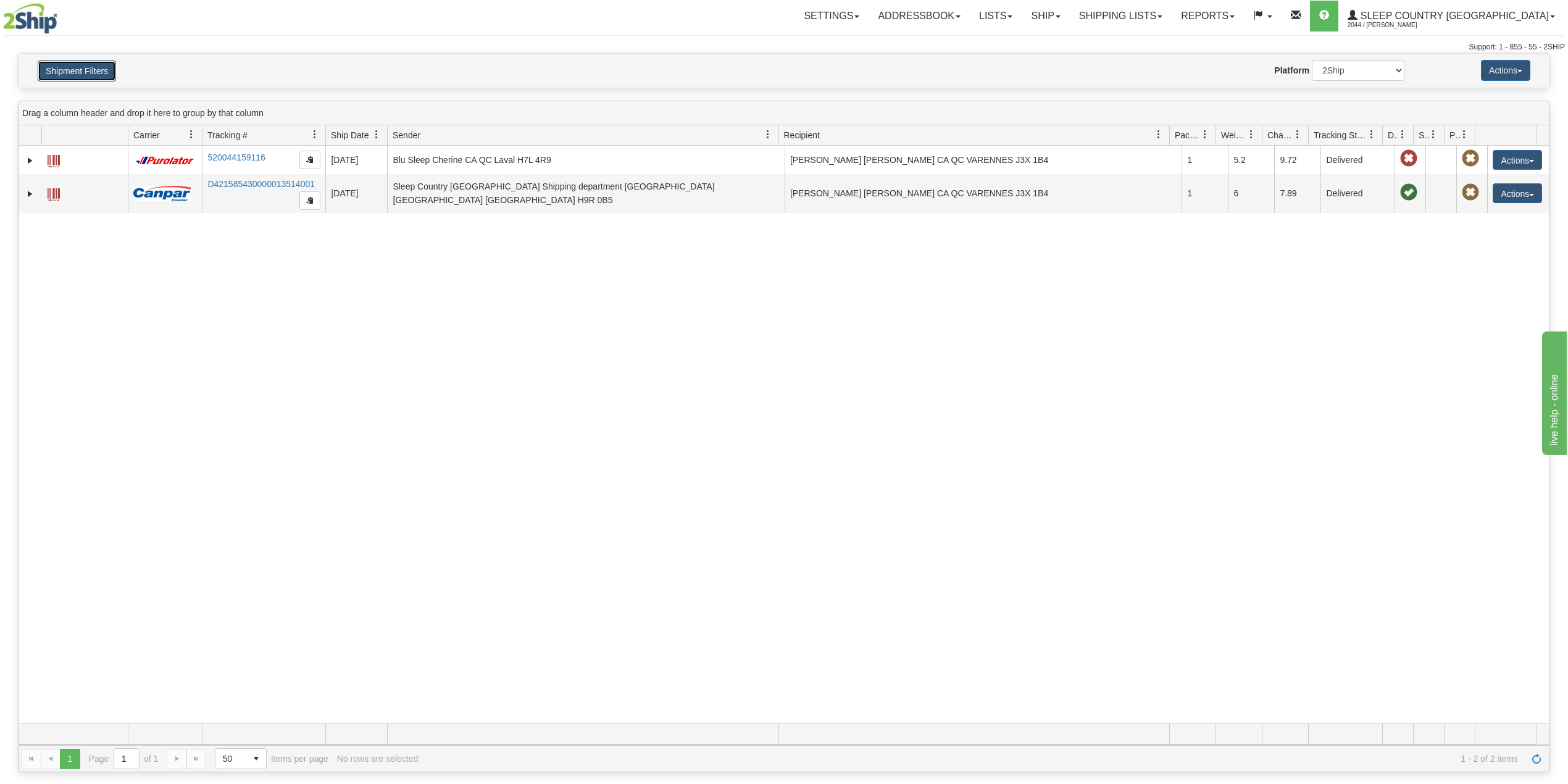
click at [89, 63] on button "Shipment Filters" at bounding box center [76, 70] width 78 height 21
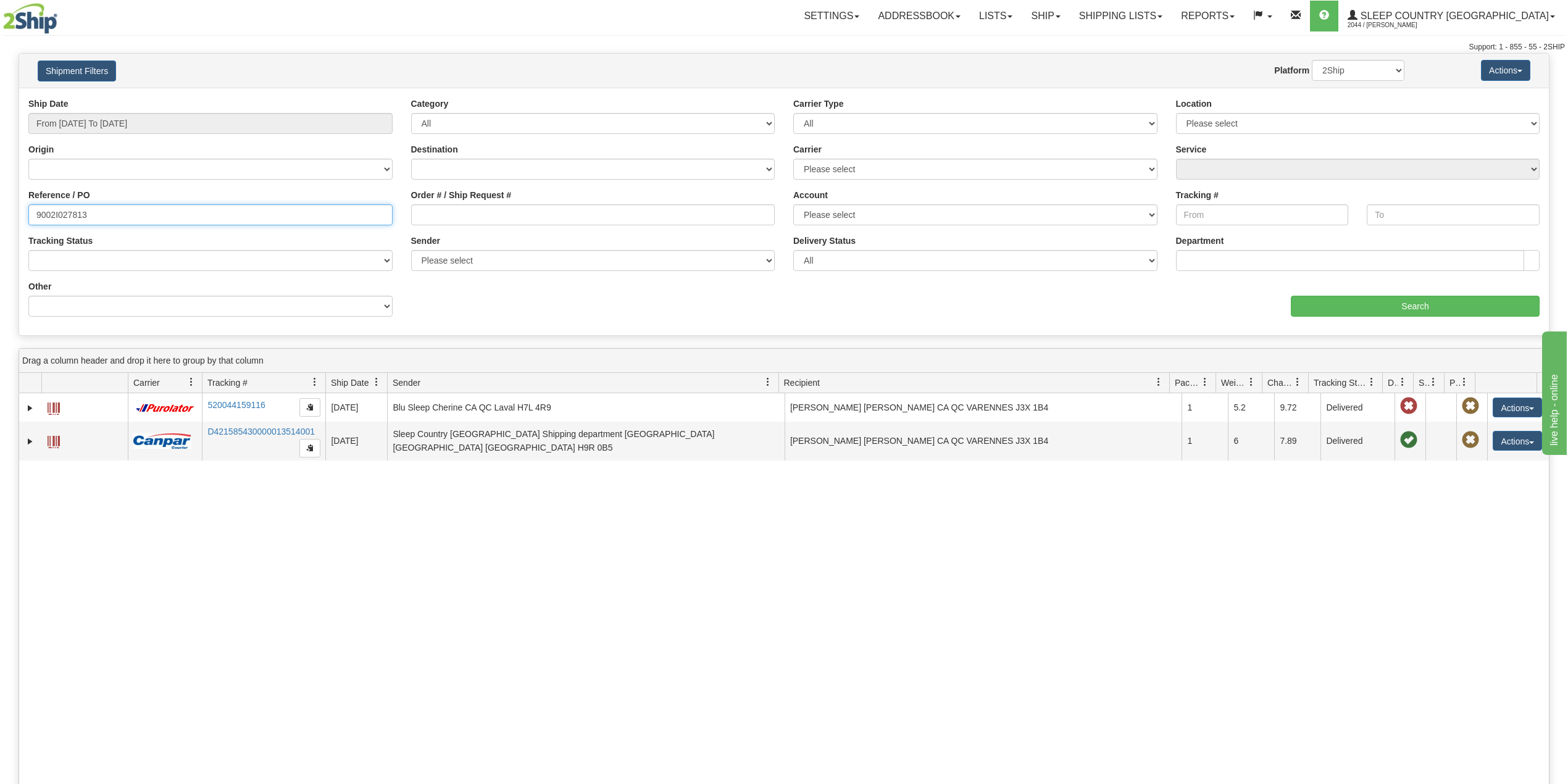
click at [65, 212] on input "9002I027813" at bounding box center [211, 214] width 364 height 21
paste input "0724"
click at [1390, 310] on input "Search" at bounding box center [1415, 306] width 249 height 21
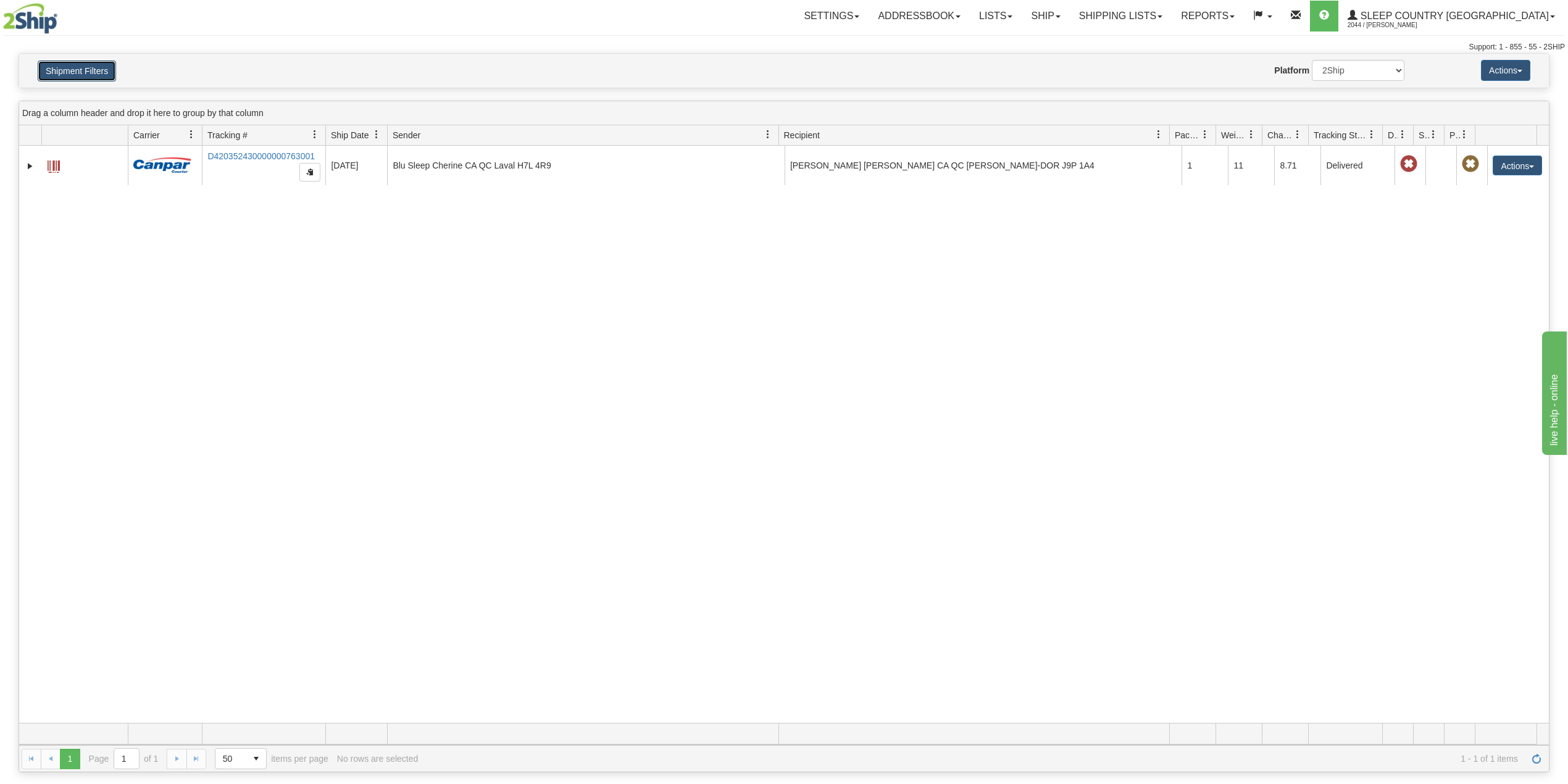
click at [74, 63] on button "Shipment Filters" at bounding box center [76, 70] width 78 height 21
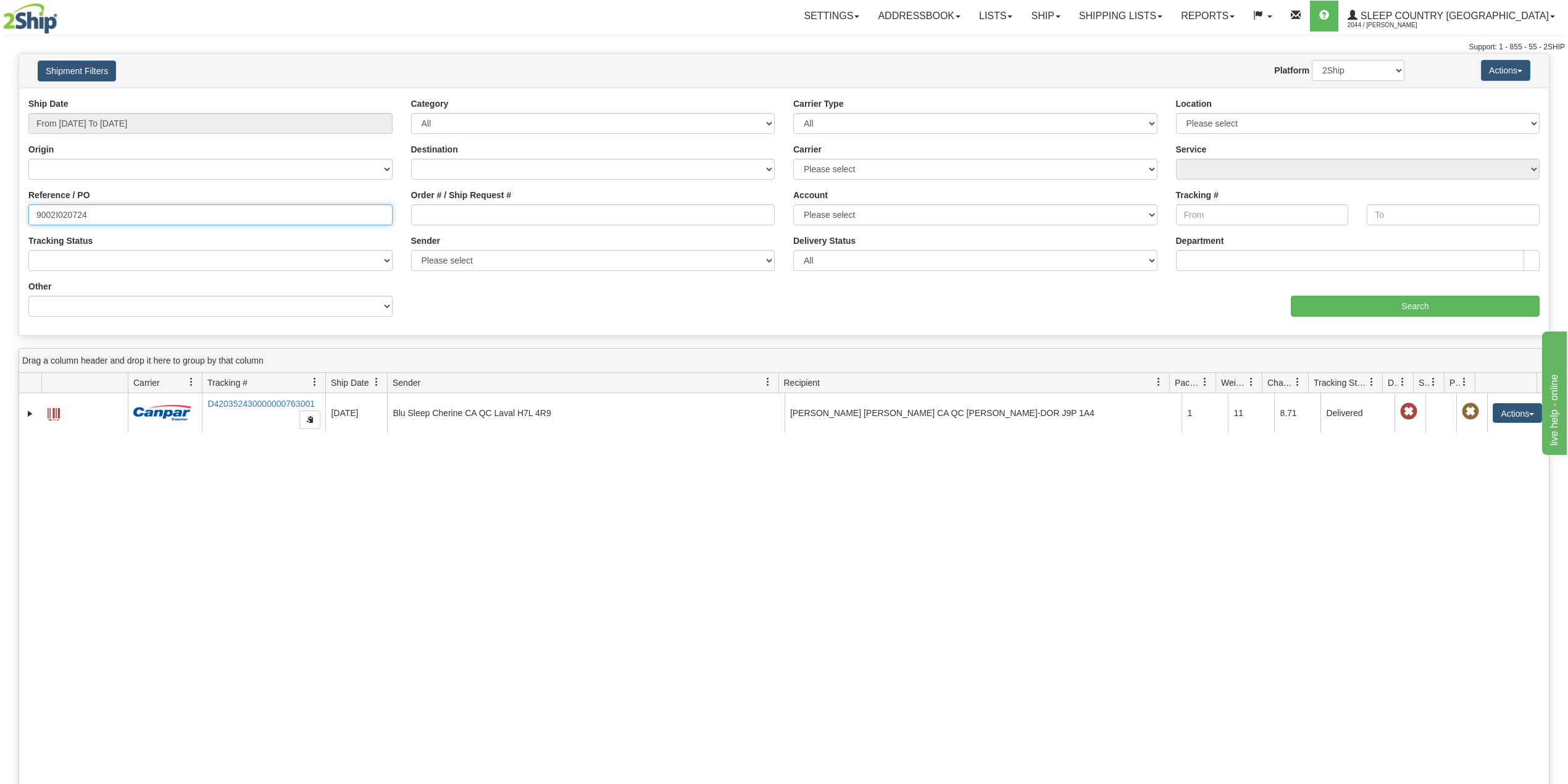
click at [132, 208] on input "9002I020724" at bounding box center [211, 214] width 364 height 21
click at [57, 210] on input "9002I020724" at bounding box center [211, 214] width 364 height 21
paste input "35472"
type input "9002I035472"
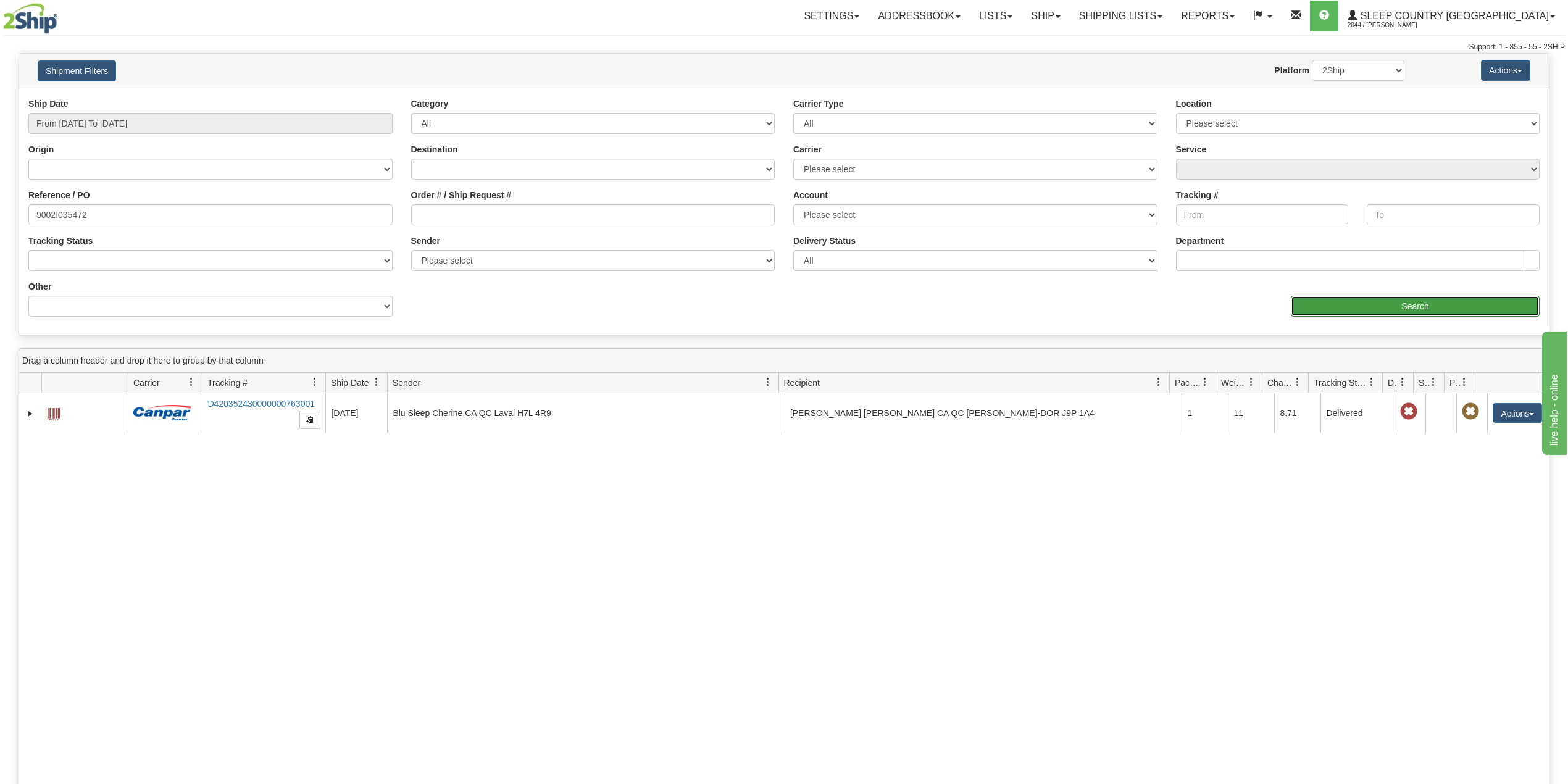
click at [1366, 307] on input "Search" at bounding box center [1415, 306] width 249 height 21
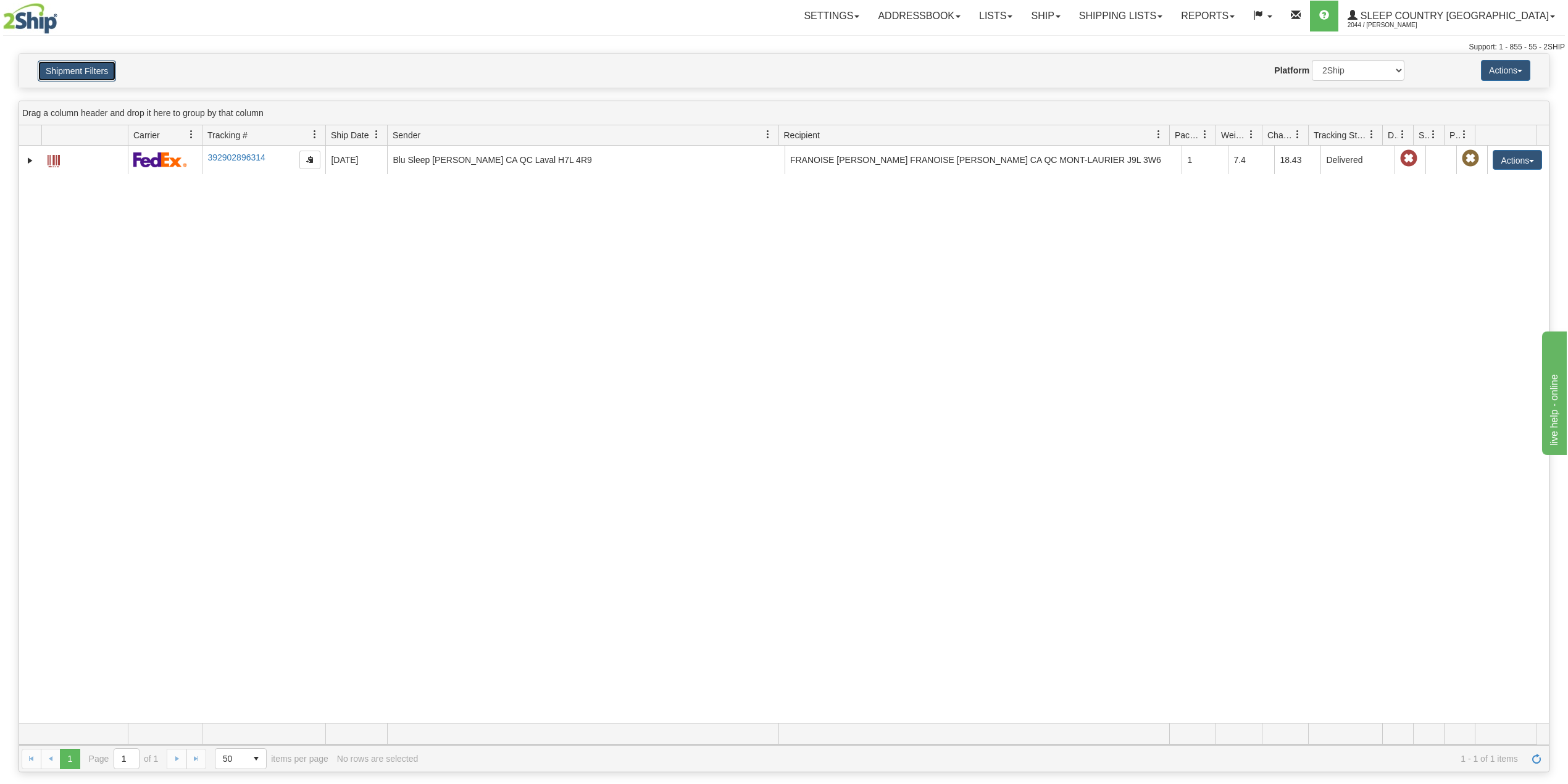
click at [74, 63] on button "Shipment Filters" at bounding box center [76, 70] width 78 height 21
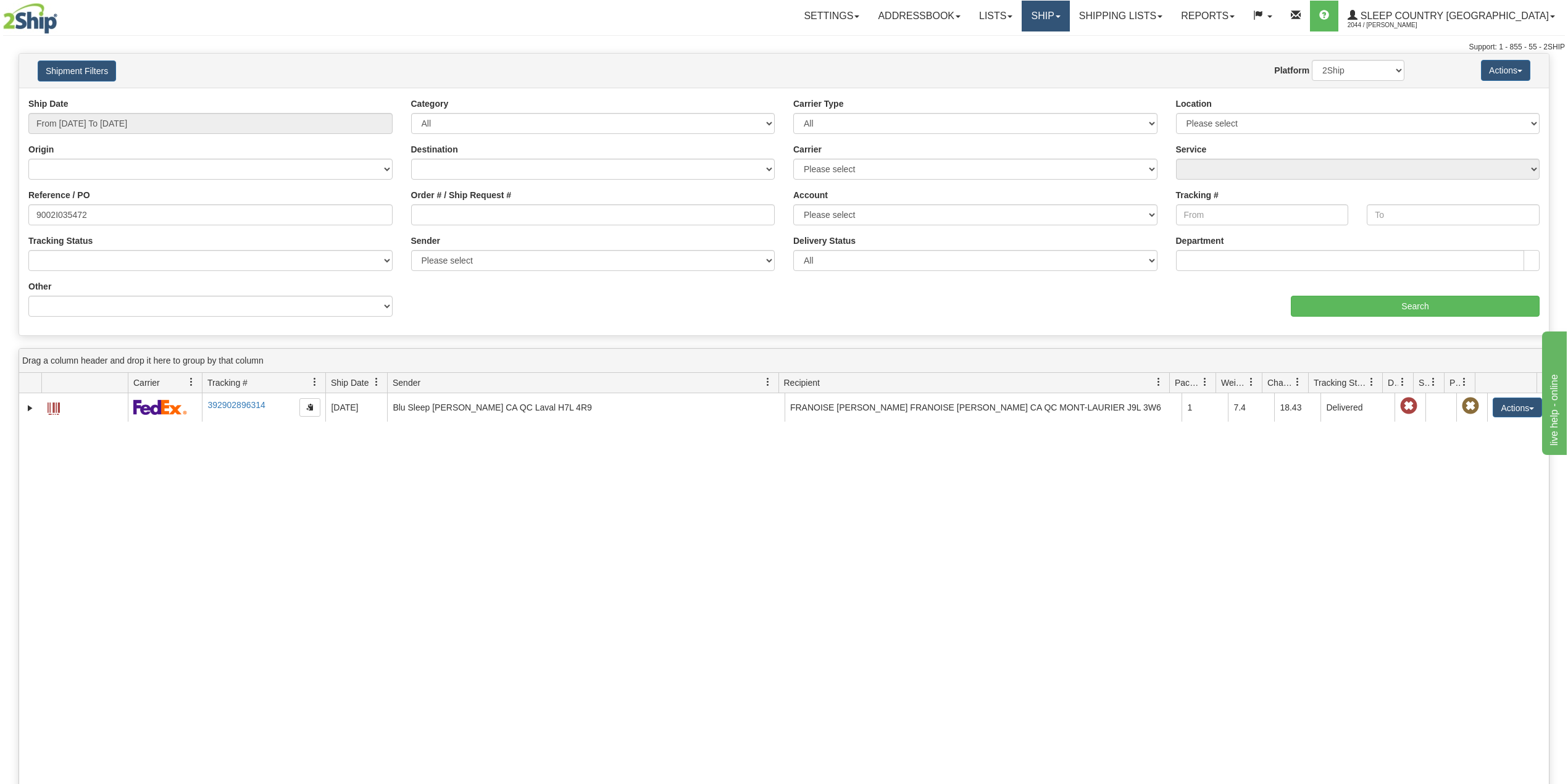
click at [1069, 13] on link "Ship" at bounding box center [1046, 16] width 48 height 31
click at [1057, 58] on span "OnHold / Order Queue" at bounding box center [1014, 60] width 87 height 10
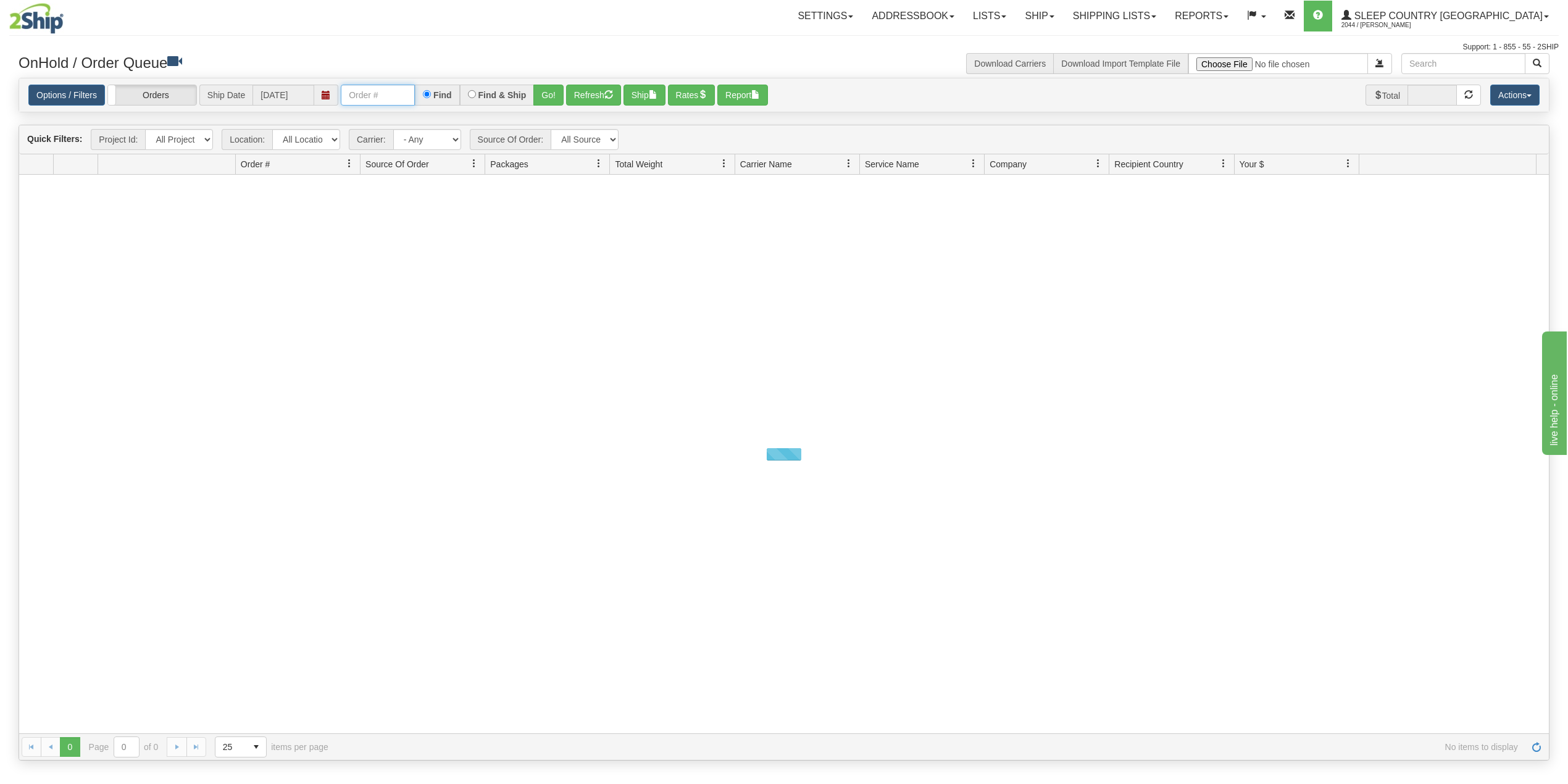
click at [384, 92] on input "text" at bounding box center [377, 94] width 74 height 21
paste input "9000I026963"
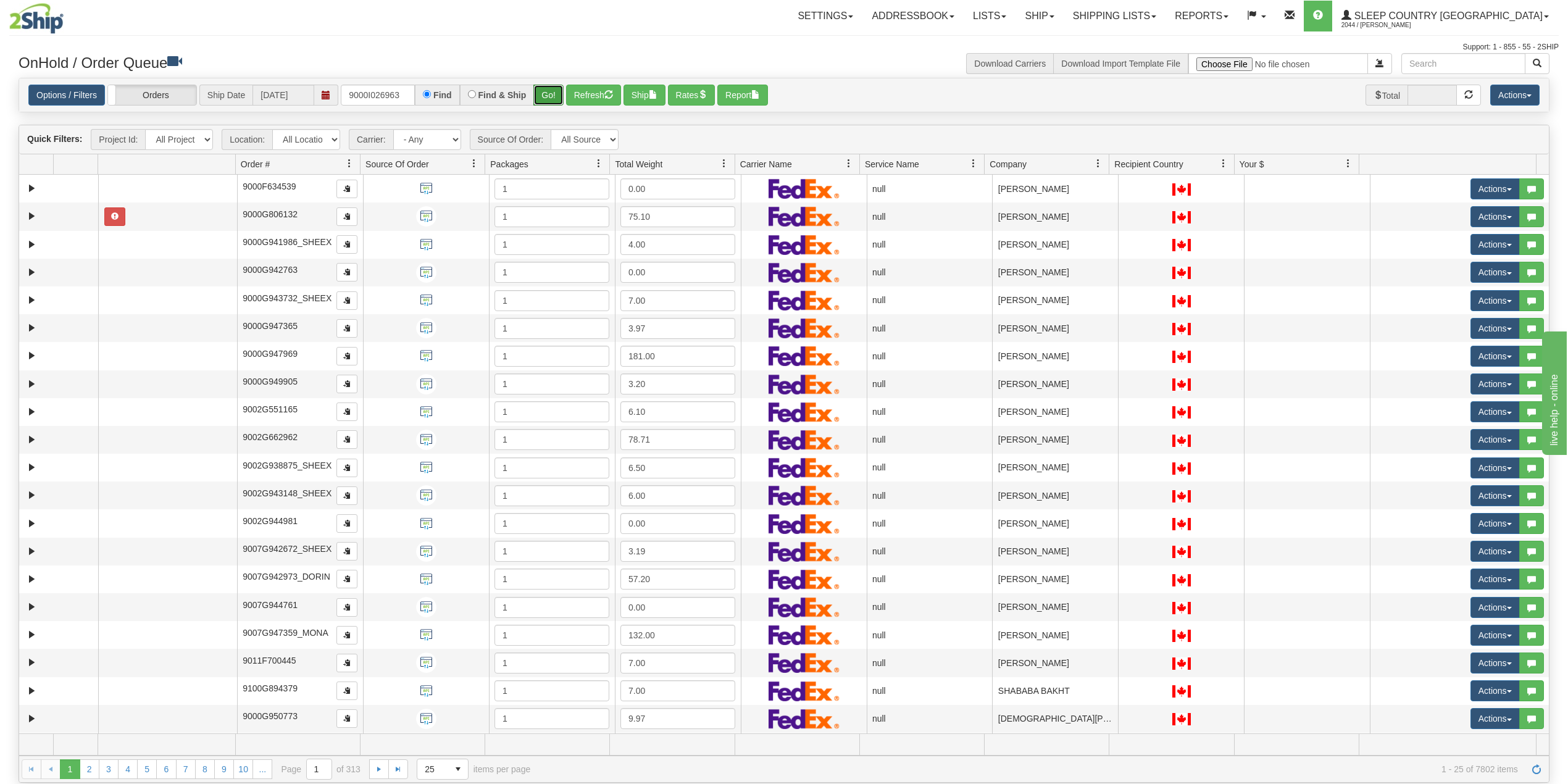
click at [549, 94] on button "Go!" at bounding box center [548, 94] width 30 height 21
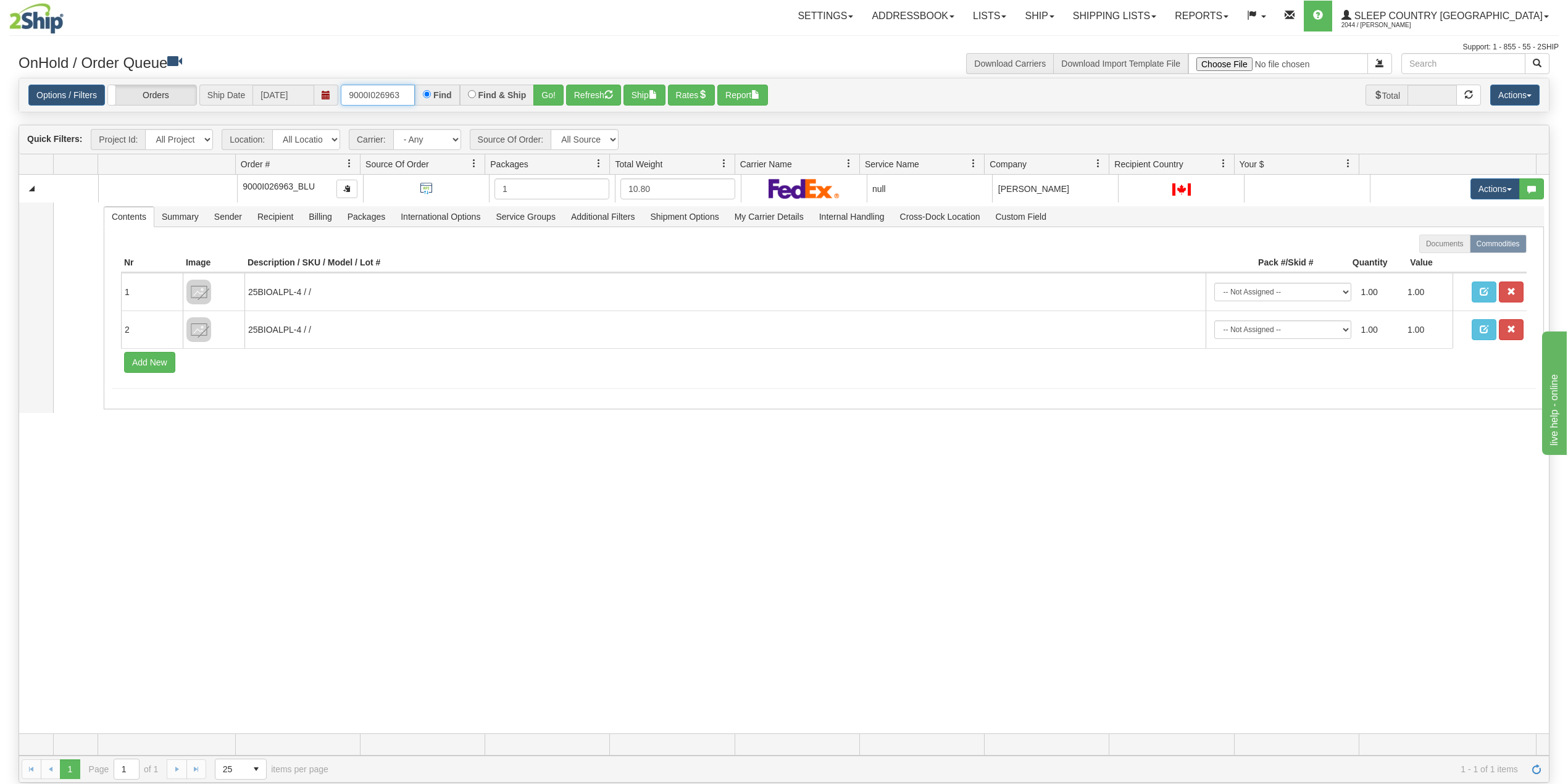
click at [392, 87] on input "9000I026963" at bounding box center [377, 94] width 74 height 21
paste input "101994"
click at [549, 89] on button "Go!" at bounding box center [548, 94] width 30 height 21
click at [387, 100] on input "9000I101994" at bounding box center [377, 94] width 74 height 21
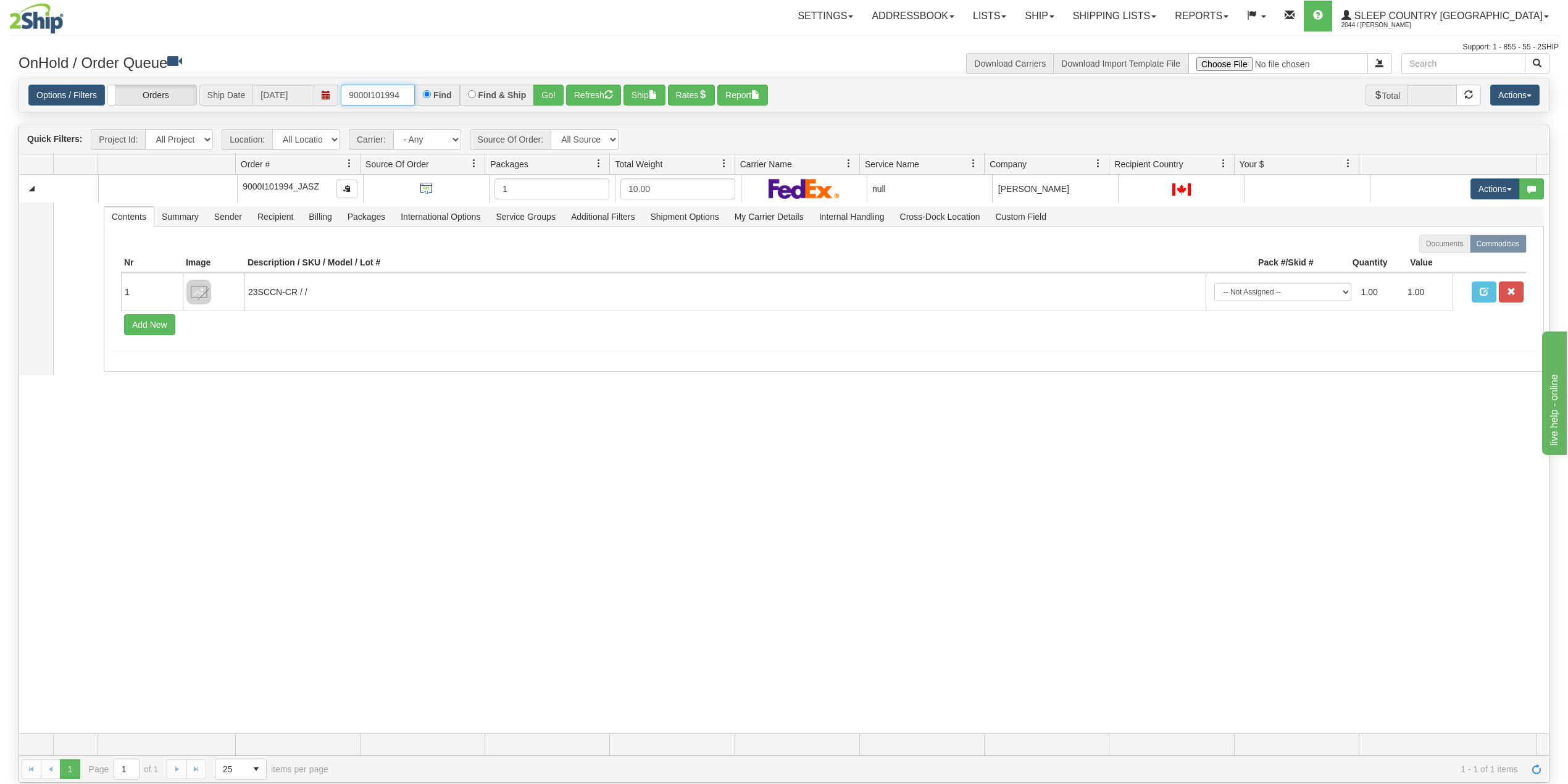
drag, startPoint x: 387, startPoint y: 100, endPoint x: 391, endPoint y: 107, distance: 8.1
click at [391, 102] on input "9000I101994" at bounding box center [377, 94] width 74 height 21
paste input "025308"
click at [553, 98] on button "Go!" at bounding box center [548, 94] width 30 height 21
click at [381, 97] on input "9000I025308" at bounding box center [377, 94] width 74 height 21
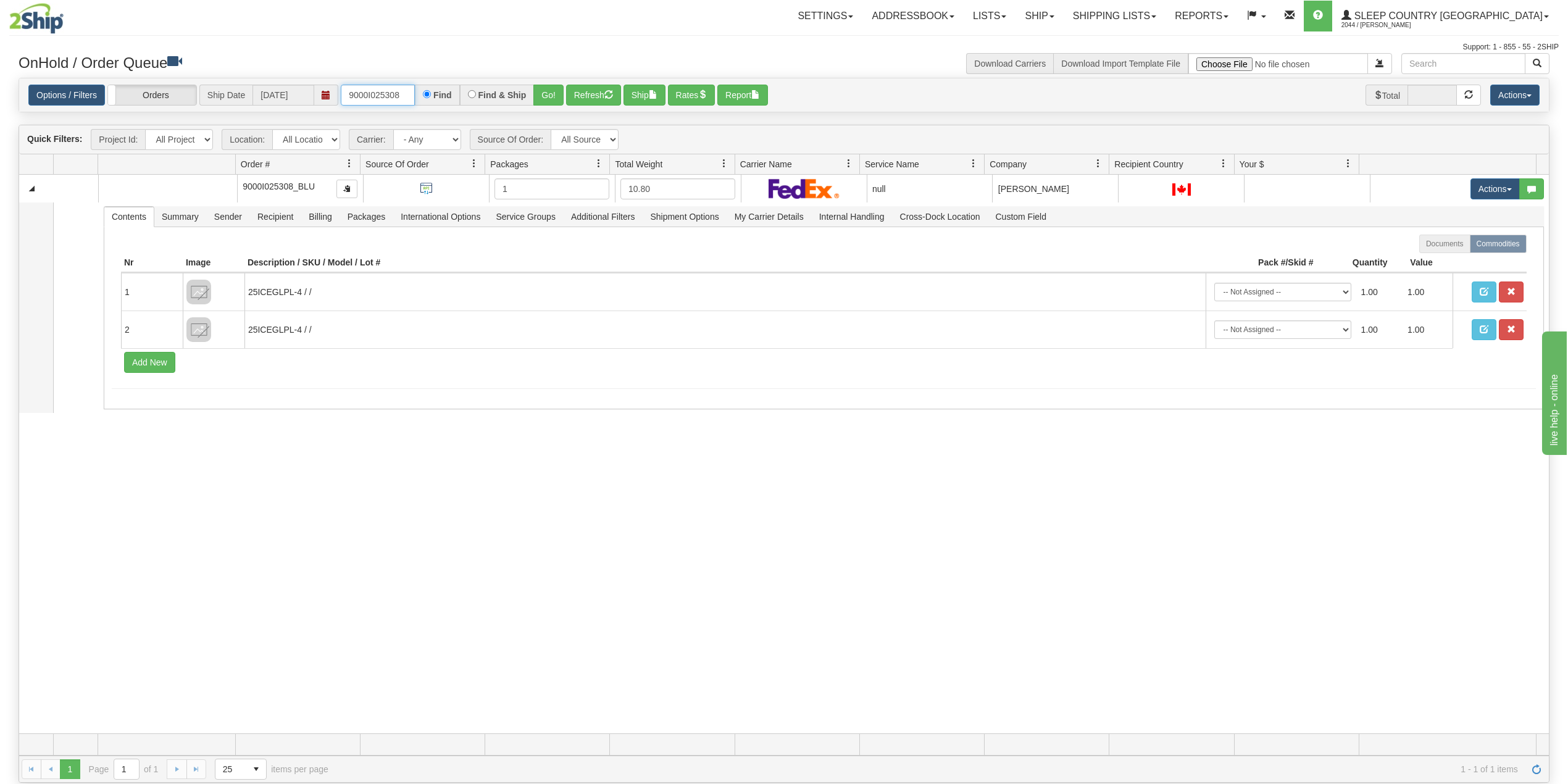
click at [382, 97] on input "9000I025308" at bounding box center [377, 94] width 74 height 21
paste input "101994"
click at [548, 94] on button "Go!" at bounding box center [548, 94] width 30 height 21
click at [377, 99] on input "9000I101994" at bounding box center [377, 94] width 74 height 21
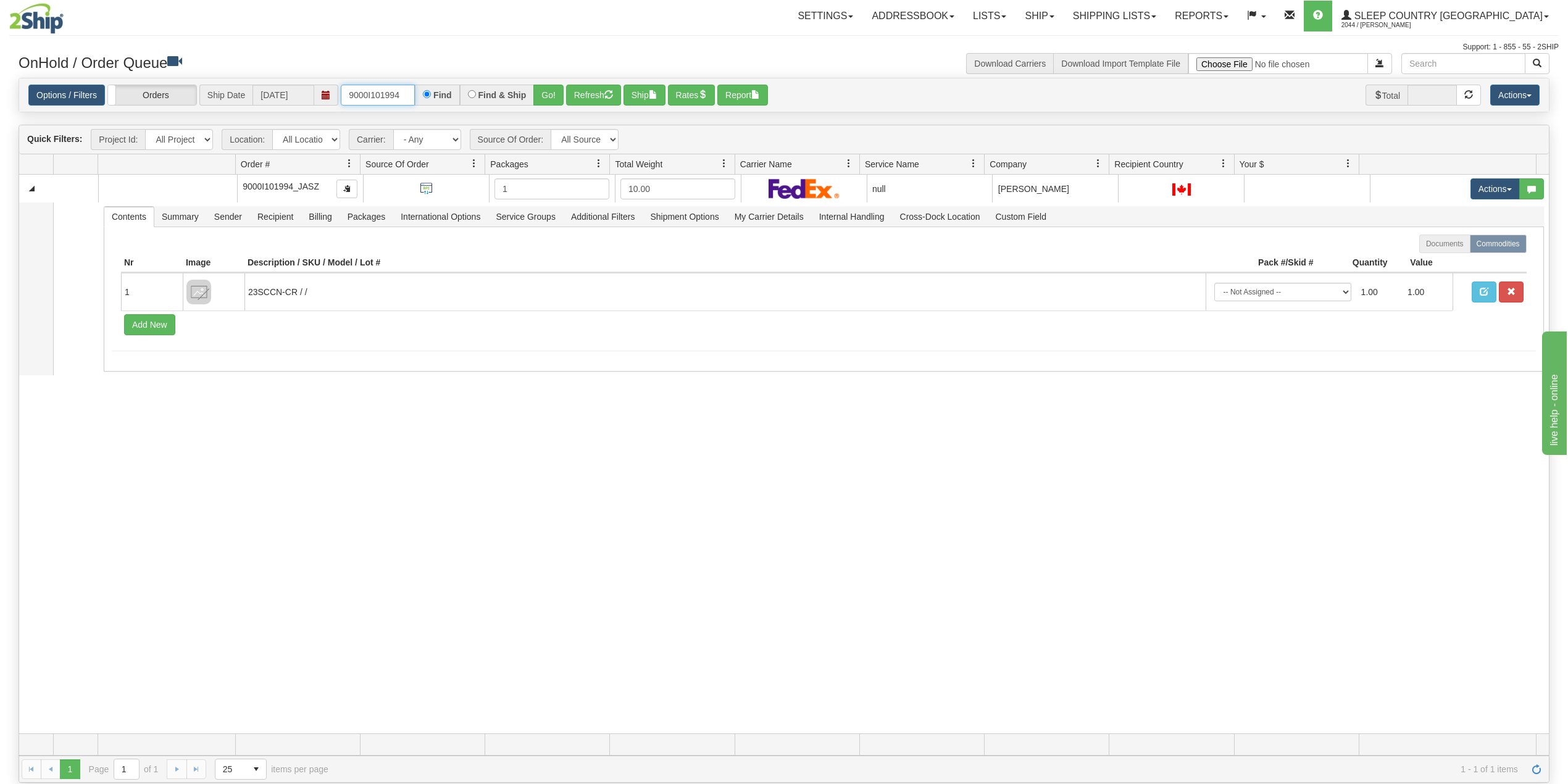
paste input "text"
type input "9000I101994"
click at [549, 93] on button "Go!" at bounding box center [548, 94] width 30 height 21
click at [1159, 11] on link "Shipping lists" at bounding box center [1114, 16] width 102 height 31
click at [1149, 55] on span "Search Shipment History" at bounding box center [1104, 60] width 95 height 10
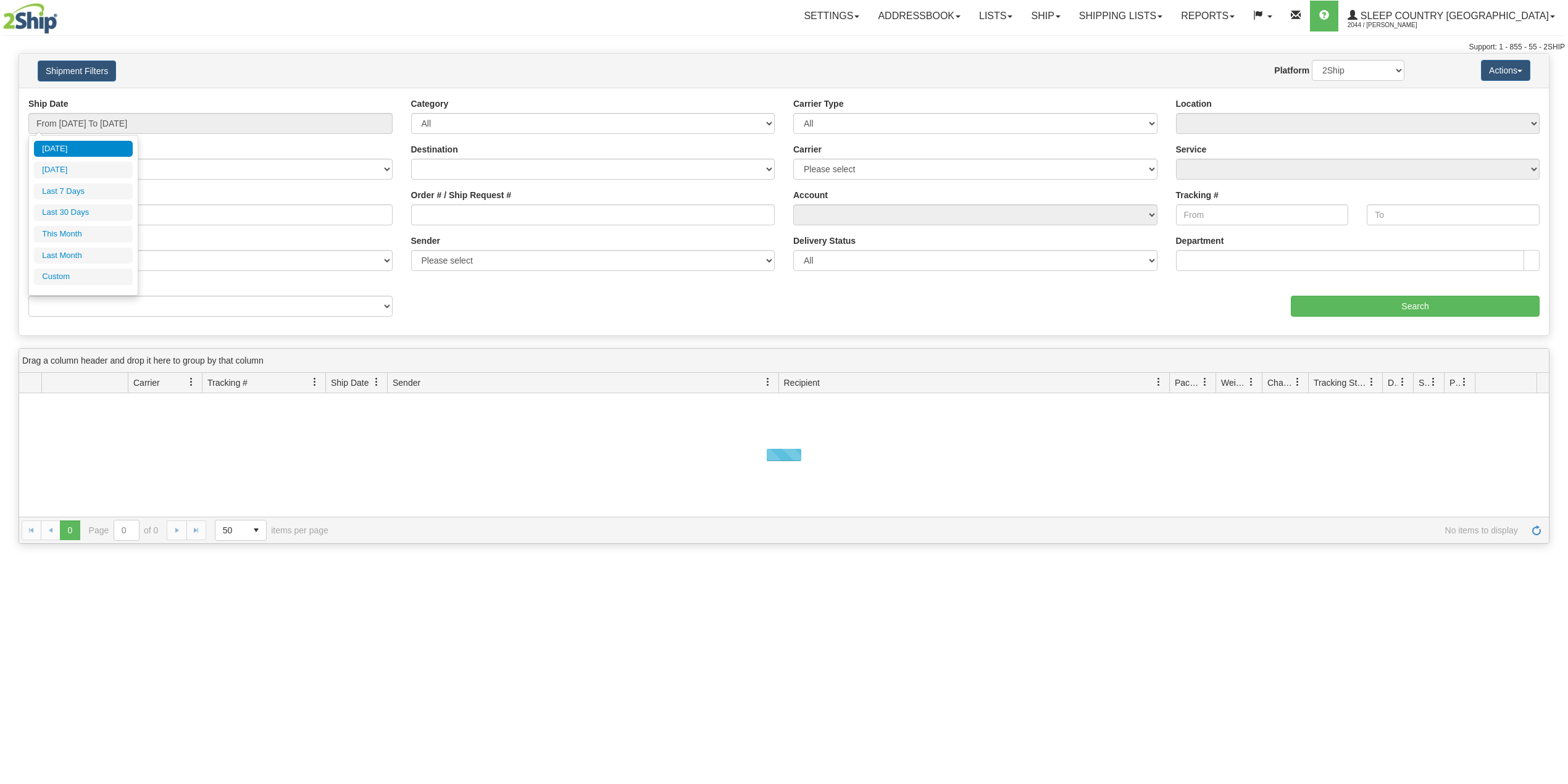
click at [116, 125] on input "From [DATE] To [DATE]" at bounding box center [211, 123] width 364 height 21
click at [90, 208] on li "Last 30 Days" at bounding box center [82, 212] width 98 height 17
type input "From [DATE] To [DATE]"
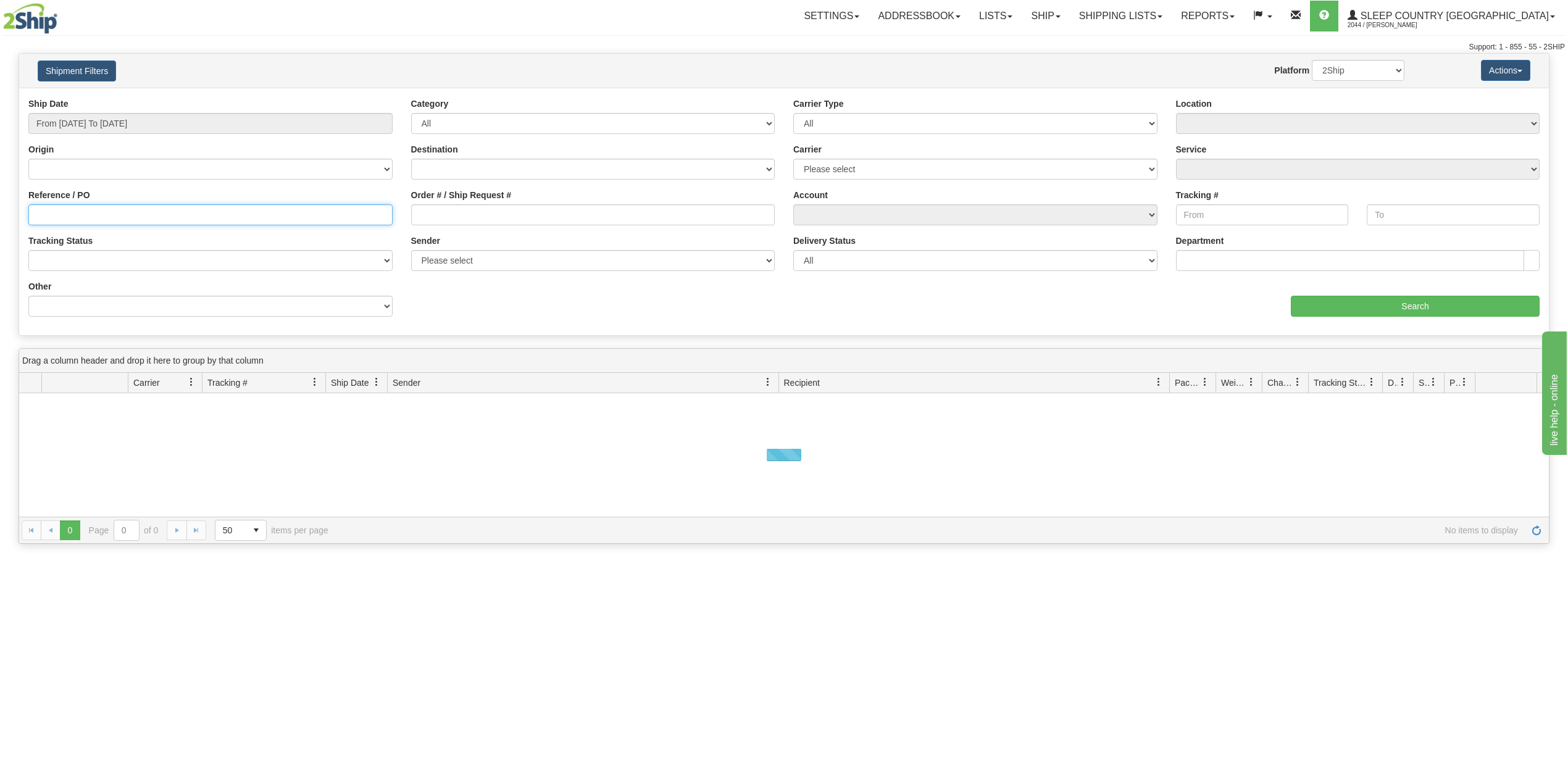
click at [92, 208] on input "Reference / PO" at bounding box center [211, 214] width 364 height 21
paste input "9000I101994"
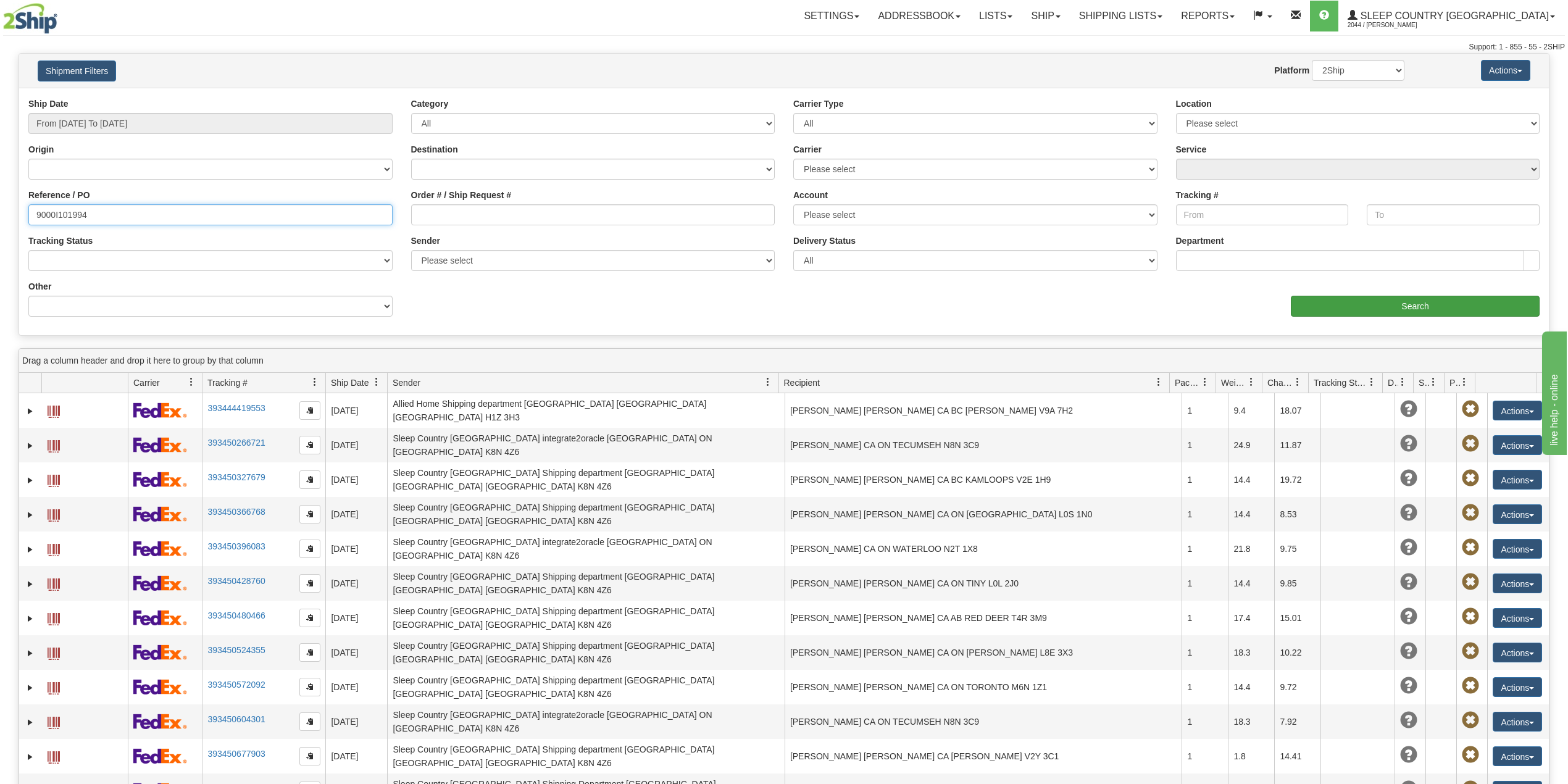
type input "9000I101994"
click at [1346, 307] on input "Search" at bounding box center [1415, 306] width 249 height 21
